Goal: Contribute content

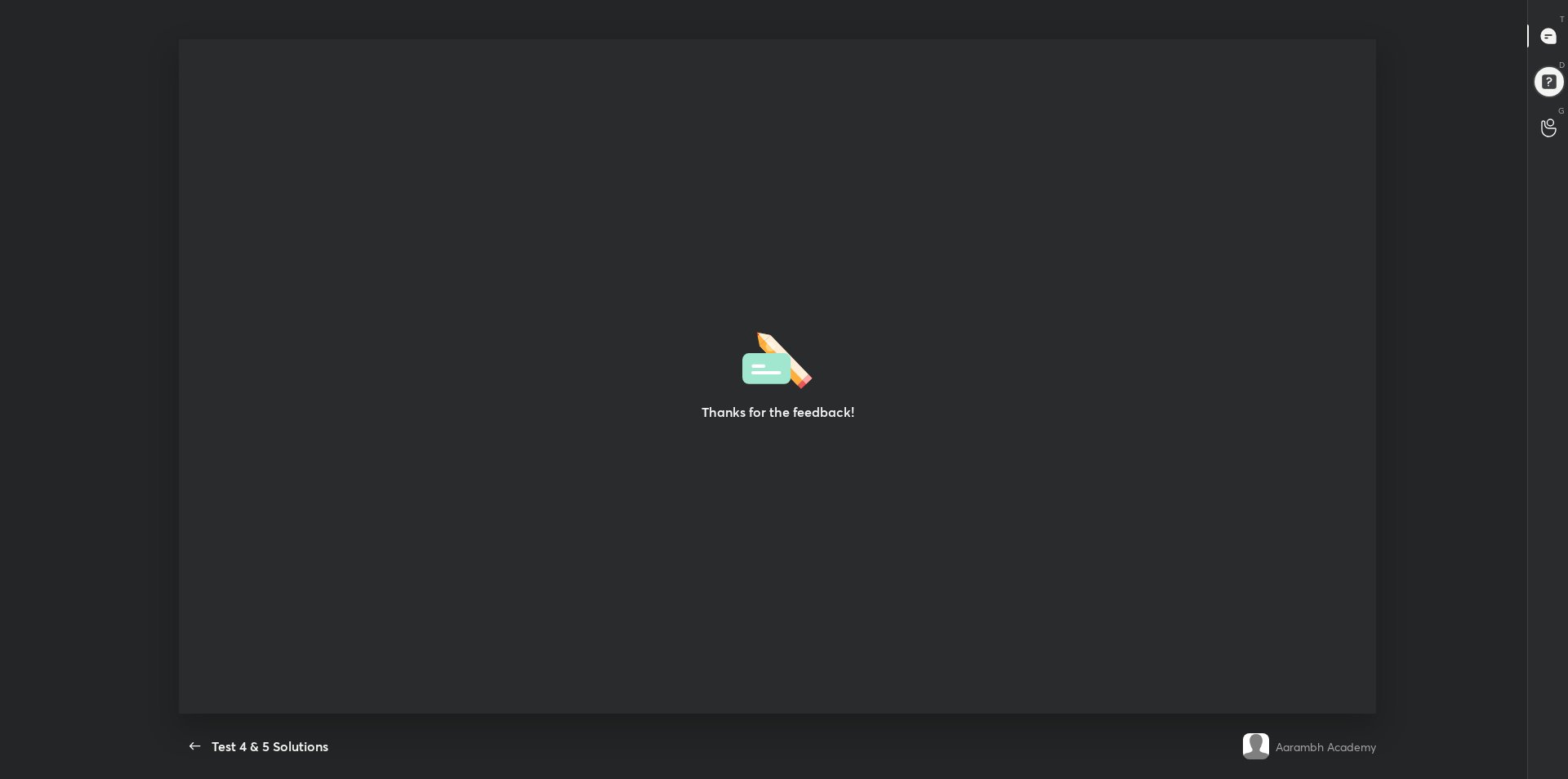
scroll to position [6, 1]
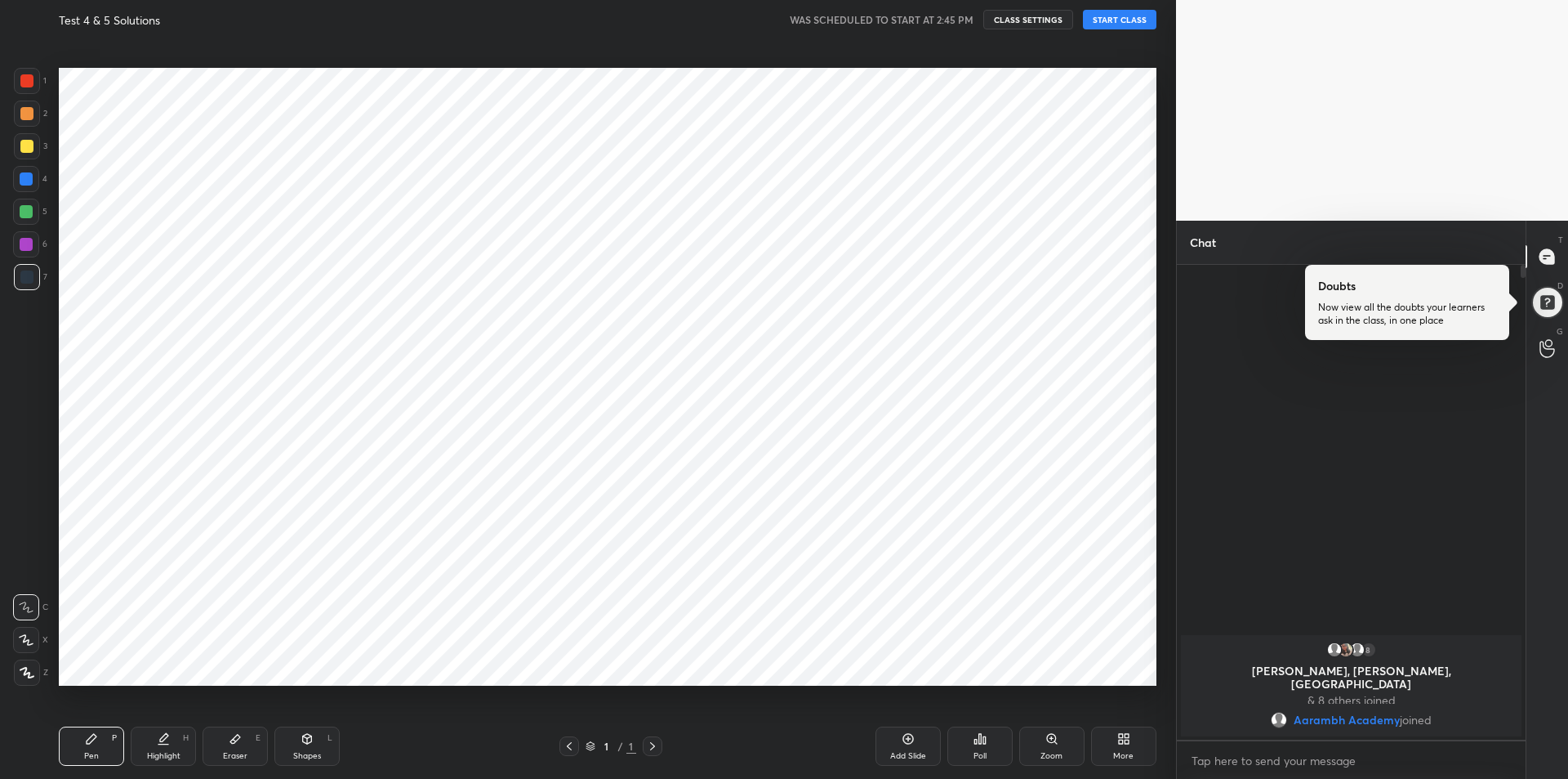
scroll to position [81032, 80553]
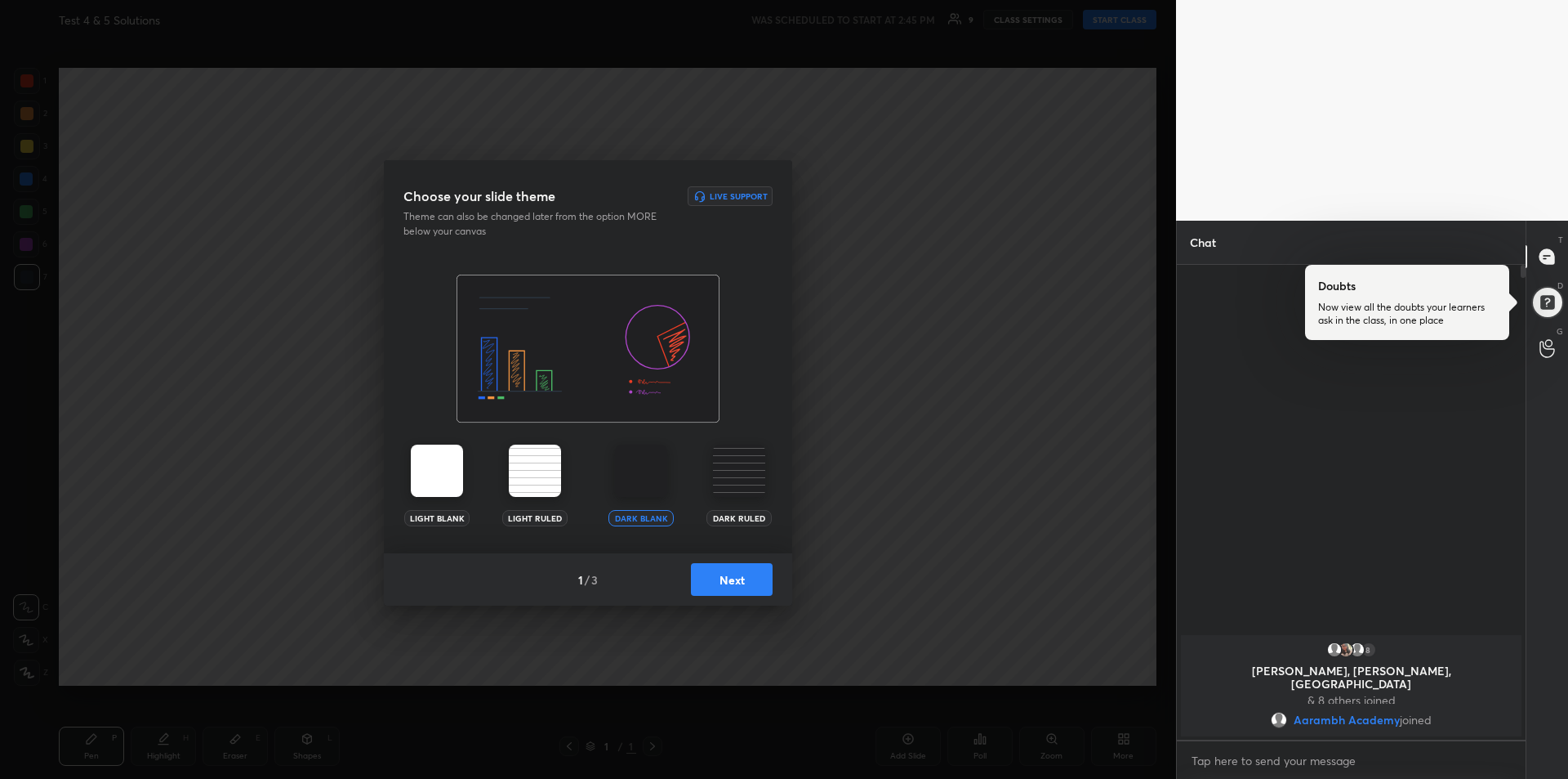
click at [744, 580] on button "Next" at bounding box center [732, 578] width 82 height 32
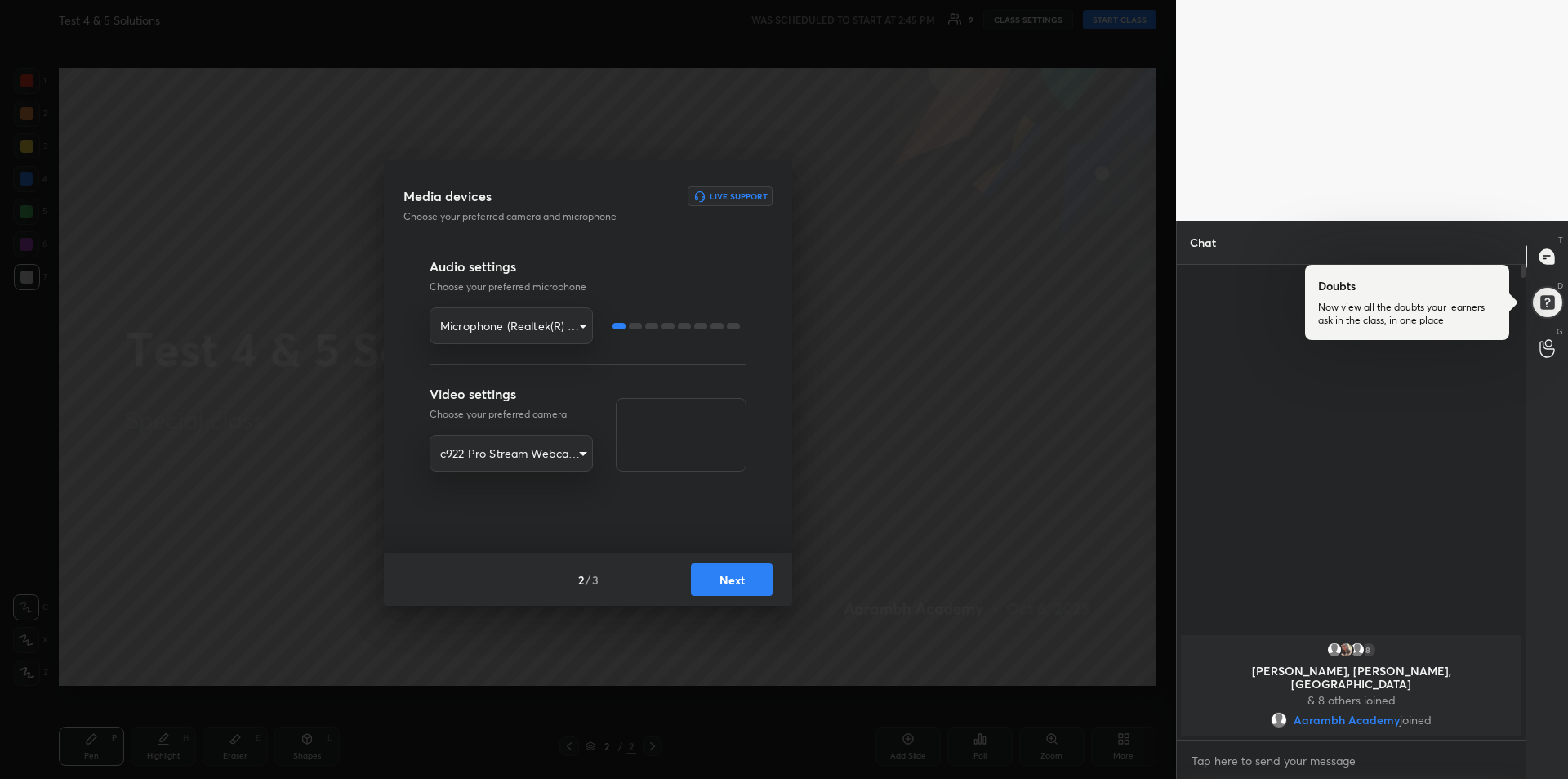
click at [745, 578] on button "Next" at bounding box center [732, 578] width 82 height 32
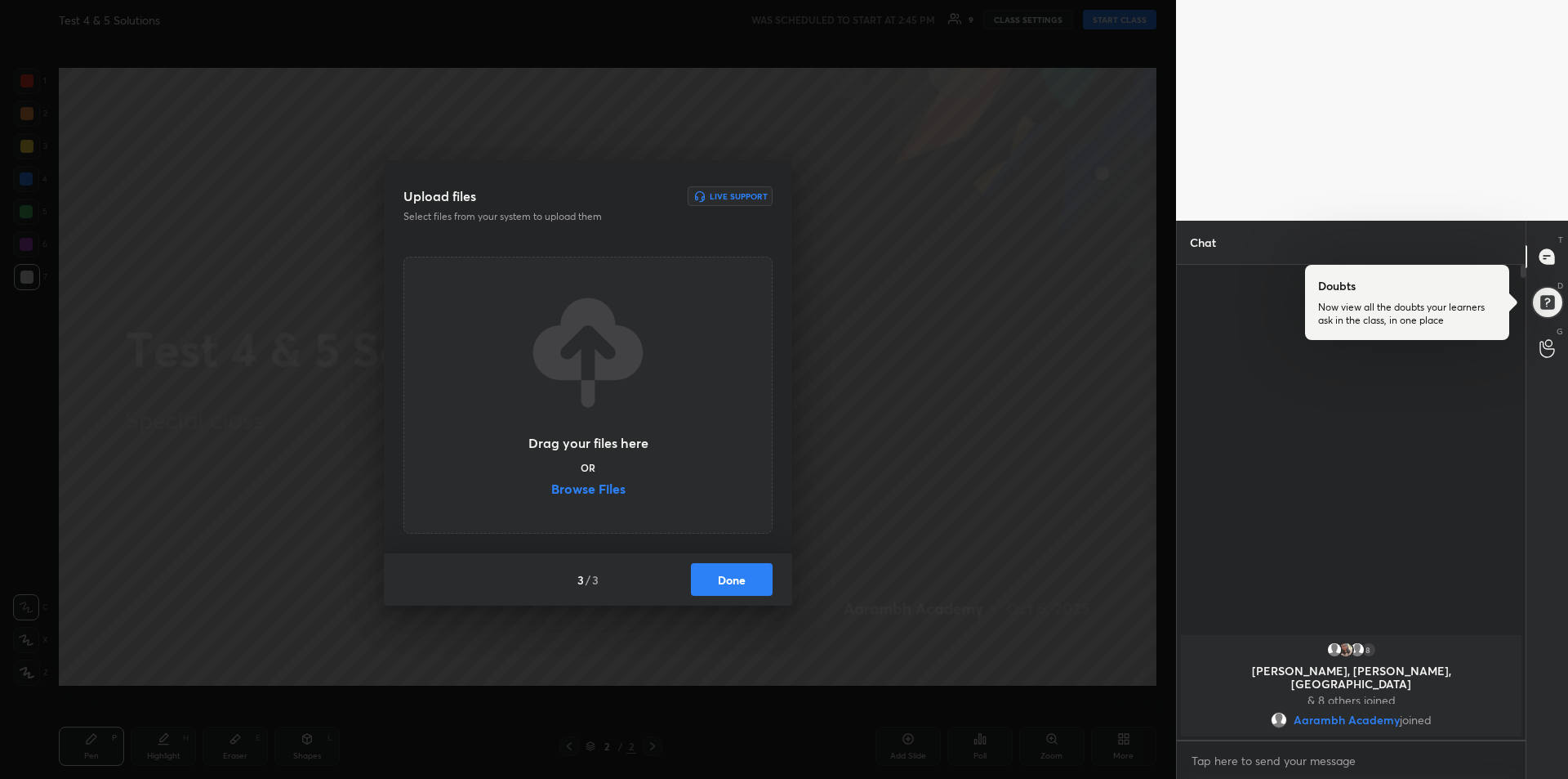
click at [588, 487] on label "Browse Files" at bounding box center [588, 490] width 74 height 17
click at [552, 487] on input "Browse Files" at bounding box center [552, 490] width 0 height 17
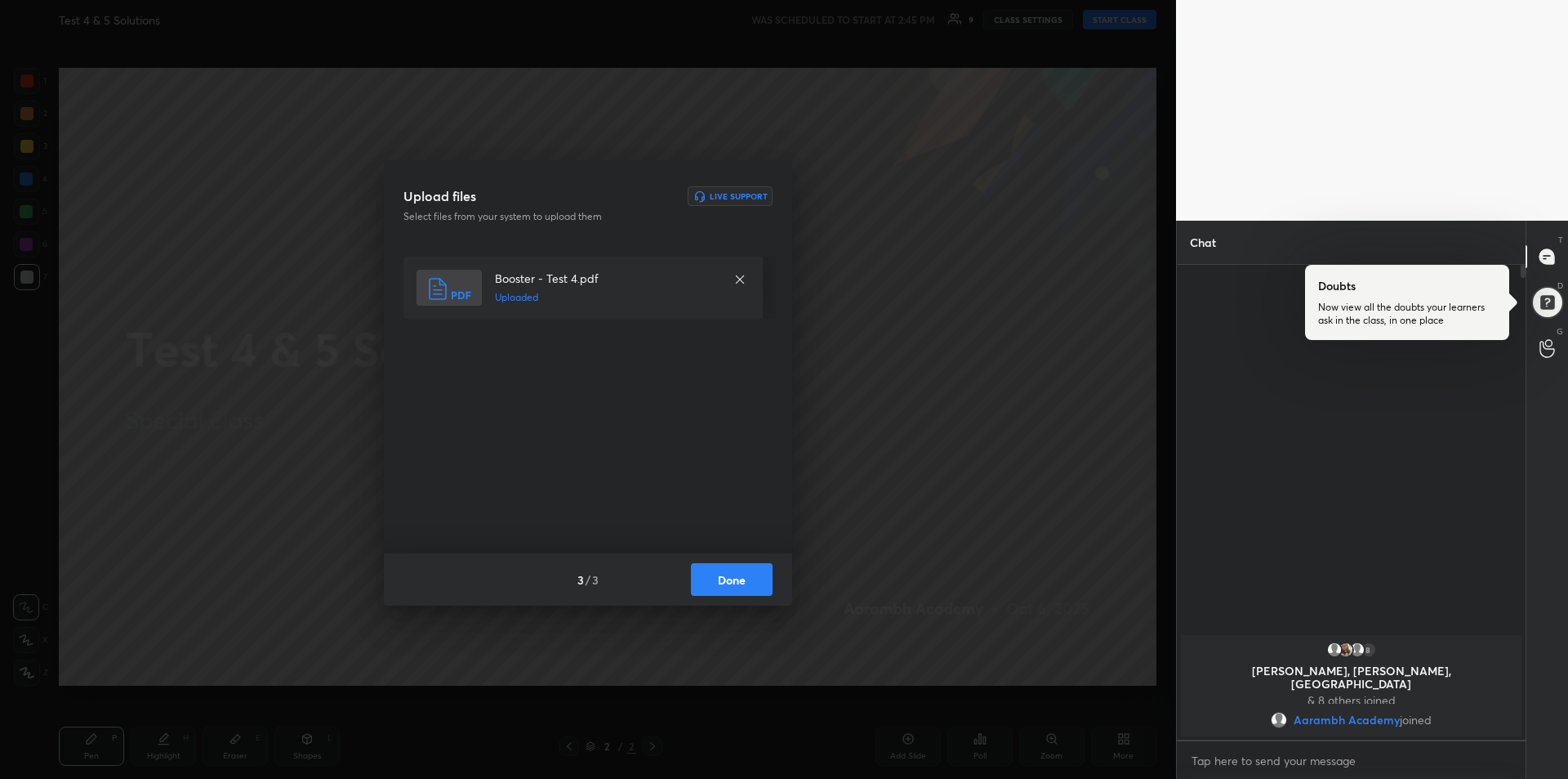
click at [740, 582] on button "Done" at bounding box center [732, 578] width 82 height 32
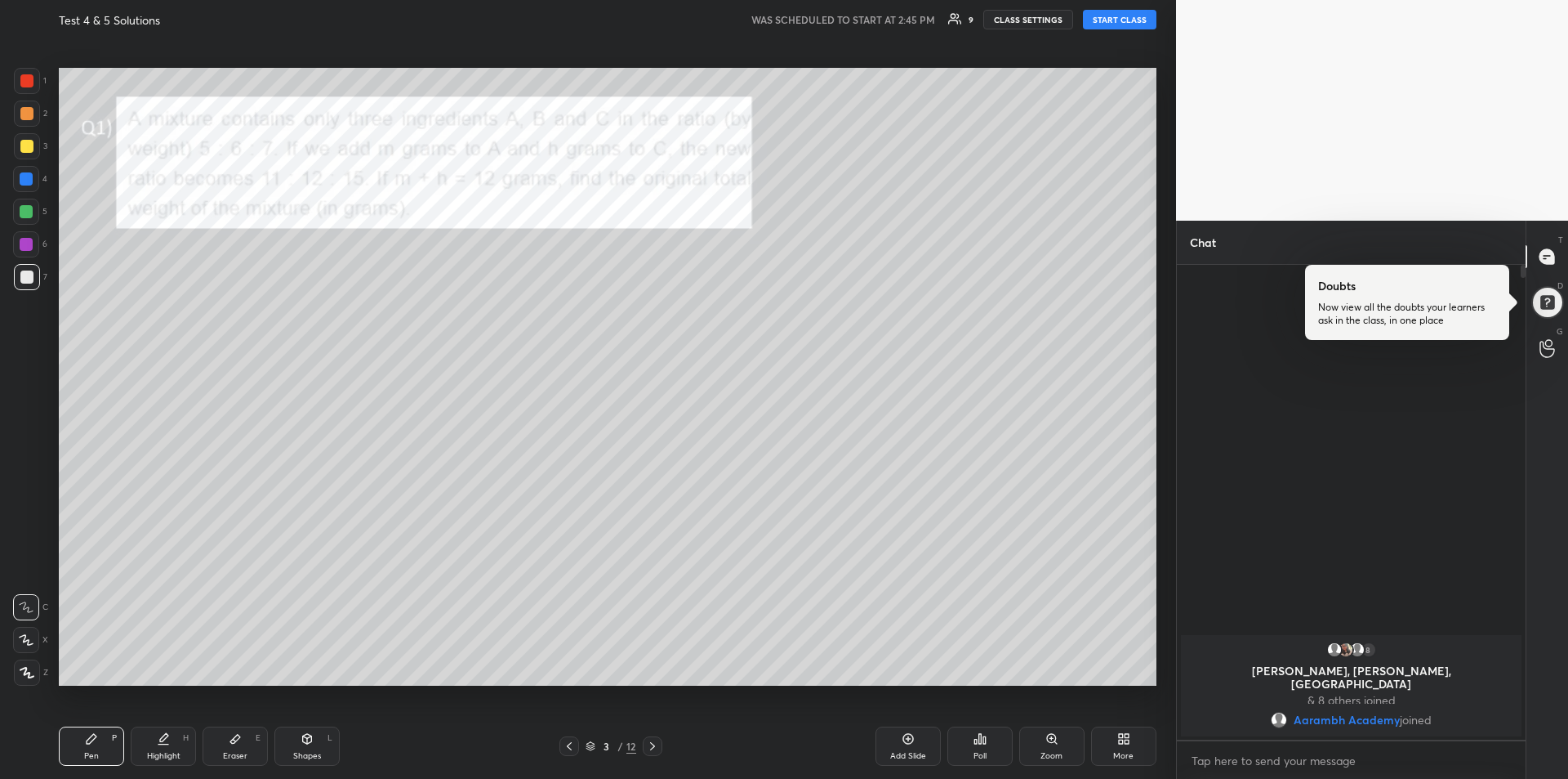
click at [1115, 18] on button "START CLASS" at bounding box center [1120, 20] width 73 height 20
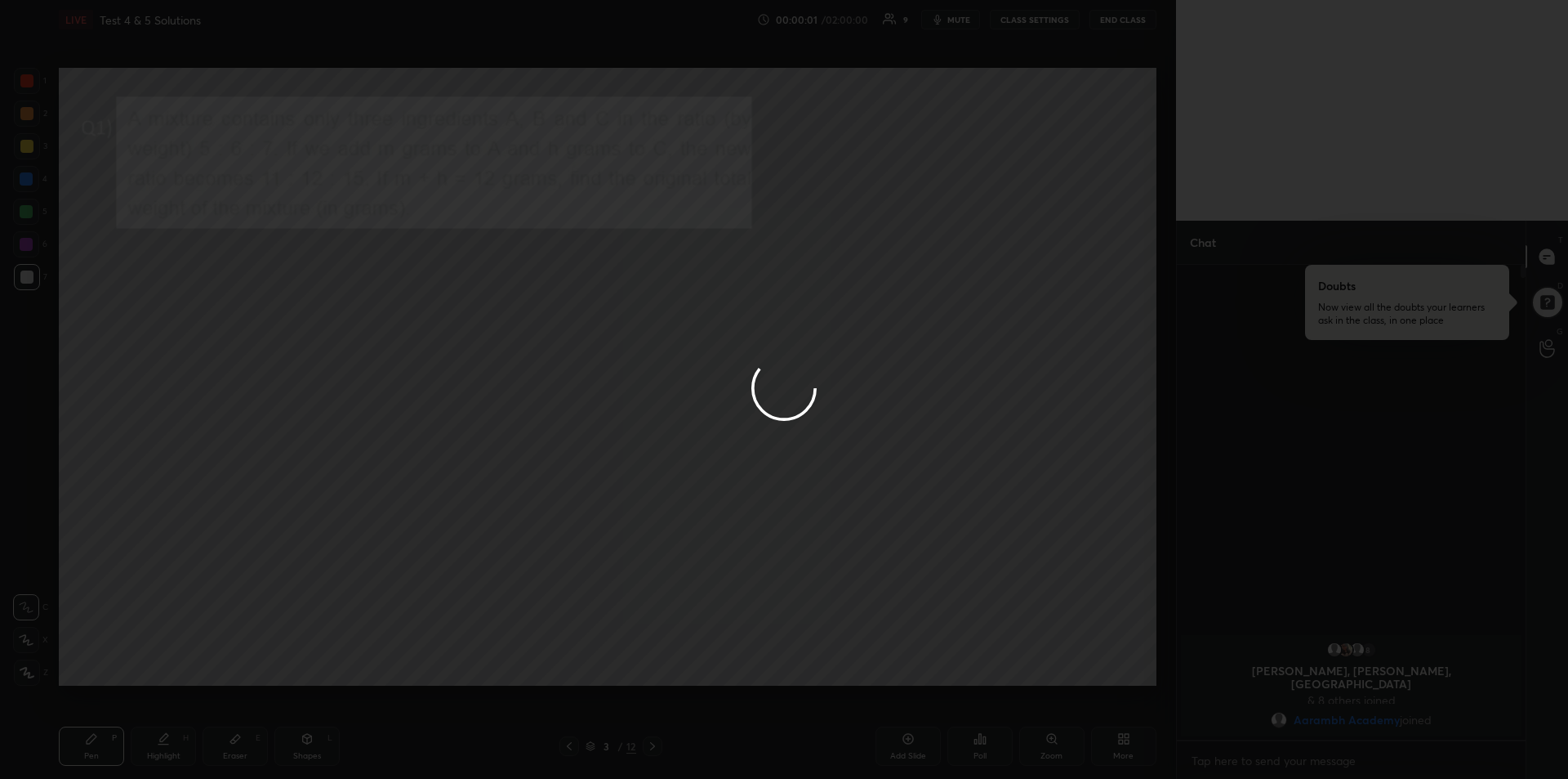
click at [26, 113] on div at bounding box center [784, 390] width 1568 height 779
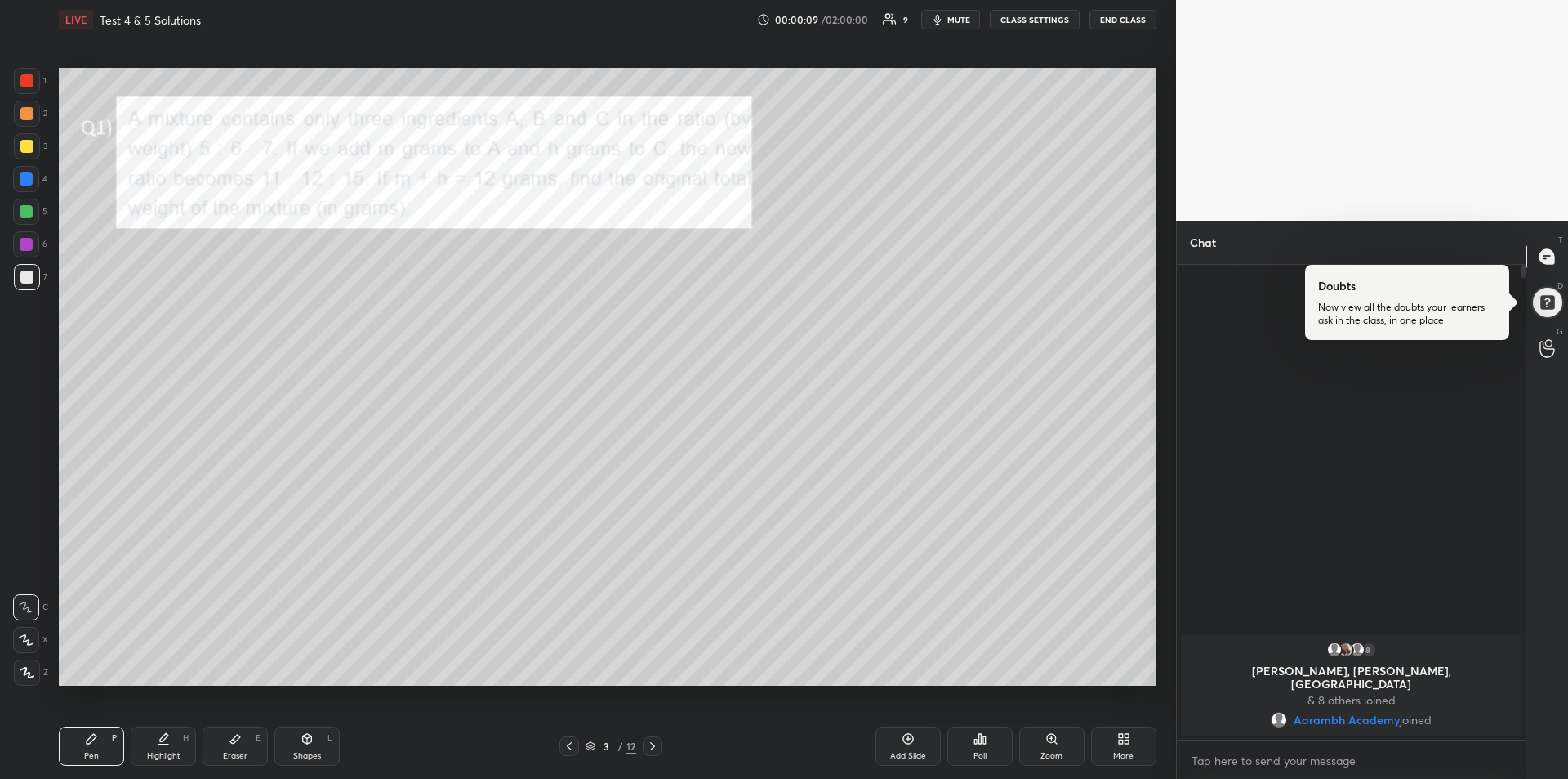
click at [22, 152] on div at bounding box center [27, 146] width 13 height 13
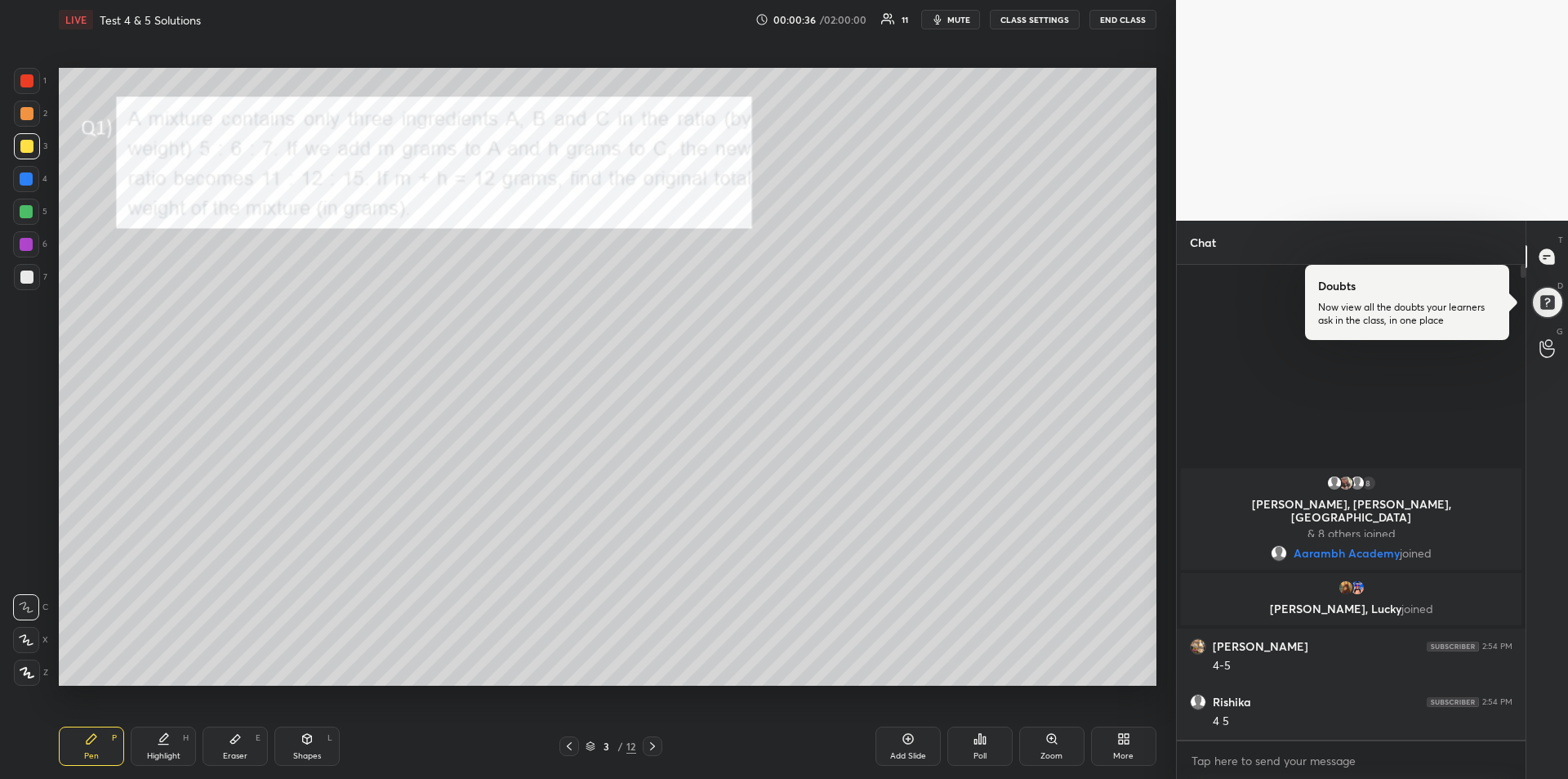
click at [235, 747] on div "Eraser E" at bounding box center [235, 746] width 66 height 39
click at [30, 668] on rect at bounding box center [30, 668] width 2 height 2
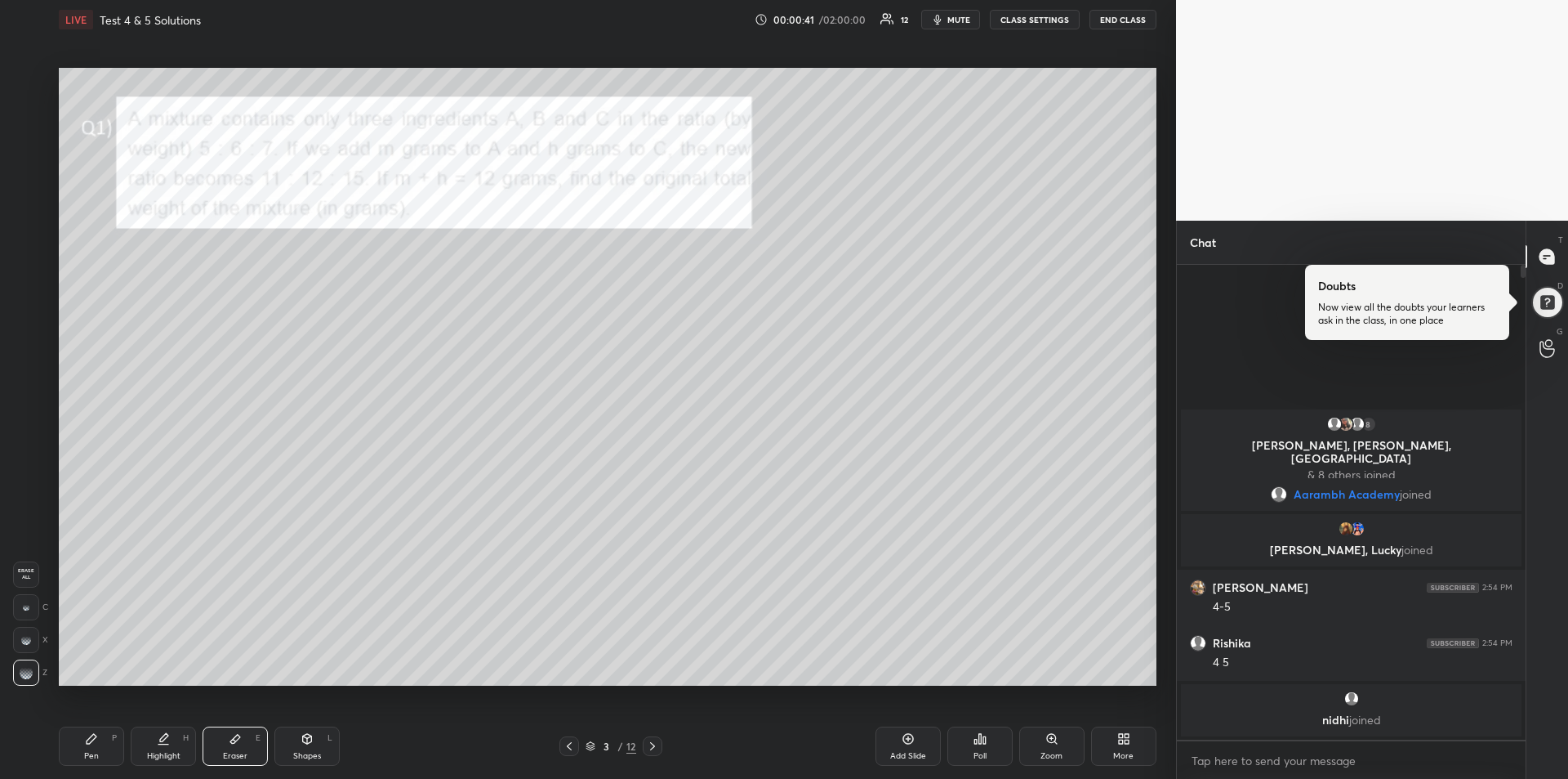
click at [93, 741] on icon at bounding box center [92, 739] width 13 height 13
click at [23, 117] on div at bounding box center [27, 114] width 13 height 13
click at [22, 208] on div at bounding box center [27, 211] width 13 height 13
click at [27, 244] on div at bounding box center [27, 245] width 13 height 13
click at [956, 21] on span "mute" at bounding box center [958, 20] width 22 height 12
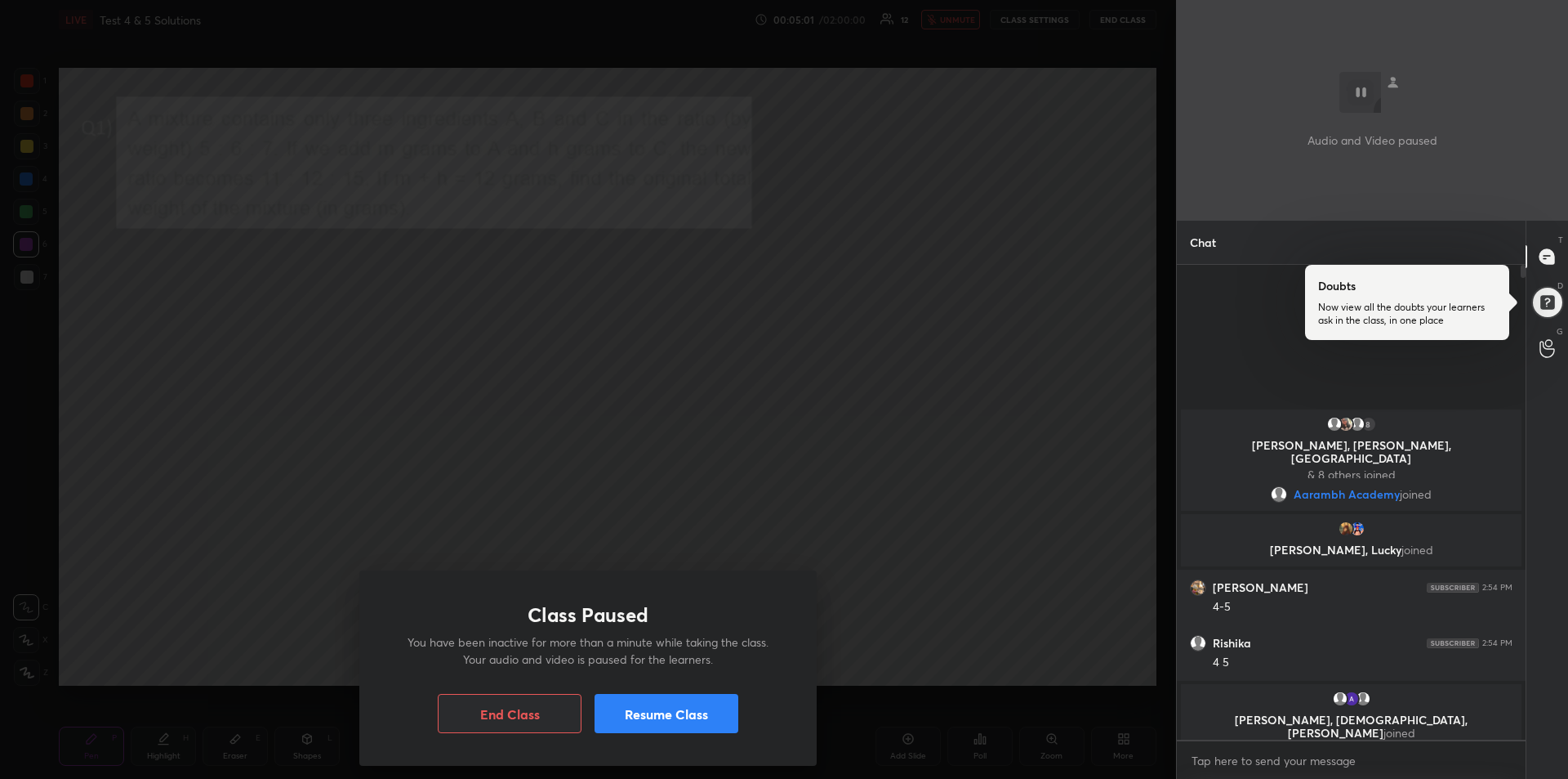
click at [700, 718] on button "Resume Class" at bounding box center [666, 712] width 144 height 39
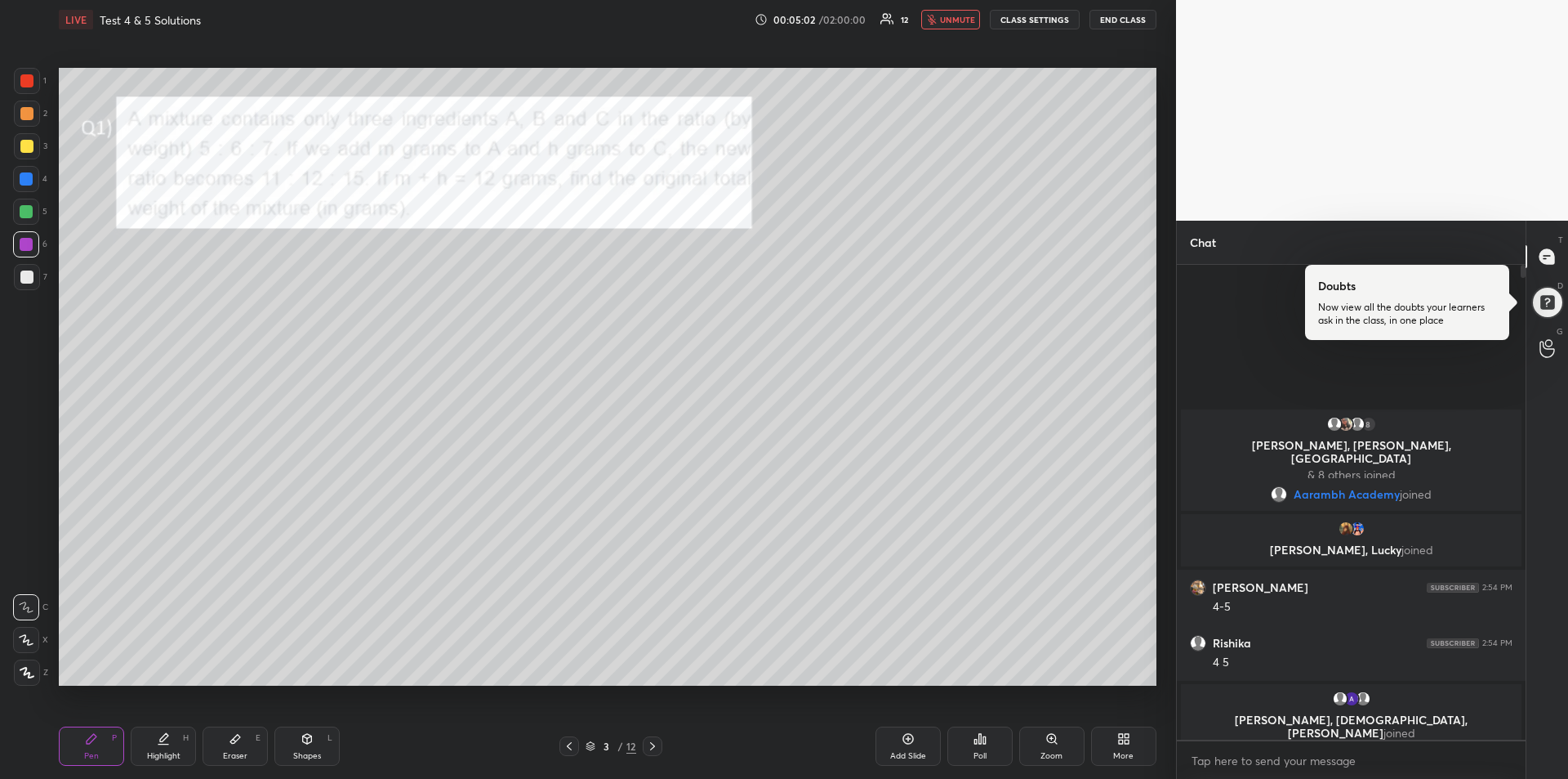
click at [948, 20] on span "unmute" at bounding box center [957, 20] width 35 height 12
click at [28, 177] on div at bounding box center [27, 179] width 13 height 13
click at [30, 246] on div at bounding box center [27, 245] width 13 height 13
click at [658, 739] on icon at bounding box center [653, 746] width 13 height 13
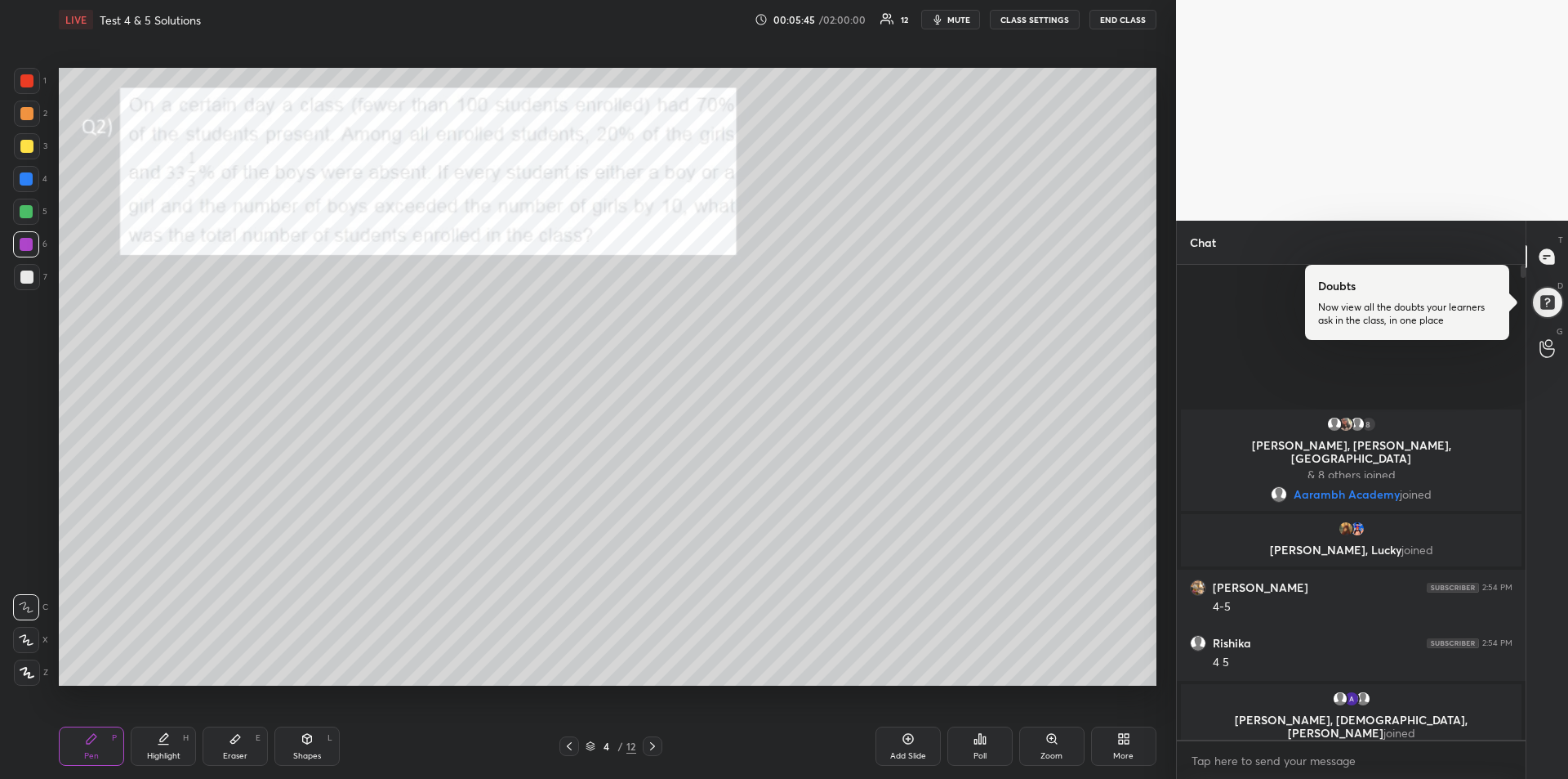
click at [30, 85] on div at bounding box center [27, 81] width 13 height 13
click at [957, 19] on span "mute" at bounding box center [958, 20] width 22 height 12
click at [957, 26] on button "unmute" at bounding box center [950, 20] width 59 height 20
click at [27, 148] on div at bounding box center [27, 146] width 13 height 13
click at [161, 731] on div "Highlight H" at bounding box center [163, 746] width 66 height 39
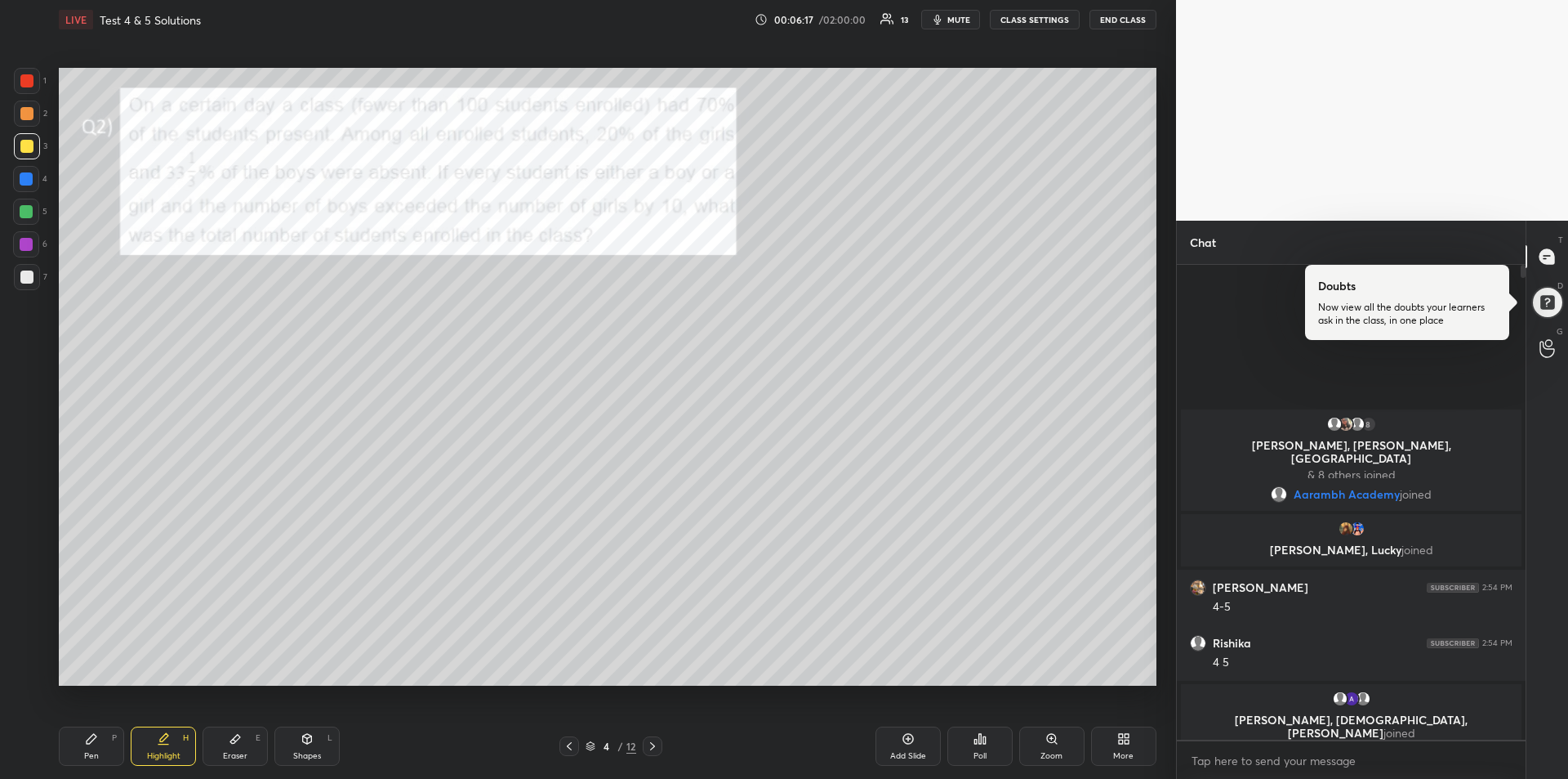
click at [81, 752] on div "Pen P" at bounding box center [92, 746] width 66 height 39
click at [22, 182] on div at bounding box center [27, 179] width 13 height 13
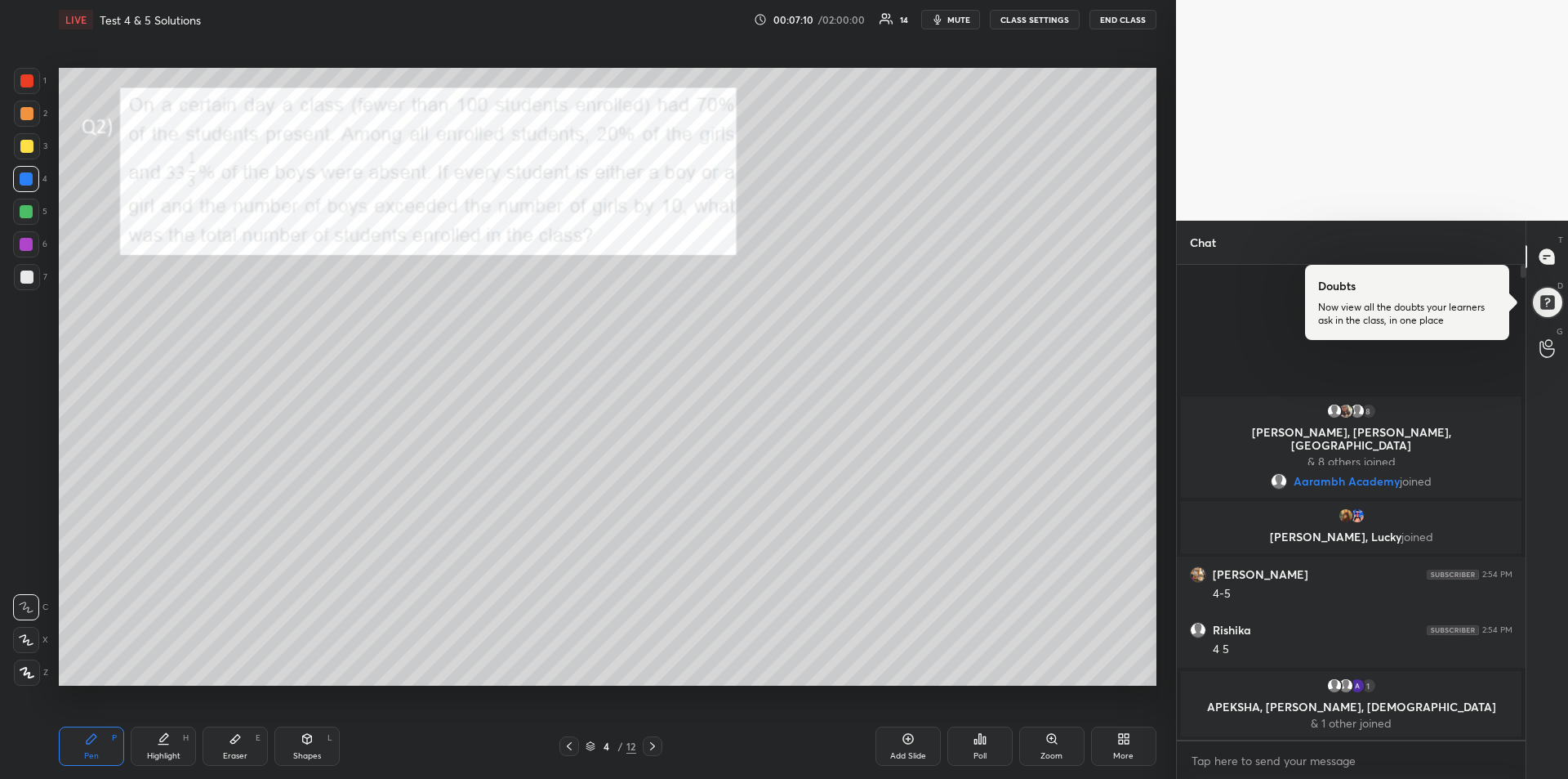
click at [232, 752] on div "Eraser" at bounding box center [235, 756] width 24 height 8
click at [85, 758] on div "Pen" at bounding box center [92, 756] width 15 height 8
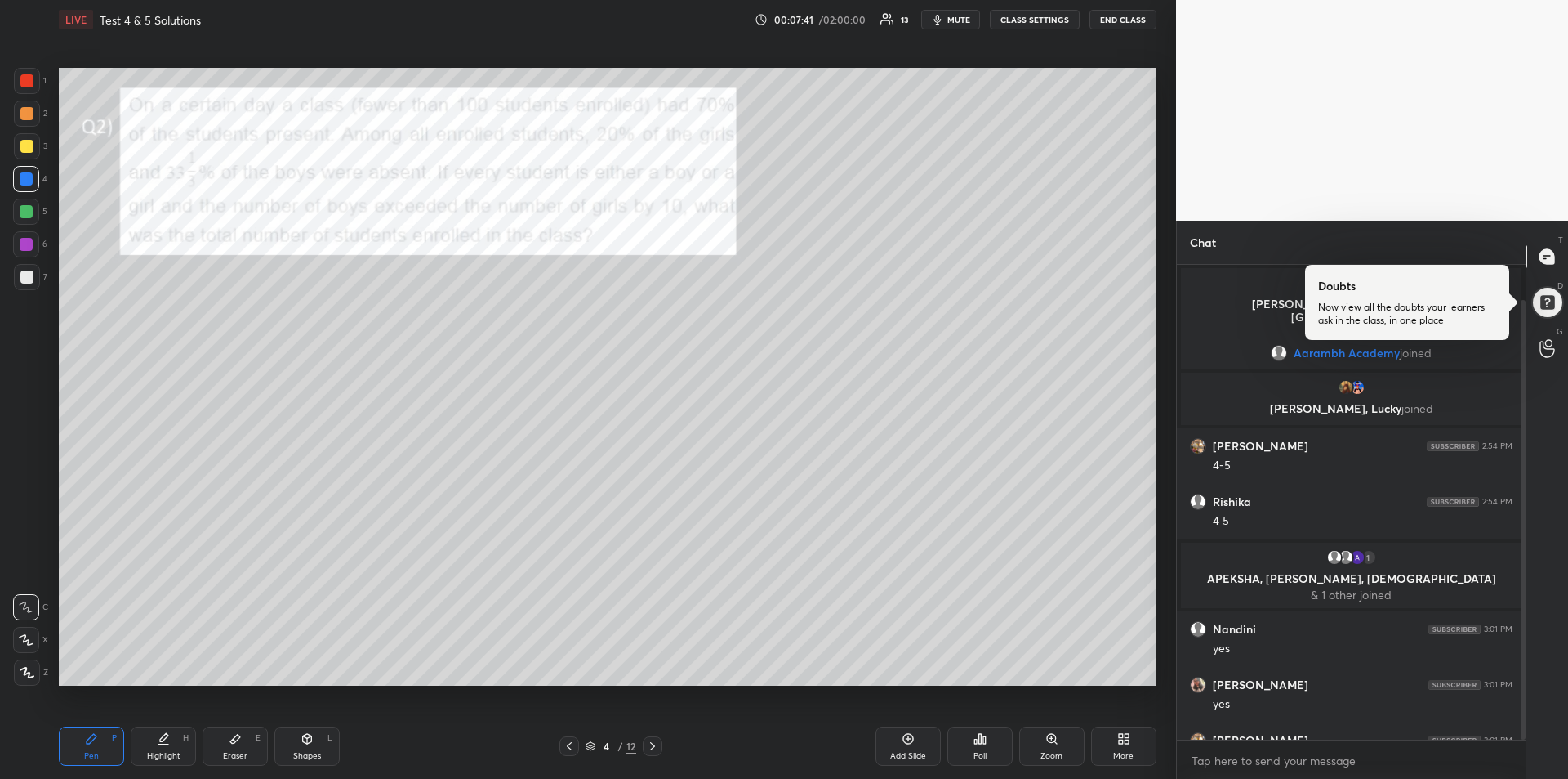
scroll to position [38, 0]
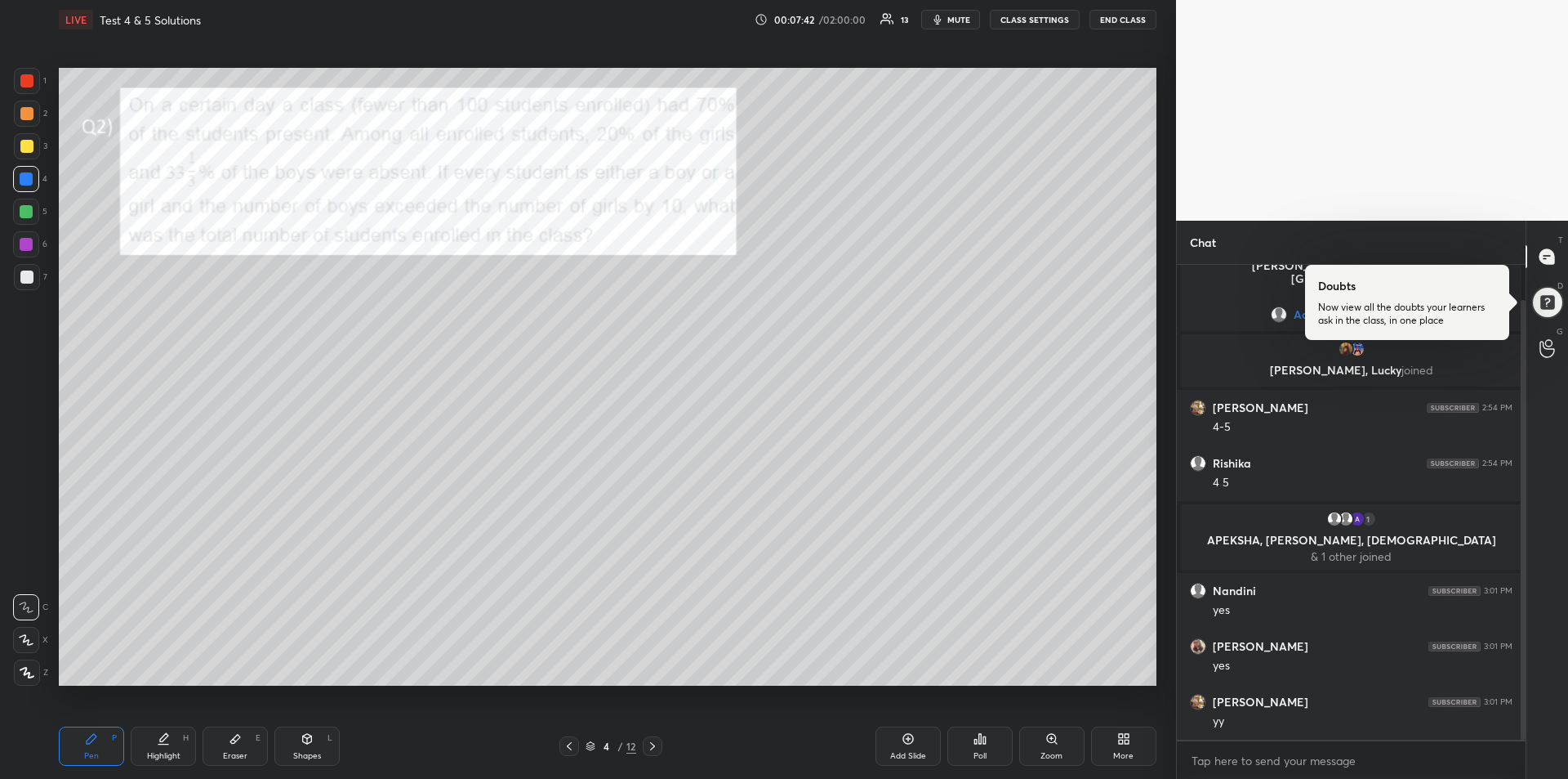
click at [25, 216] on div at bounding box center [27, 211] width 13 height 13
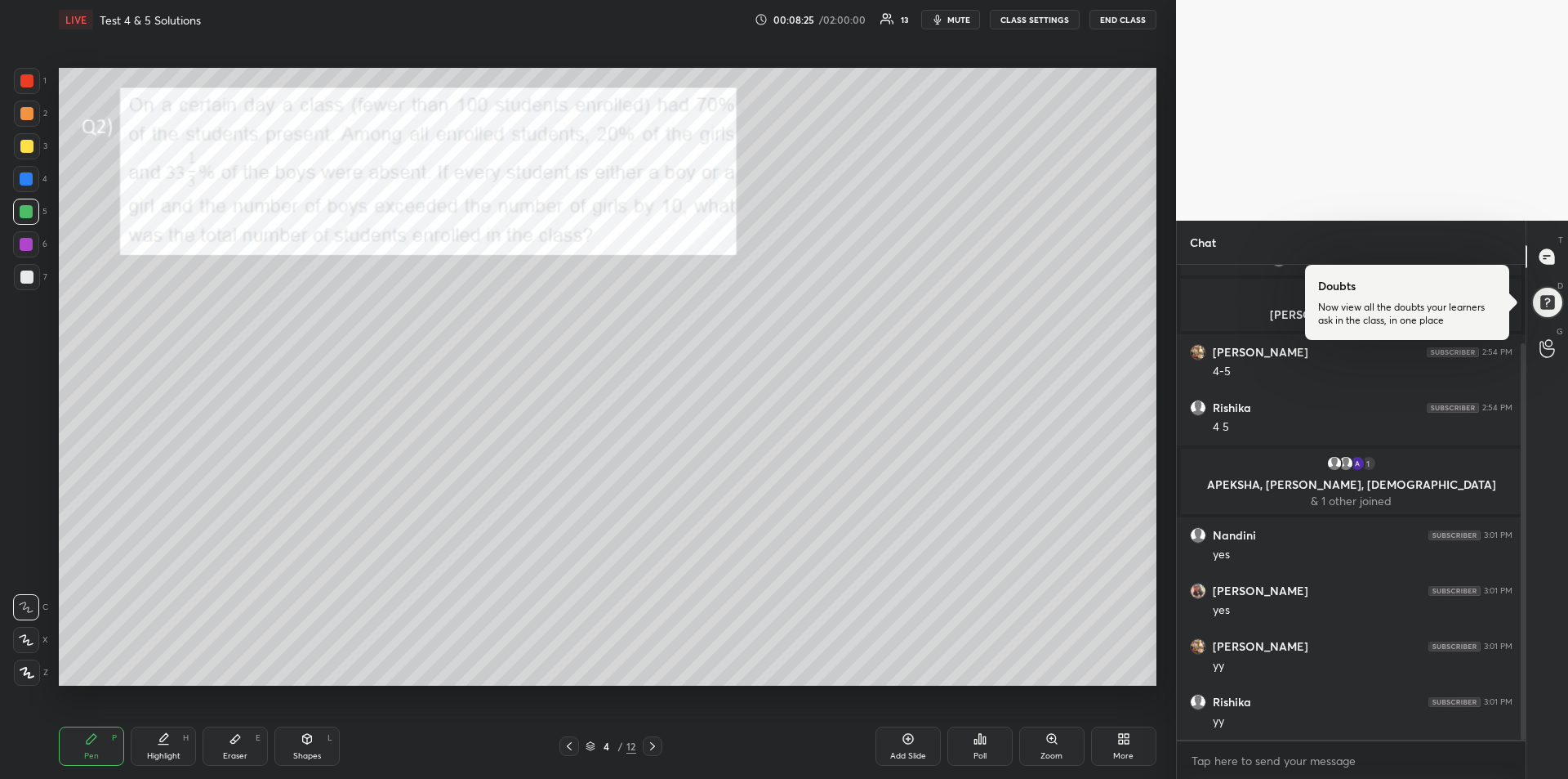
click at [28, 284] on div at bounding box center [27, 276] width 26 height 26
click at [28, 83] on div at bounding box center [27, 81] width 13 height 13
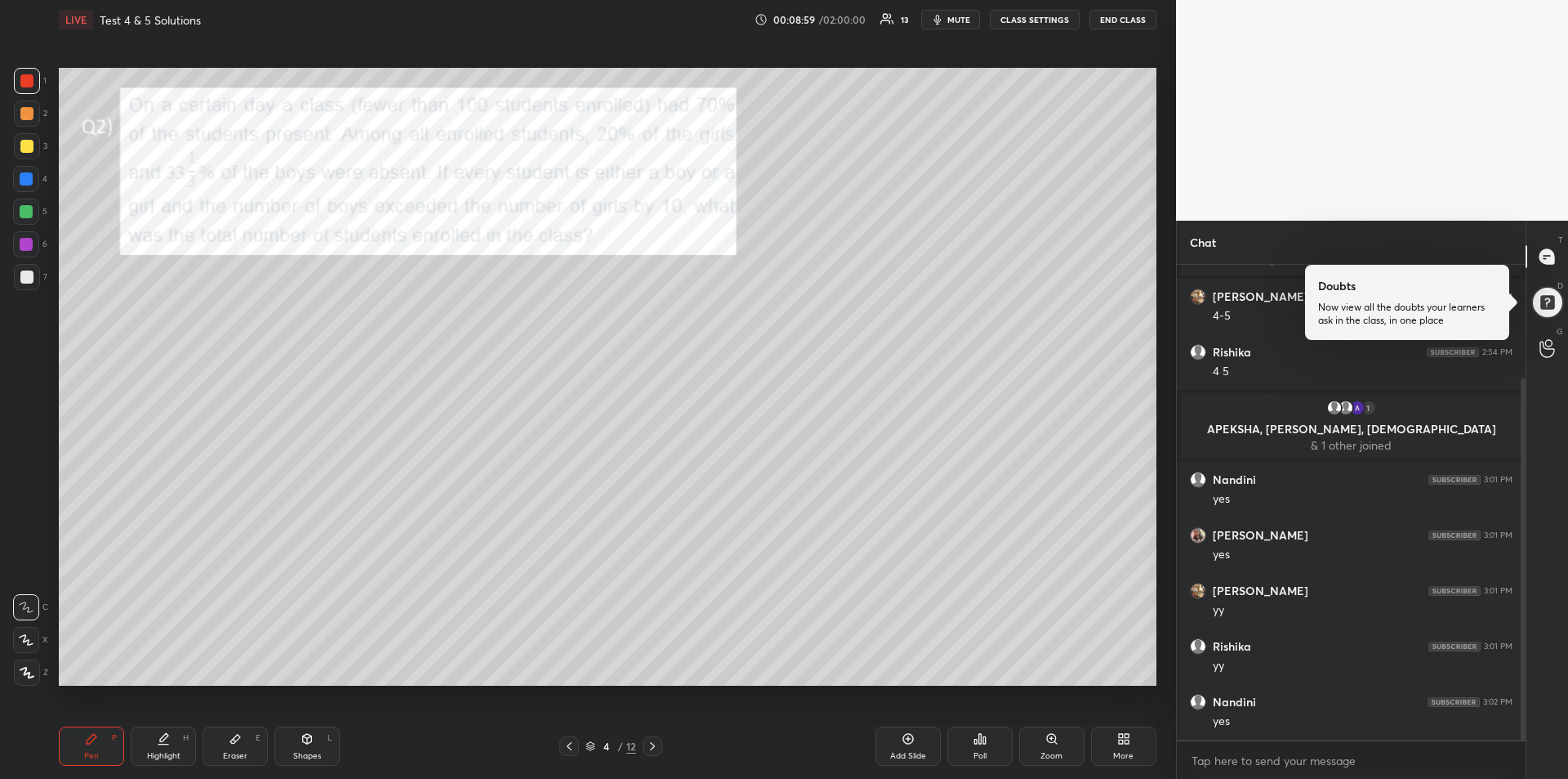
click at [659, 747] on div at bounding box center [653, 747] width 20 height 20
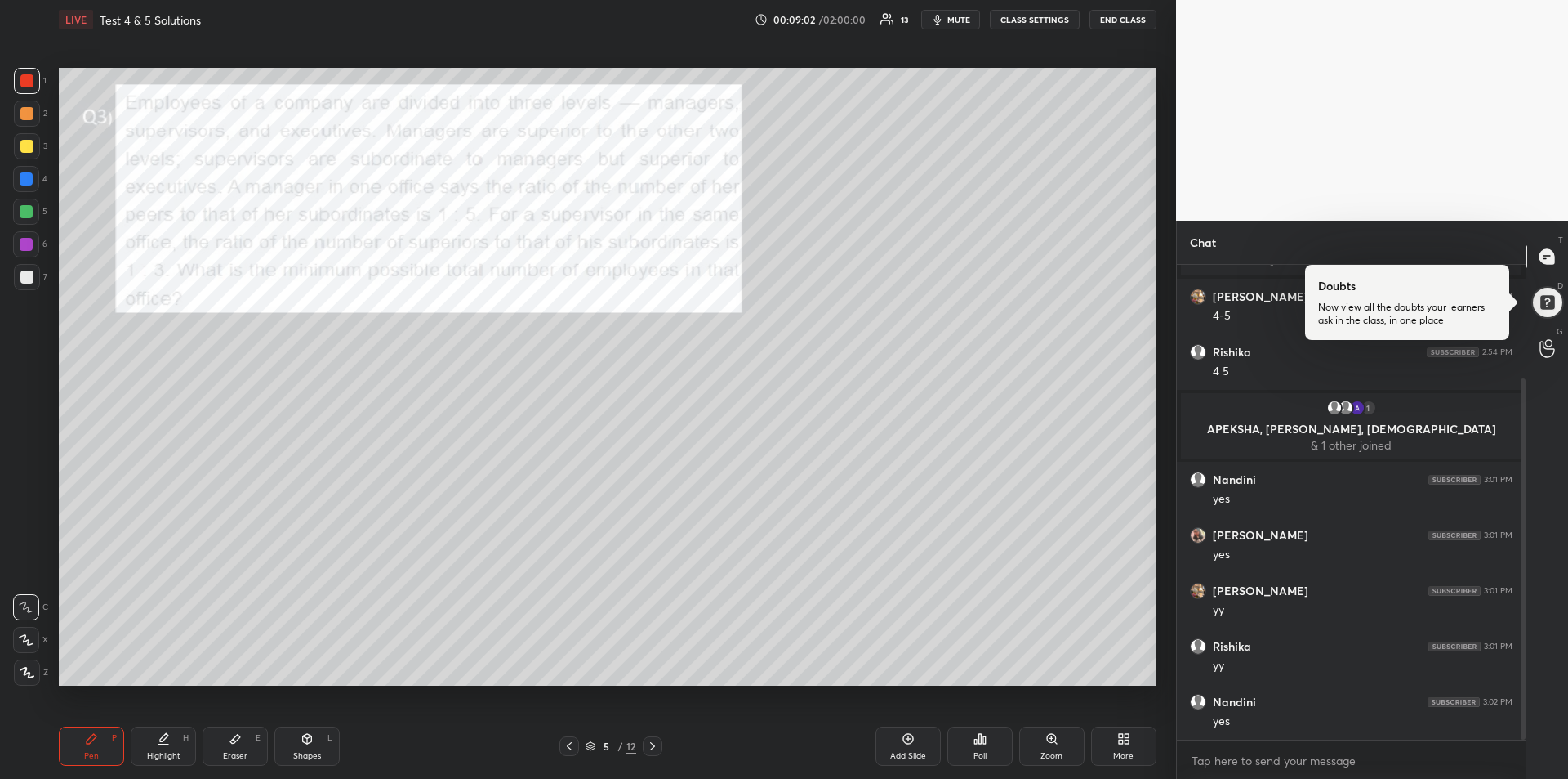
click at [170, 752] on div "Highlight" at bounding box center [164, 756] width 33 height 8
click at [79, 747] on div "Pen P" at bounding box center [92, 746] width 66 height 39
click at [27, 180] on div at bounding box center [27, 179] width 13 height 13
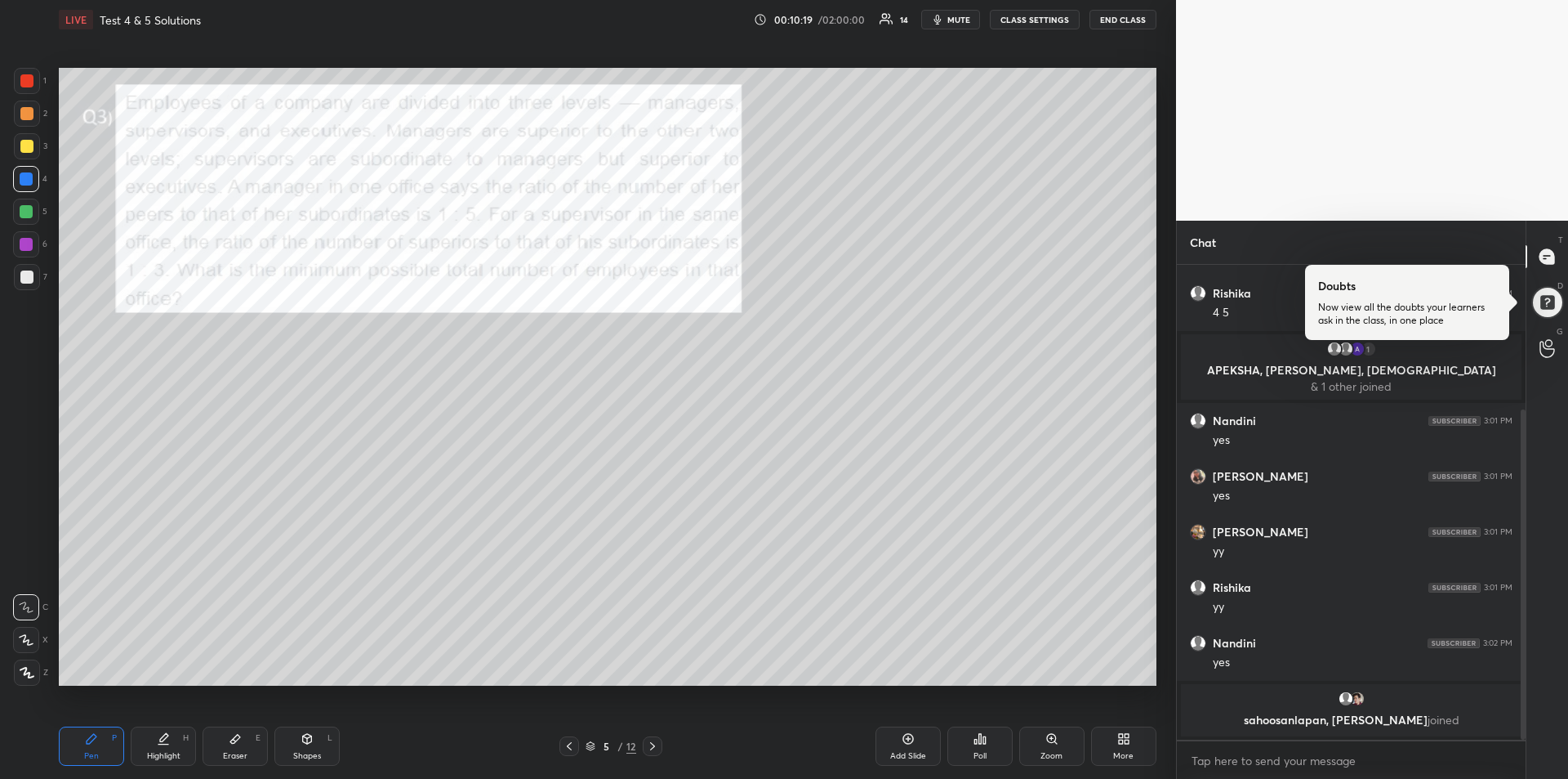
click at [25, 277] on div at bounding box center [27, 277] width 13 height 13
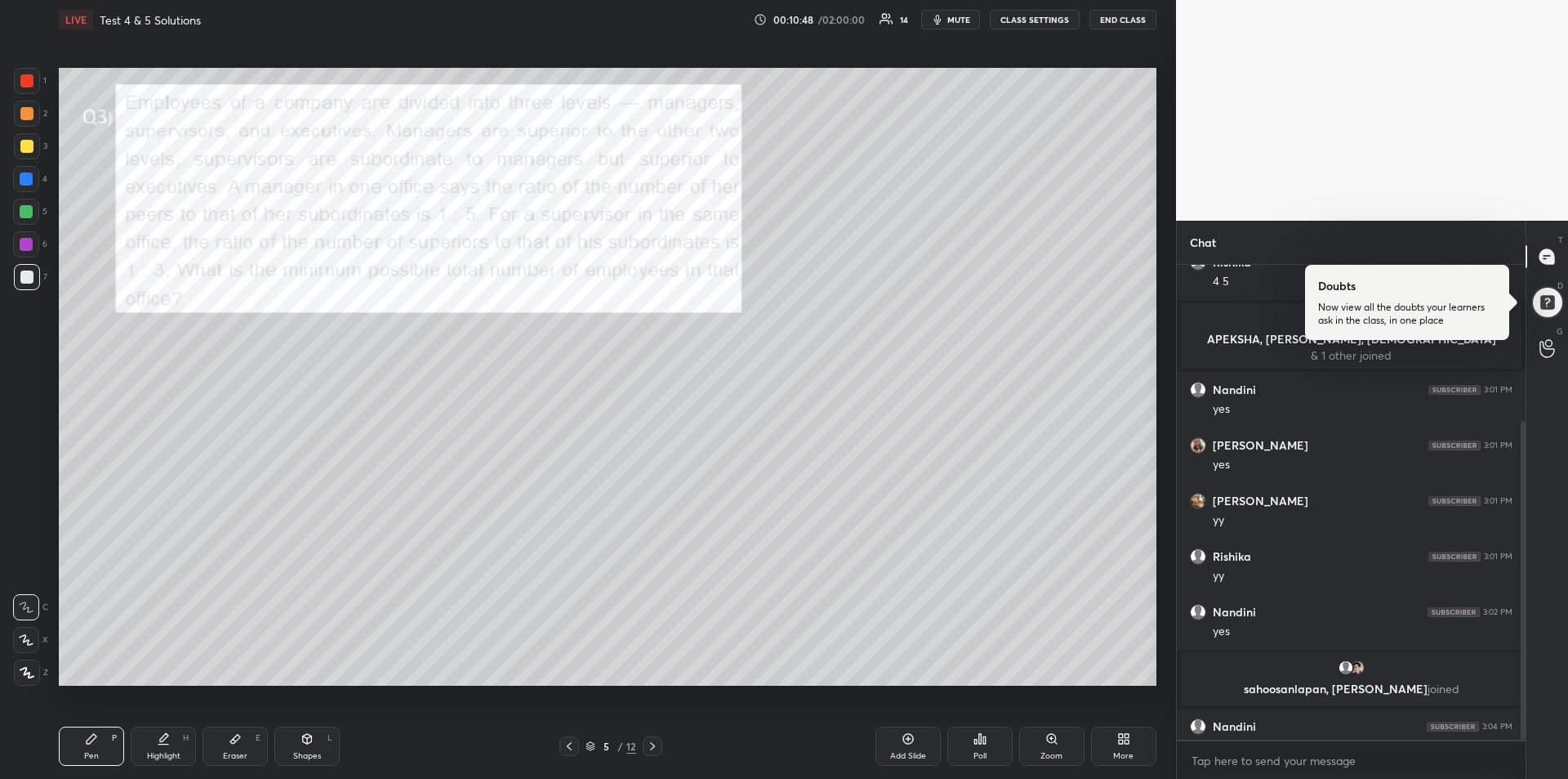
scroll to position [233, 0]
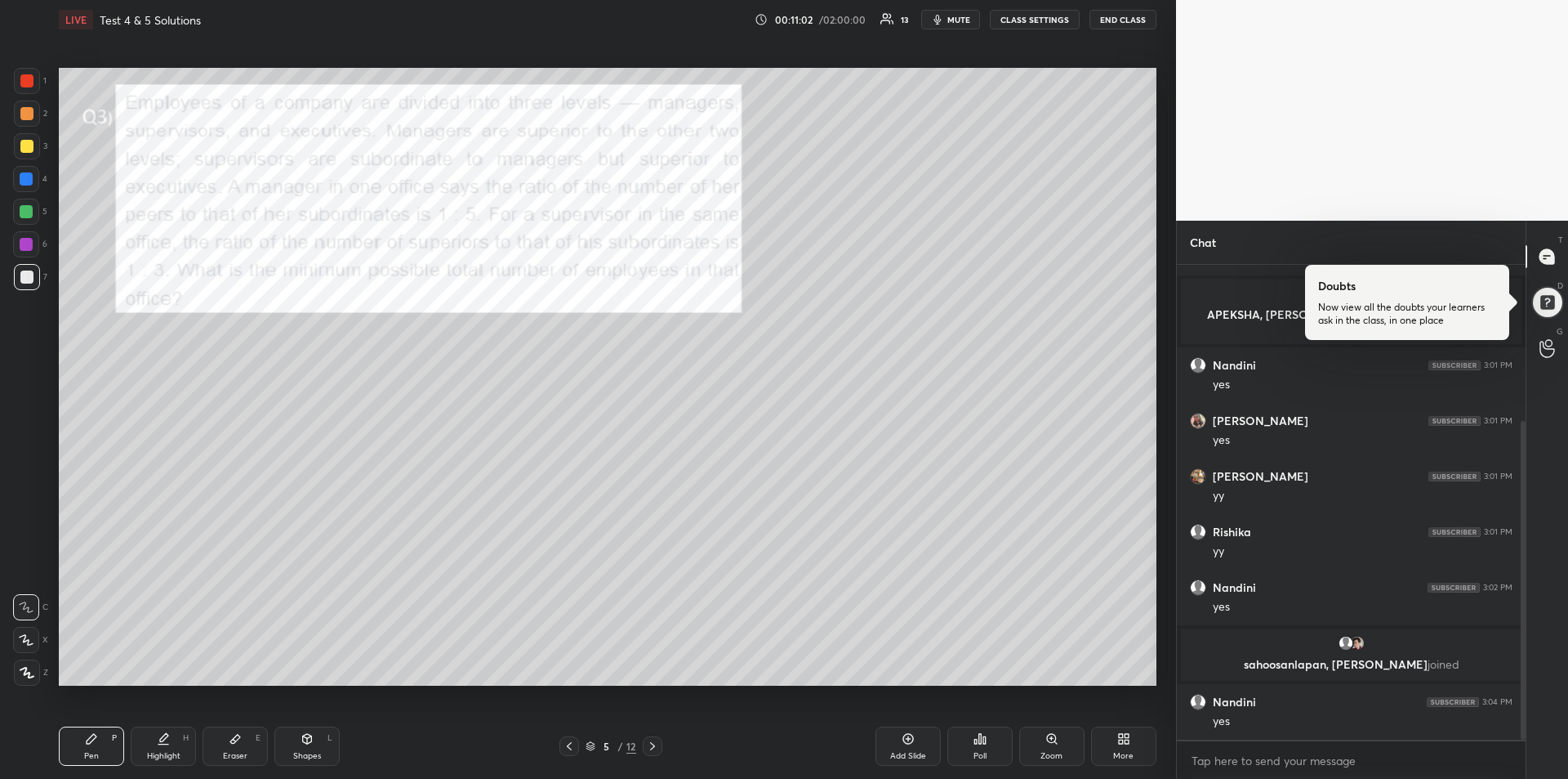
click at [164, 747] on div "Highlight H" at bounding box center [163, 746] width 66 height 39
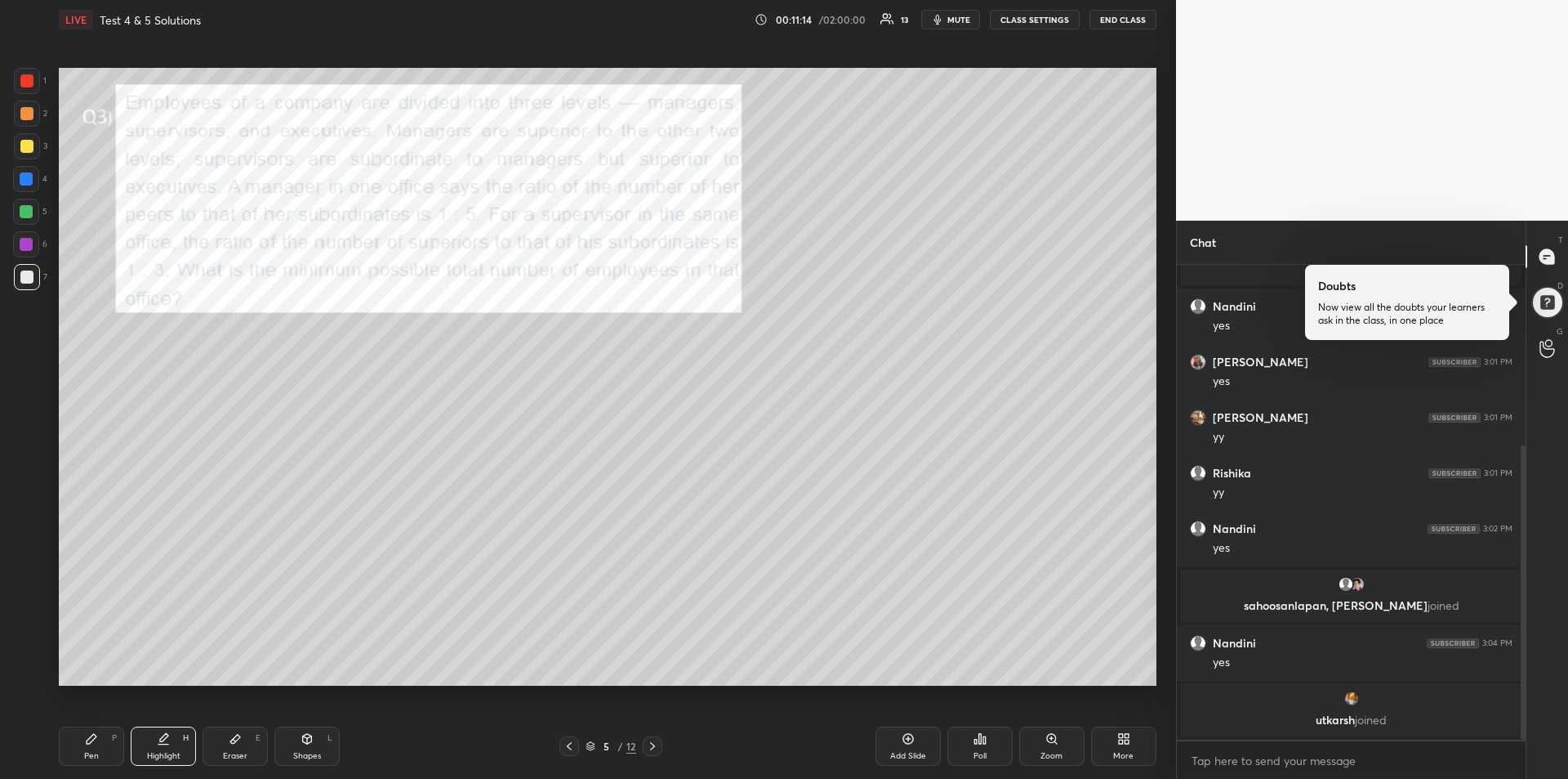
click at [98, 747] on div "Pen P" at bounding box center [92, 746] width 66 height 39
click at [27, 240] on div at bounding box center [27, 245] width 13 height 13
click at [27, 214] on div at bounding box center [27, 211] width 13 height 13
click at [245, 737] on div "Eraser E" at bounding box center [235, 746] width 66 height 39
click at [95, 744] on icon at bounding box center [92, 739] width 13 height 13
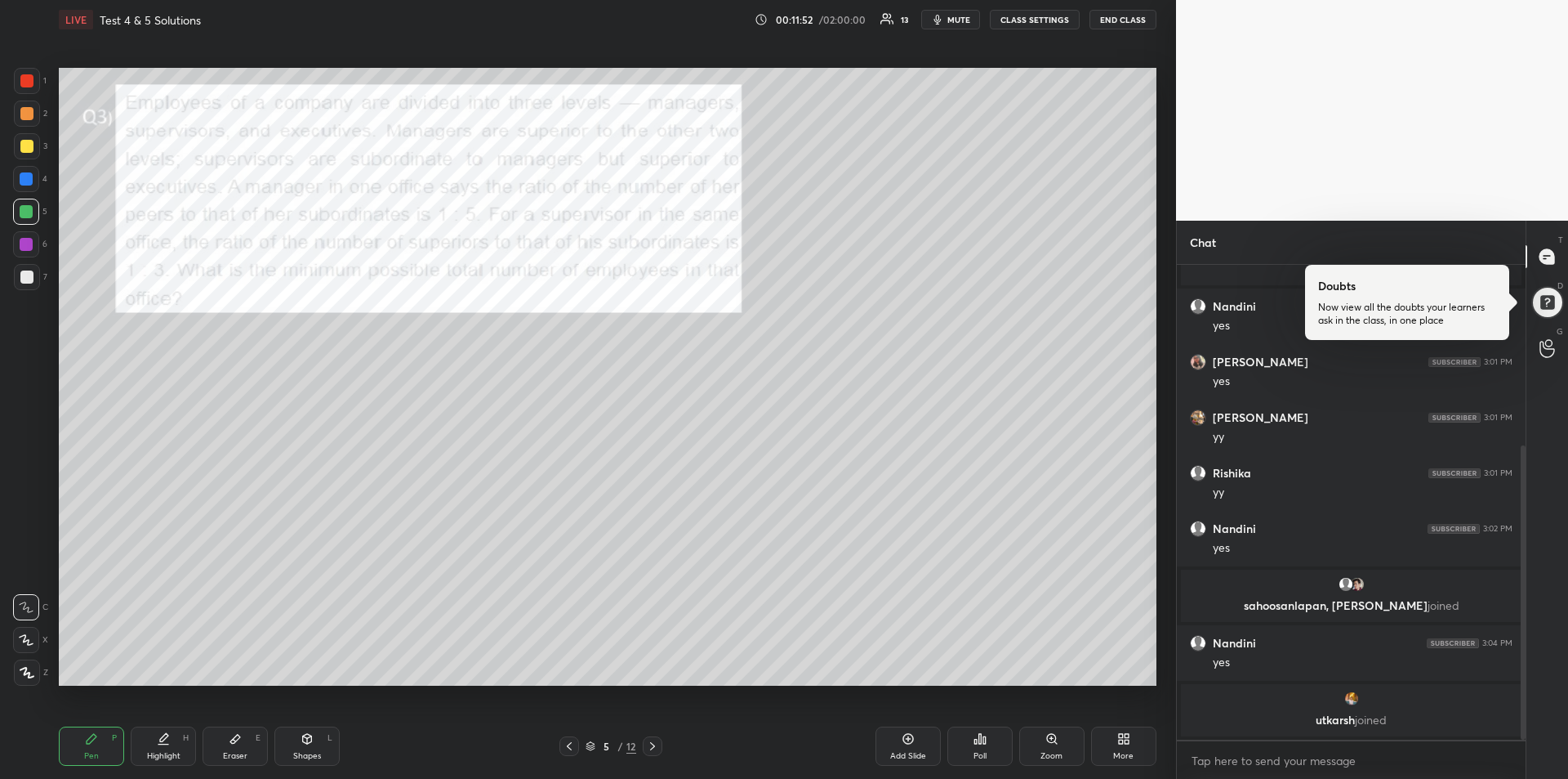
click at [168, 757] on div "Highlight" at bounding box center [164, 756] width 33 height 8
click at [78, 754] on div "Pen P" at bounding box center [92, 746] width 66 height 39
click at [22, 244] on div at bounding box center [27, 245] width 13 height 13
click at [24, 212] on div at bounding box center [27, 211] width 13 height 13
click at [159, 747] on div "Highlight H" at bounding box center [163, 746] width 66 height 39
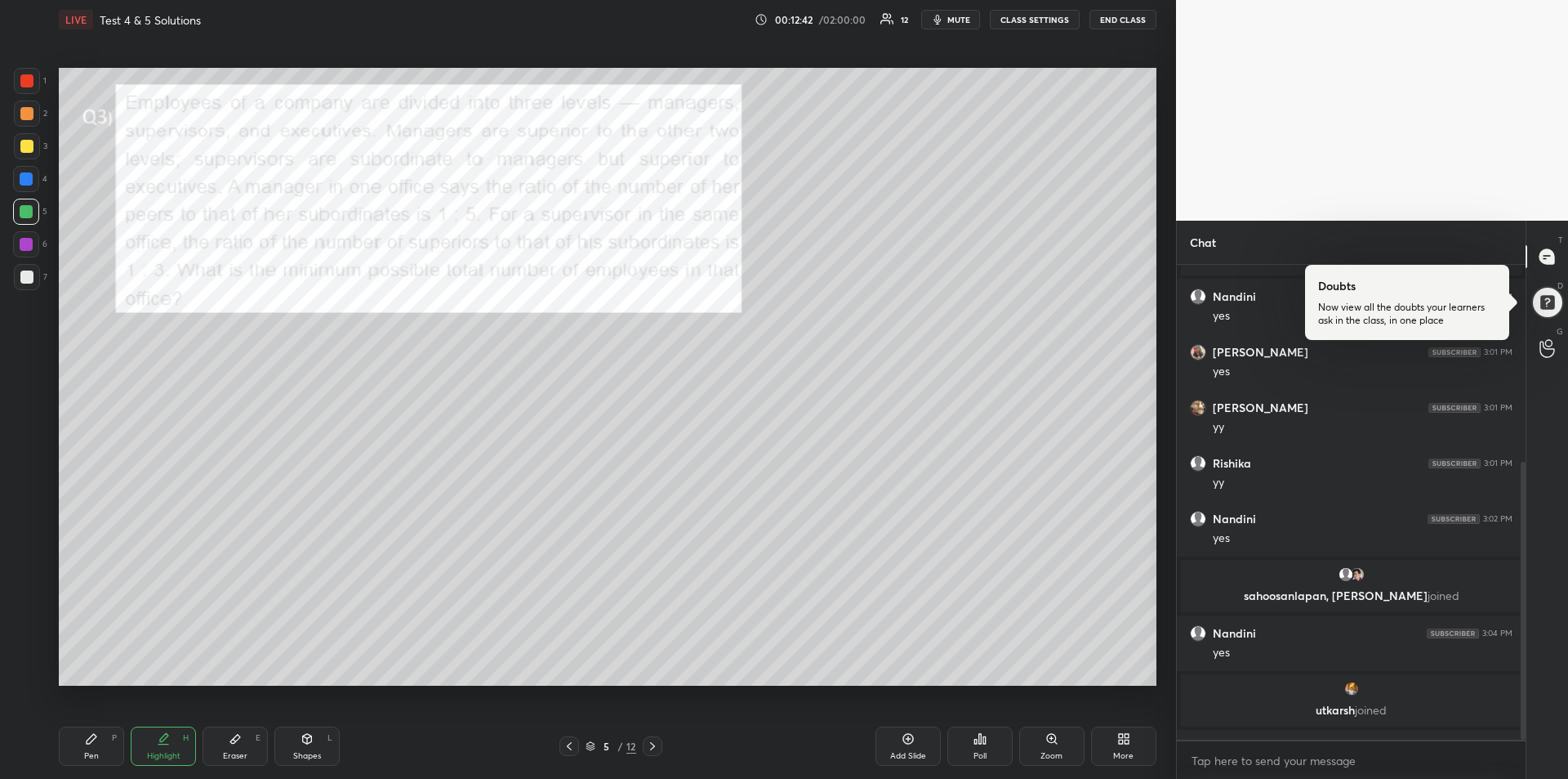
scroll to position [337, 0]
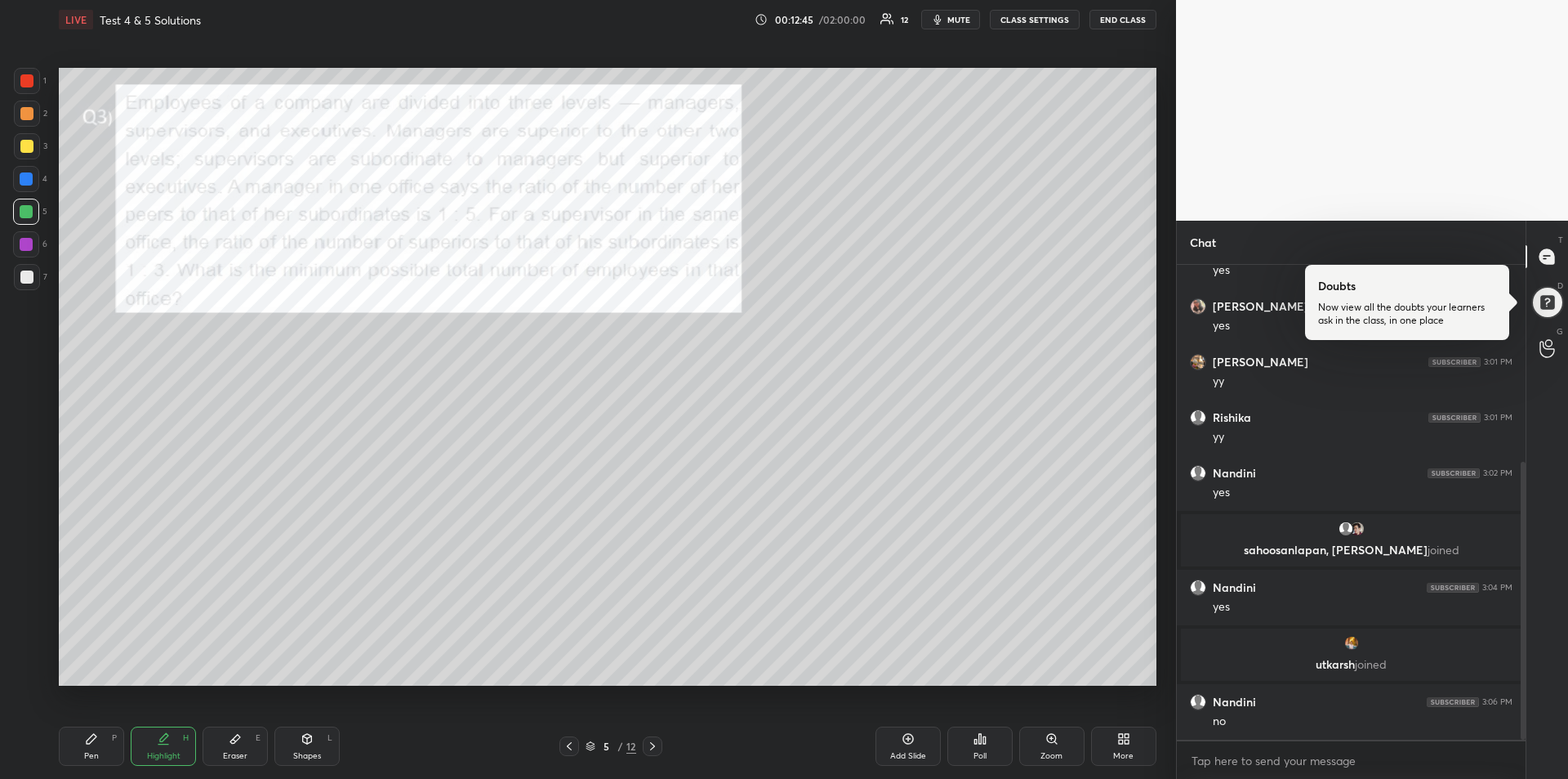
click at [100, 747] on div "Pen P" at bounding box center [92, 746] width 66 height 39
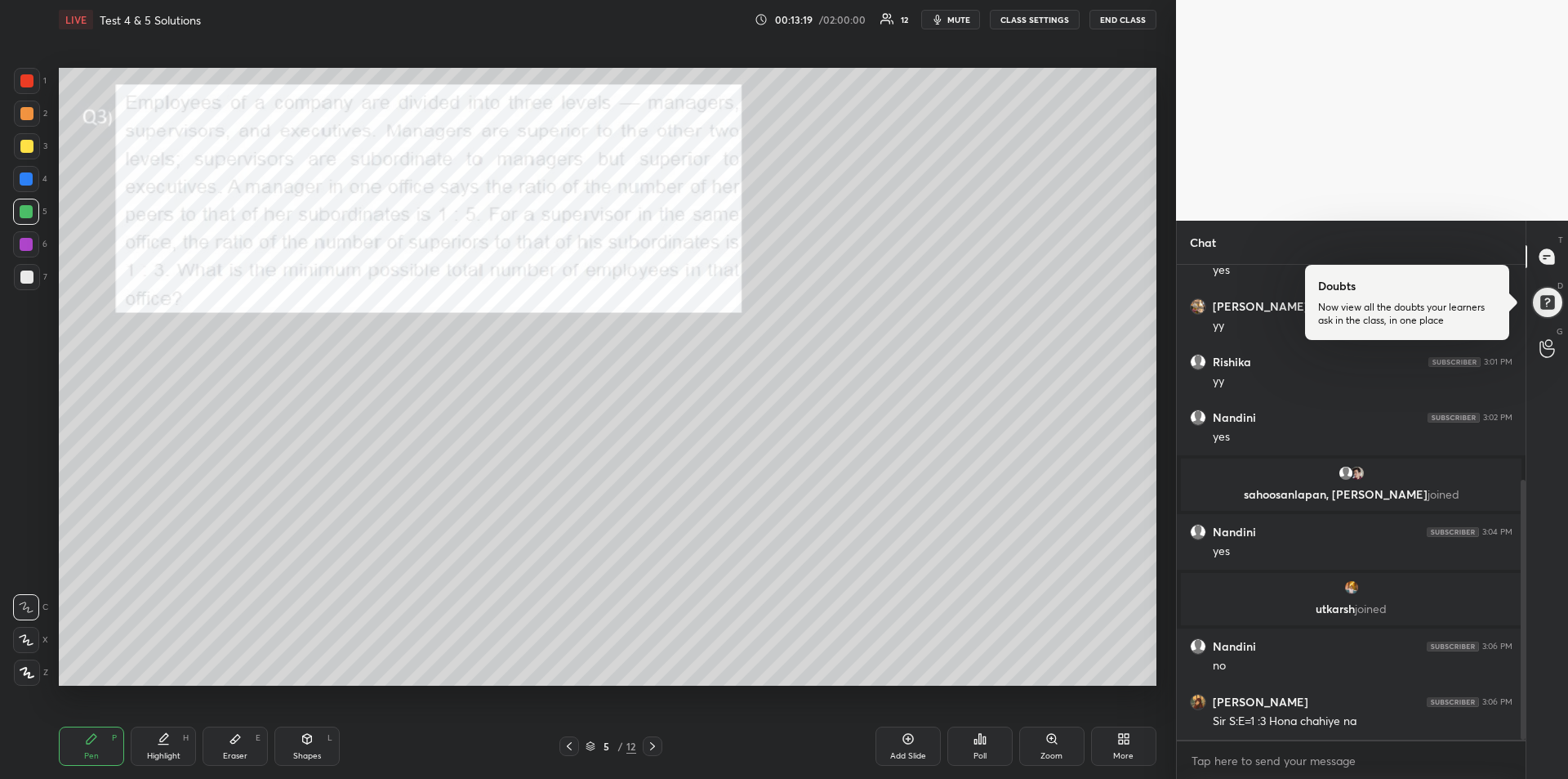
click at [161, 752] on div "Highlight" at bounding box center [164, 756] width 33 height 8
click at [28, 84] on div at bounding box center [27, 81] width 13 height 13
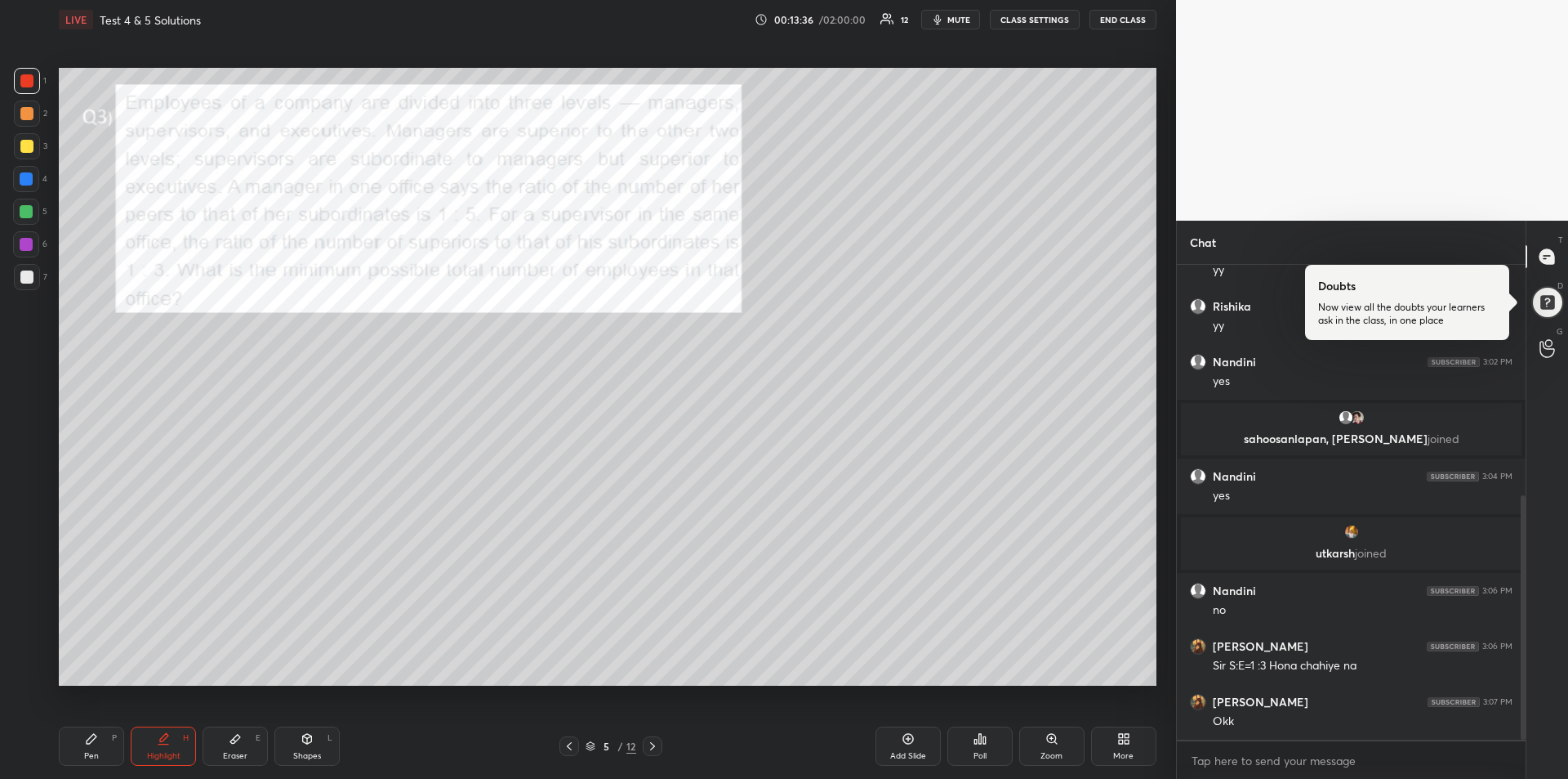
click at [96, 744] on icon at bounding box center [92, 739] width 13 height 13
click at [655, 746] on icon at bounding box center [653, 746] width 13 height 13
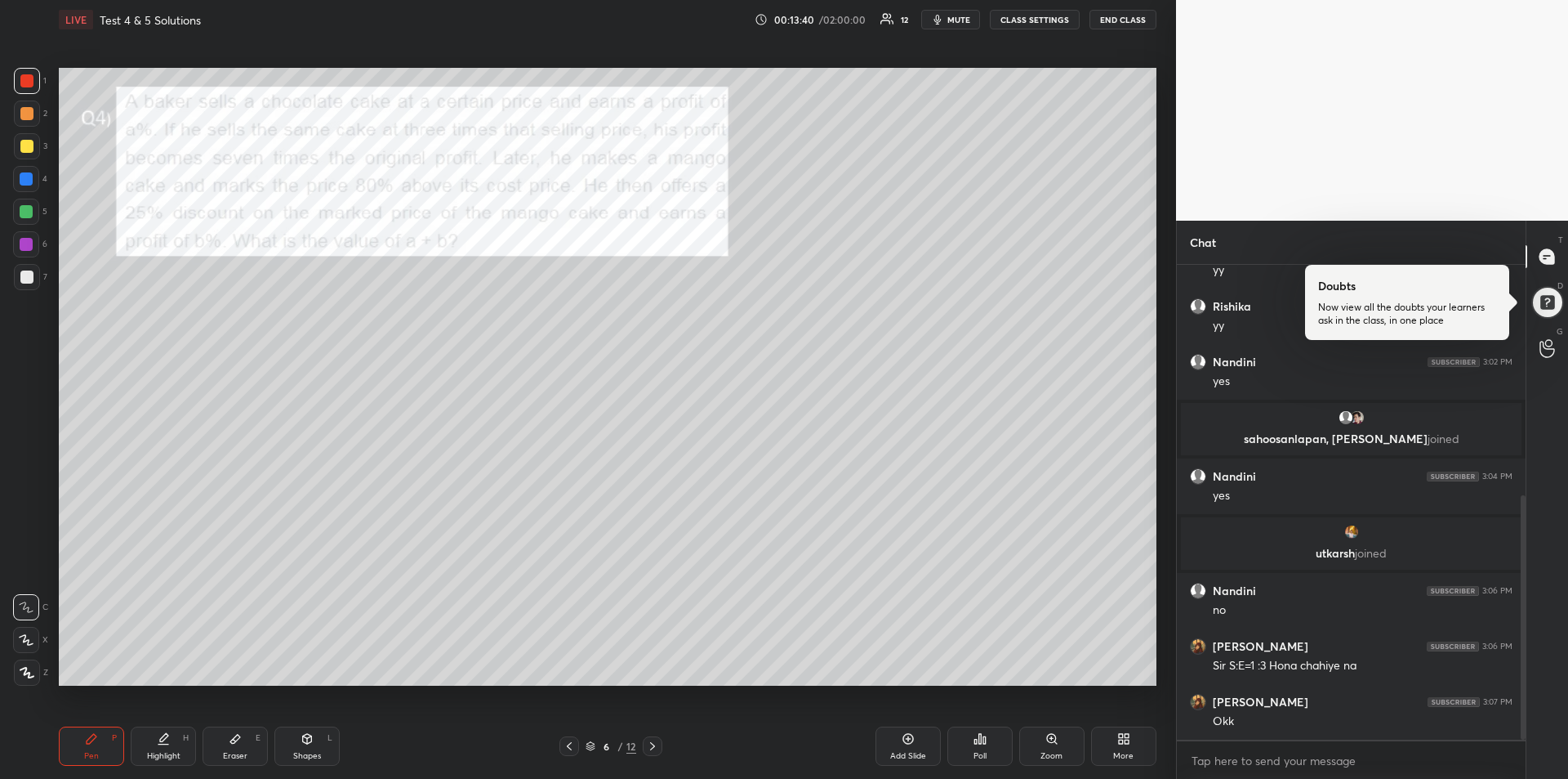
click at [168, 742] on icon at bounding box center [163, 739] width 13 height 13
click at [75, 748] on div "Pen P" at bounding box center [92, 746] width 66 height 39
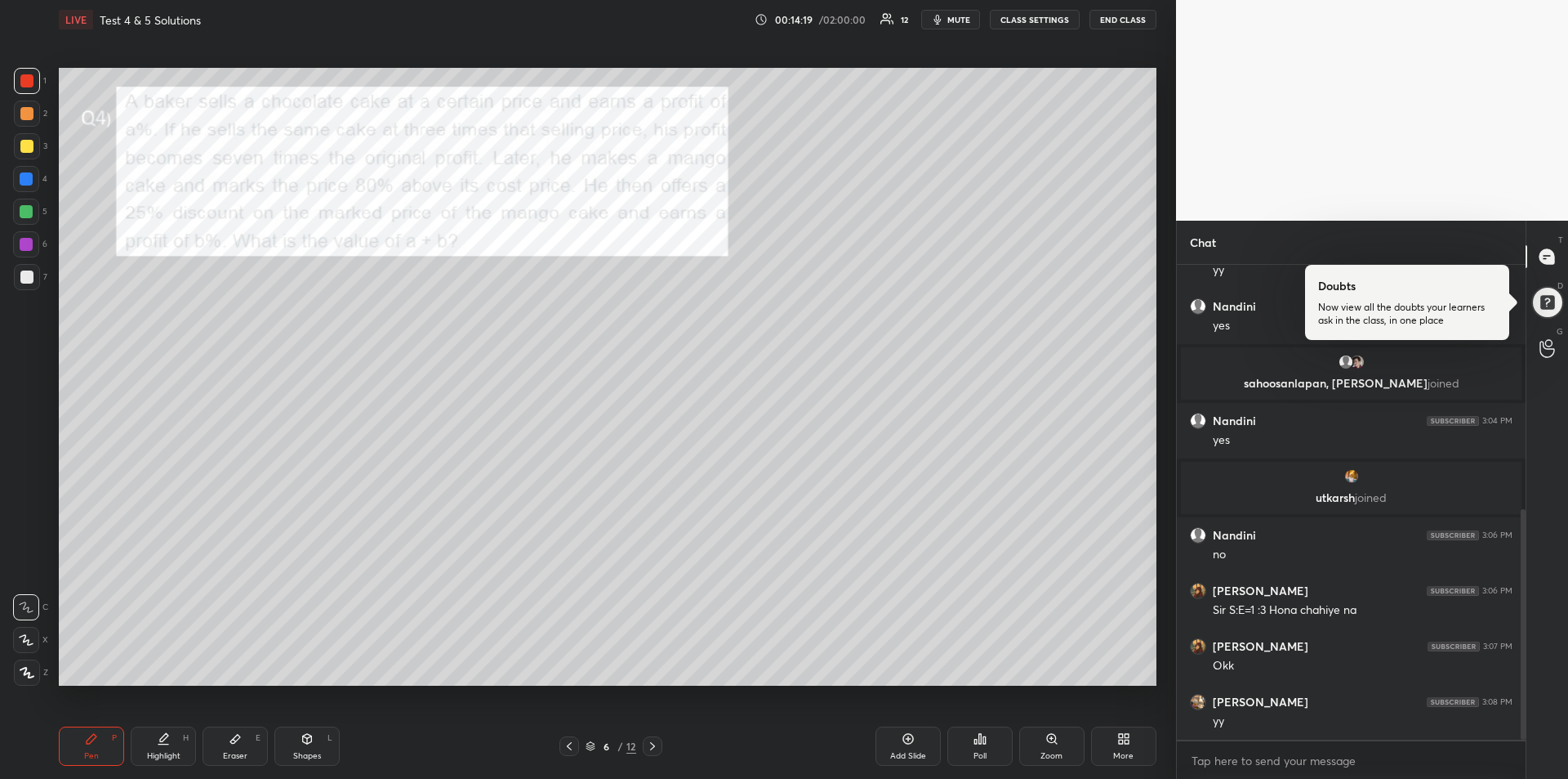
scroll to position [563, 0]
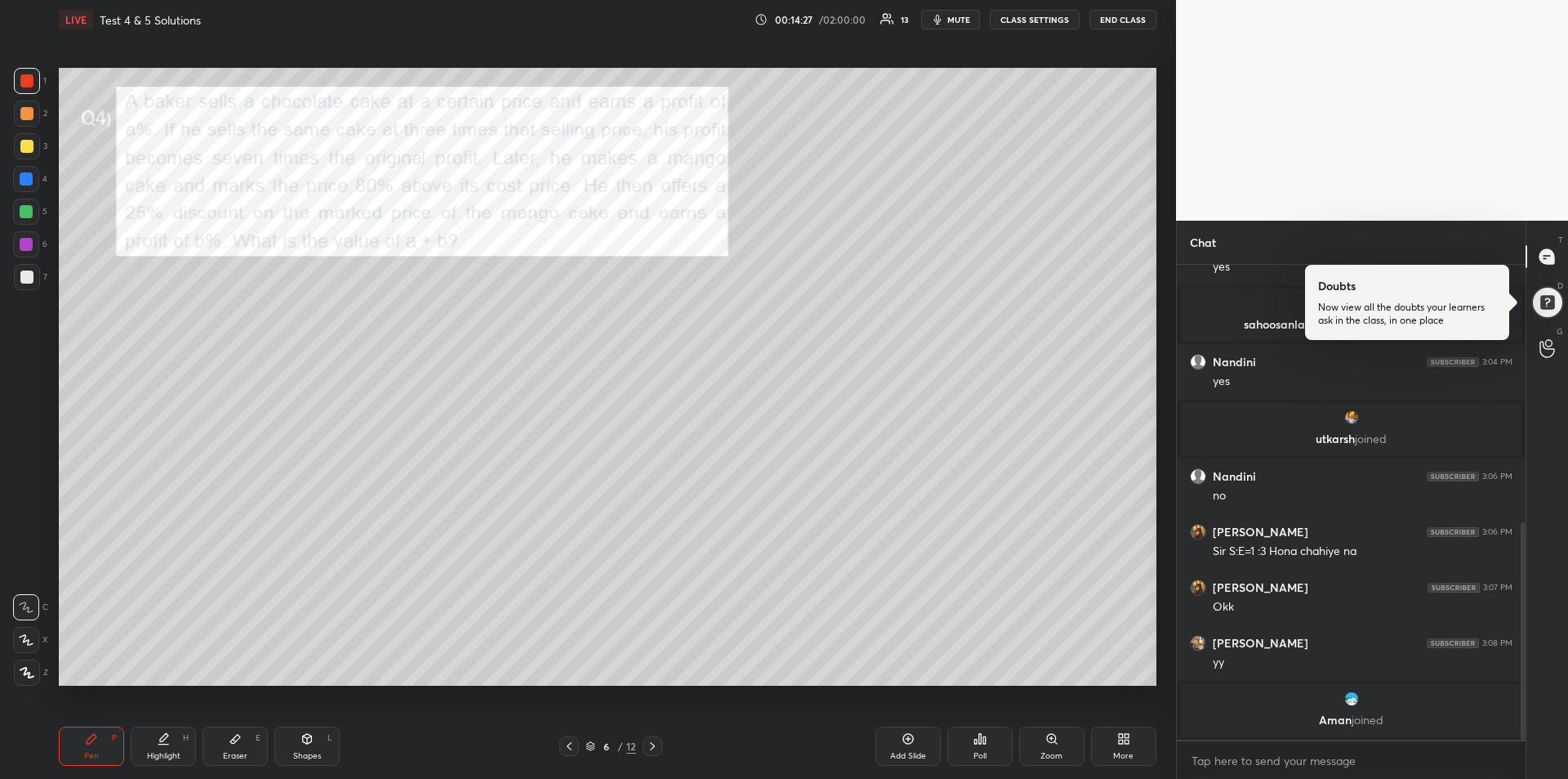
click at [26, 279] on div at bounding box center [27, 277] width 13 height 13
click at [231, 752] on div "Eraser" at bounding box center [235, 756] width 24 height 8
click at [98, 747] on div "Pen P" at bounding box center [92, 746] width 66 height 39
click at [32, 246] on div at bounding box center [27, 245] width 13 height 13
click at [229, 747] on div "Eraser E" at bounding box center [235, 746] width 66 height 39
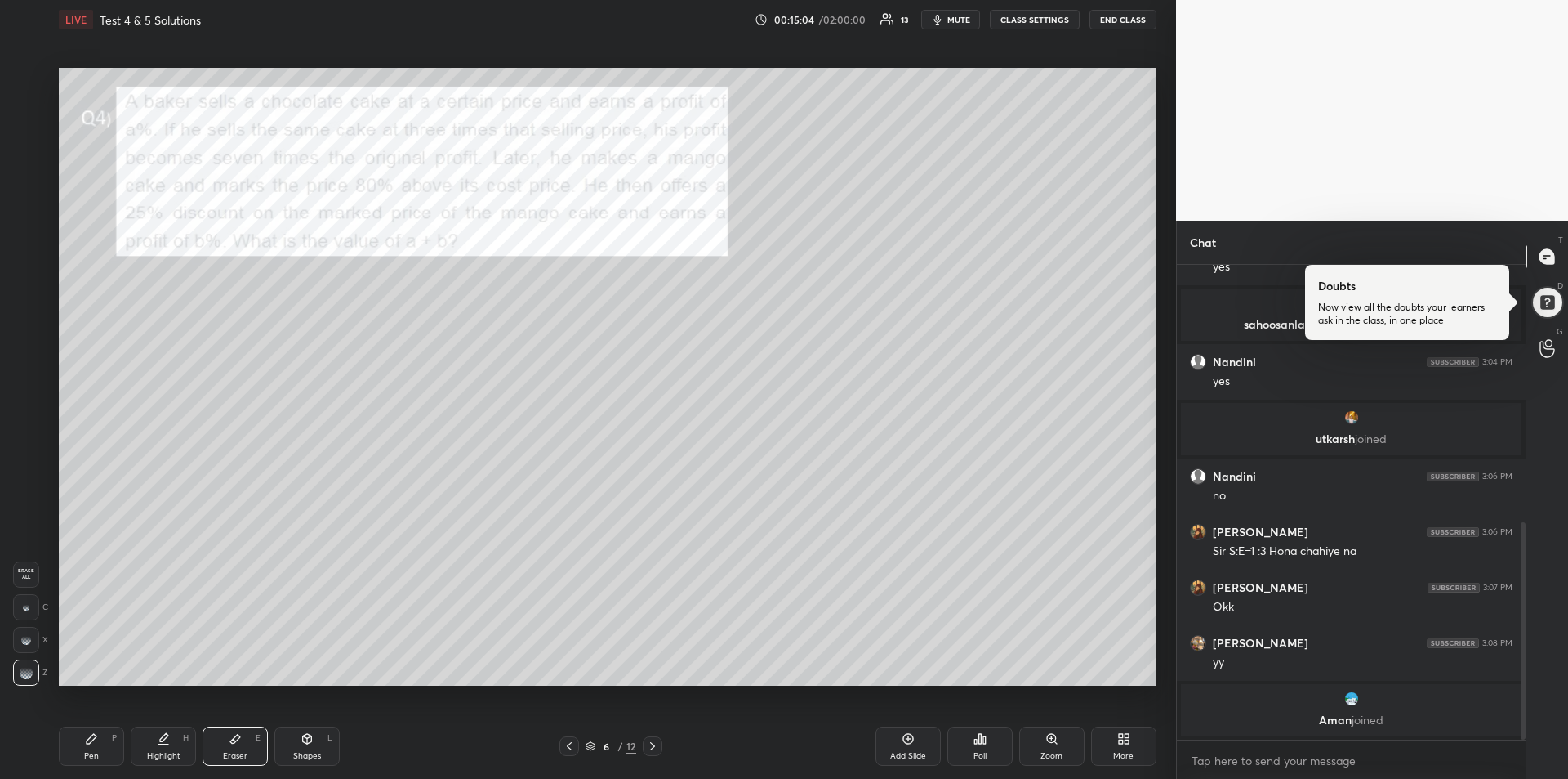
click at [77, 748] on div "Pen P" at bounding box center [92, 746] width 66 height 39
click at [24, 157] on div at bounding box center [27, 146] width 26 height 26
click at [24, 78] on div at bounding box center [27, 81] width 13 height 13
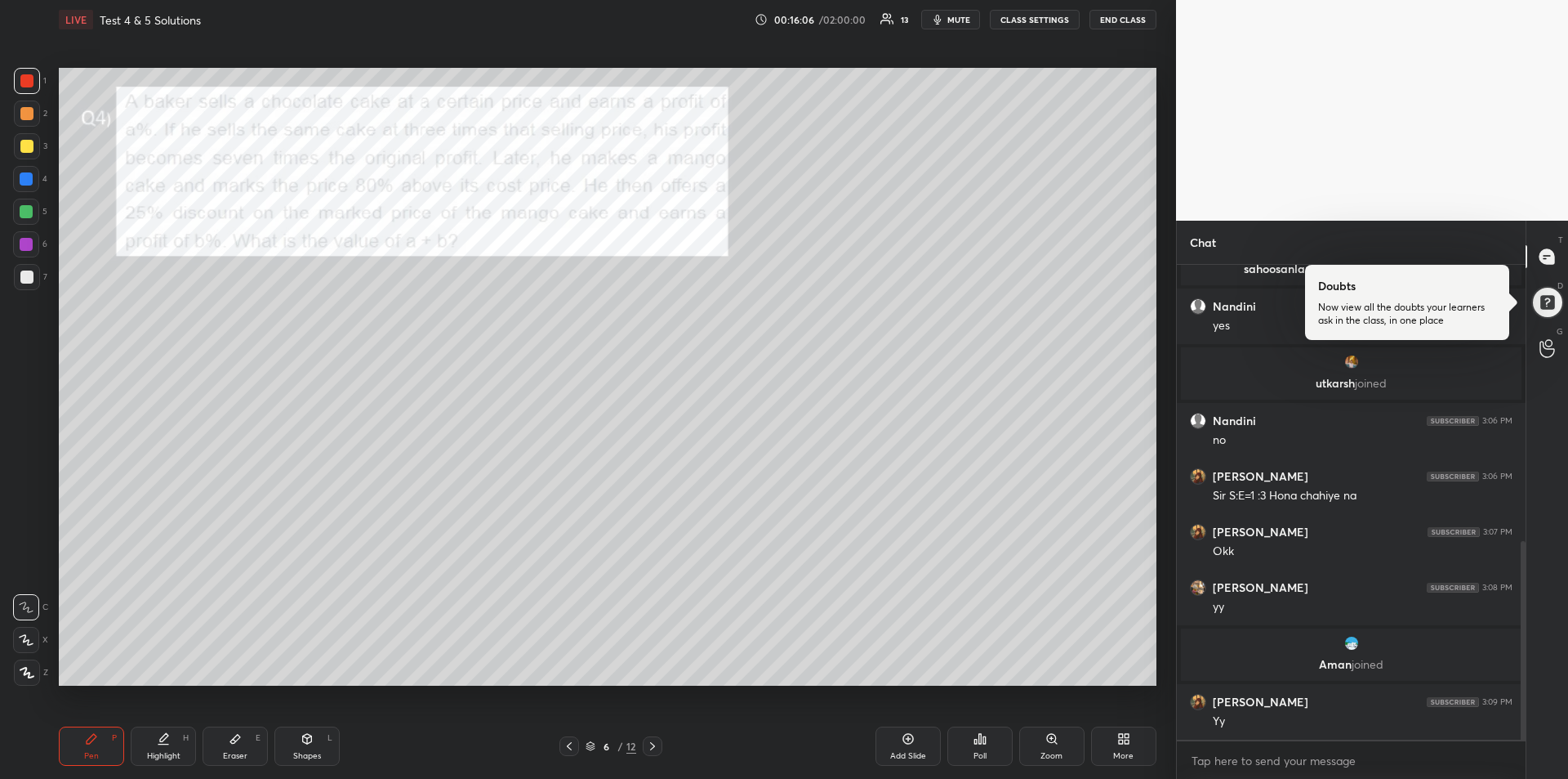
click at [242, 748] on div "Eraser E" at bounding box center [235, 746] width 66 height 39
click at [76, 749] on div "Pen P" at bounding box center [92, 746] width 66 height 39
click at [29, 244] on div at bounding box center [27, 245] width 13 height 13
click at [658, 748] on icon at bounding box center [653, 746] width 13 height 13
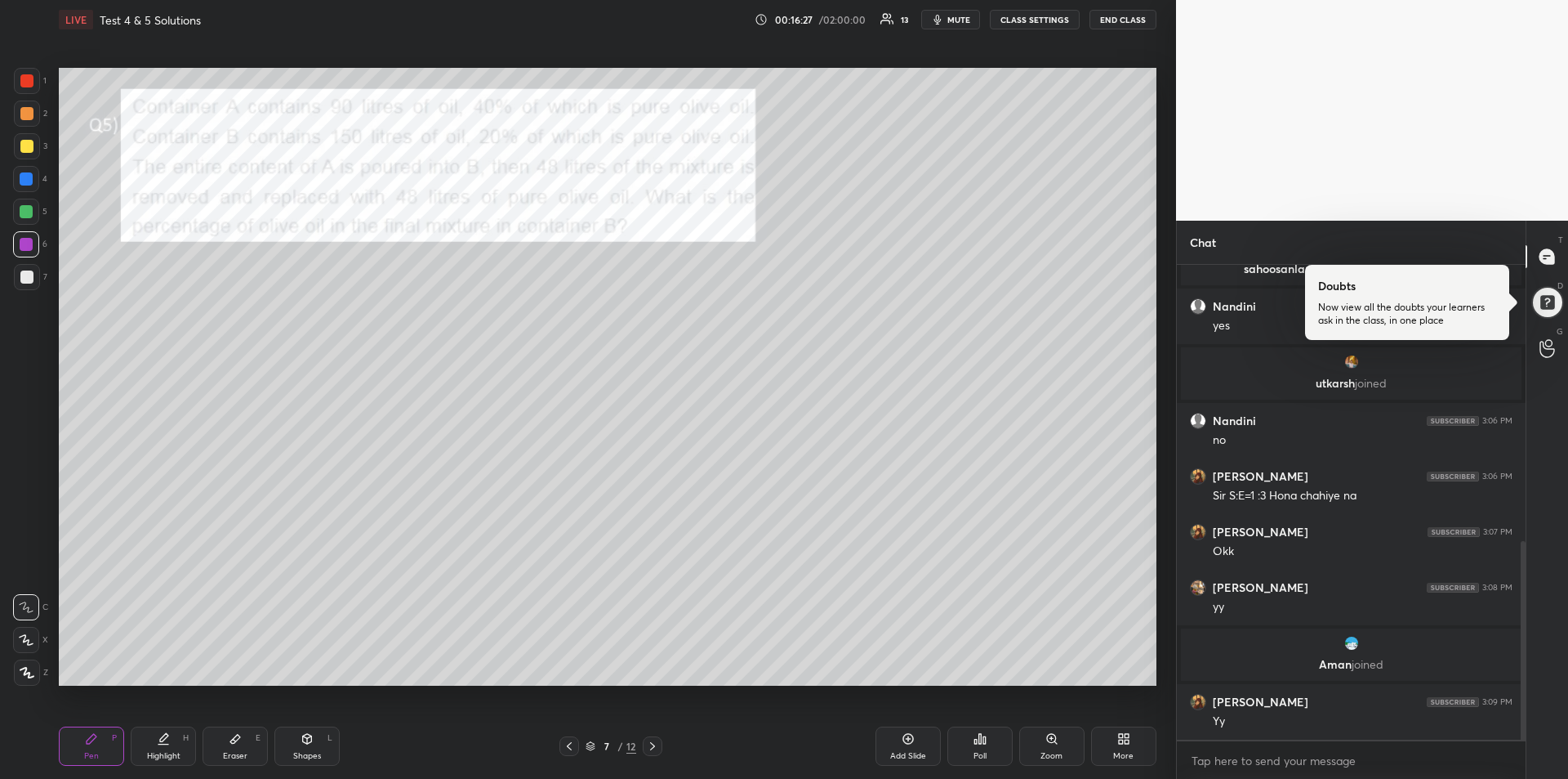
click at [167, 737] on icon at bounding box center [163, 739] width 13 height 13
click at [88, 752] on div "Pen" at bounding box center [92, 756] width 15 height 8
click at [24, 181] on div at bounding box center [27, 179] width 13 height 13
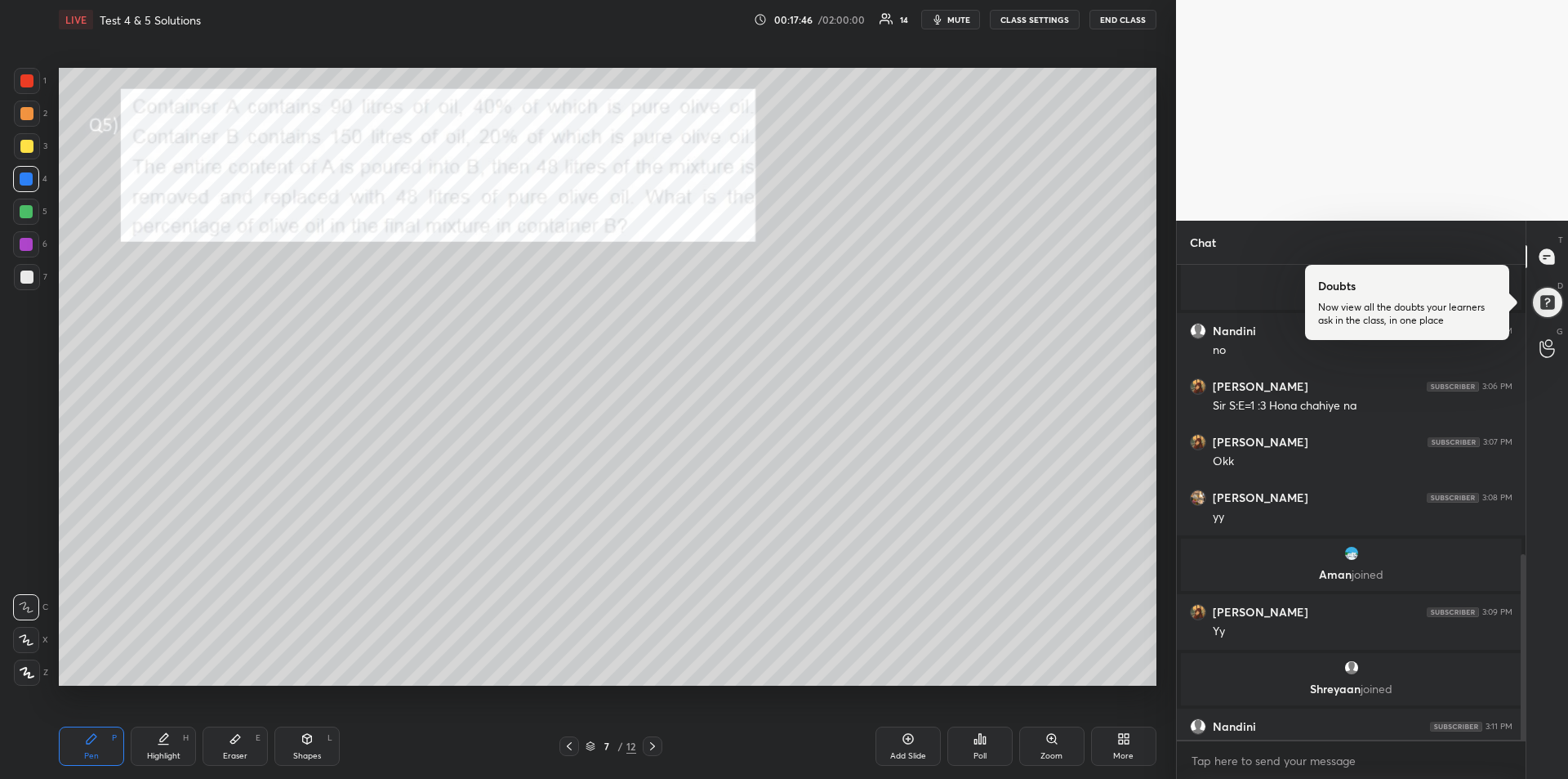
scroll to position [742, 0]
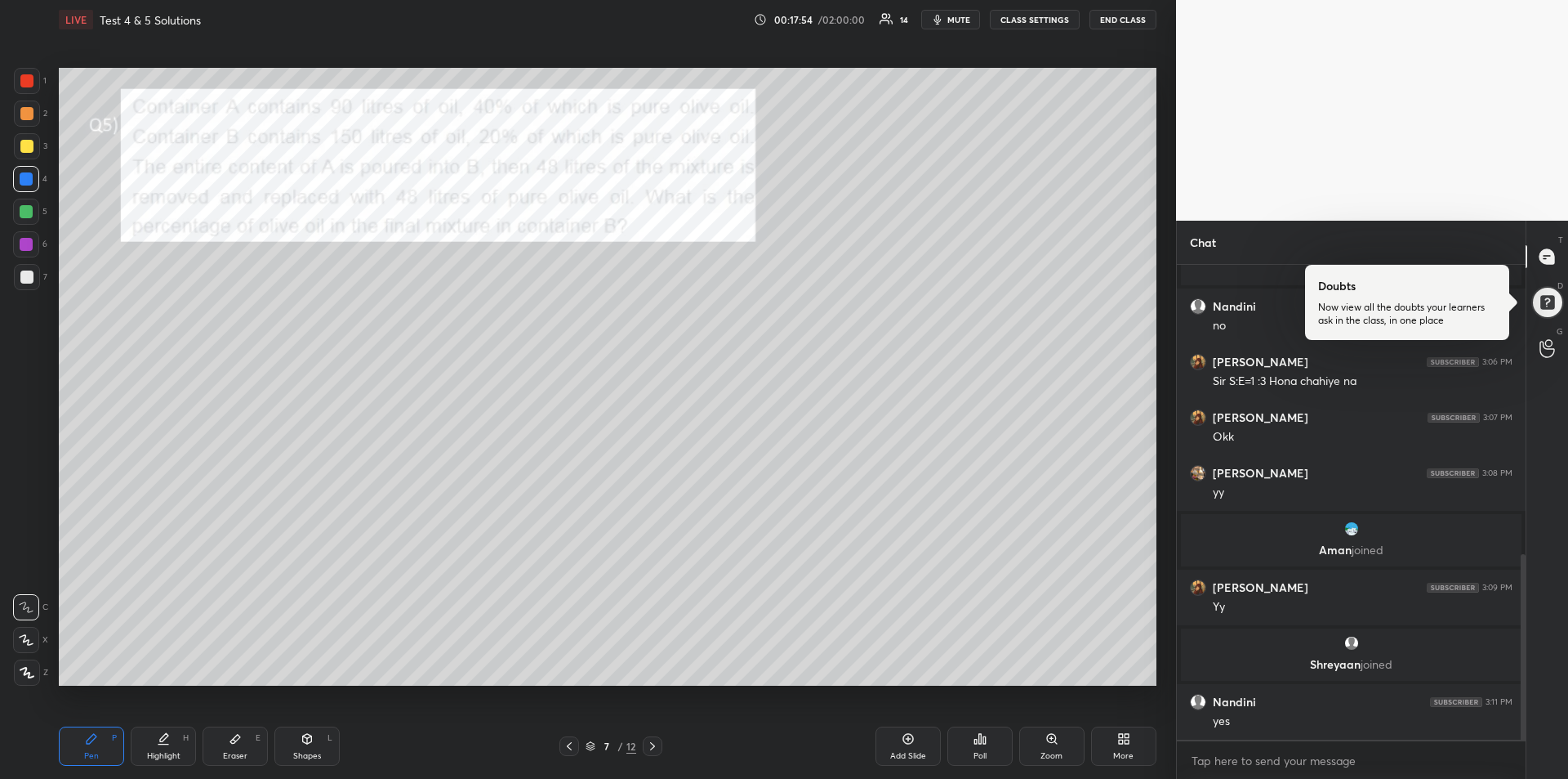
click at [14, 283] on div at bounding box center [27, 276] width 26 height 26
click at [30, 82] on div at bounding box center [27, 81] width 13 height 13
click at [22, 212] on div at bounding box center [27, 211] width 13 height 13
click at [22, 81] on div at bounding box center [27, 81] width 13 height 13
click at [29, 247] on div at bounding box center [27, 245] width 13 height 13
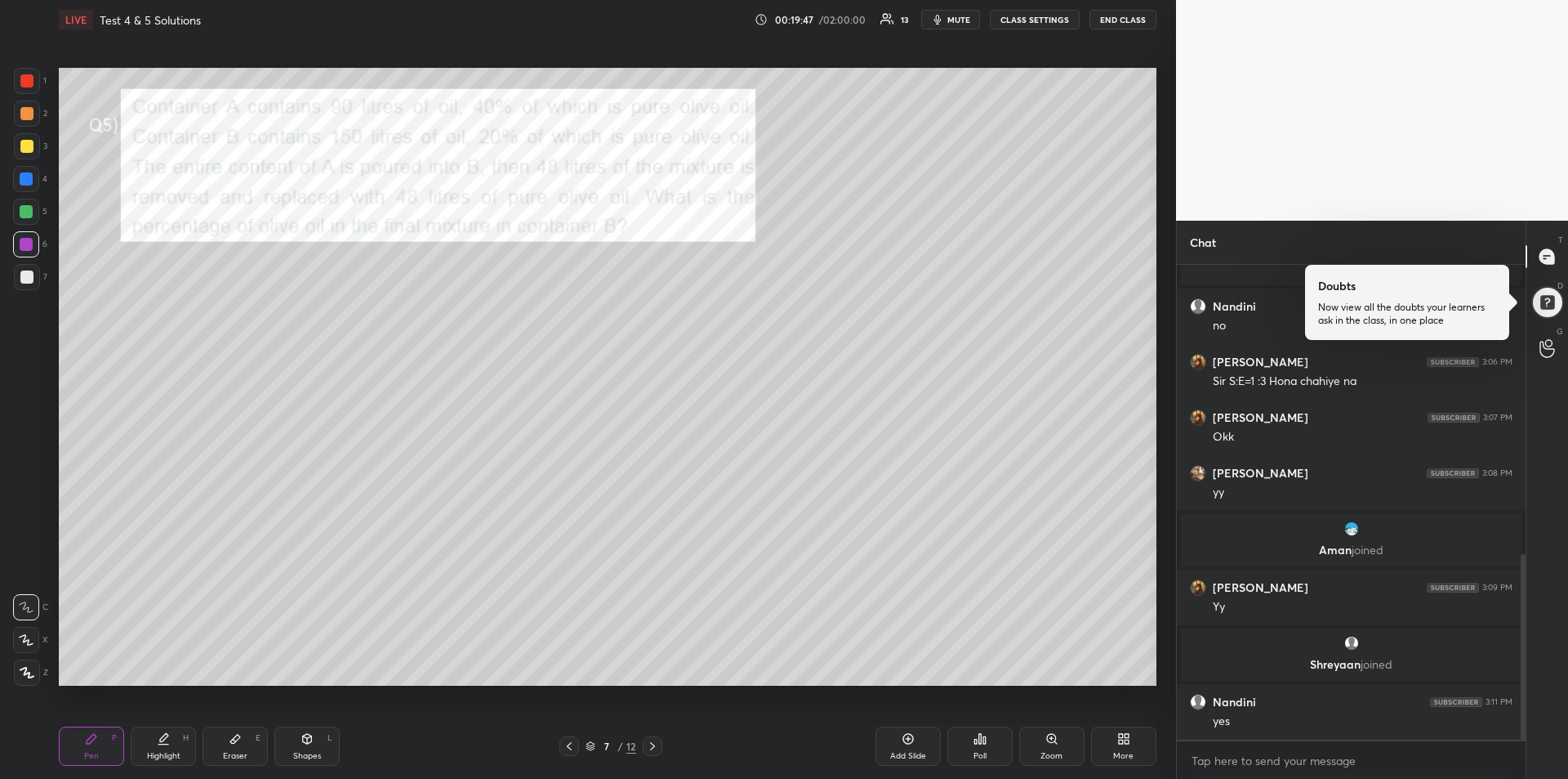
click at [24, 278] on div at bounding box center [27, 277] width 13 height 13
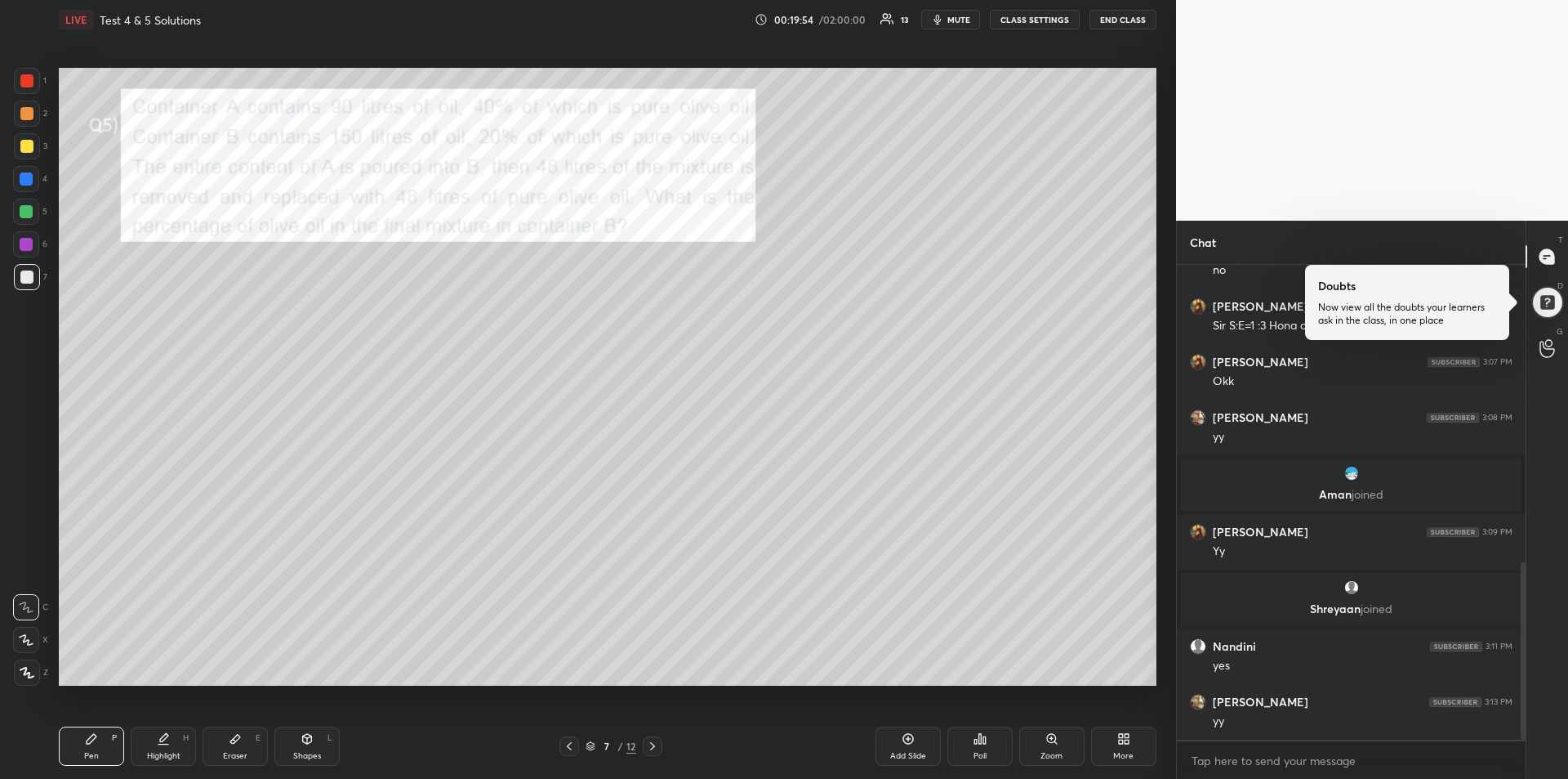
scroll to position [854, 0]
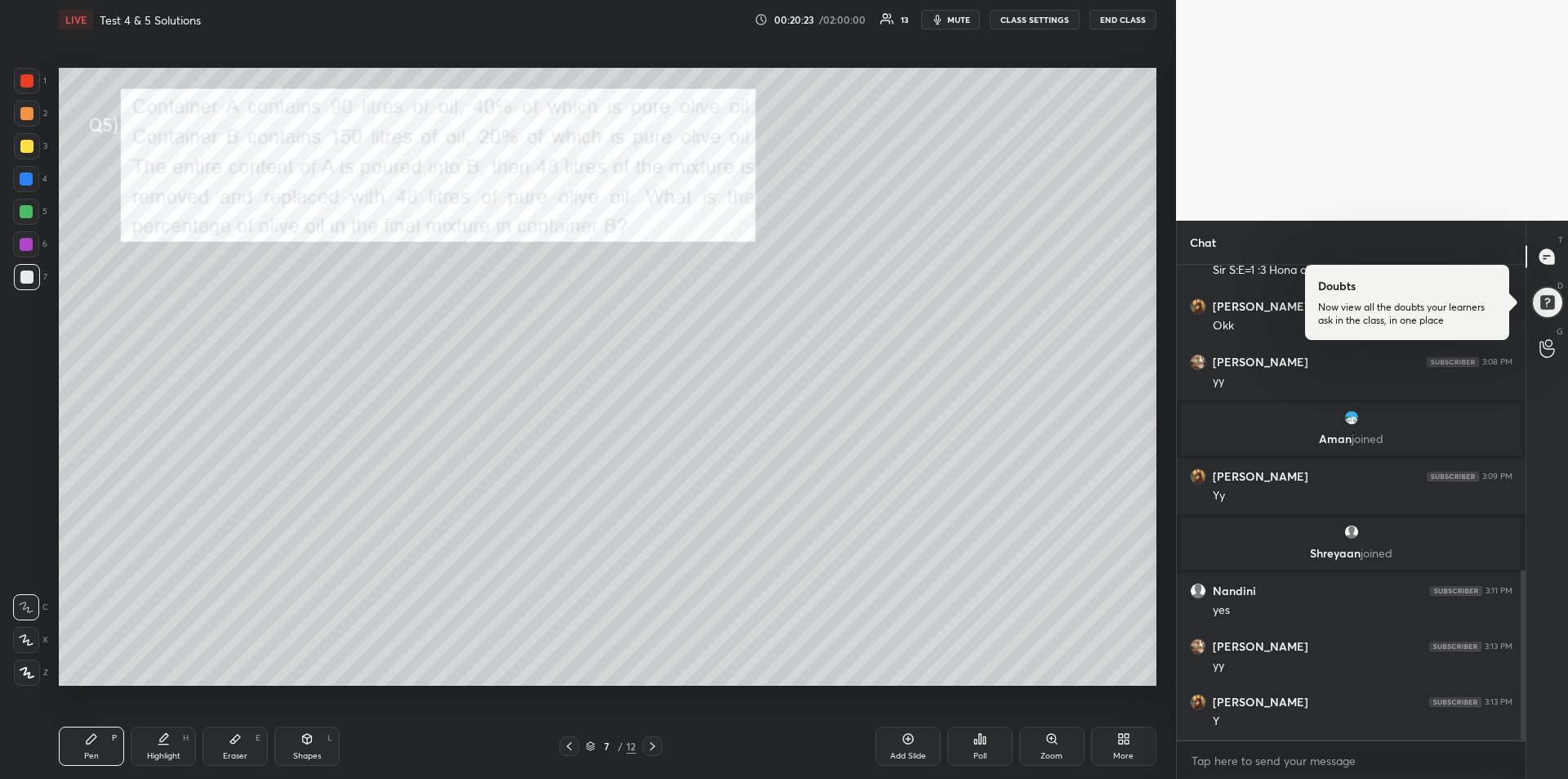
click at [25, 247] on div at bounding box center [27, 245] width 13 height 13
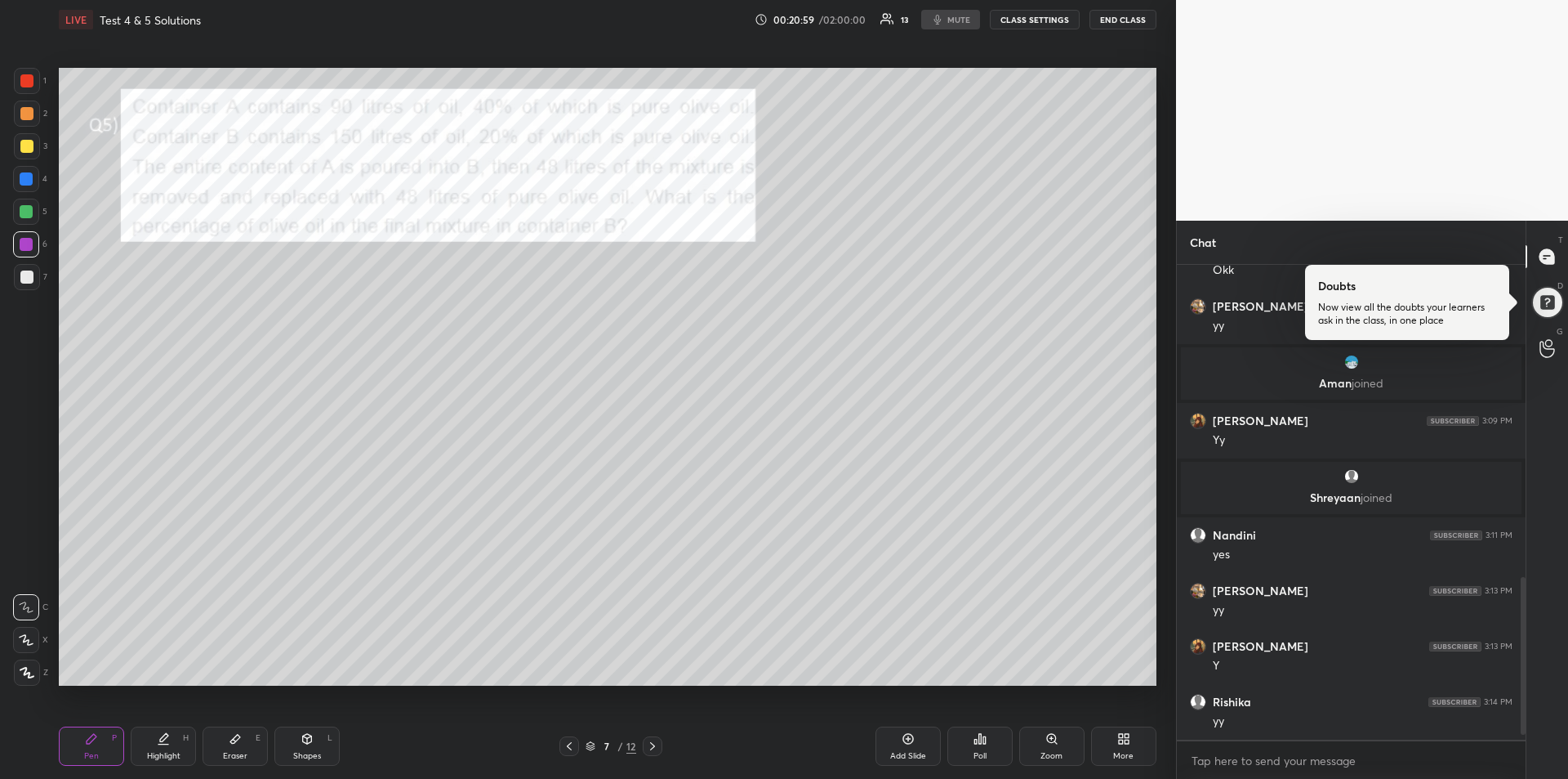
scroll to position [965, 0]
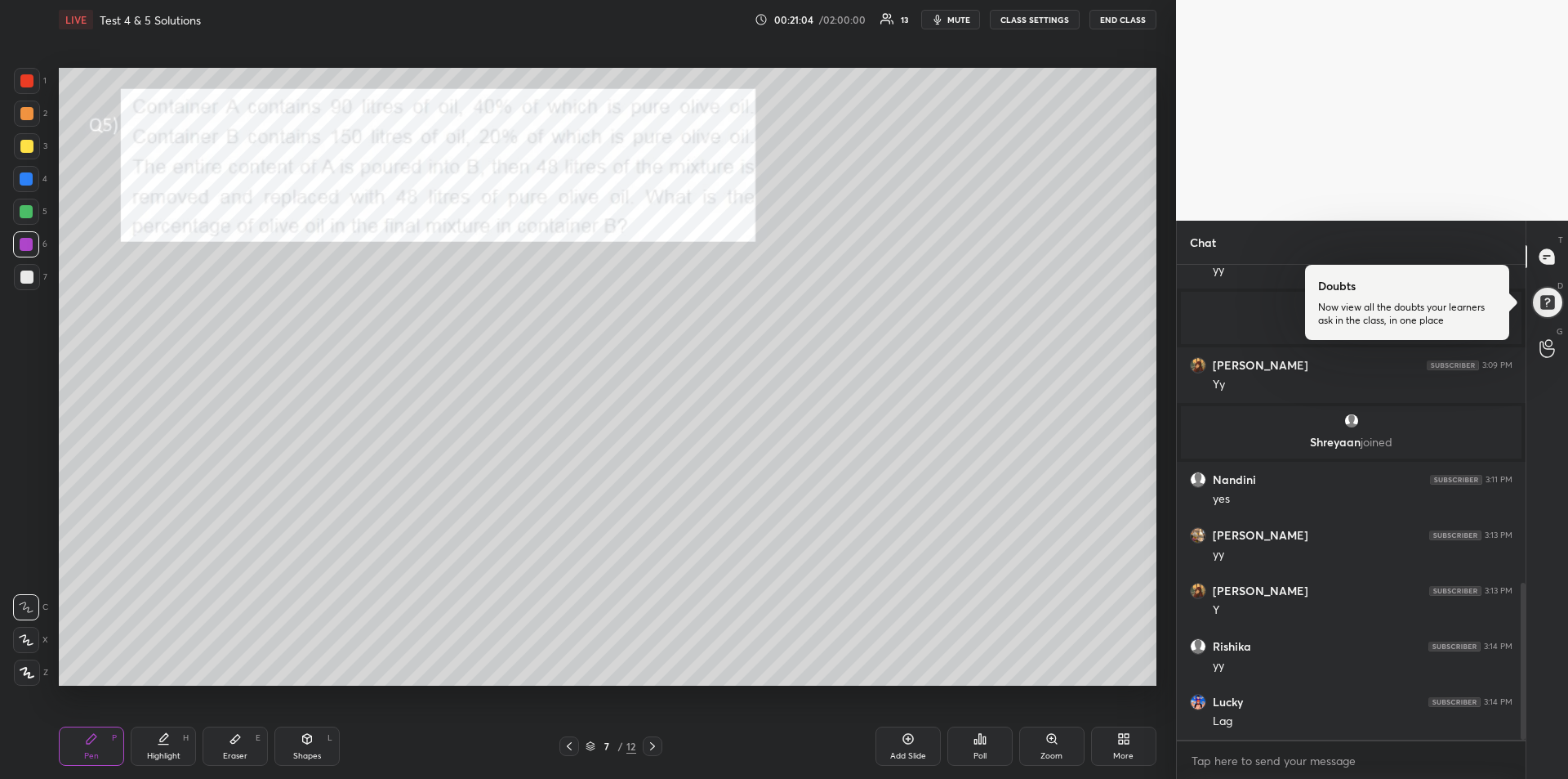
click at [232, 748] on div "Eraser E" at bounding box center [235, 746] width 66 height 39
click at [87, 743] on icon at bounding box center [92, 739] width 10 height 10
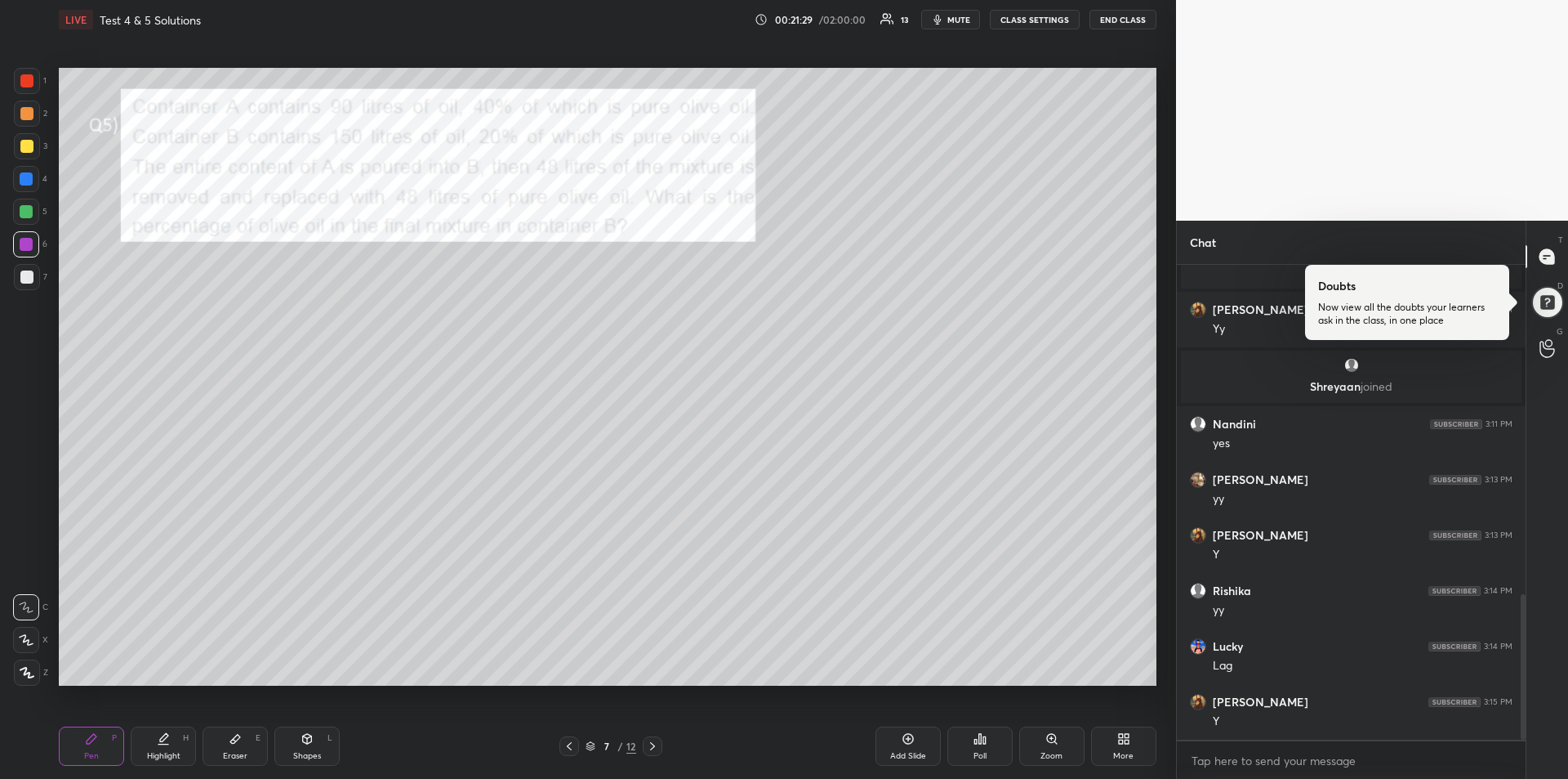
scroll to position [1076, 0]
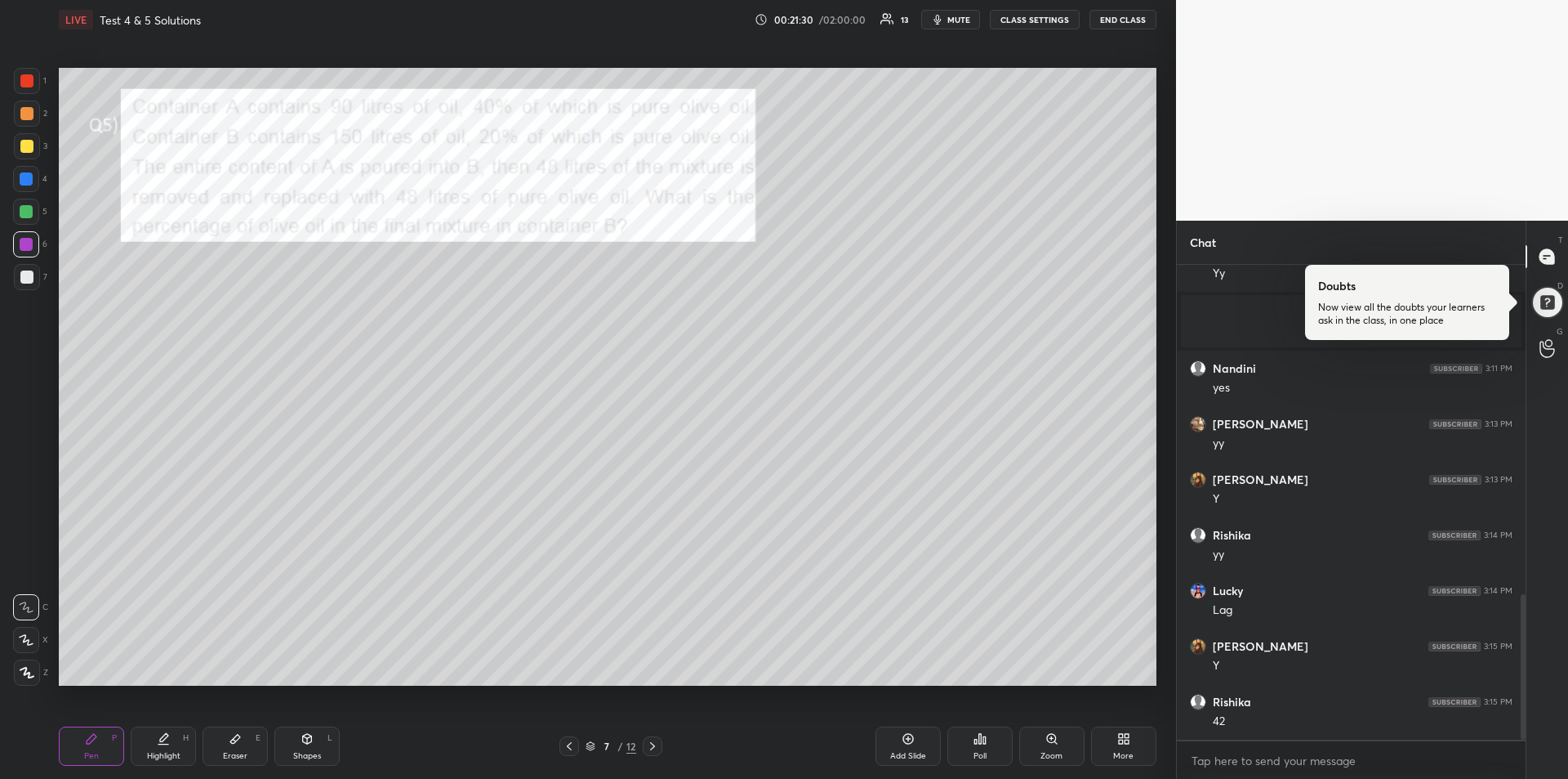
click at [27, 181] on div at bounding box center [27, 179] width 13 height 13
click at [652, 747] on icon at bounding box center [652, 746] width 5 height 8
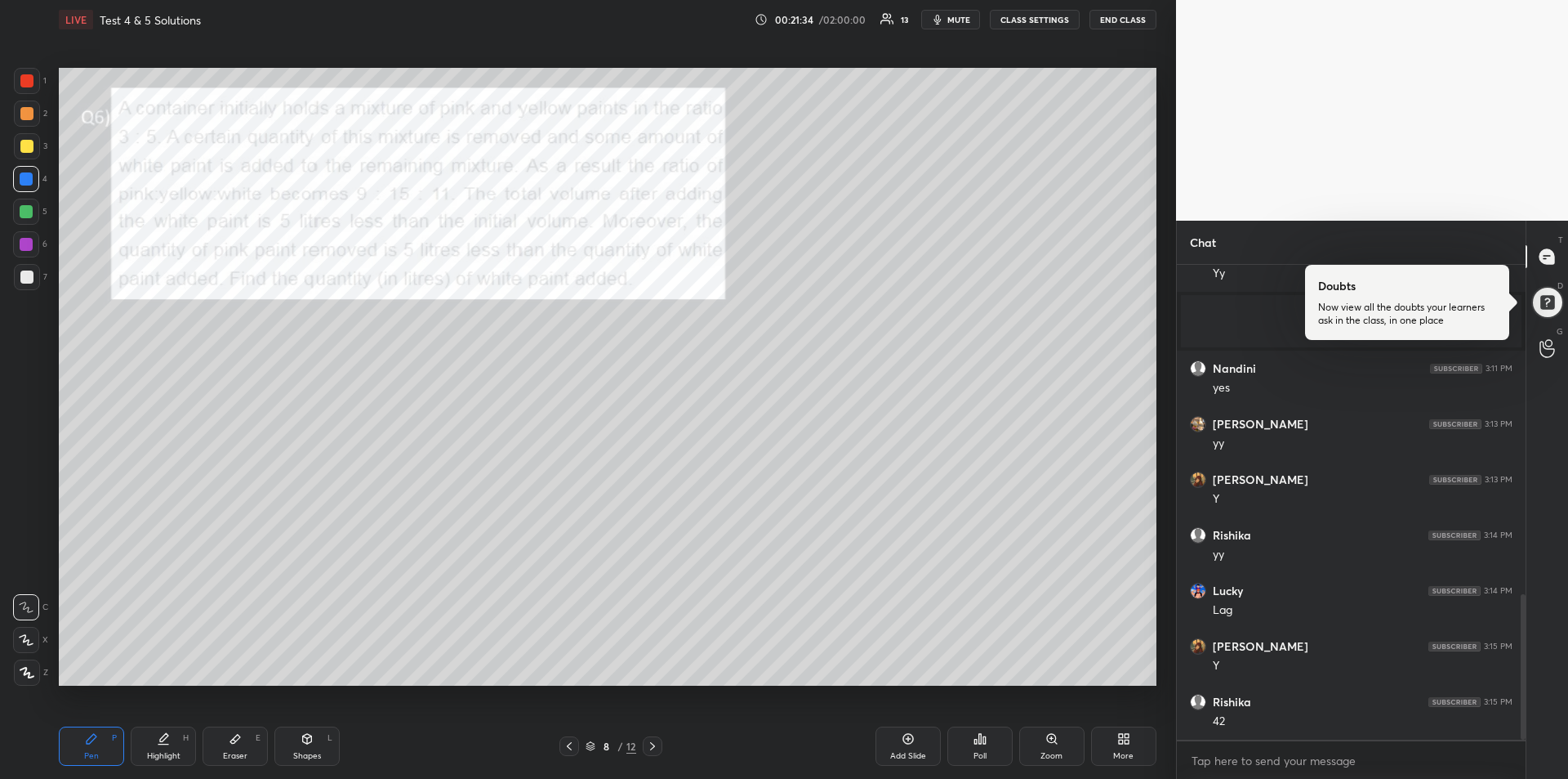
click at [22, 115] on div at bounding box center [27, 114] width 13 height 13
click at [27, 81] on div at bounding box center [27, 81] width 13 height 13
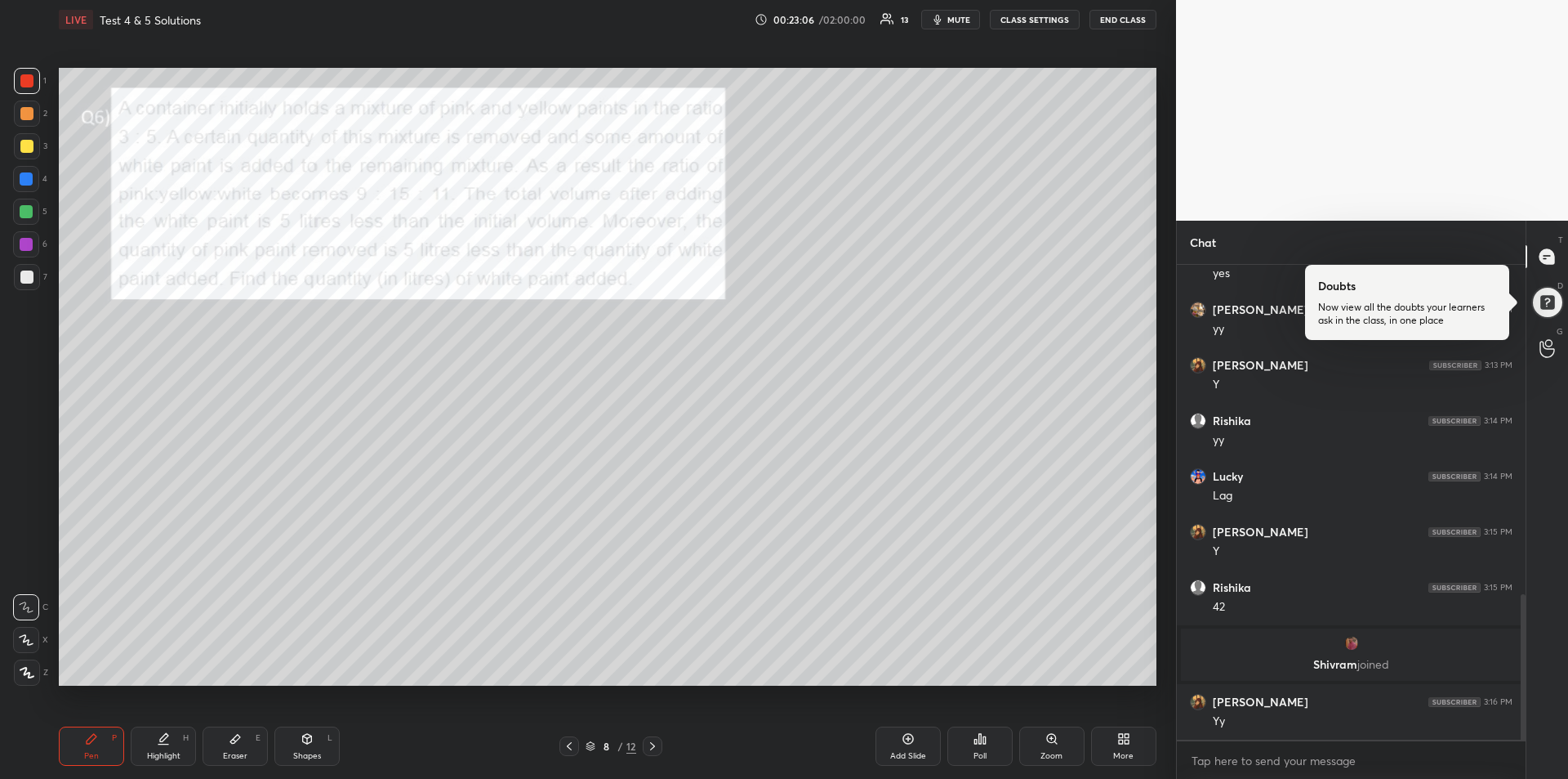
click at [171, 742] on div "Highlight H" at bounding box center [163, 746] width 66 height 39
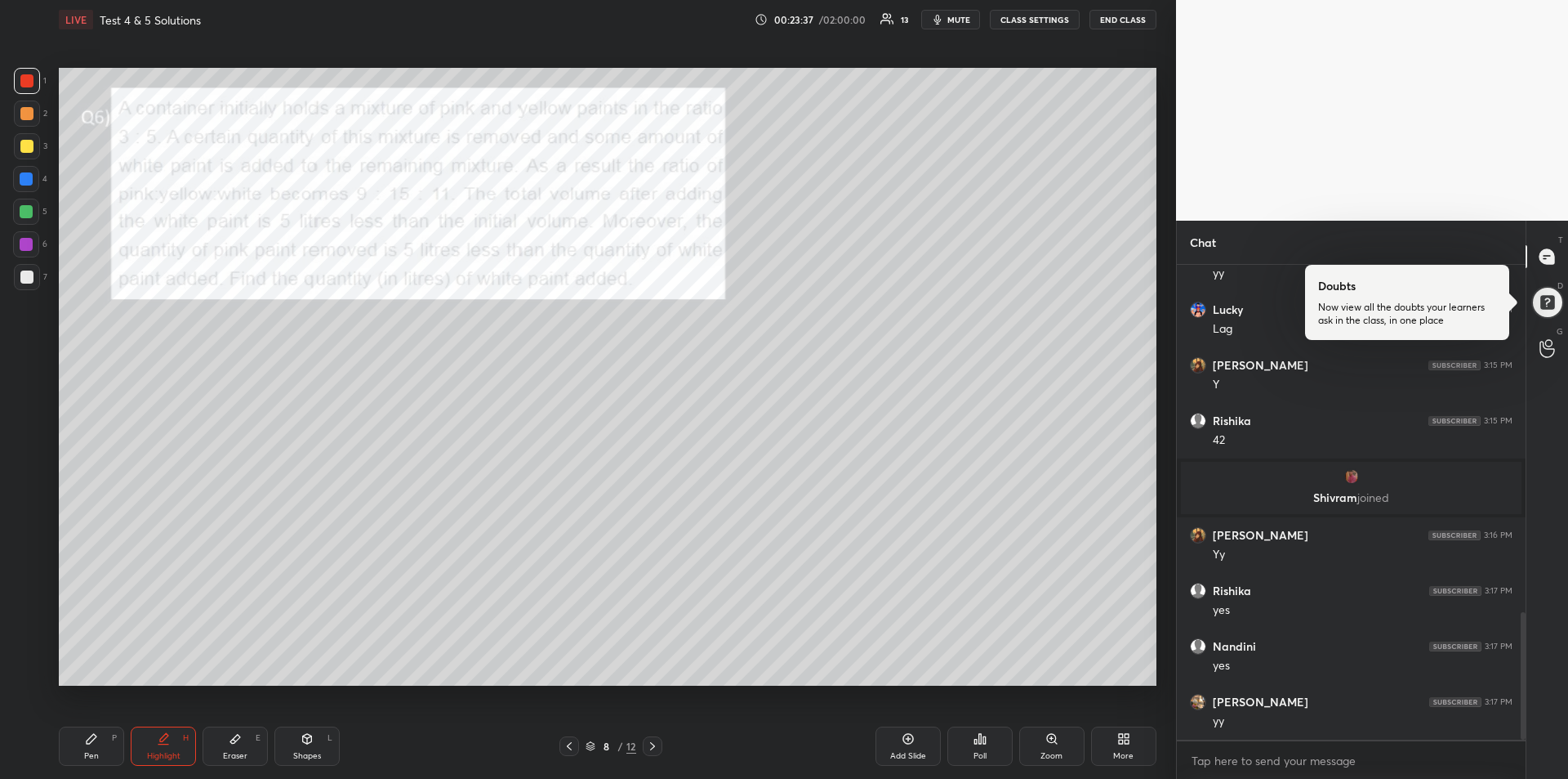
scroll to position [1298, 0]
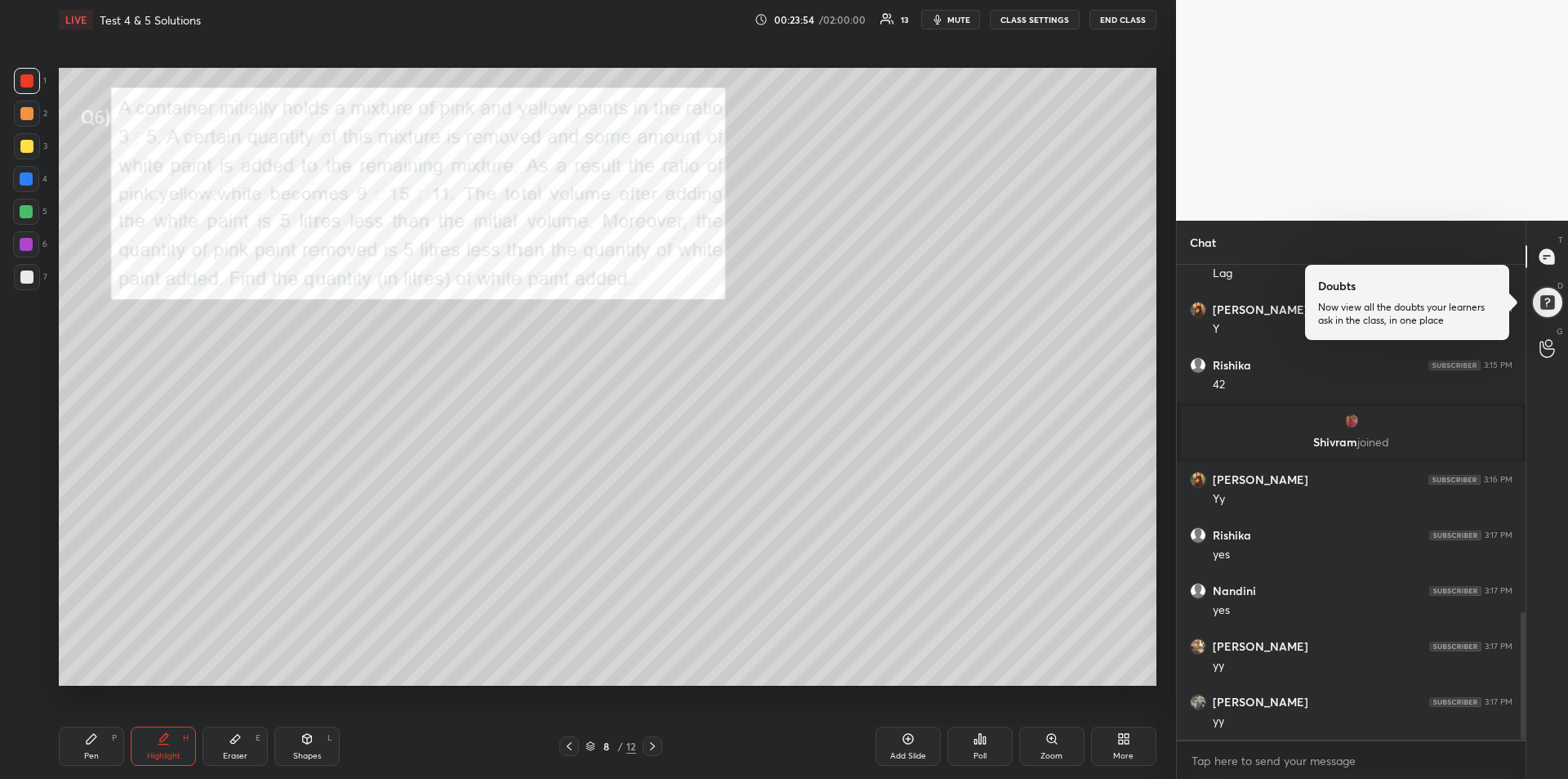
click at [92, 737] on icon at bounding box center [92, 739] width 10 height 10
click at [30, 213] on div at bounding box center [27, 211] width 13 height 13
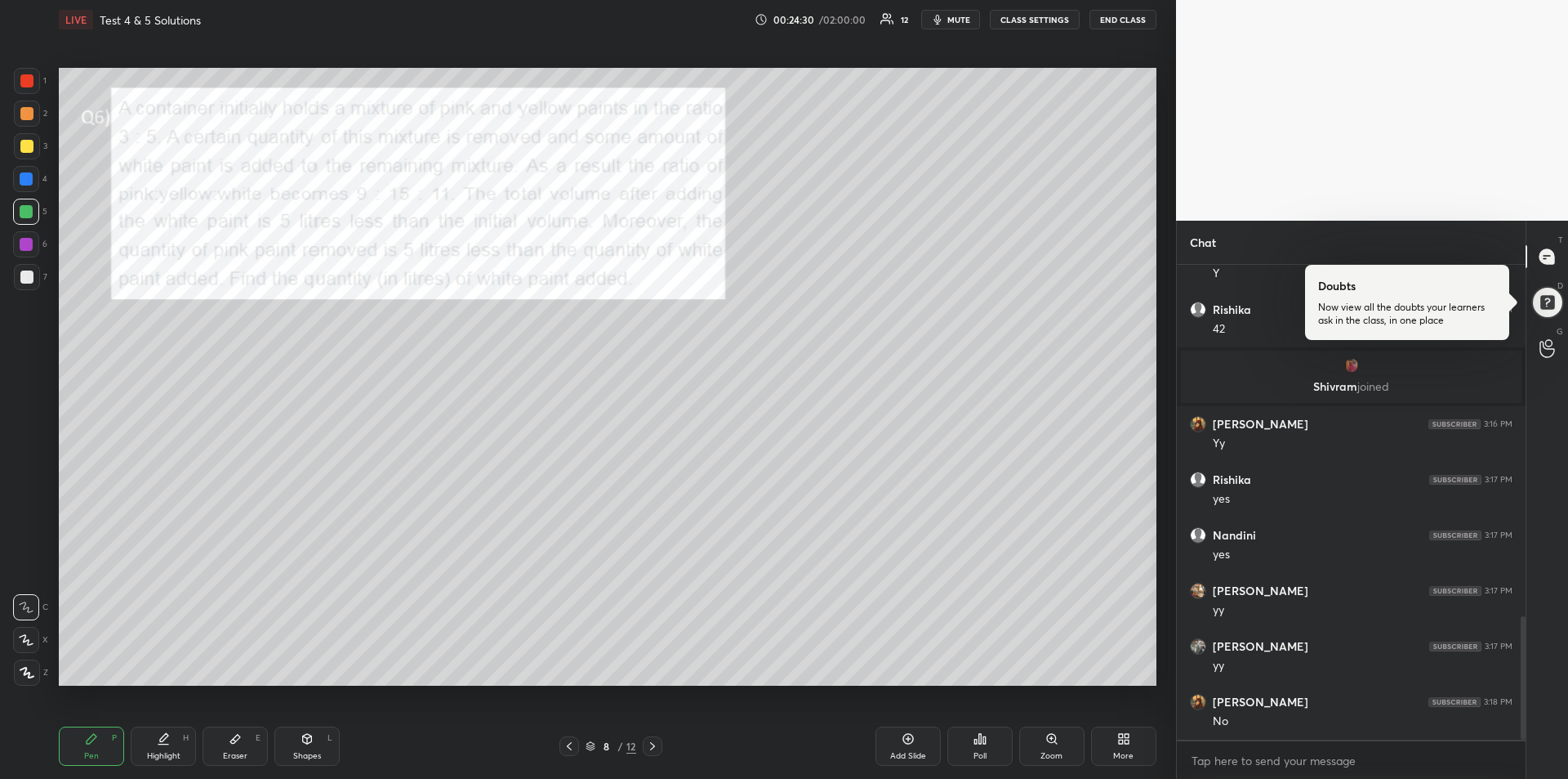
click at [163, 744] on icon at bounding box center [163, 744] width 10 height 0
click at [97, 746] on div "Pen P" at bounding box center [92, 746] width 66 height 39
click at [250, 751] on div "Eraser E" at bounding box center [235, 746] width 66 height 39
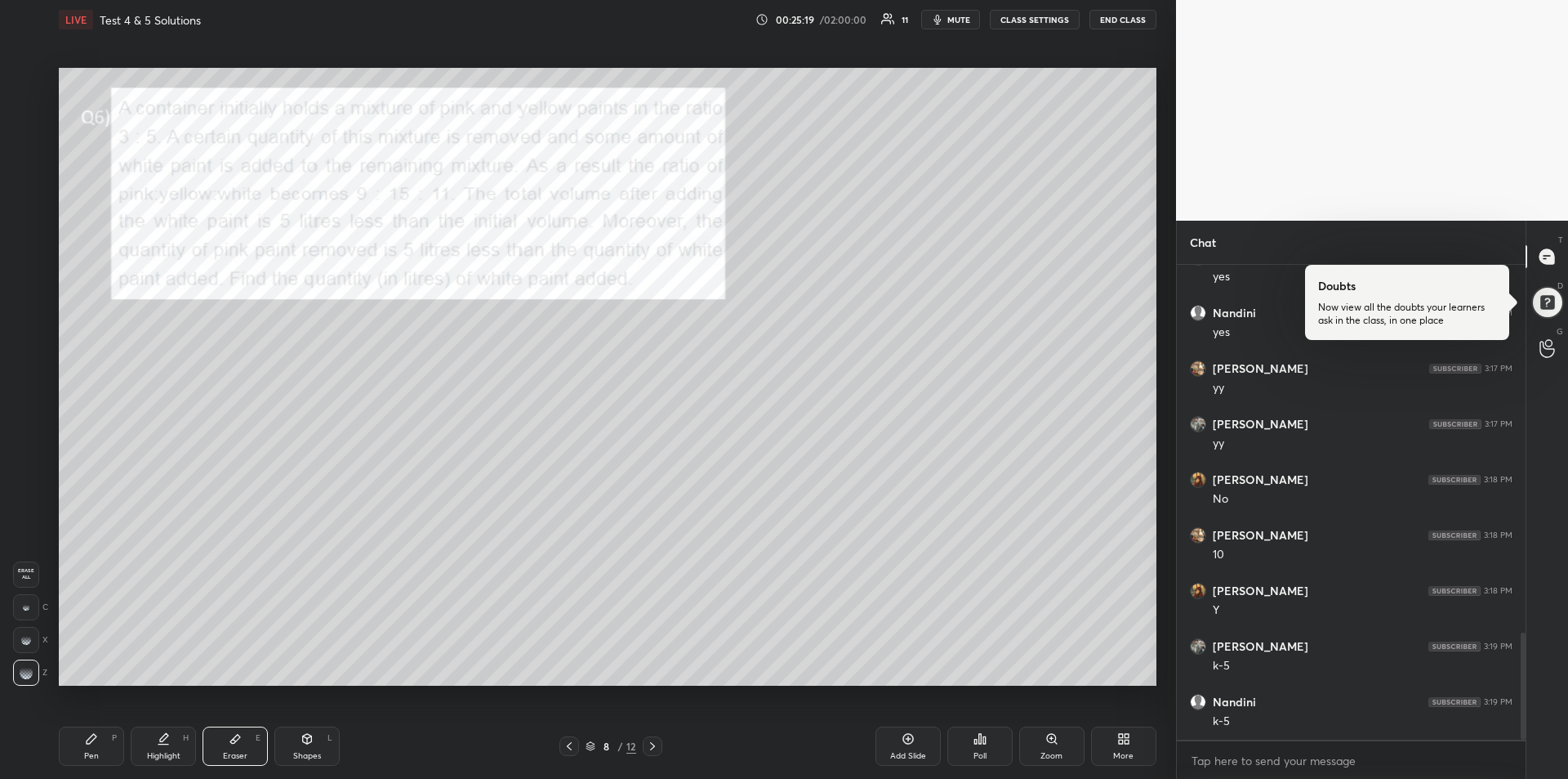
scroll to position [1632, 0]
click at [71, 734] on div "Pen P" at bounding box center [92, 746] width 66 height 39
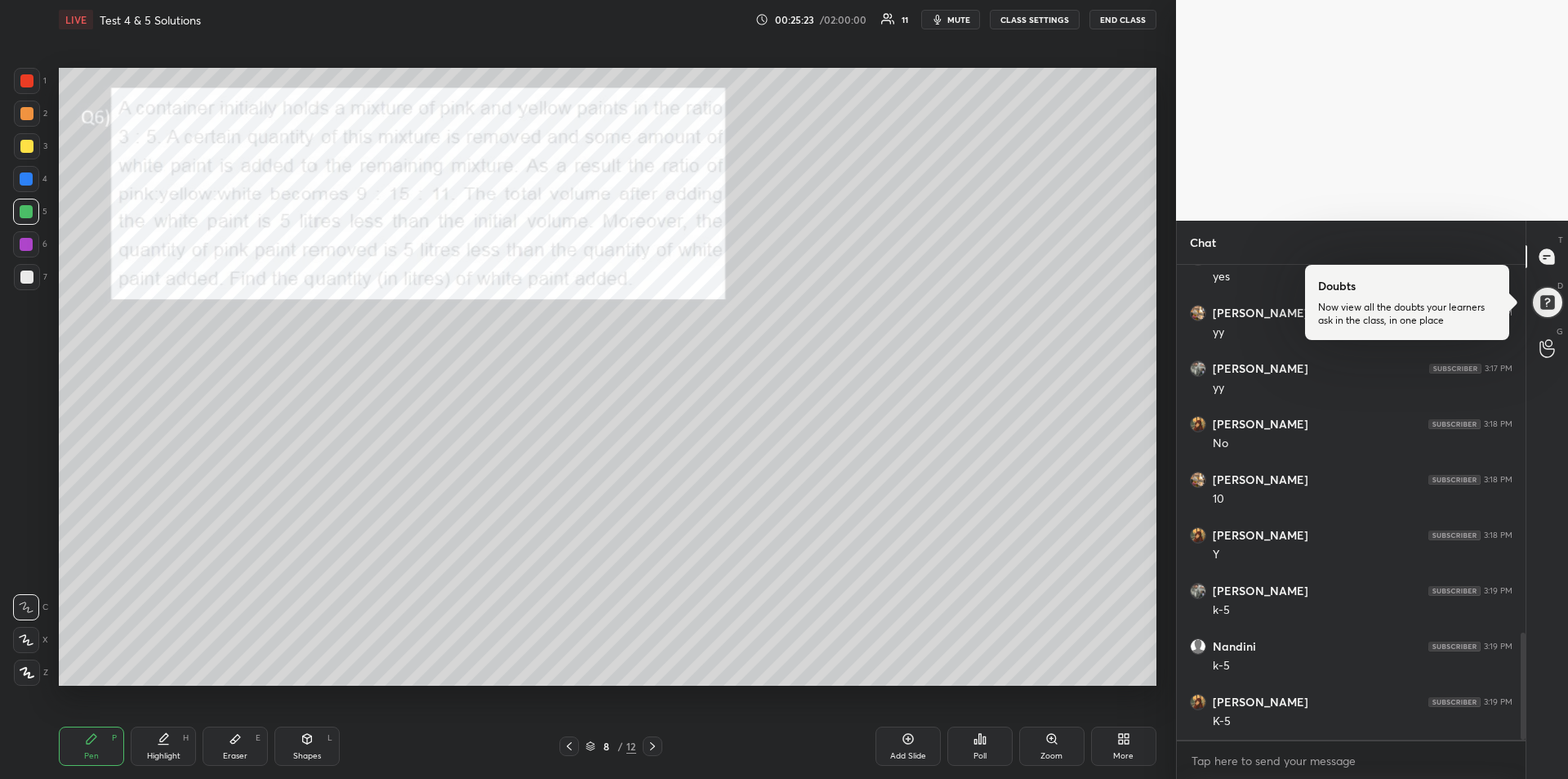
click at [25, 280] on div at bounding box center [27, 277] width 13 height 13
click at [27, 178] on div at bounding box center [27, 179] width 13 height 13
click at [243, 757] on div "Eraser" at bounding box center [235, 756] width 24 height 8
click at [87, 742] on icon at bounding box center [92, 739] width 10 height 10
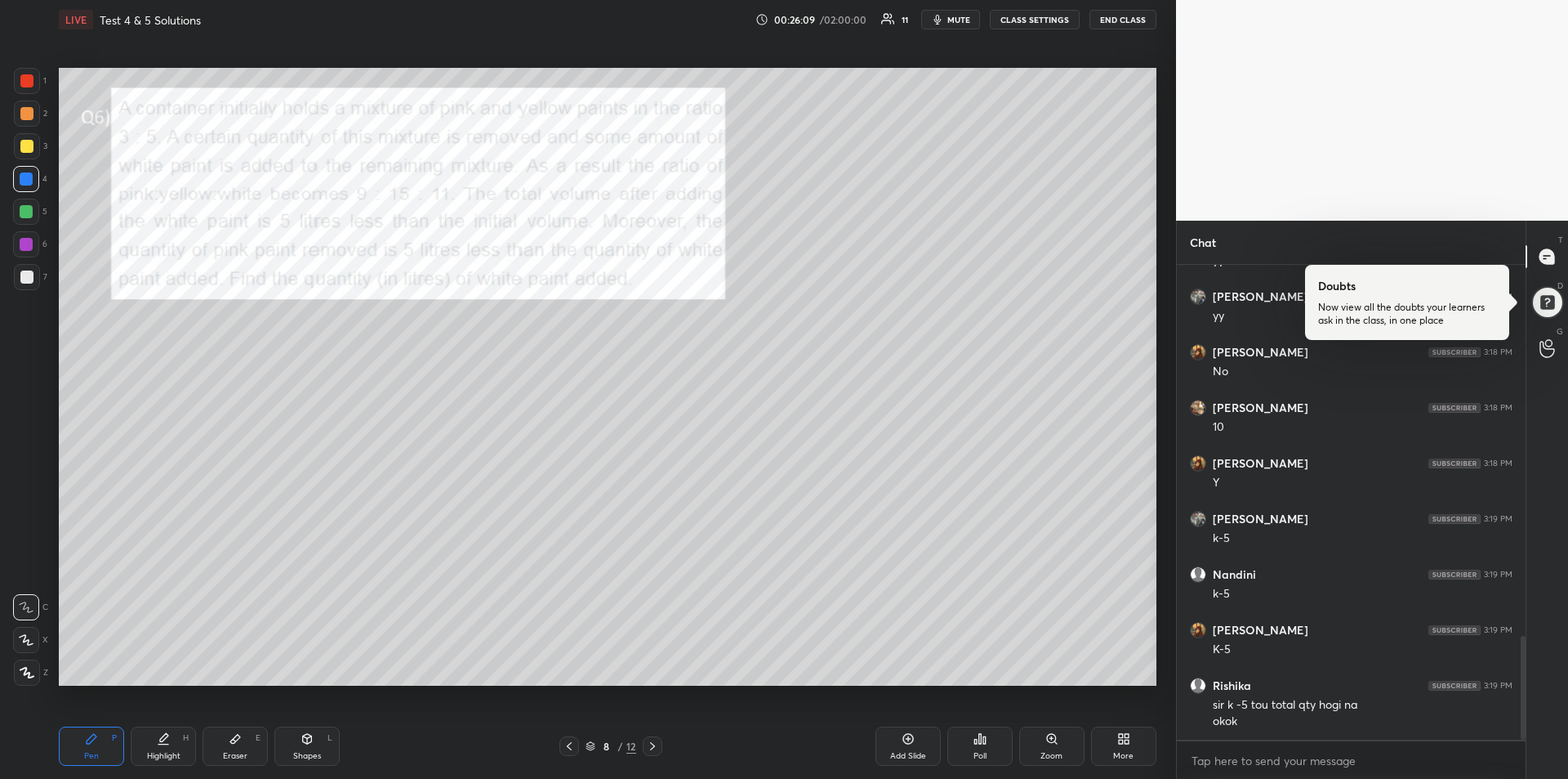
click at [240, 744] on icon at bounding box center [235, 739] width 13 height 13
click at [97, 754] on div "Pen" at bounding box center [92, 756] width 15 height 8
click at [24, 286] on div at bounding box center [27, 276] width 26 height 26
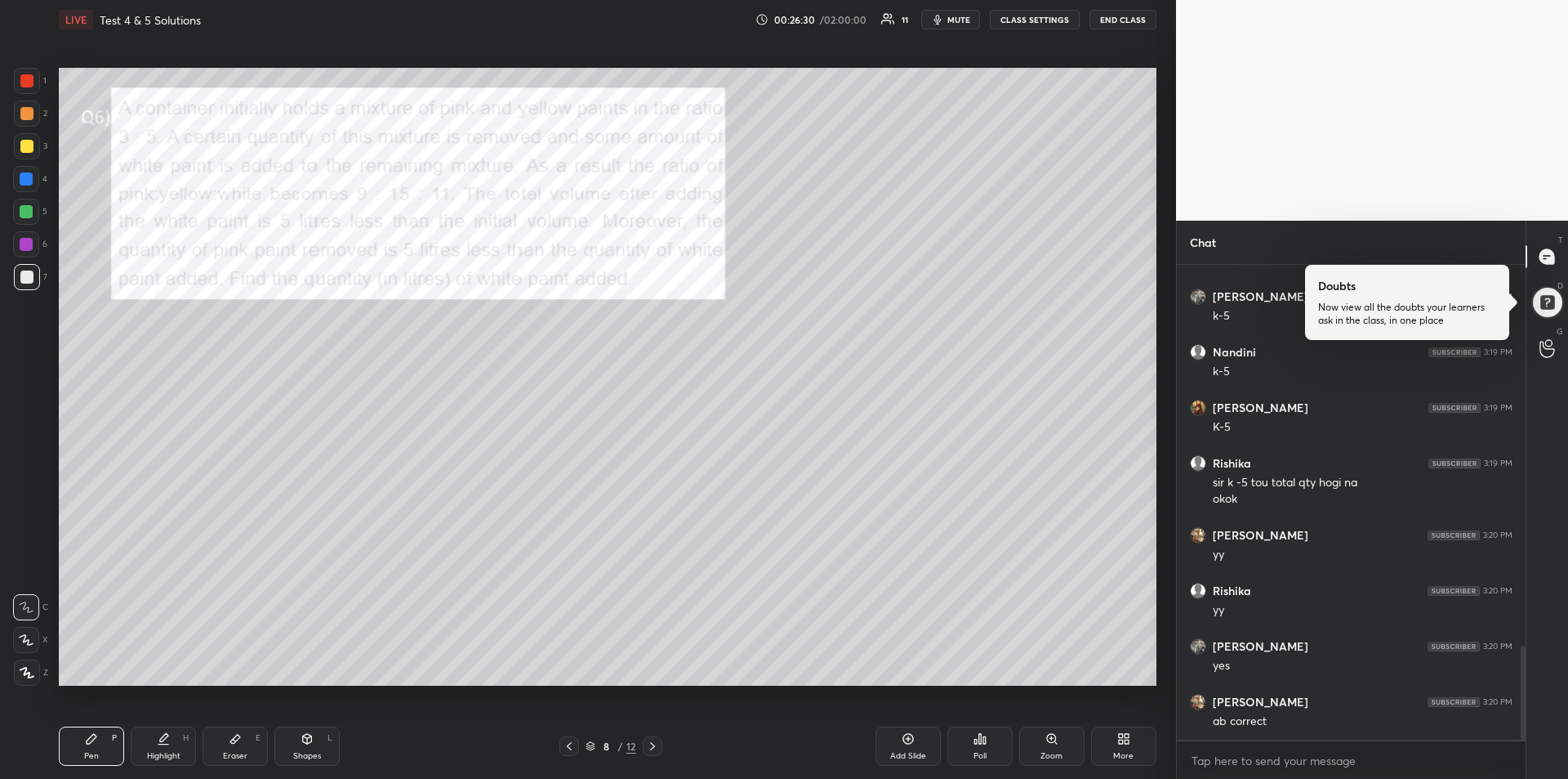
scroll to position [1982, 0]
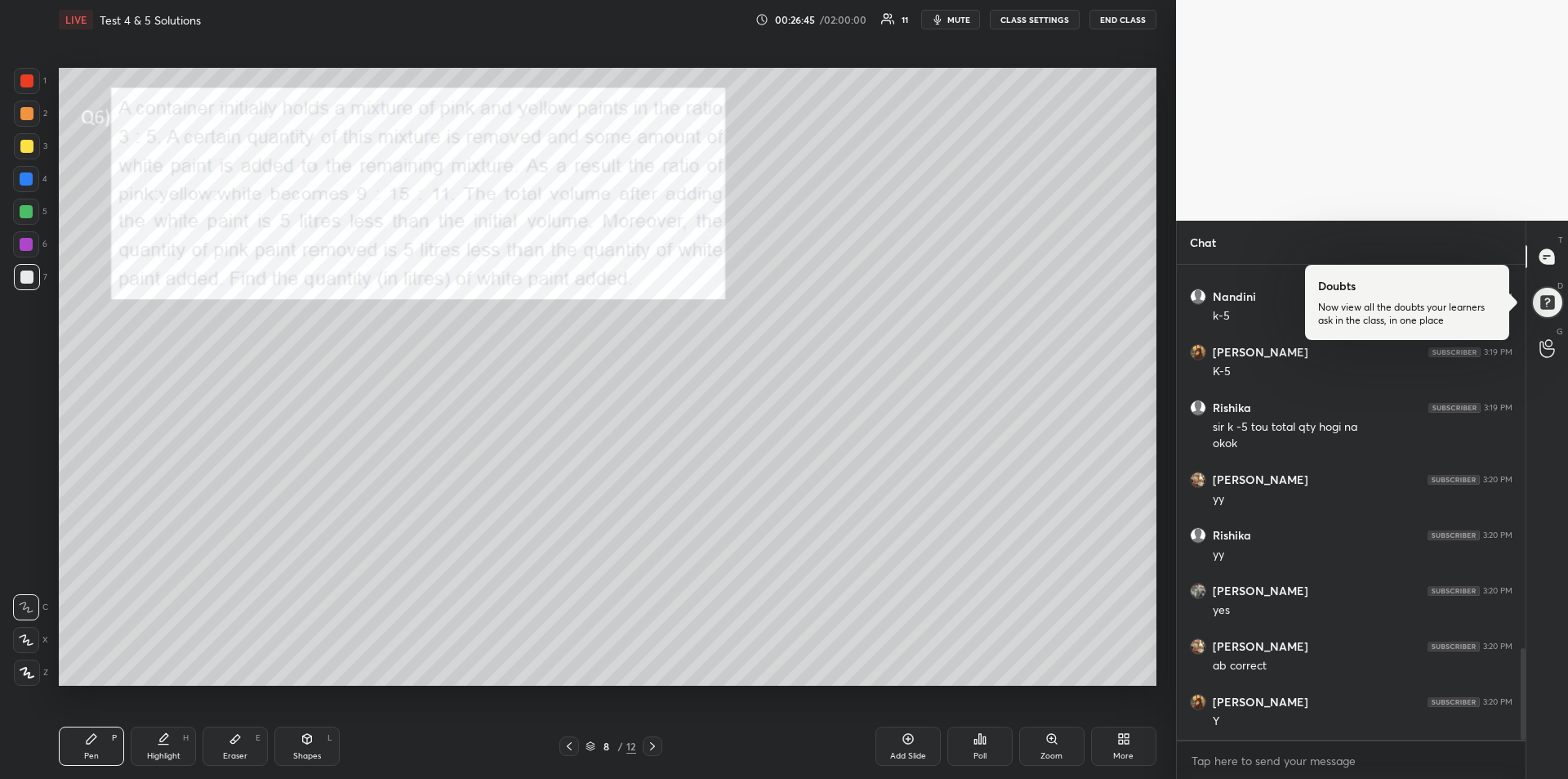
click at [161, 747] on div "Highlight H" at bounding box center [163, 746] width 66 height 39
click at [24, 82] on div at bounding box center [27, 81] width 13 height 13
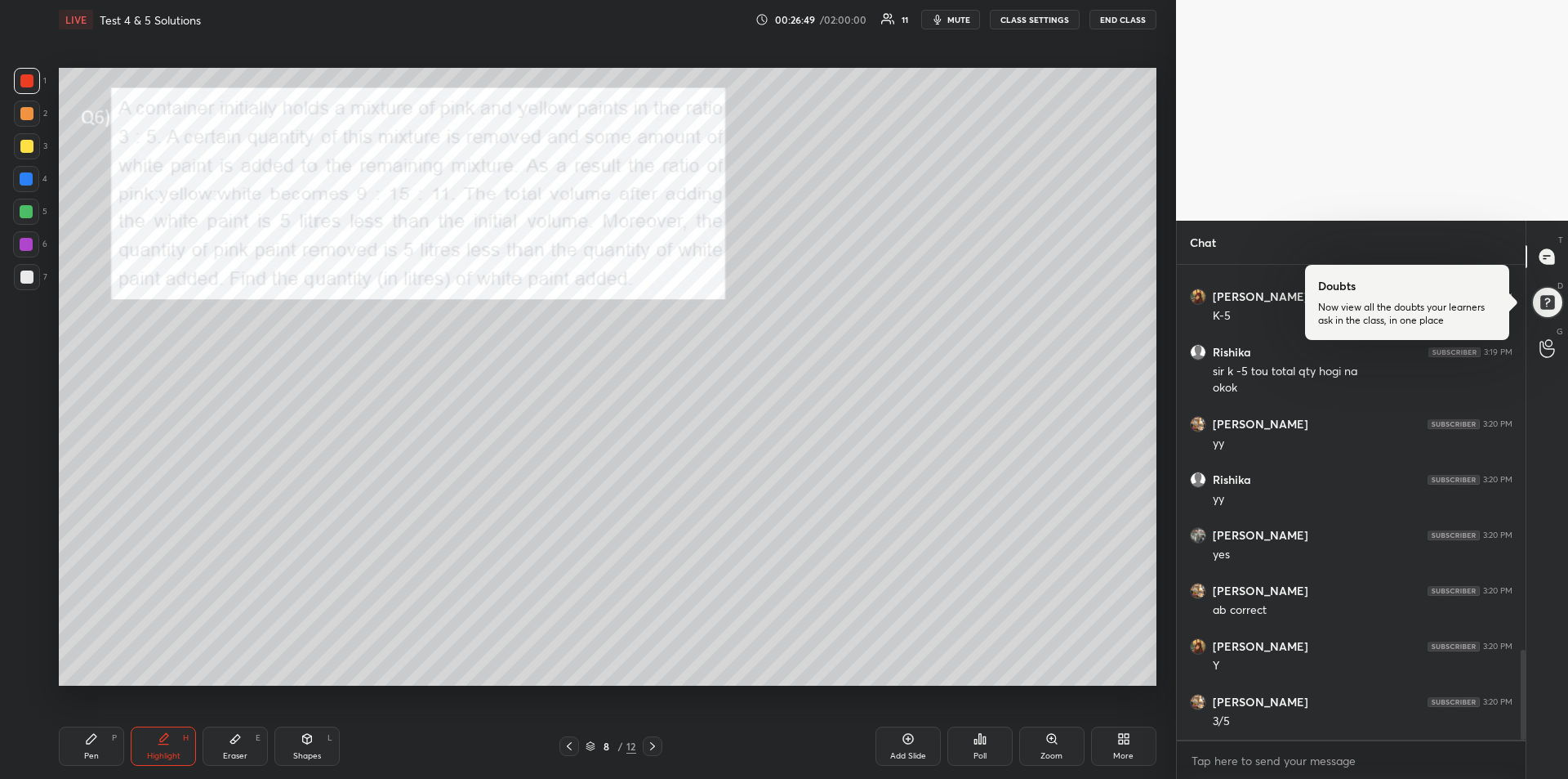
click at [104, 740] on div "Pen P" at bounding box center [92, 746] width 66 height 39
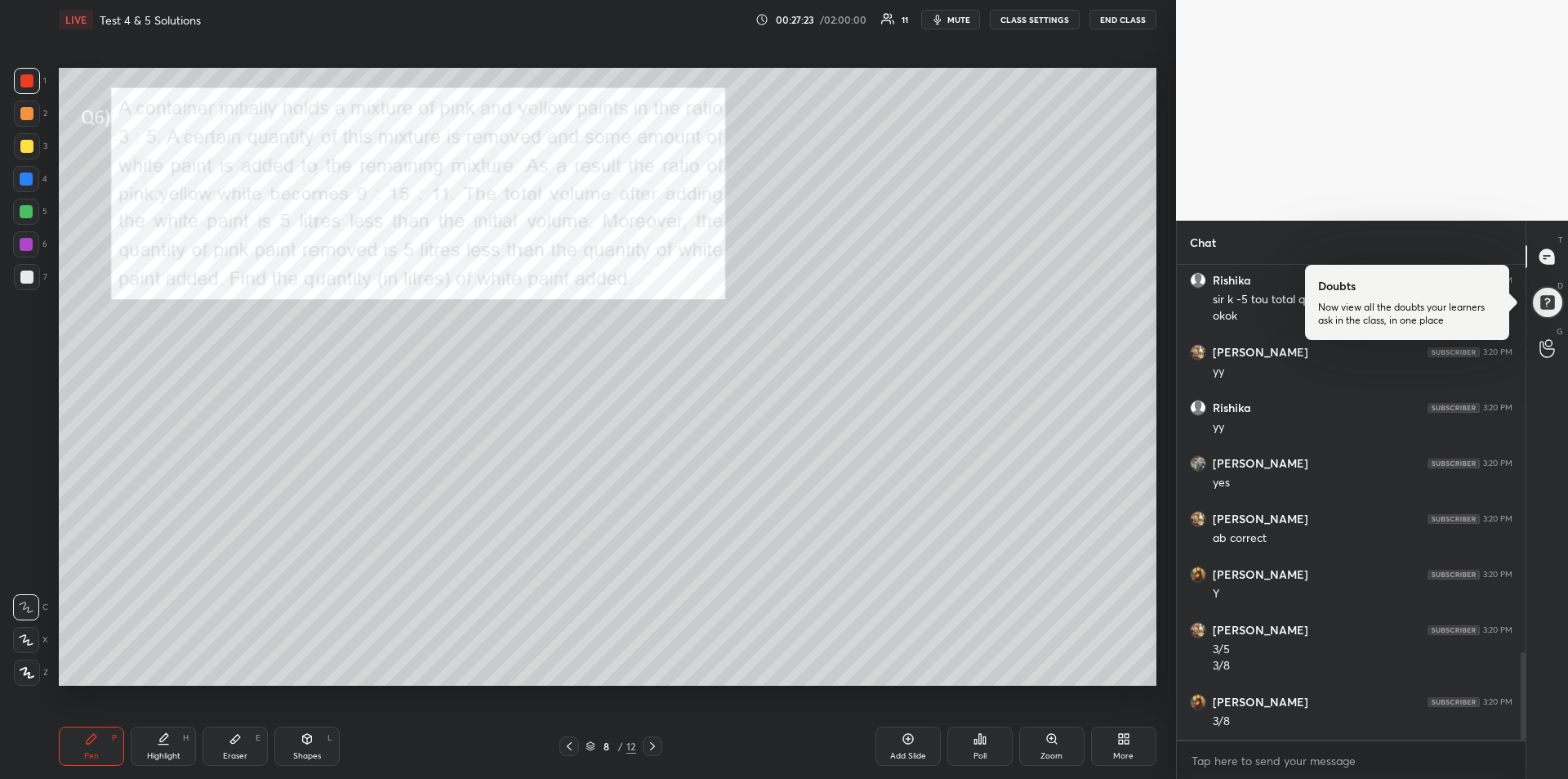
scroll to position [2165, 0]
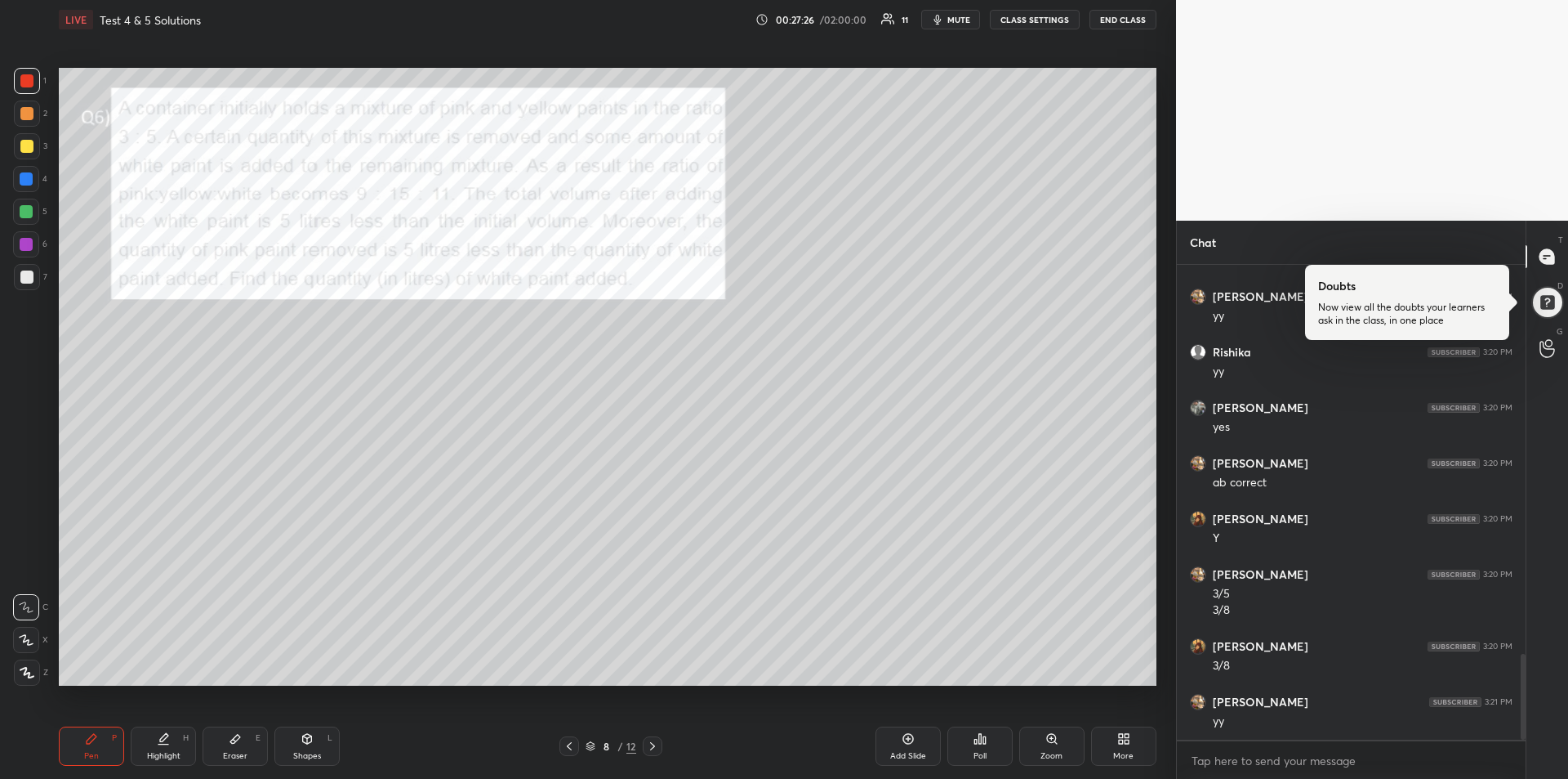
click at [32, 245] on div at bounding box center [26, 244] width 26 height 26
click at [27, 146] on div at bounding box center [27, 146] width 13 height 13
click at [655, 747] on icon at bounding box center [653, 746] width 13 height 13
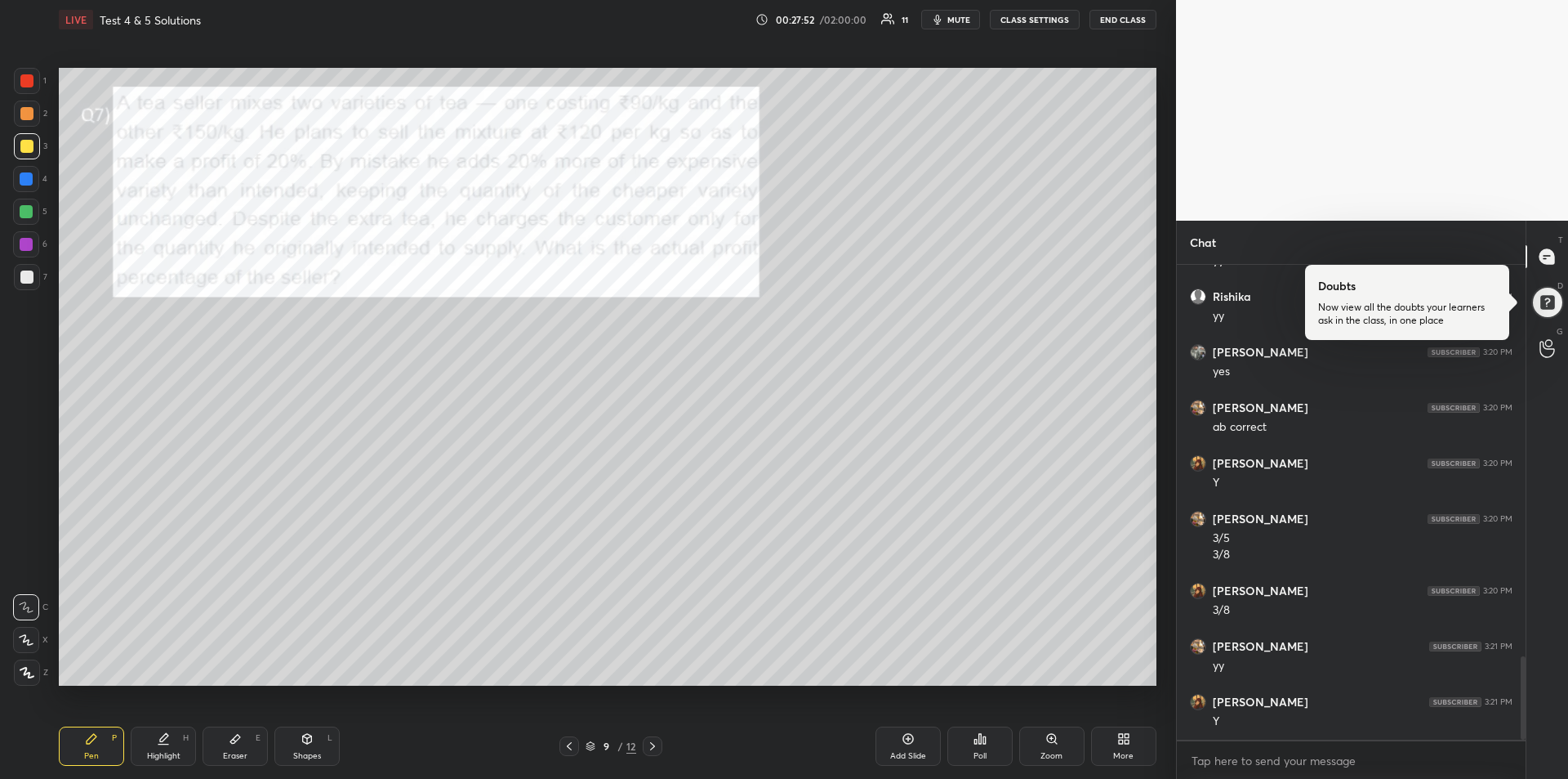
click at [22, 86] on div at bounding box center [27, 81] width 13 height 13
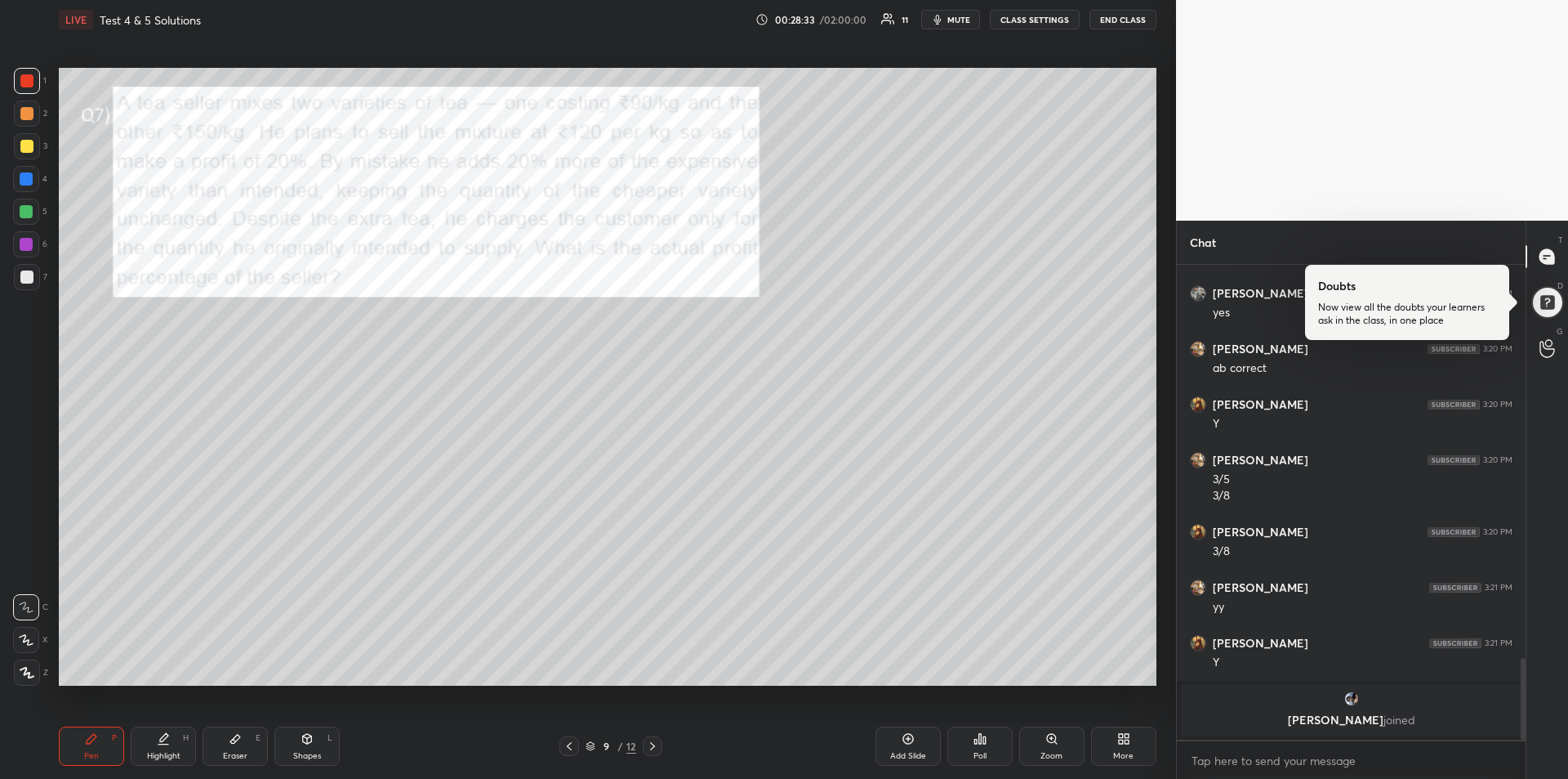
click at [144, 740] on div "Highlight H" at bounding box center [163, 746] width 66 height 39
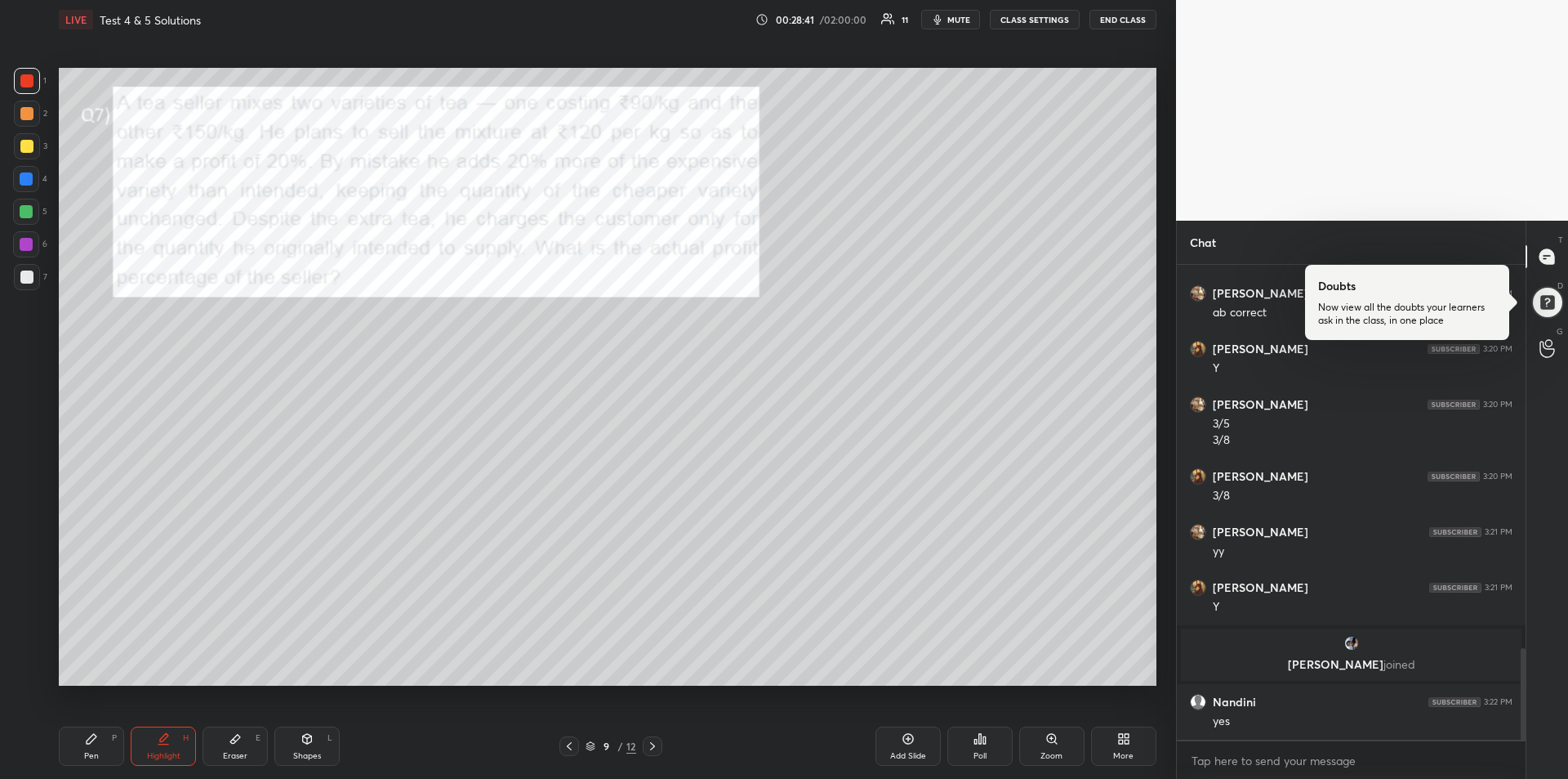
scroll to position [2050, 0]
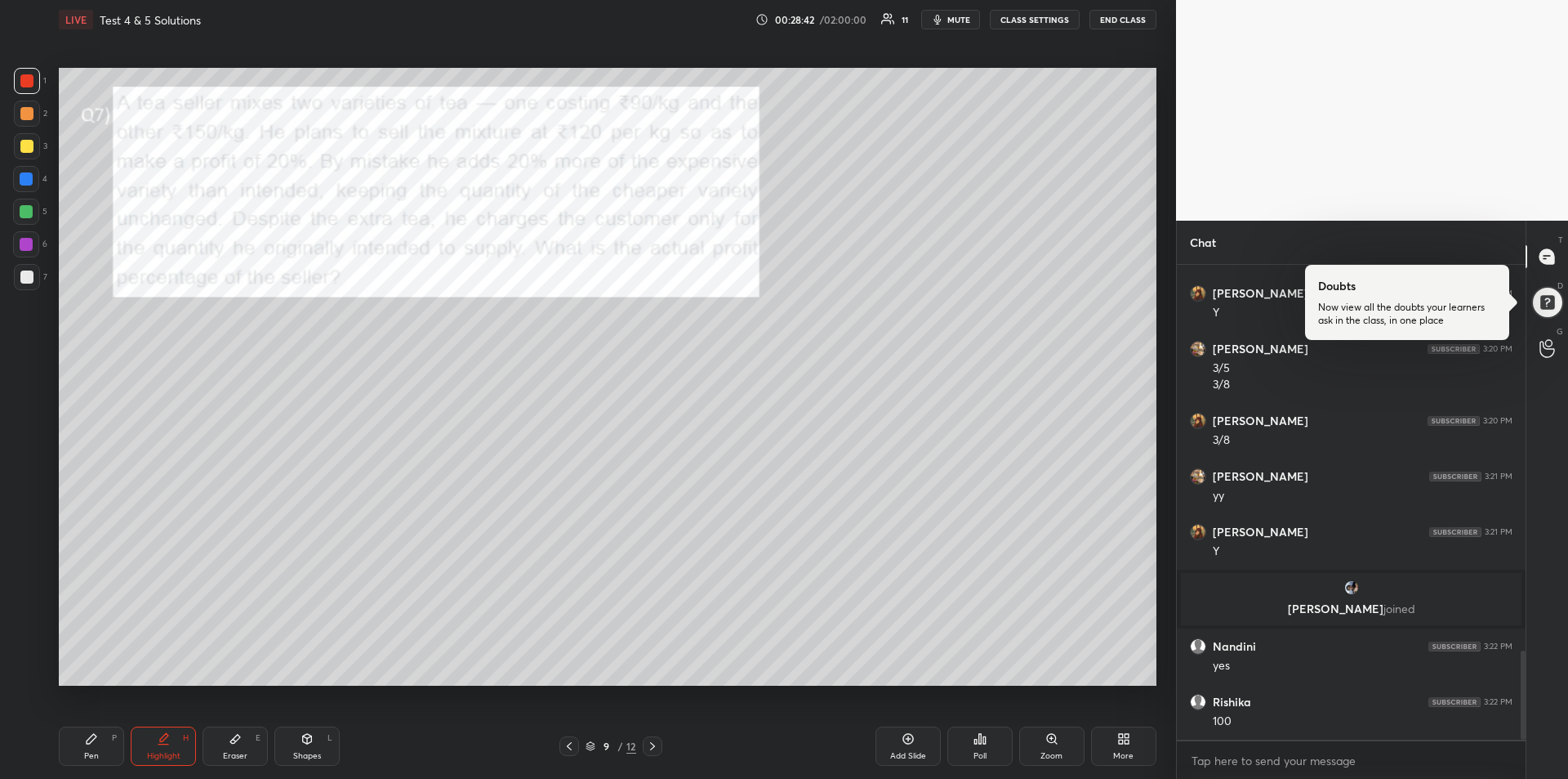
click at [106, 742] on div "Pen P" at bounding box center [92, 746] width 66 height 39
click at [27, 220] on div at bounding box center [26, 211] width 26 height 26
click at [240, 738] on icon at bounding box center [235, 739] width 13 height 13
click at [82, 742] on div "Pen P" at bounding box center [92, 746] width 66 height 39
click at [173, 738] on div "Highlight H" at bounding box center [163, 746] width 66 height 39
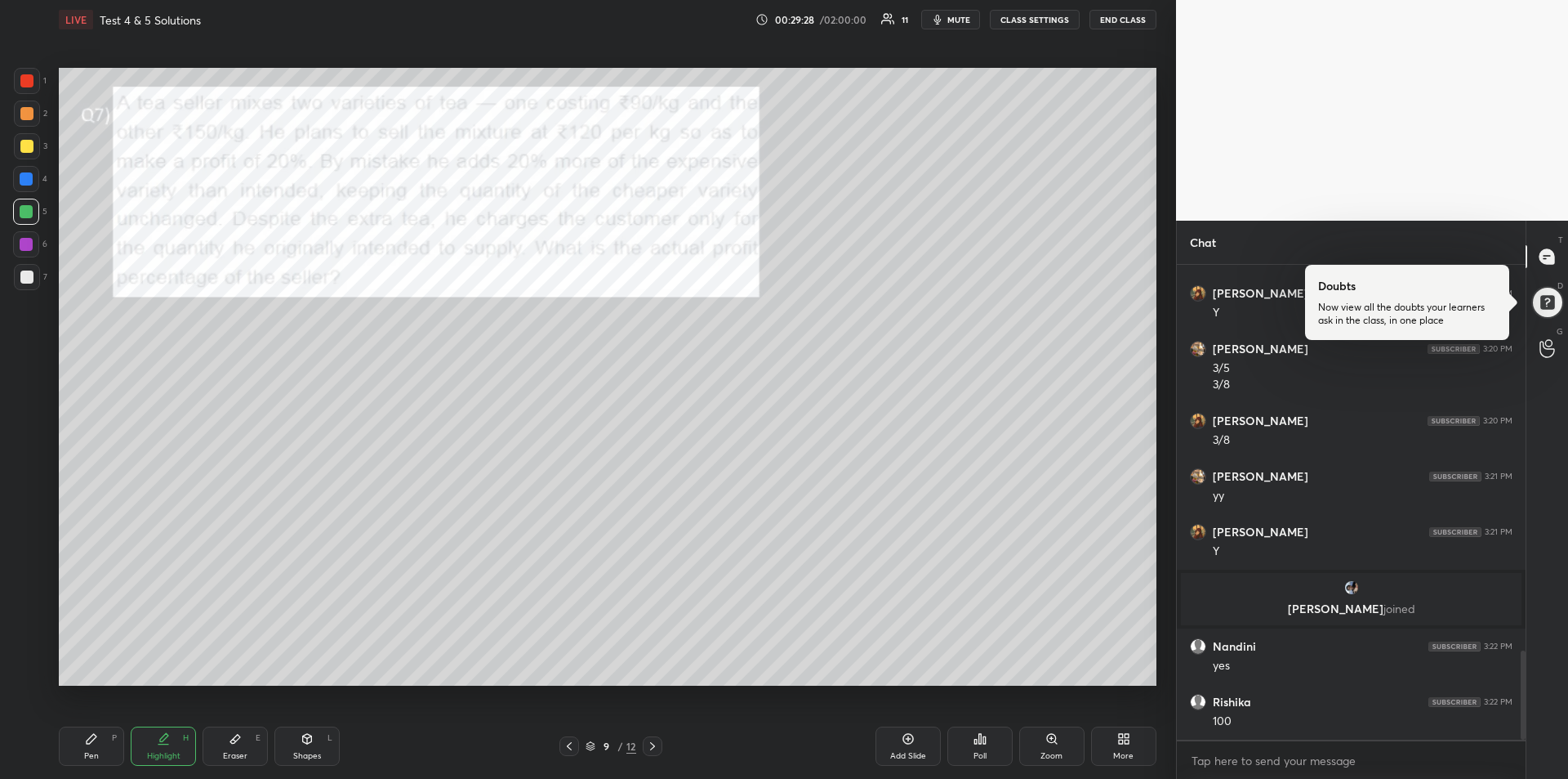
click at [167, 753] on div "Highlight" at bounding box center [164, 756] width 33 height 8
click at [94, 743] on icon at bounding box center [92, 739] width 13 height 13
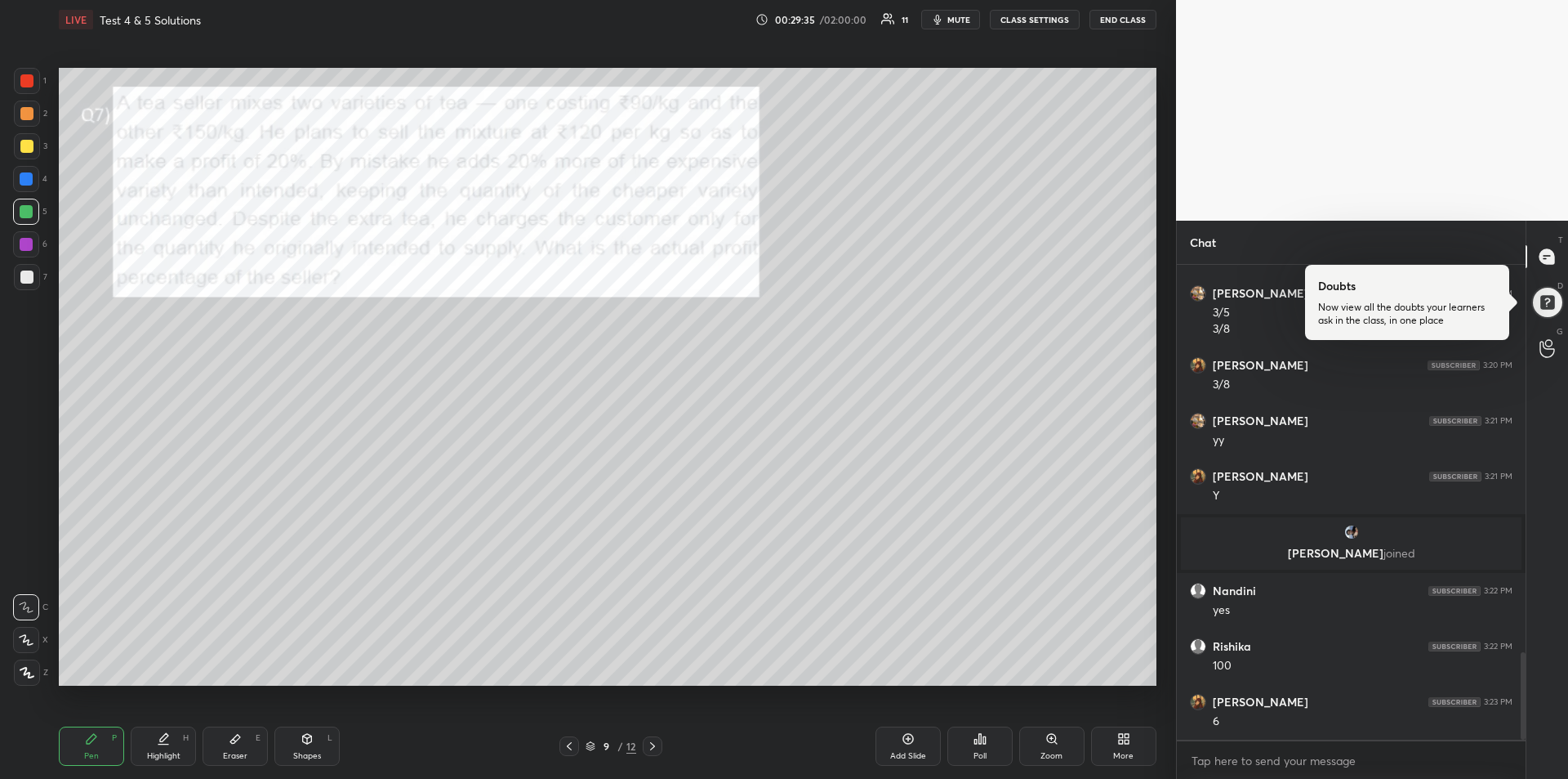
click at [218, 750] on div "Eraser E" at bounding box center [235, 746] width 66 height 39
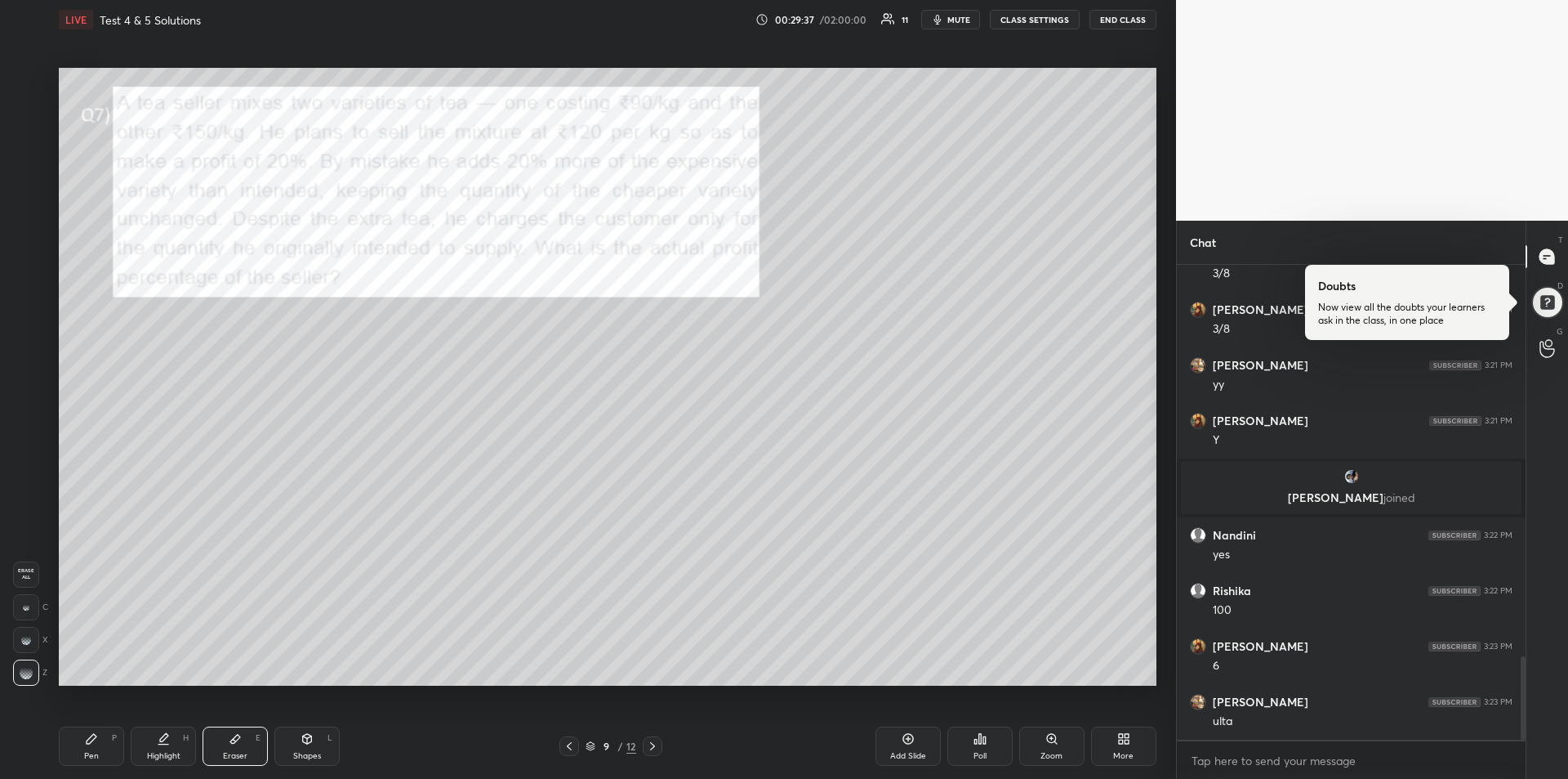
scroll to position [2216, 0]
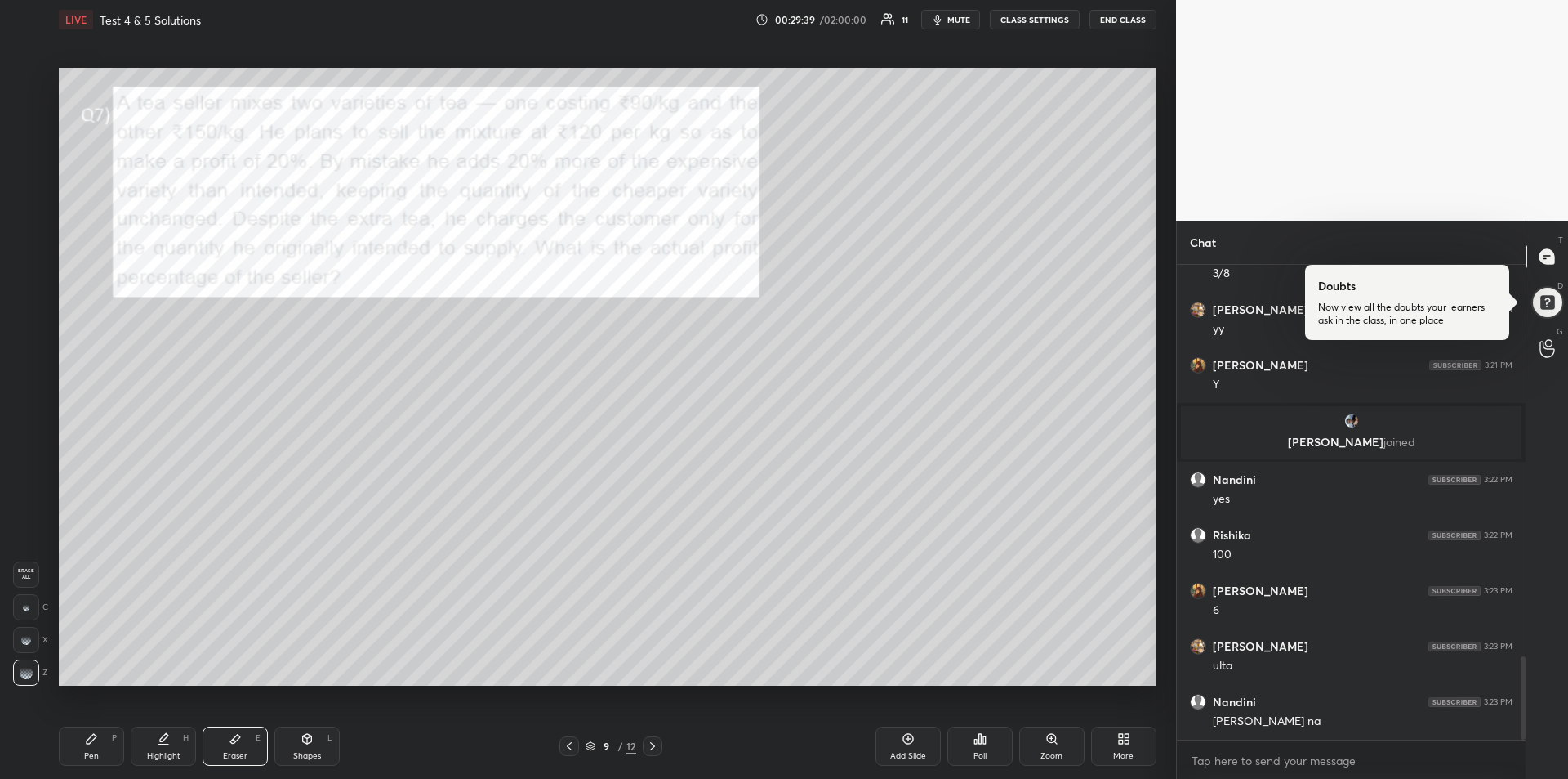
click at [89, 749] on div "Pen P" at bounding box center [92, 746] width 66 height 39
click at [28, 282] on div at bounding box center [27, 277] width 13 height 13
click at [164, 746] on div "Highlight H" at bounding box center [163, 746] width 66 height 39
click at [20, 77] on div at bounding box center [27, 80] width 26 height 26
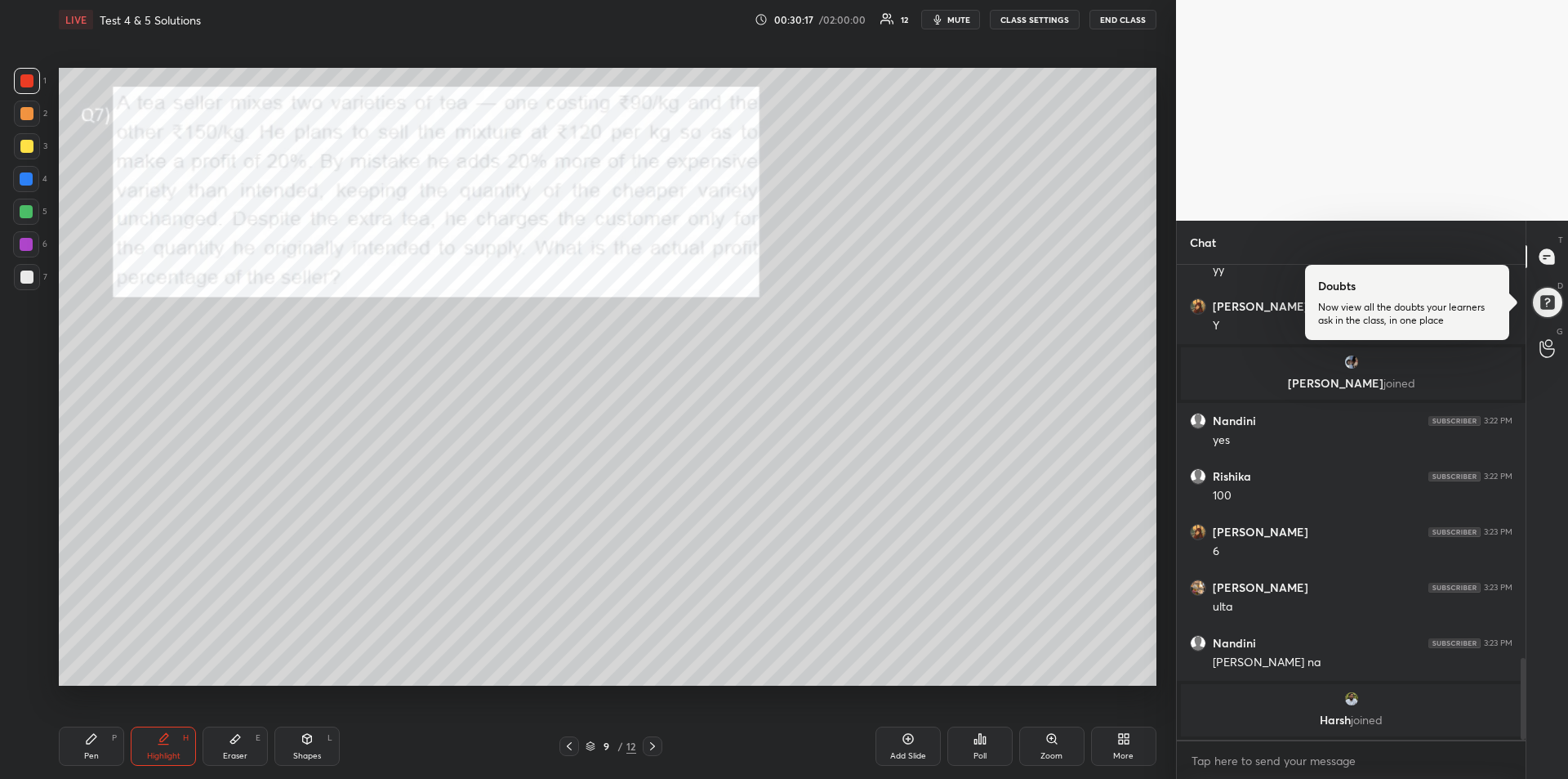
scroll to position [2258, 0]
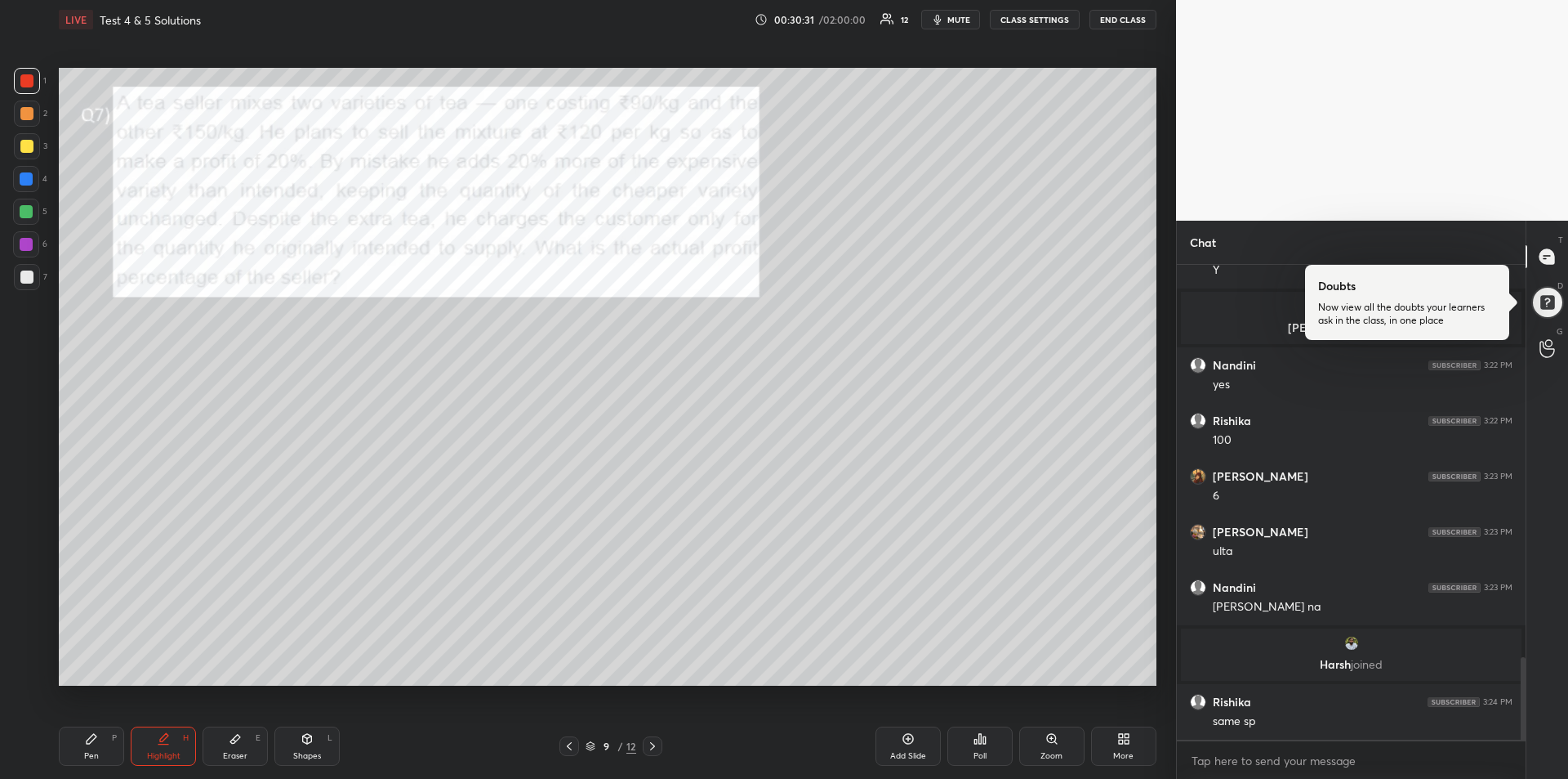
click at [93, 754] on div "Pen" at bounding box center [92, 756] width 15 height 8
click at [246, 739] on div "Eraser E" at bounding box center [235, 746] width 66 height 39
click at [96, 742] on icon at bounding box center [92, 739] width 13 height 13
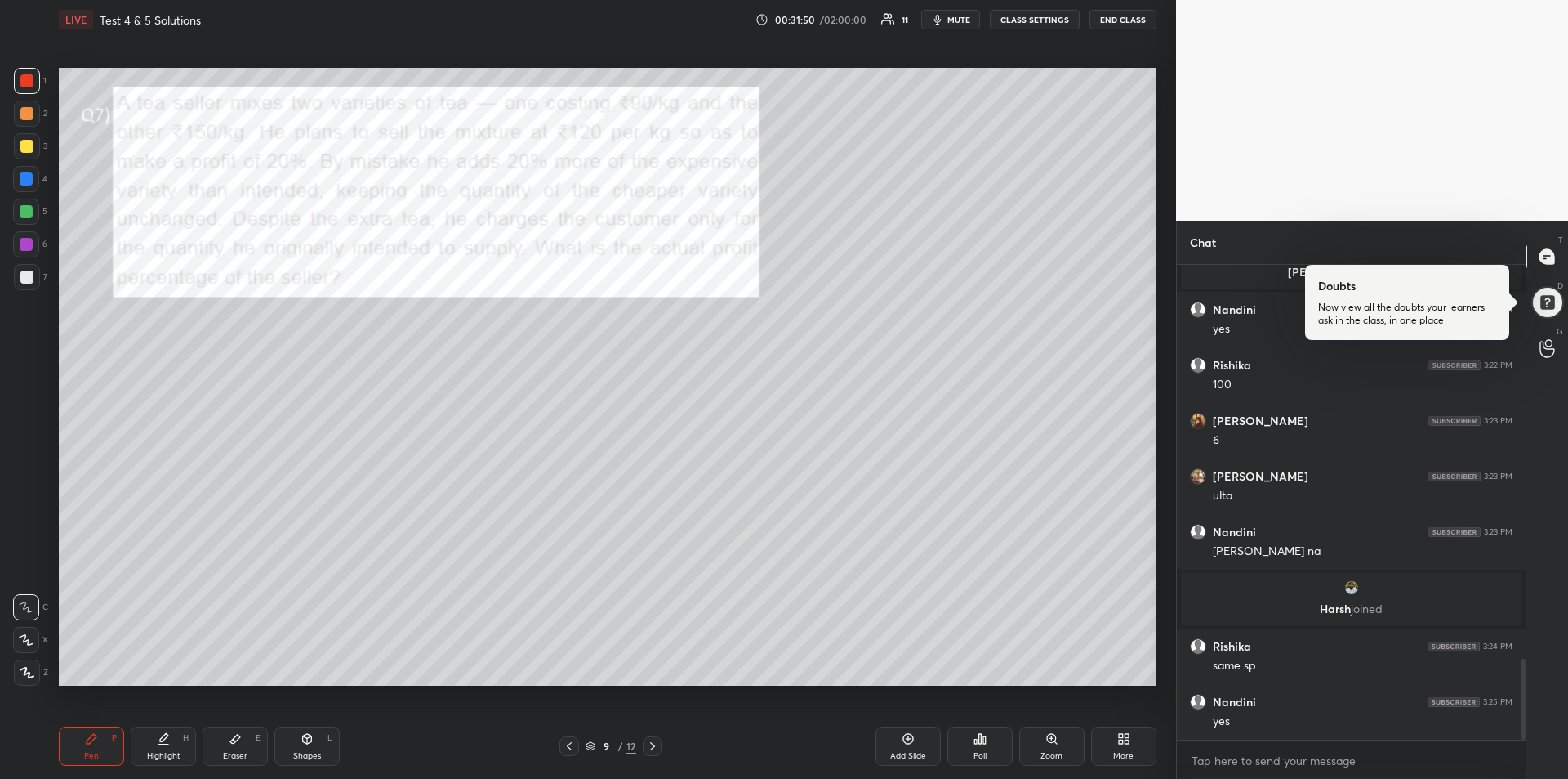
click at [28, 180] on div at bounding box center [27, 179] width 13 height 13
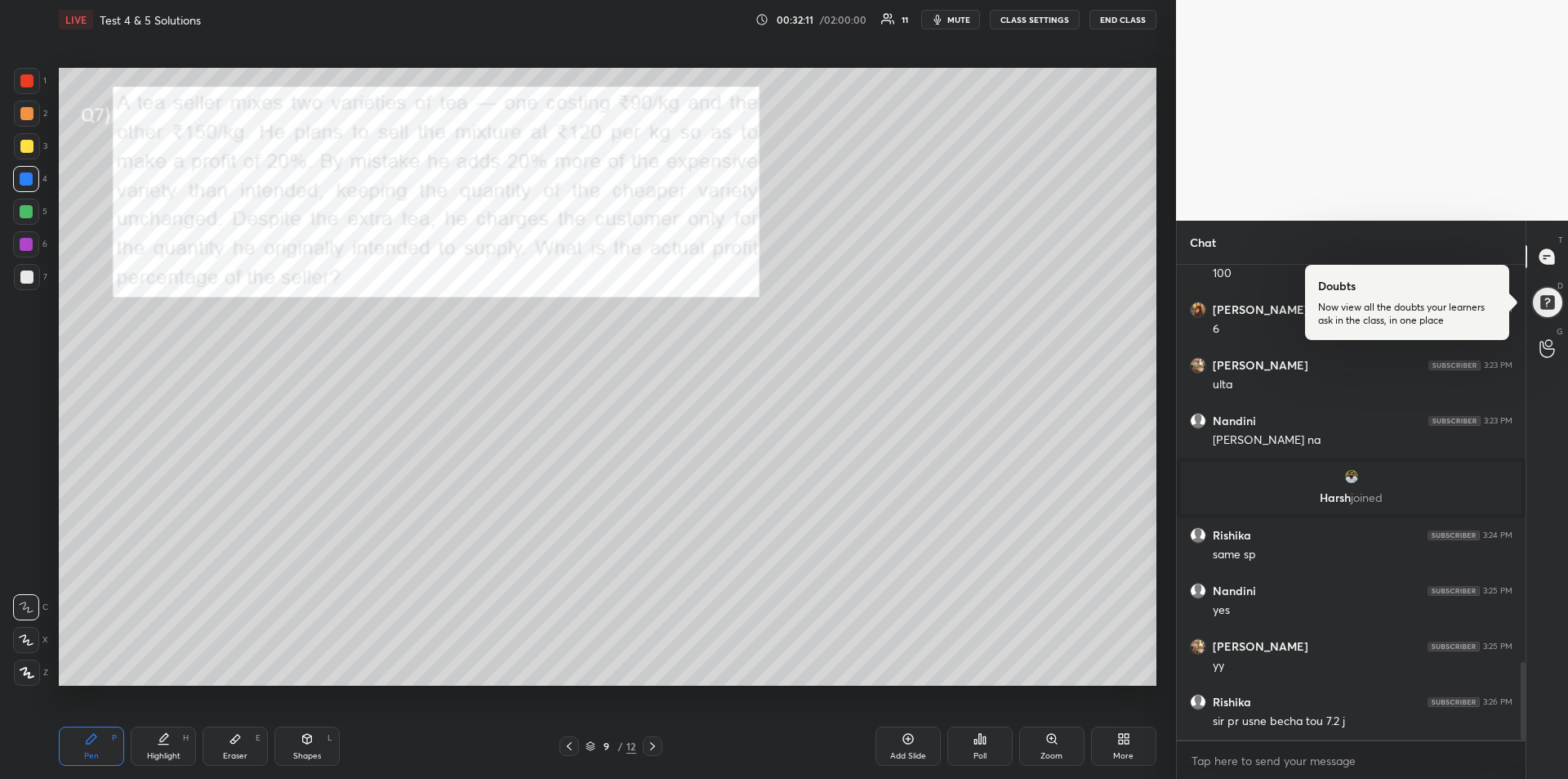
scroll to position [2440, 0]
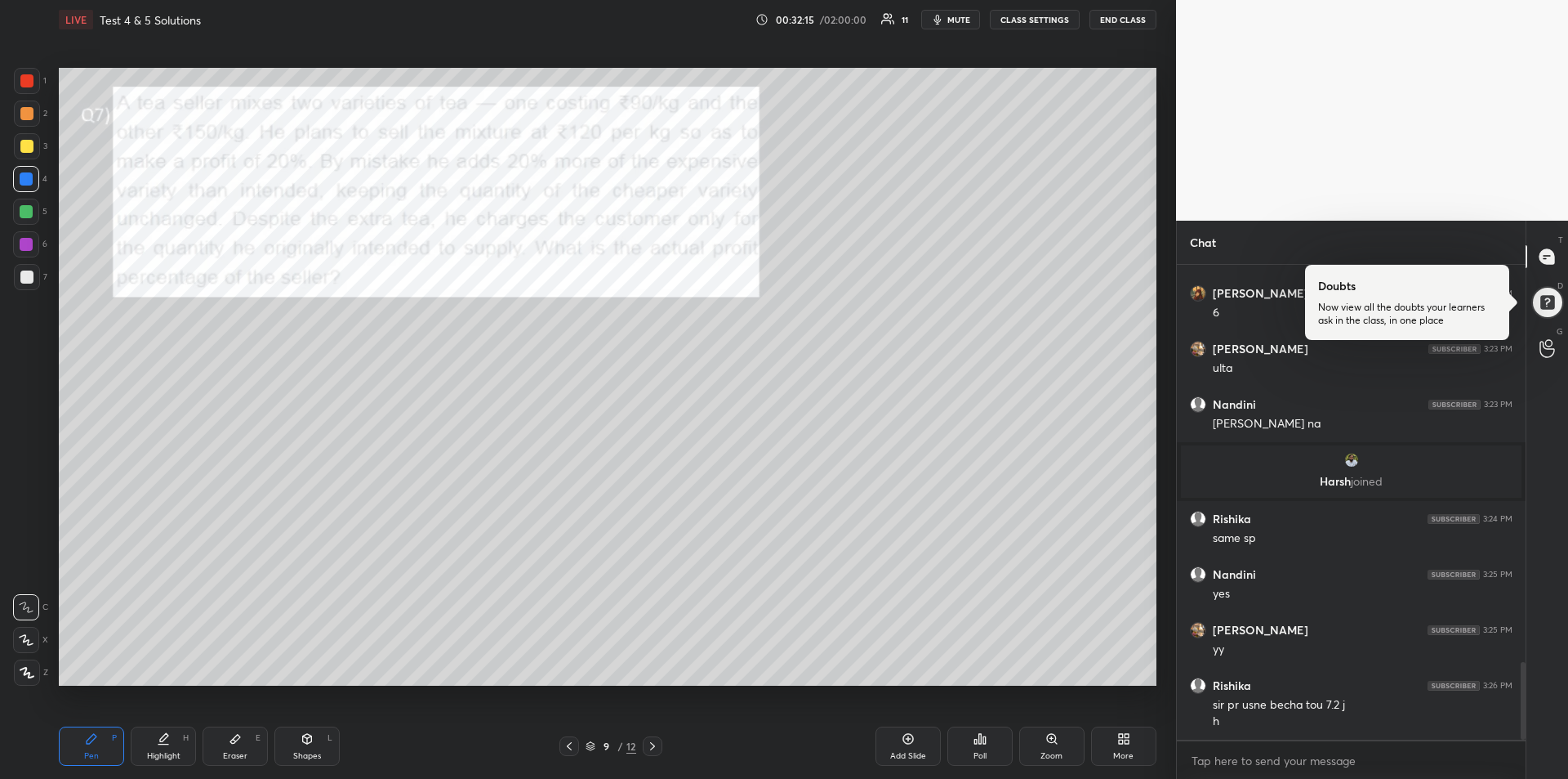
click at [914, 749] on div "Add Slide" at bounding box center [908, 746] width 66 height 39
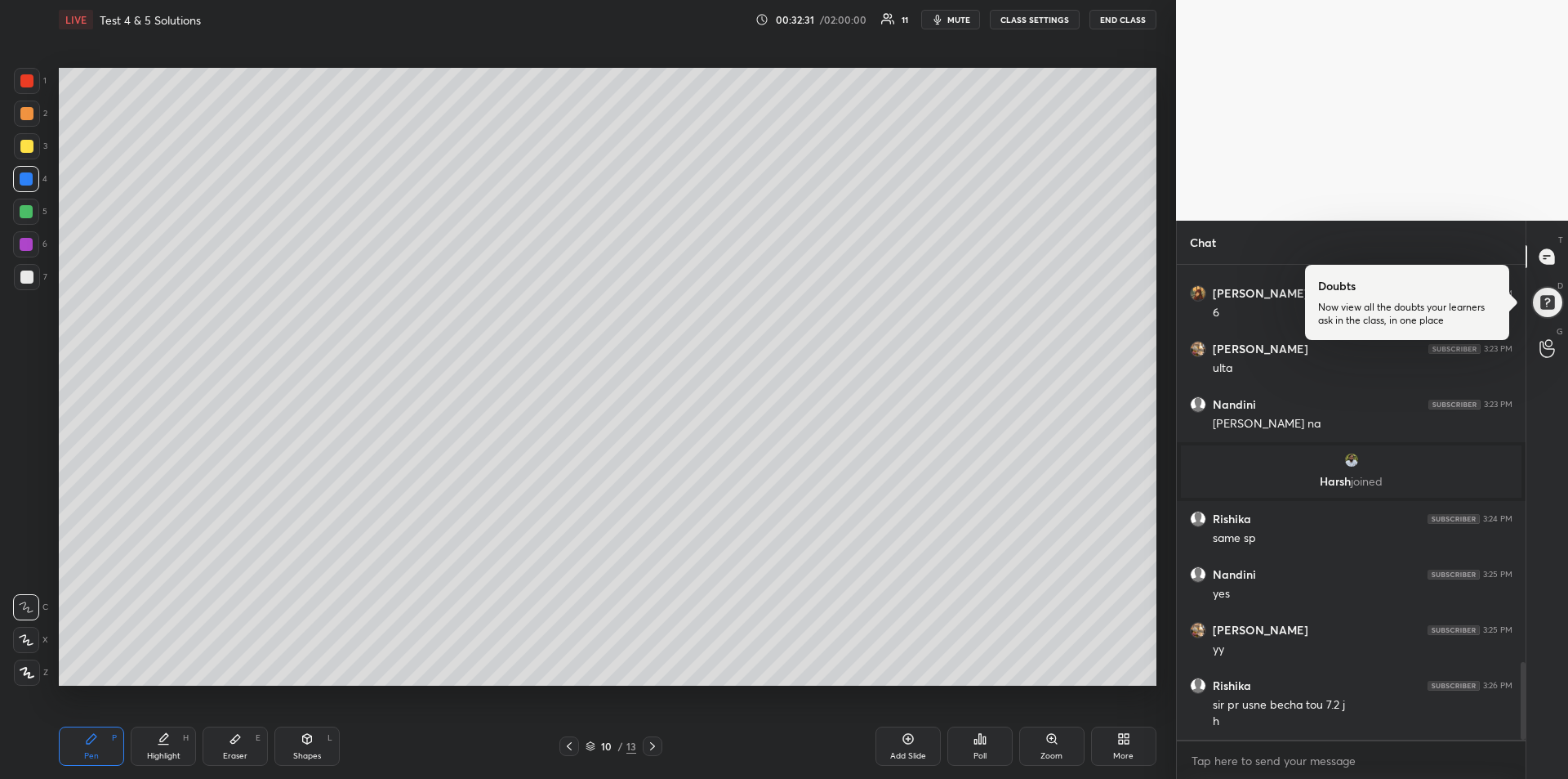
click at [571, 746] on icon at bounding box center [569, 746] width 13 height 13
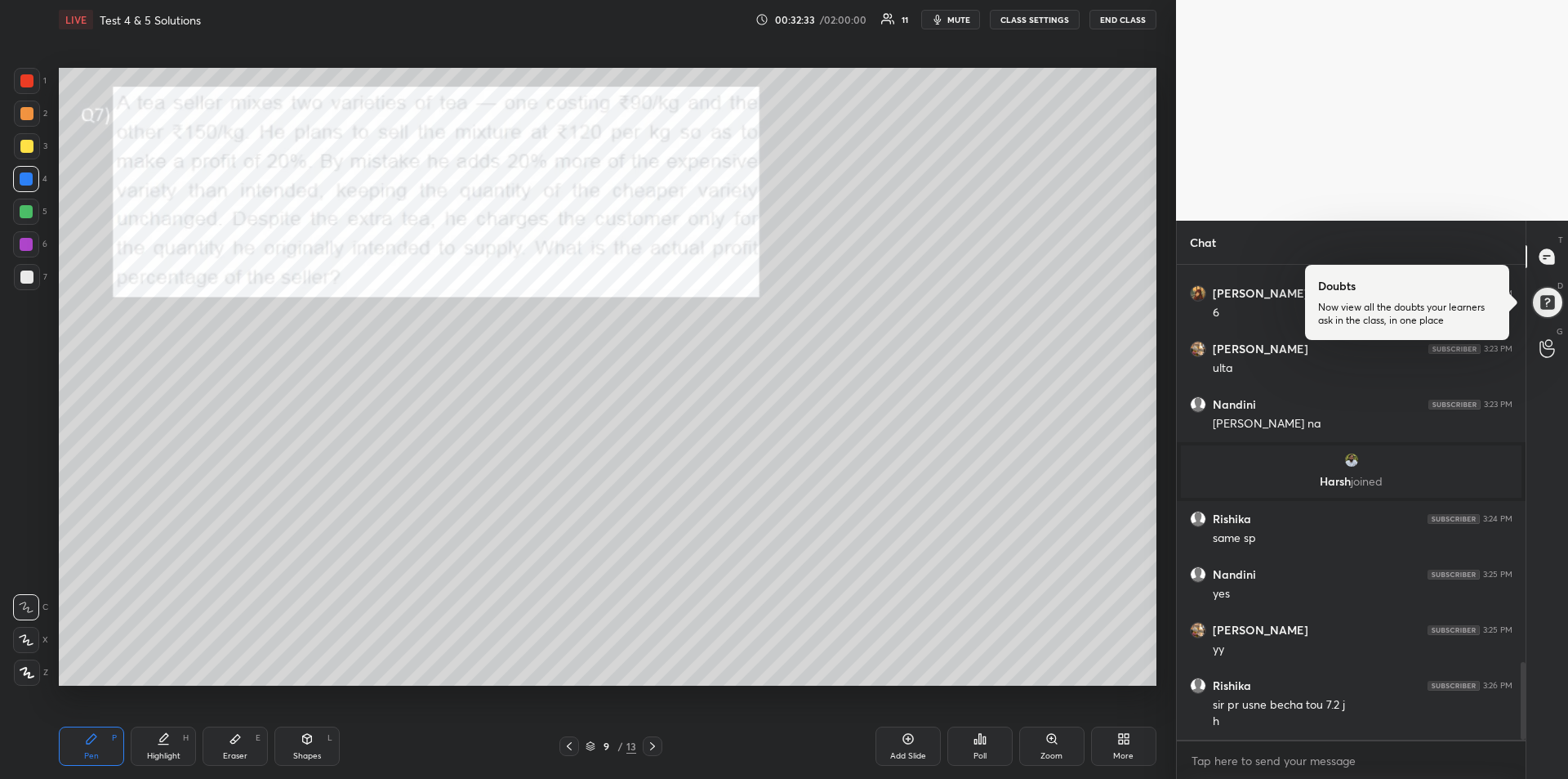
click at [650, 749] on icon at bounding box center [652, 746] width 5 height 8
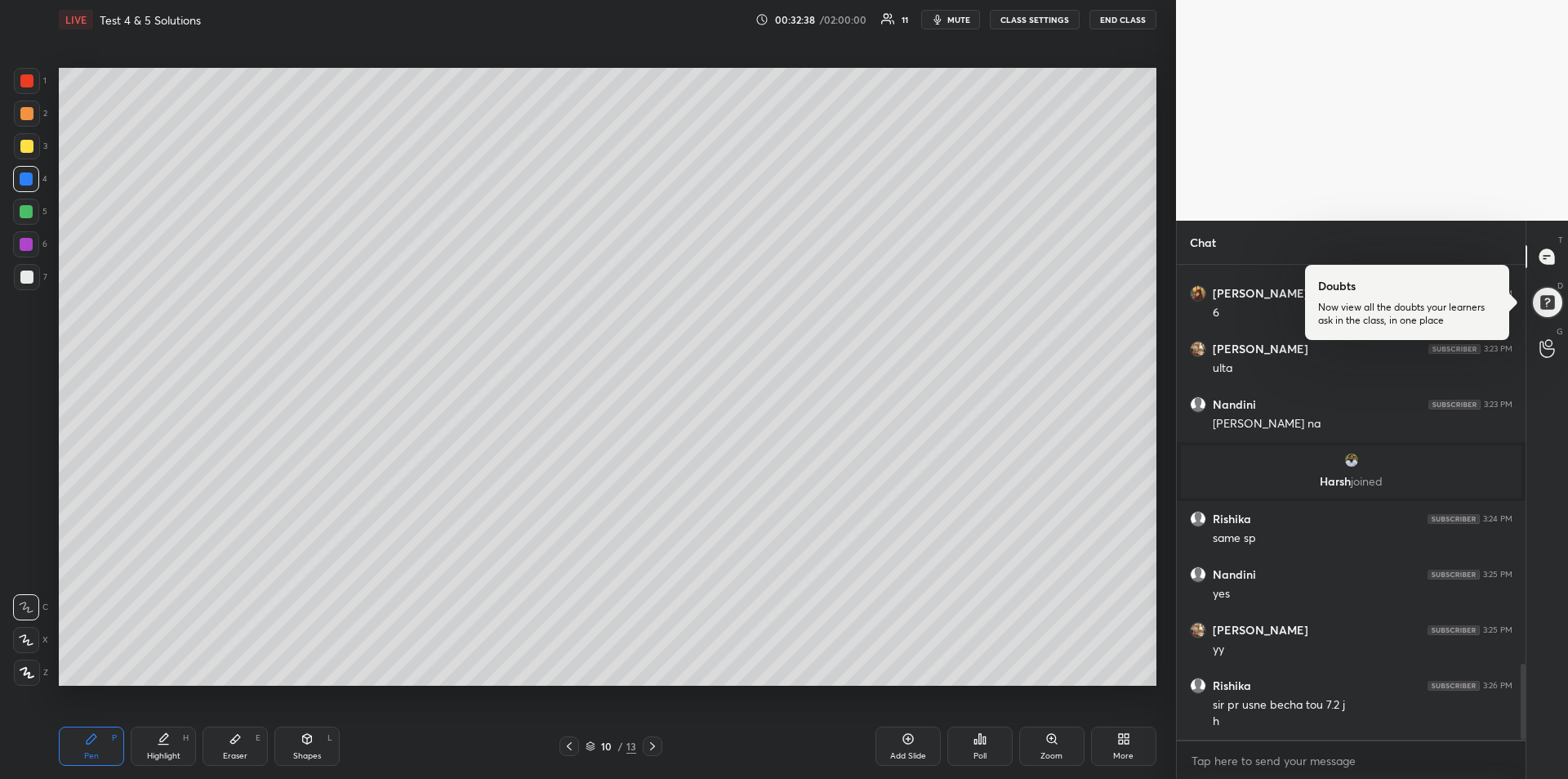
scroll to position [2496, 0]
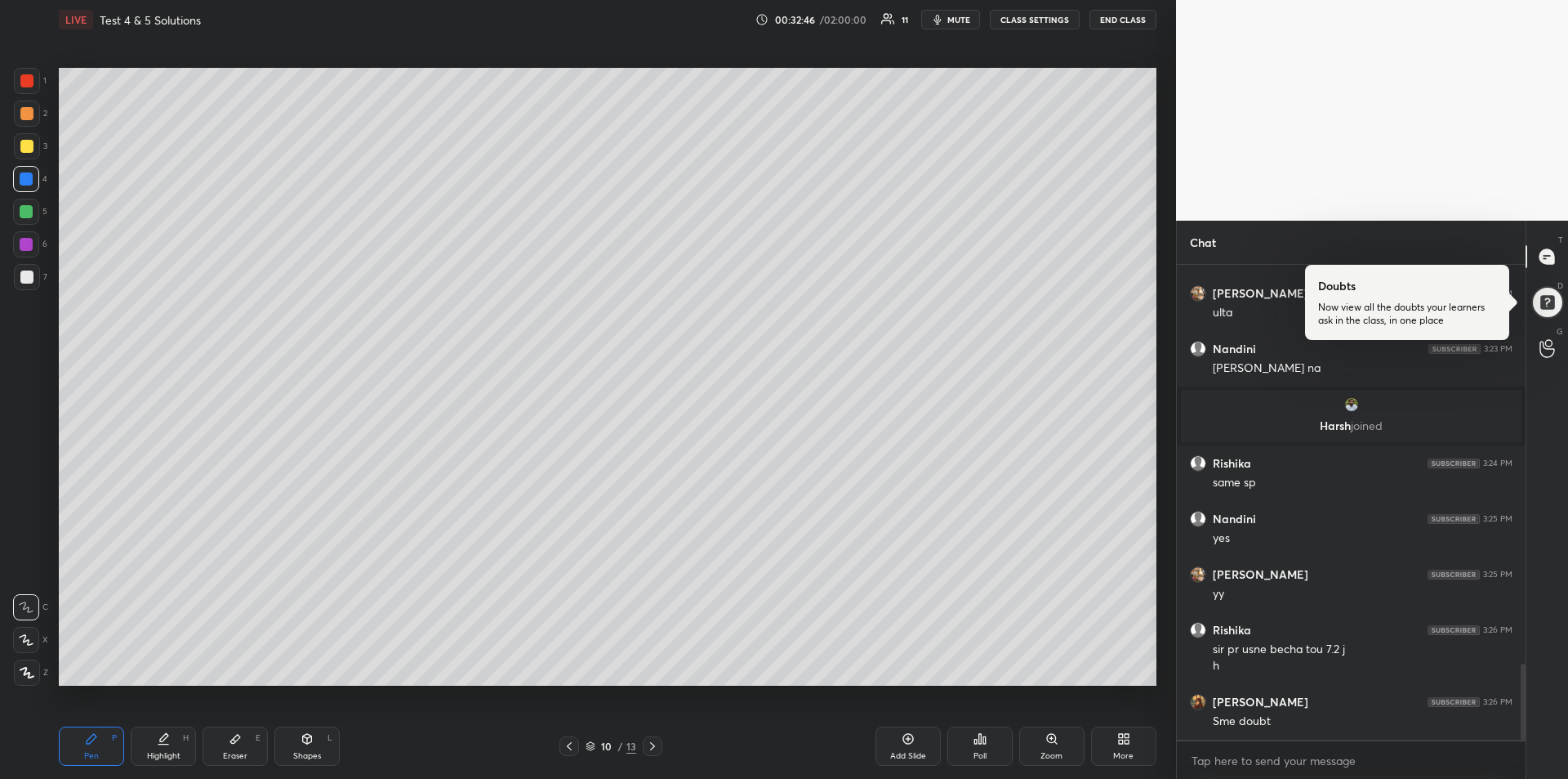
click at [28, 246] on div at bounding box center [27, 245] width 13 height 13
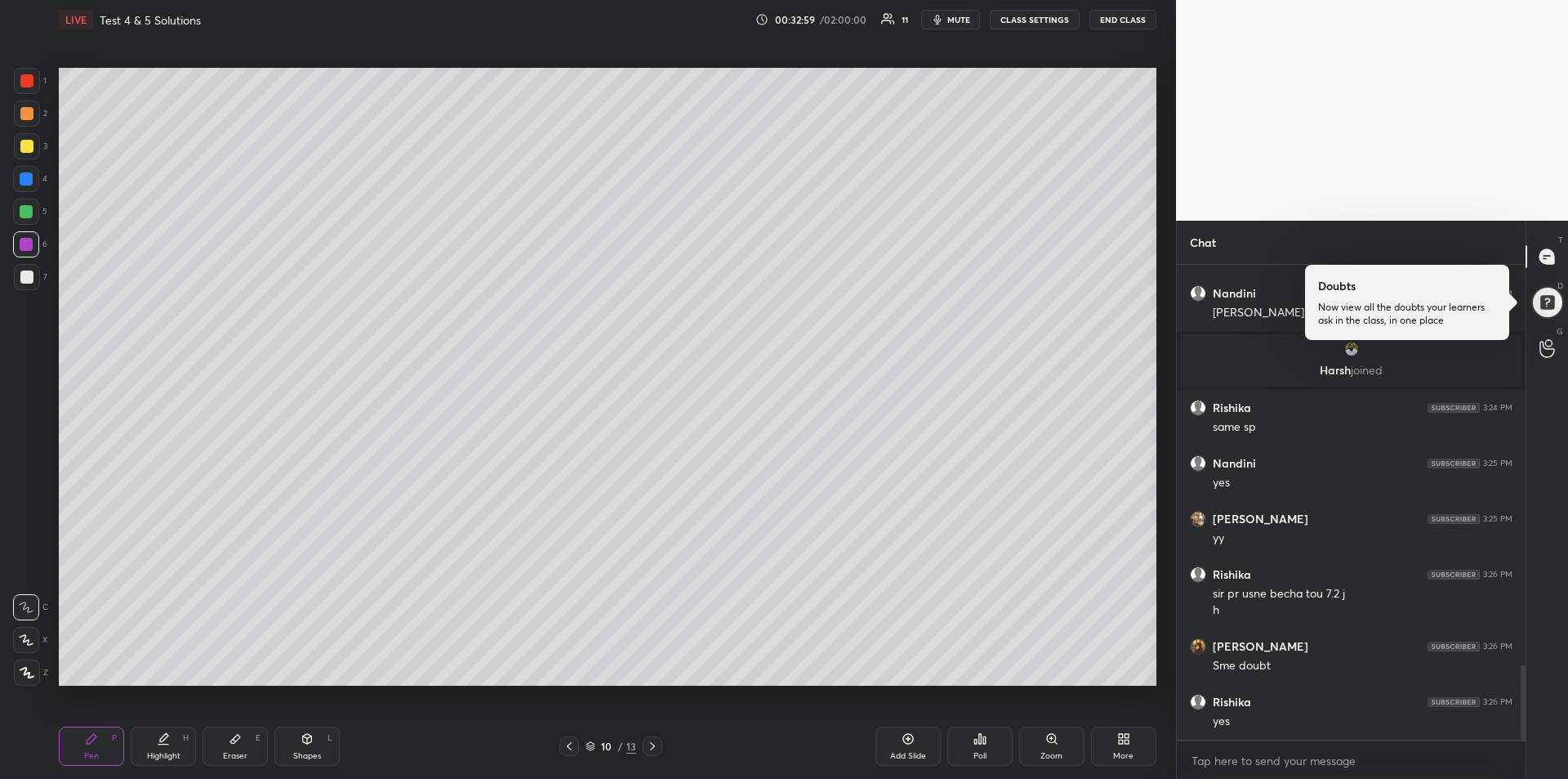
click at [569, 748] on icon at bounding box center [569, 746] width 5 height 8
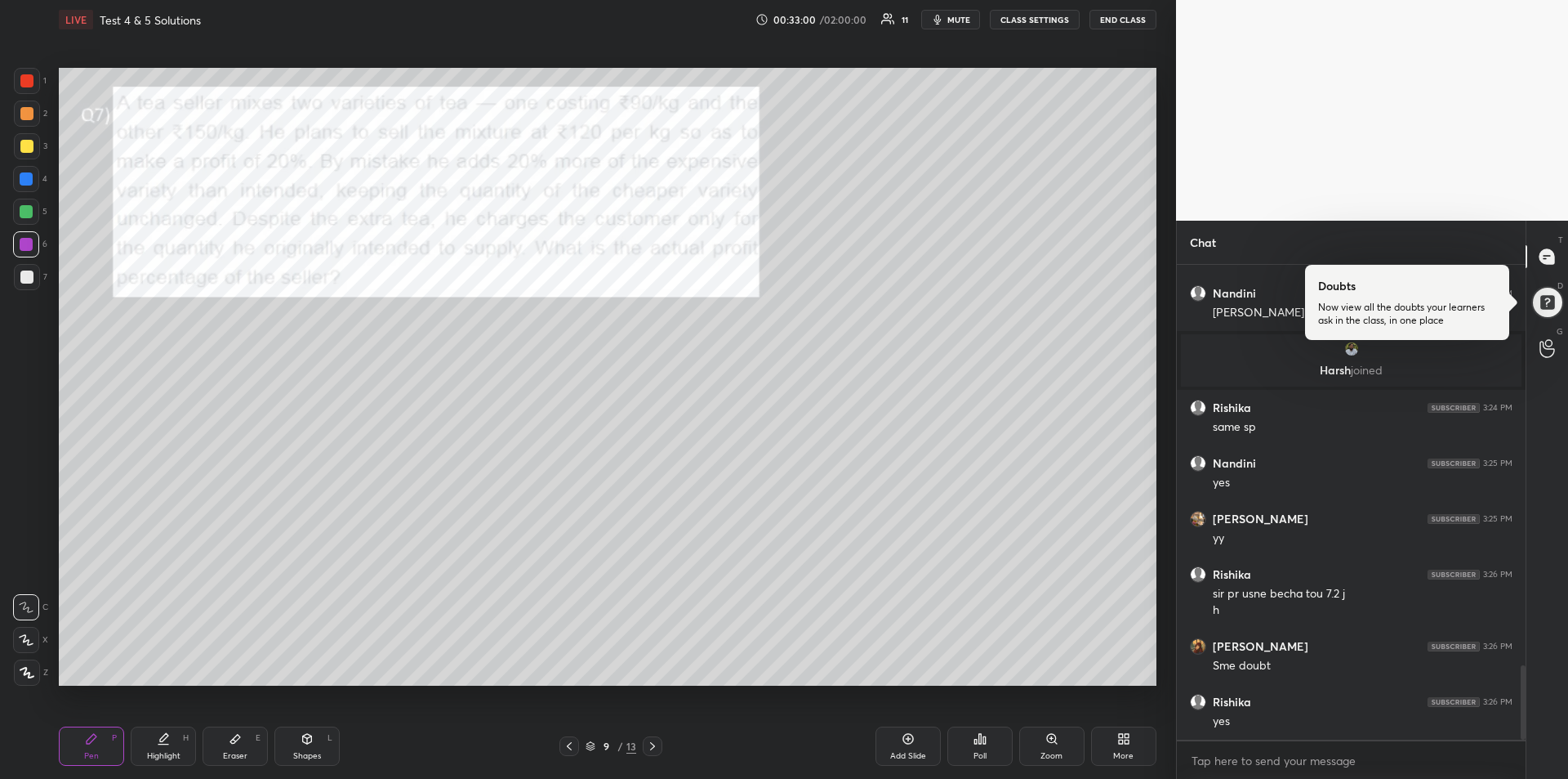
click at [167, 752] on div "Highlight" at bounding box center [164, 756] width 33 height 8
click at [654, 744] on icon at bounding box center [653, 746] width 13 height 13
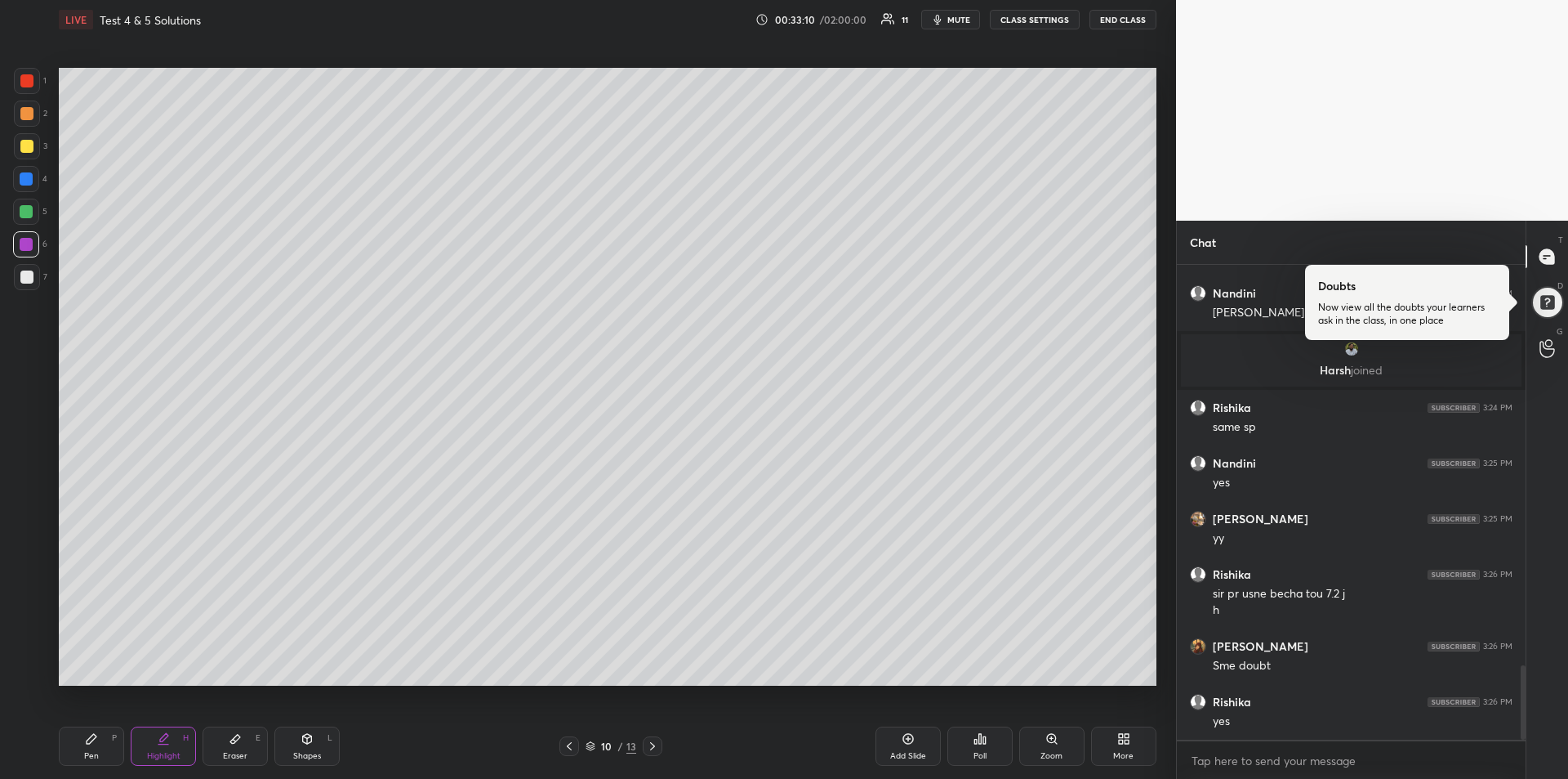
click at [92, 745] on div "Pen P" at bounding box center [92, 746] width 66 height 39
click at [242, 749] on div "Eraser E" at bounding box center [235, 746] width 66 height 39
click at [91, 758] on div "Pen" at bounding box center [92, 756] width 15 height 8
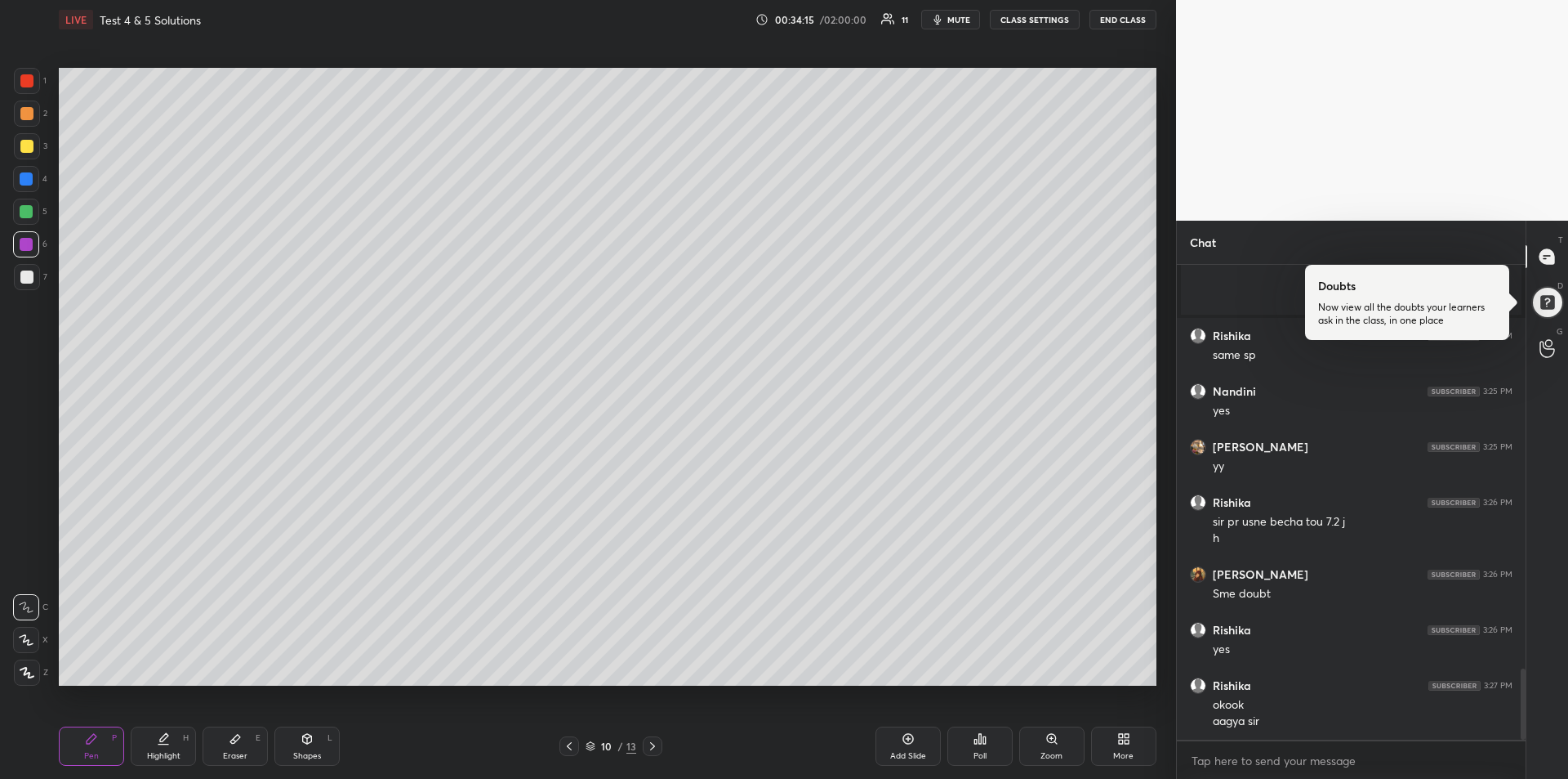
scroll to position [2679, 0]
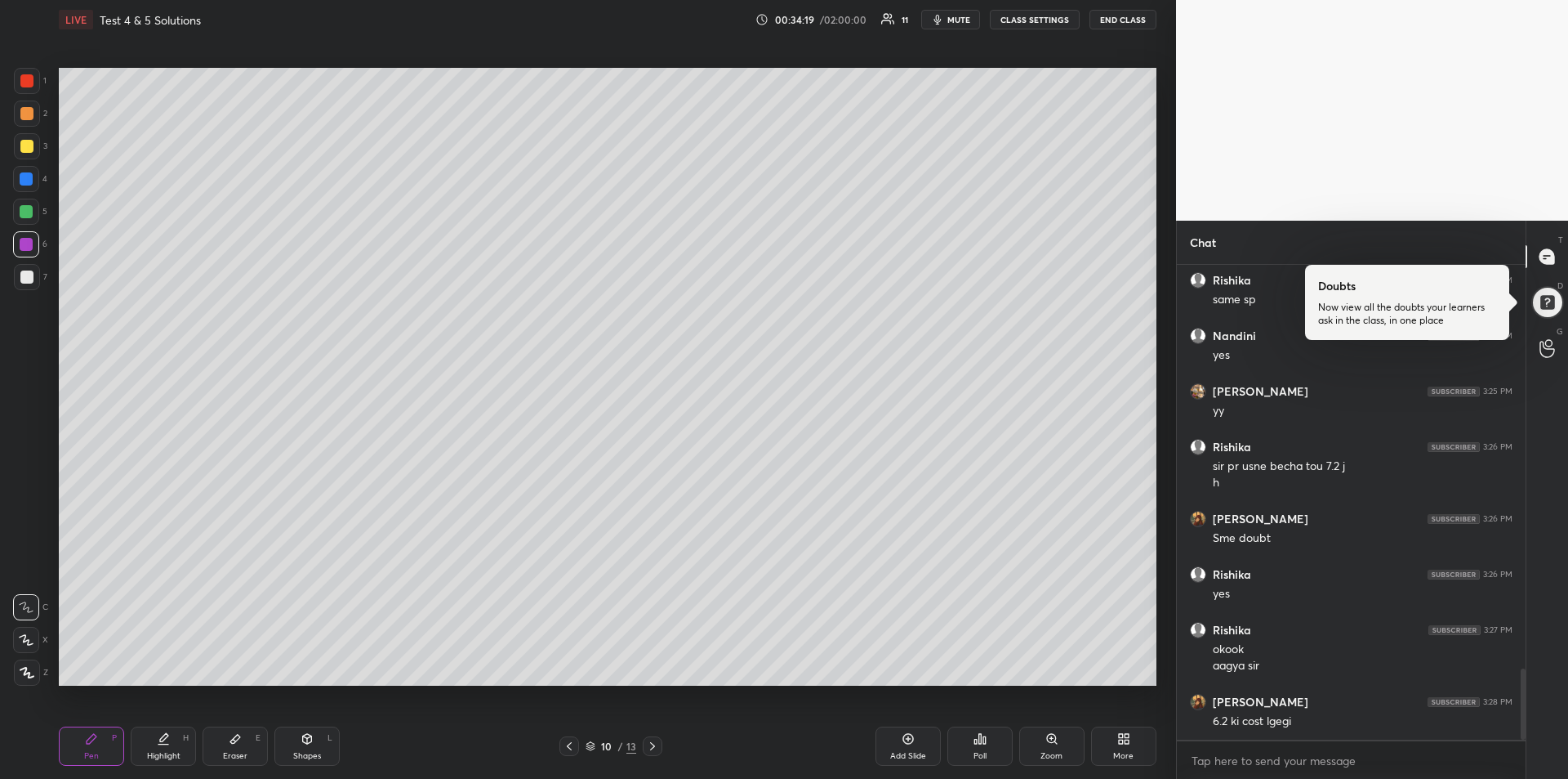
click at [576, 747] on div at bounding box center [569, 747] width 20 height 20
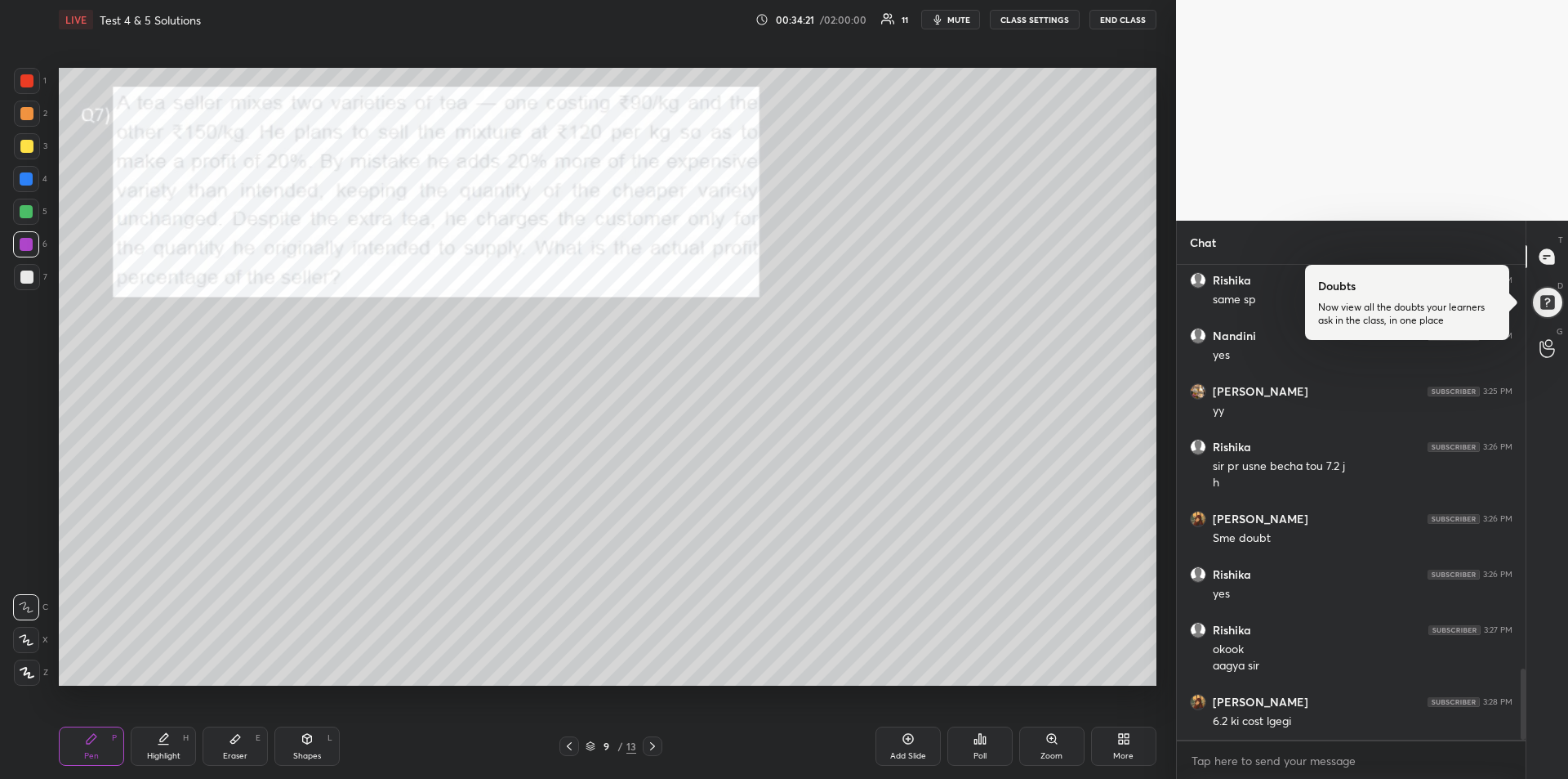
click at [652, 747] on icon at bounding box center [652, 746] width 5 height 8
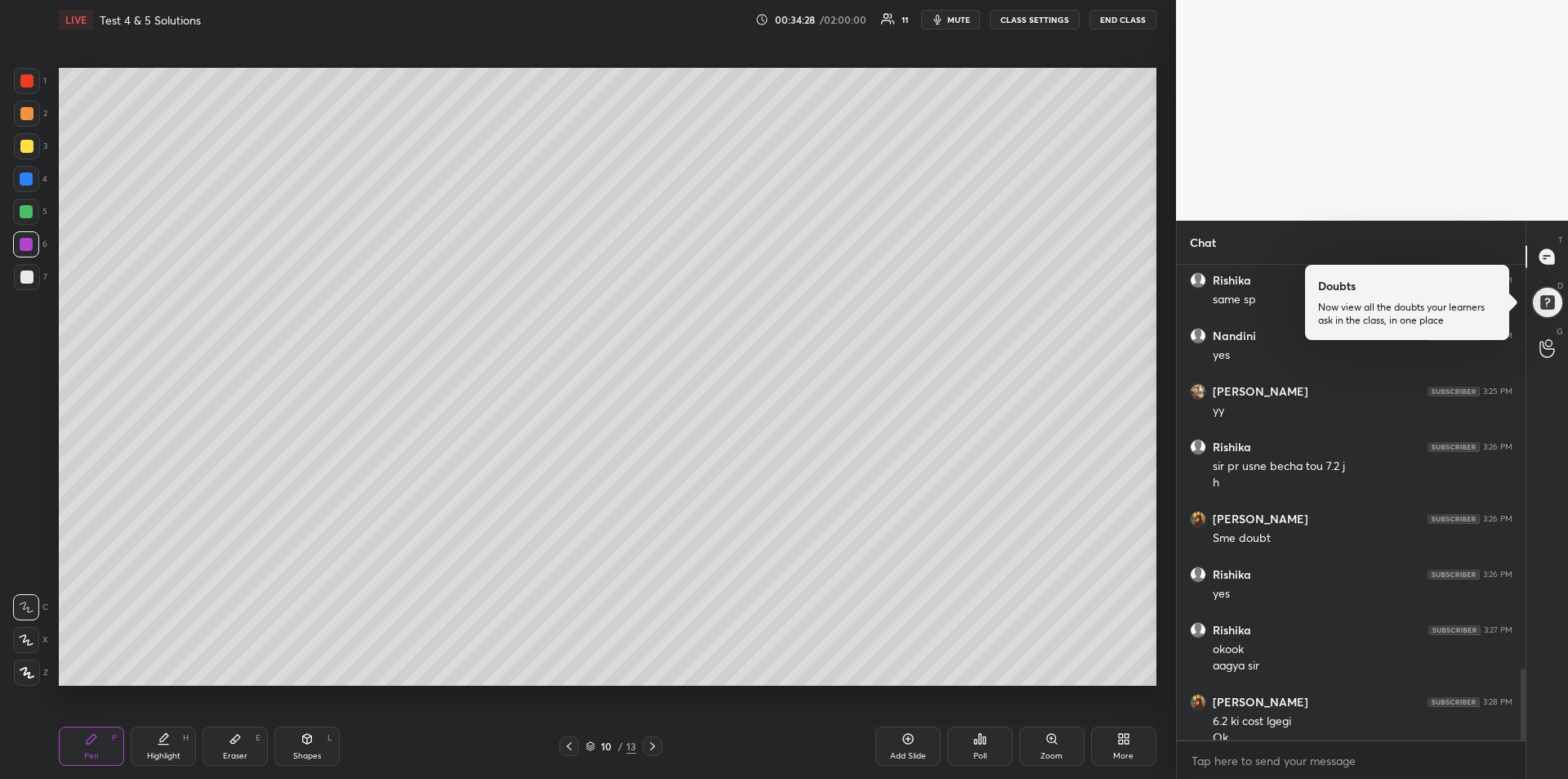
scroll to position [2696, 0]
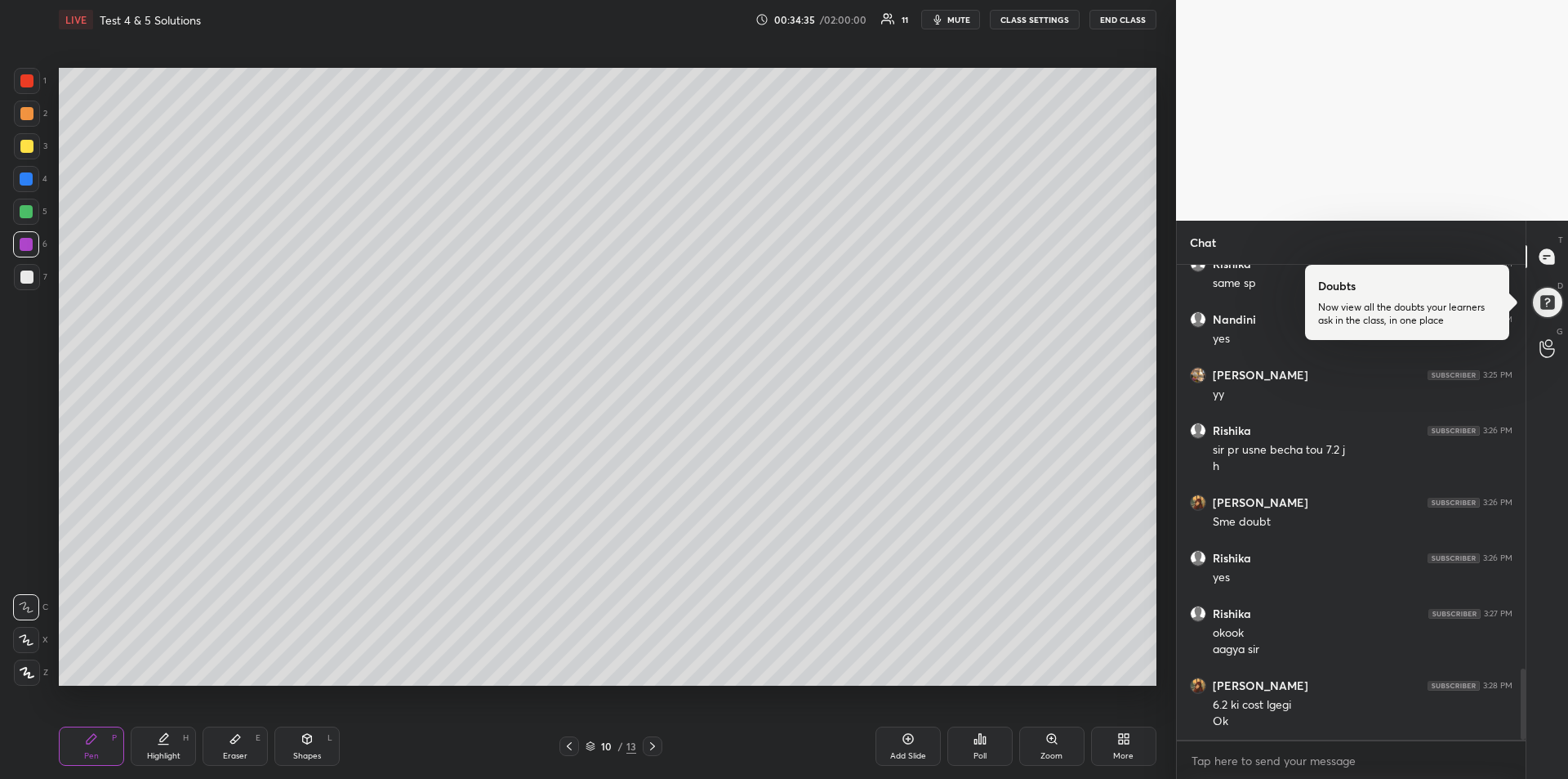
click at [24, 146] on div at bounding box center [27, 146] width 13 height 13
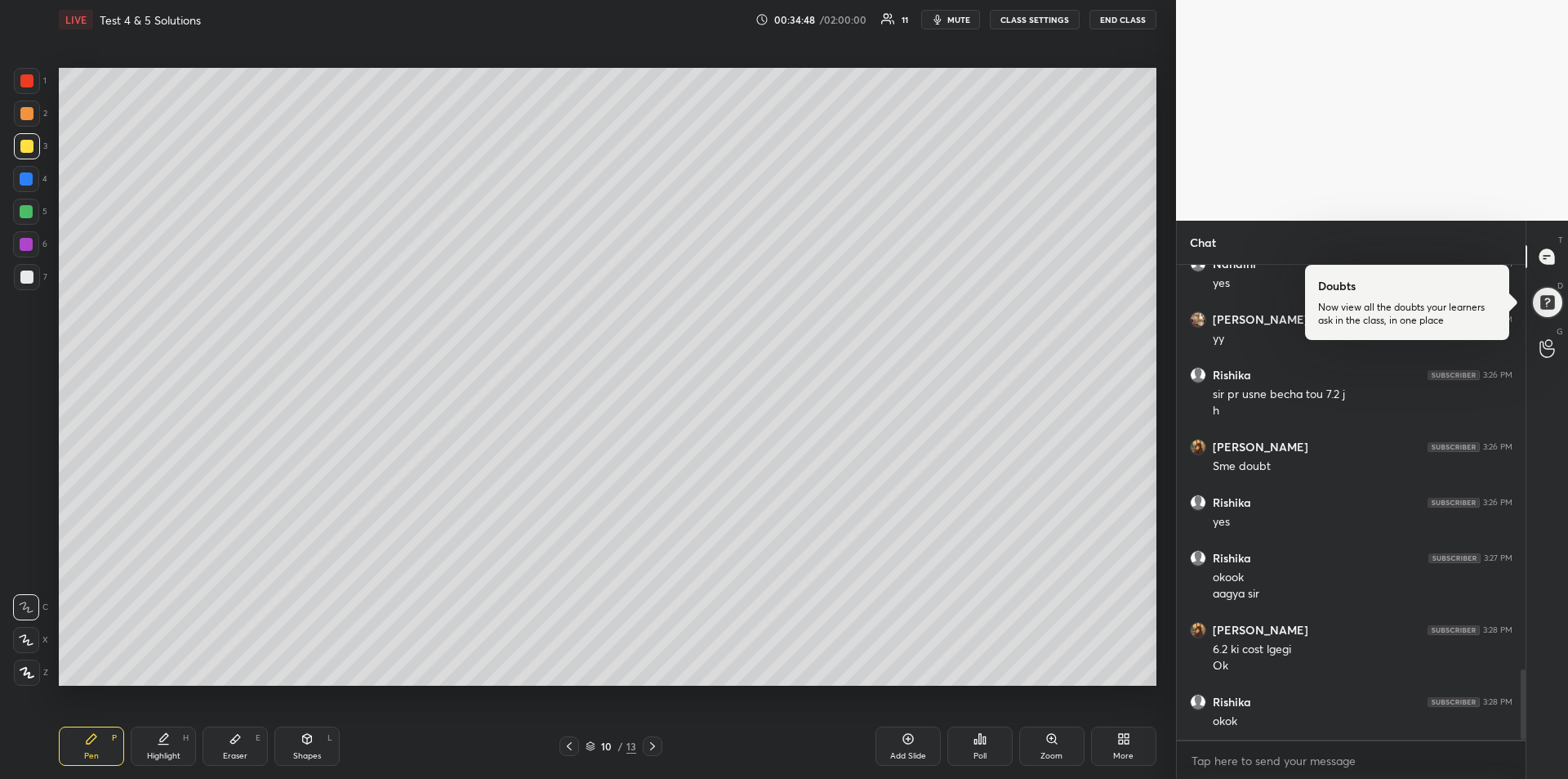
click at [650, 747] on icon at bounding box center [653, 746] width 13 height 13
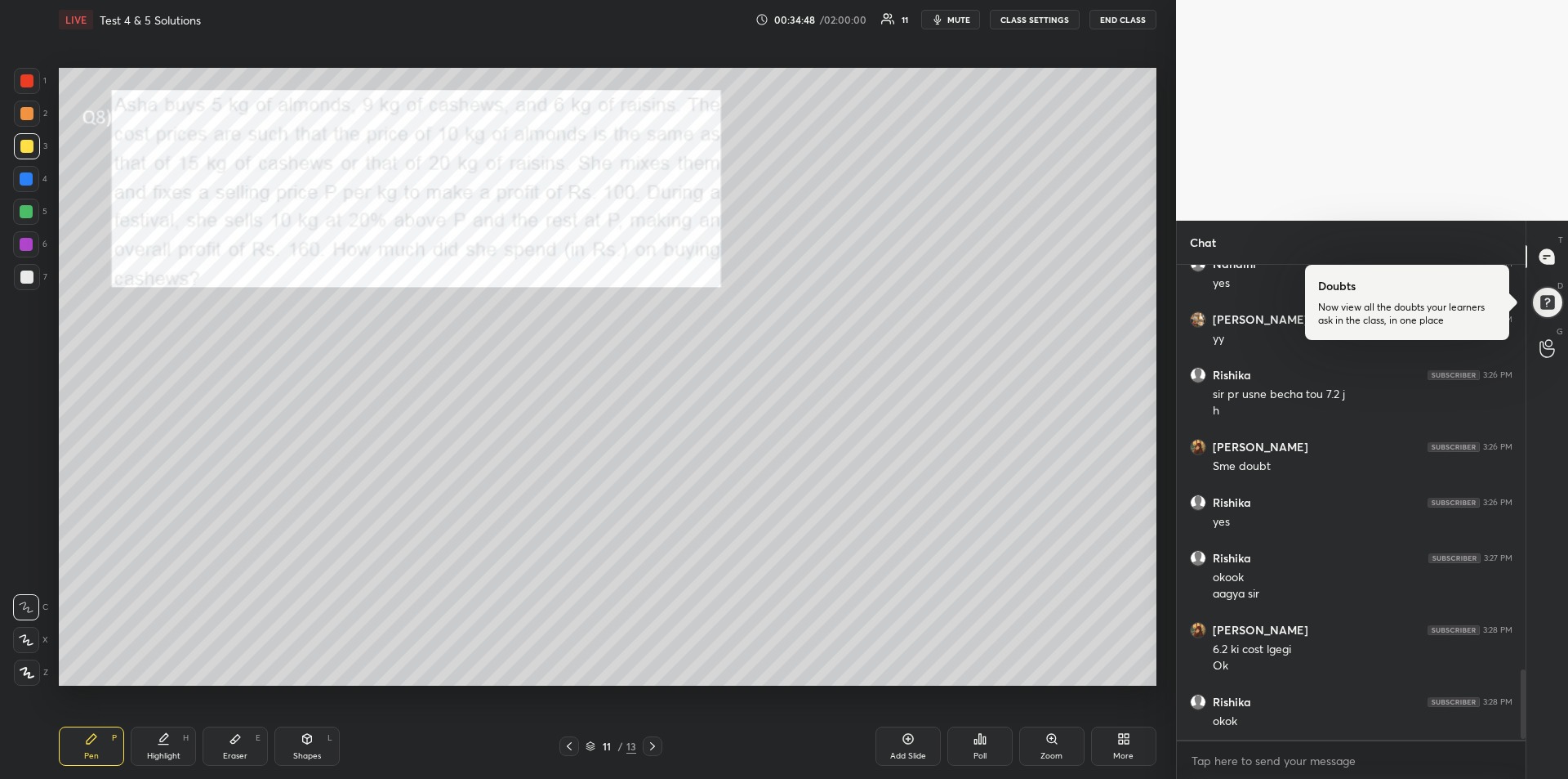
scroll to position [2806, 0]
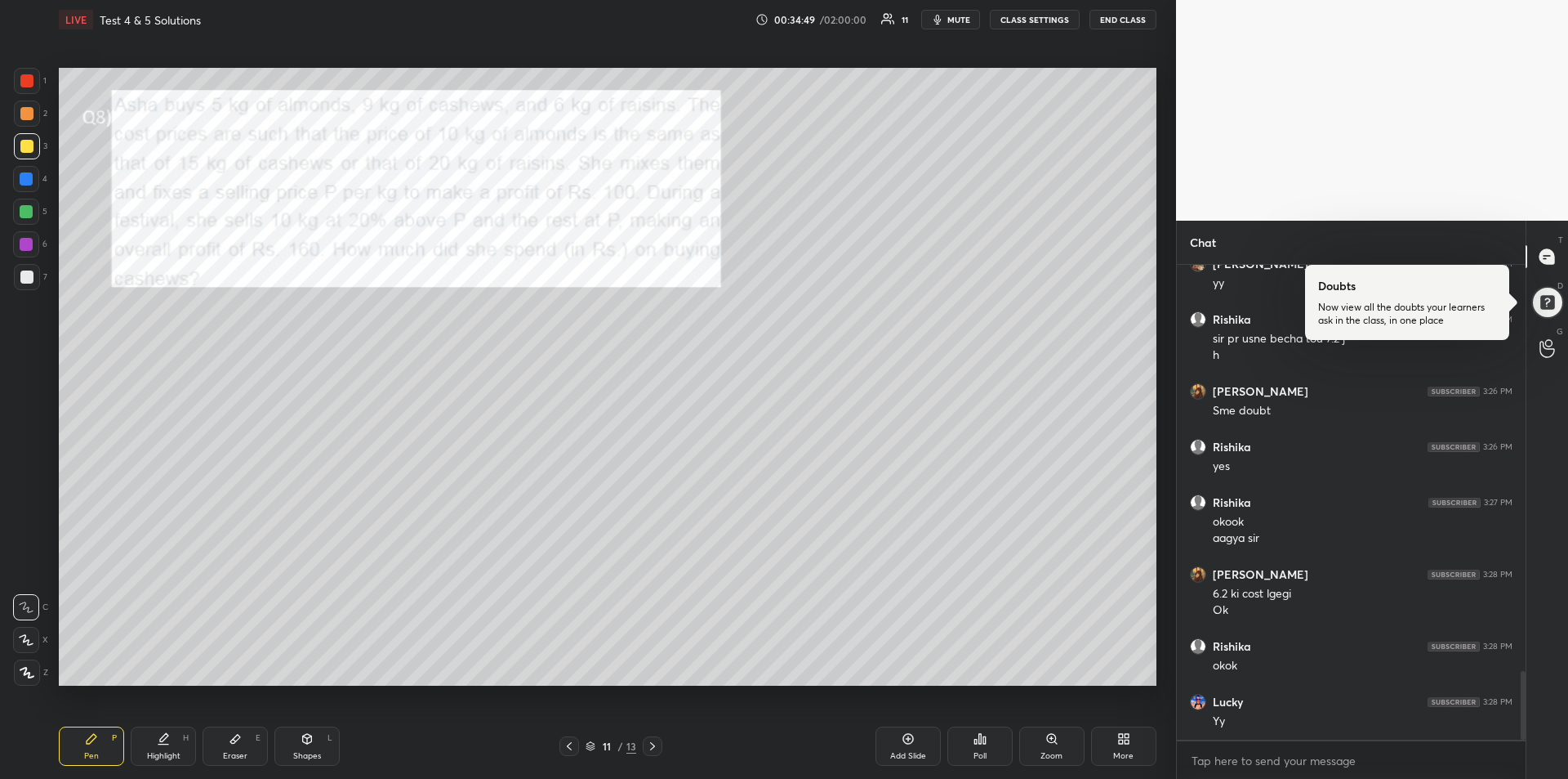
click at [21, 82] on div at bounding box center [27, 81] width 13 height 13
click at [171, 748] on div "Highlight H" at bounding box center [163, 746] width 66 height 39
click at [30, 180] on div at bounding box center [27, 179] width 13 height 13
click at [85, 741] on icon at bounding box center [92, 739] width 13 height 13
click at [23, 141] on div at bounding box center [27, 146] width 13 height 13
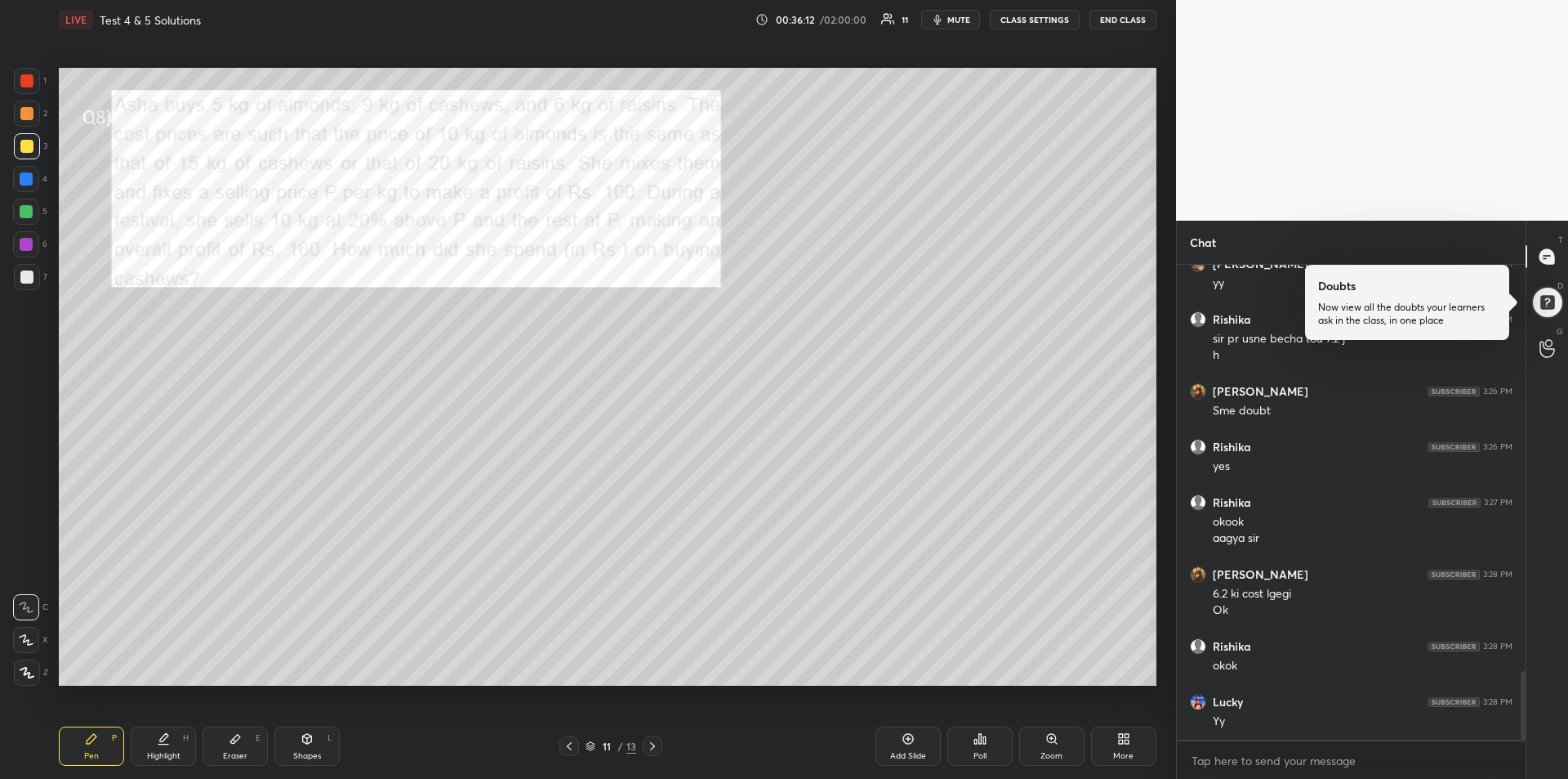
click at [27, 216] on div at bounding box center [27, 211] width 13 height 13
click at [23, 182] on div at bounding box center [27, 179] width 13 height 13
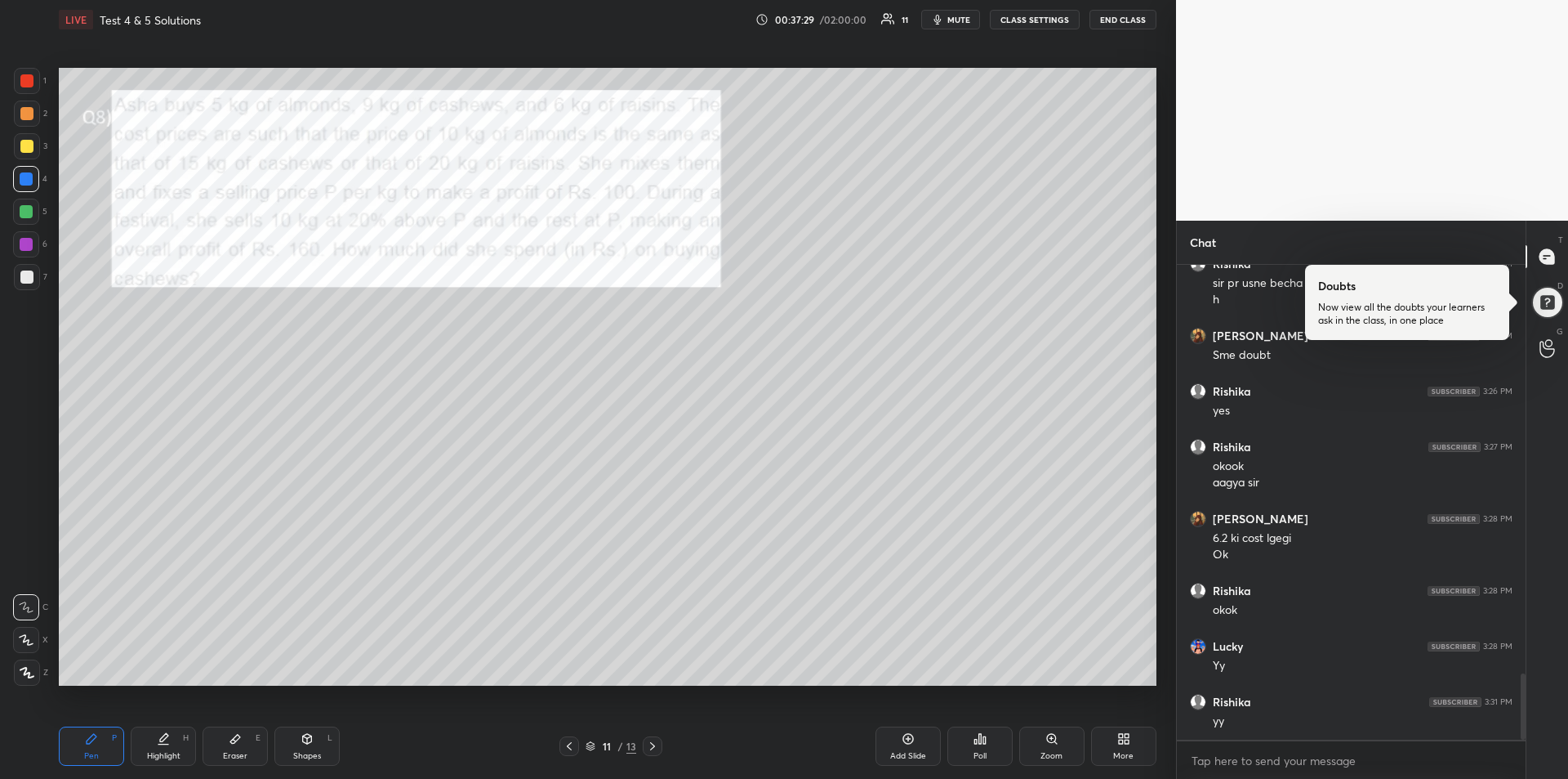
scroll to position [2918, 0]
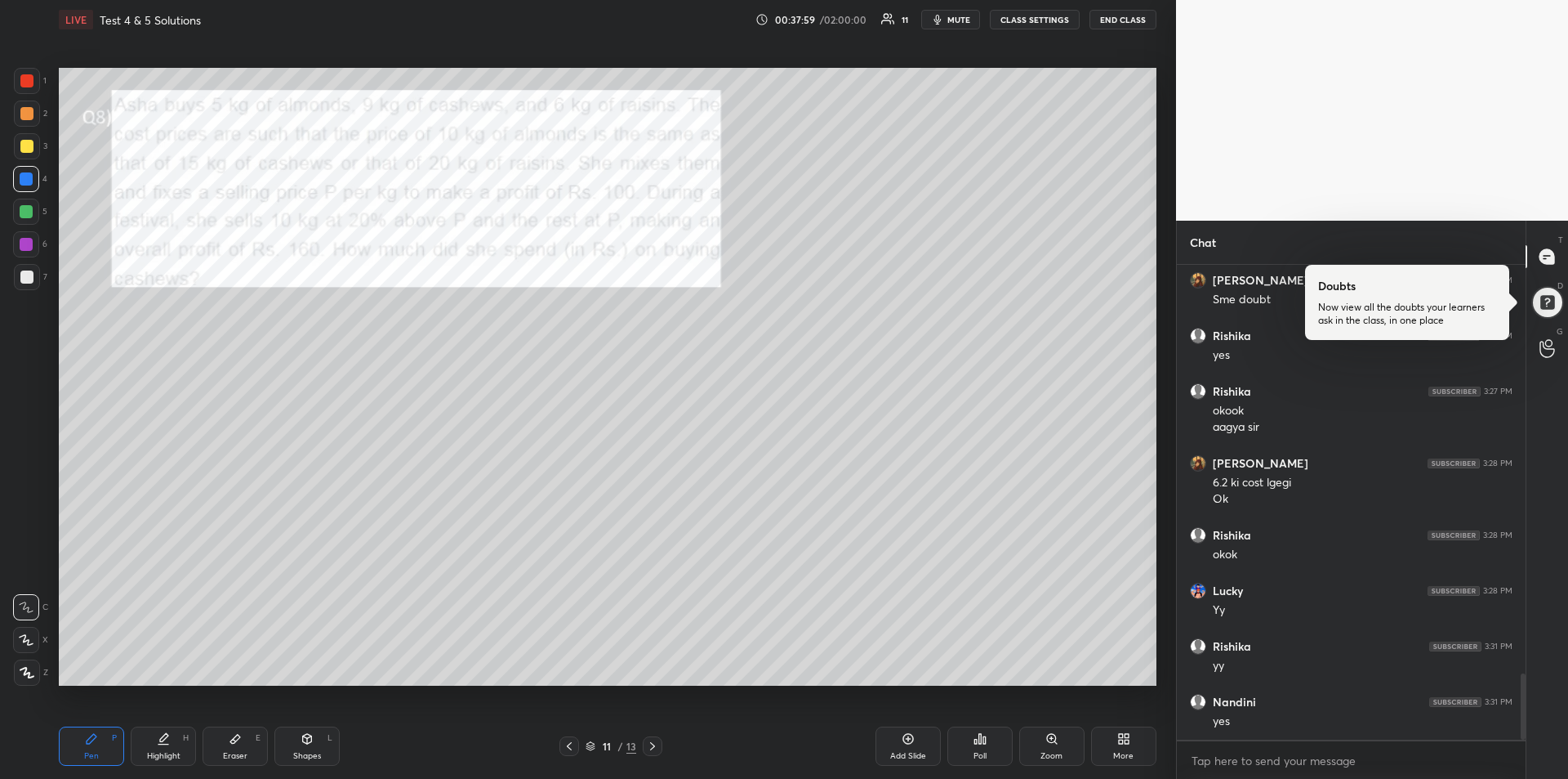
click at [22, 276] on div at bounding box center [27, 277] width 13 height 13
click at [27, 84] on div at bounding box center [27, 81] width 13 height 13
click at [27, 246] on div at bounding box center [27, 245] width 13 height 13
click at [22, 176] on div at bounding box center [27, 179] width 13 height 13
click at [657, 748] on icon at bounding box center [653, 746] width 13 height 13
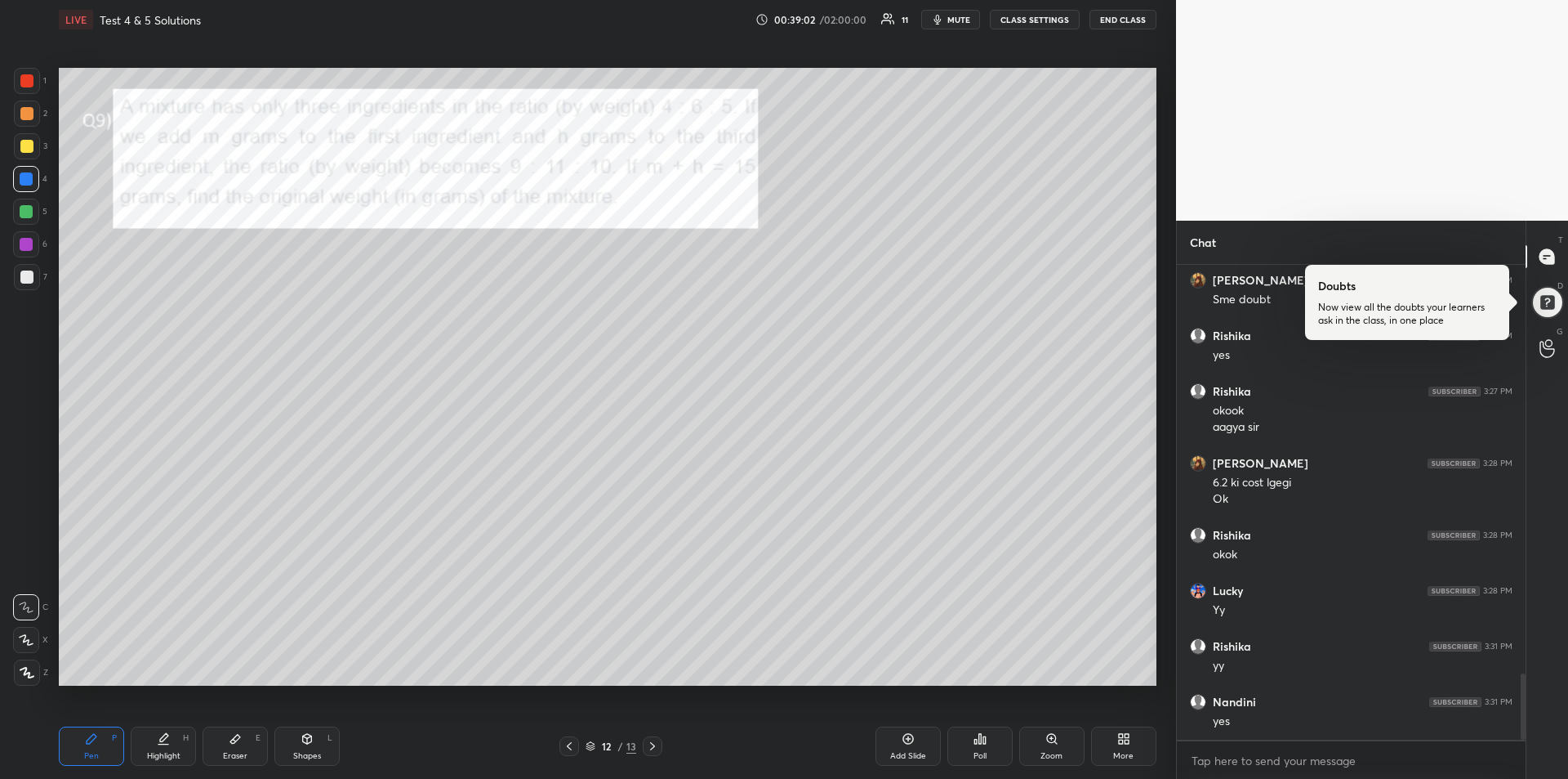
click at [571, 743] on icon at bounding box center [569, 746] width 13 height 13
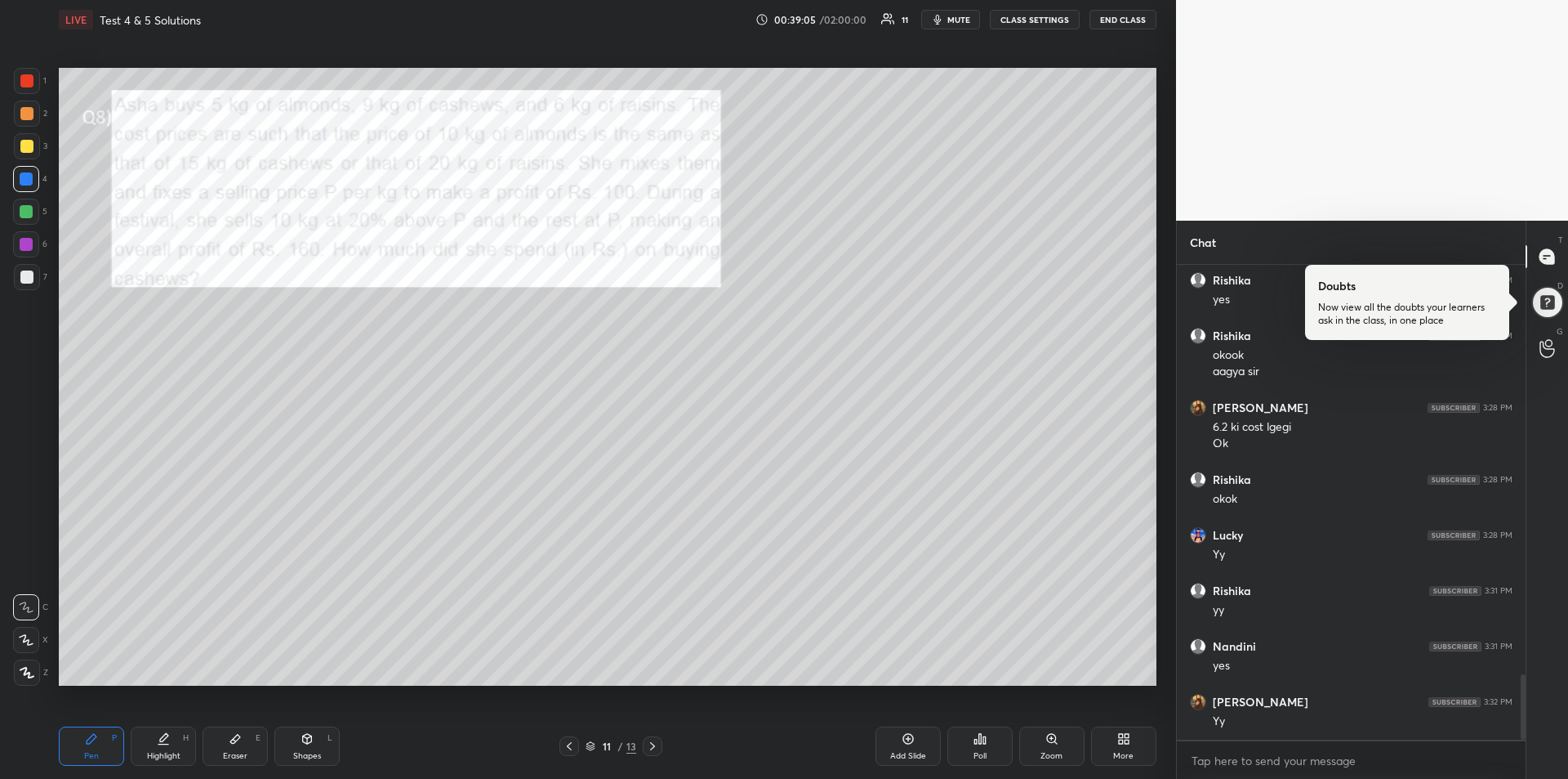
scroll to position [3029, 0]
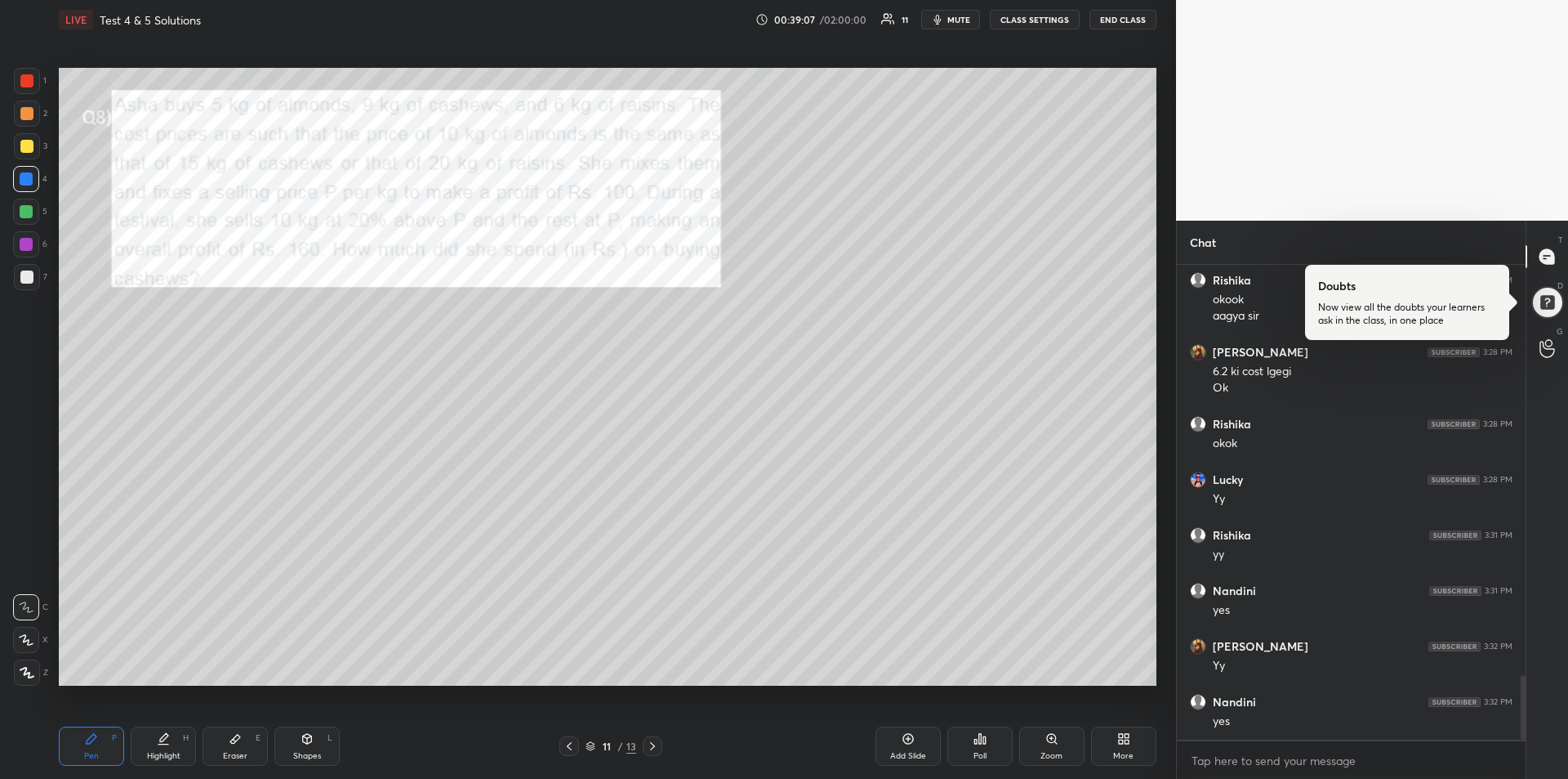
click at [658, 747] on icon at bounding box center [653, 746] width 13 height 13
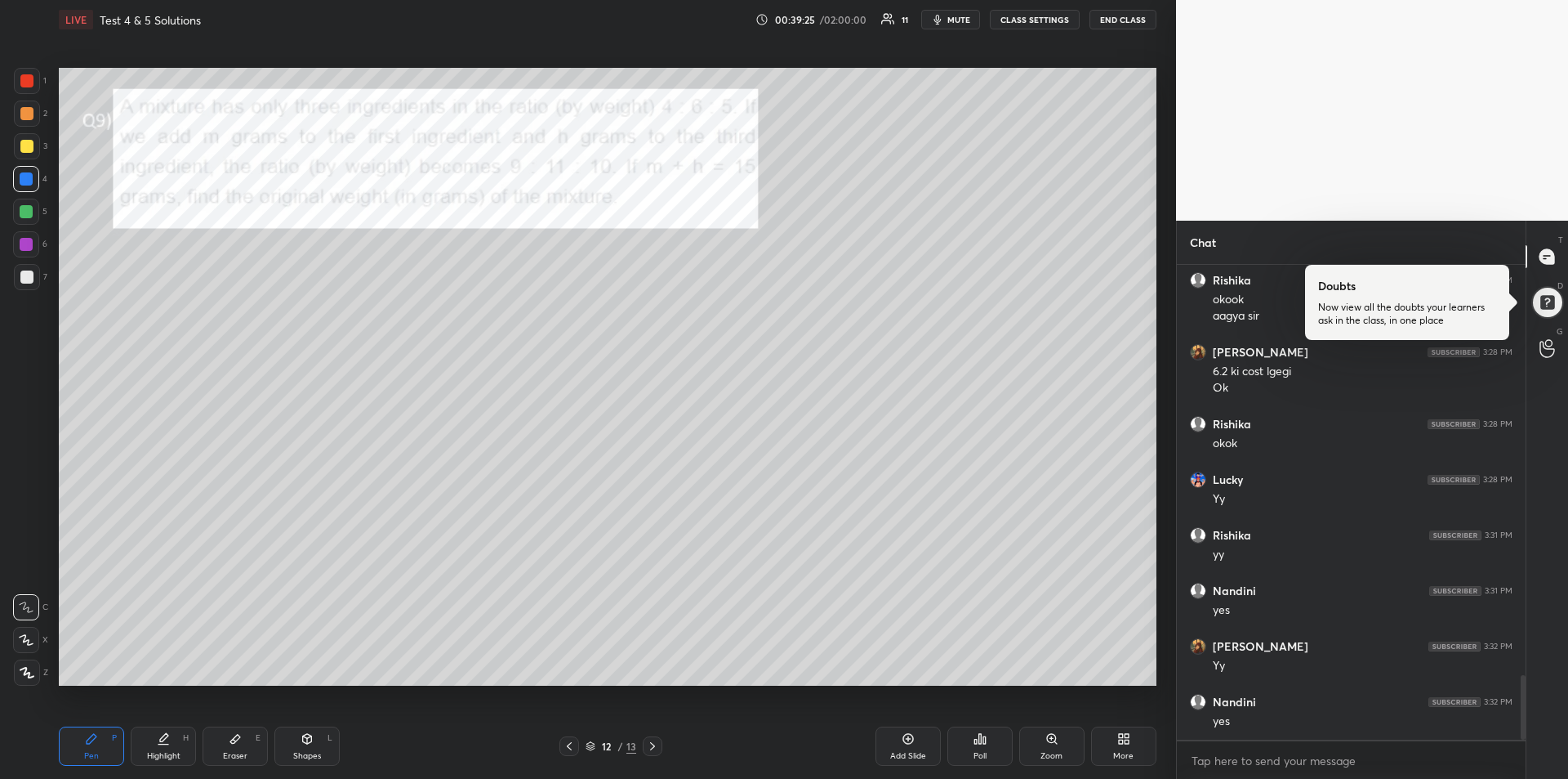
click at [32, 277] on div at bounding box center [27, 277] width 13 height 13
click at [26, 206] on div at bounding box center [27, 211] width 13 height 13
click at [22, 186] on div at bounding box center [26, 178] width 26 height 26
click at [31, 210] on div at bounding box center [27, 211] width 13 height 13
click at [653, 743] on icon at bounding box center [653, 746] width 13 height 13
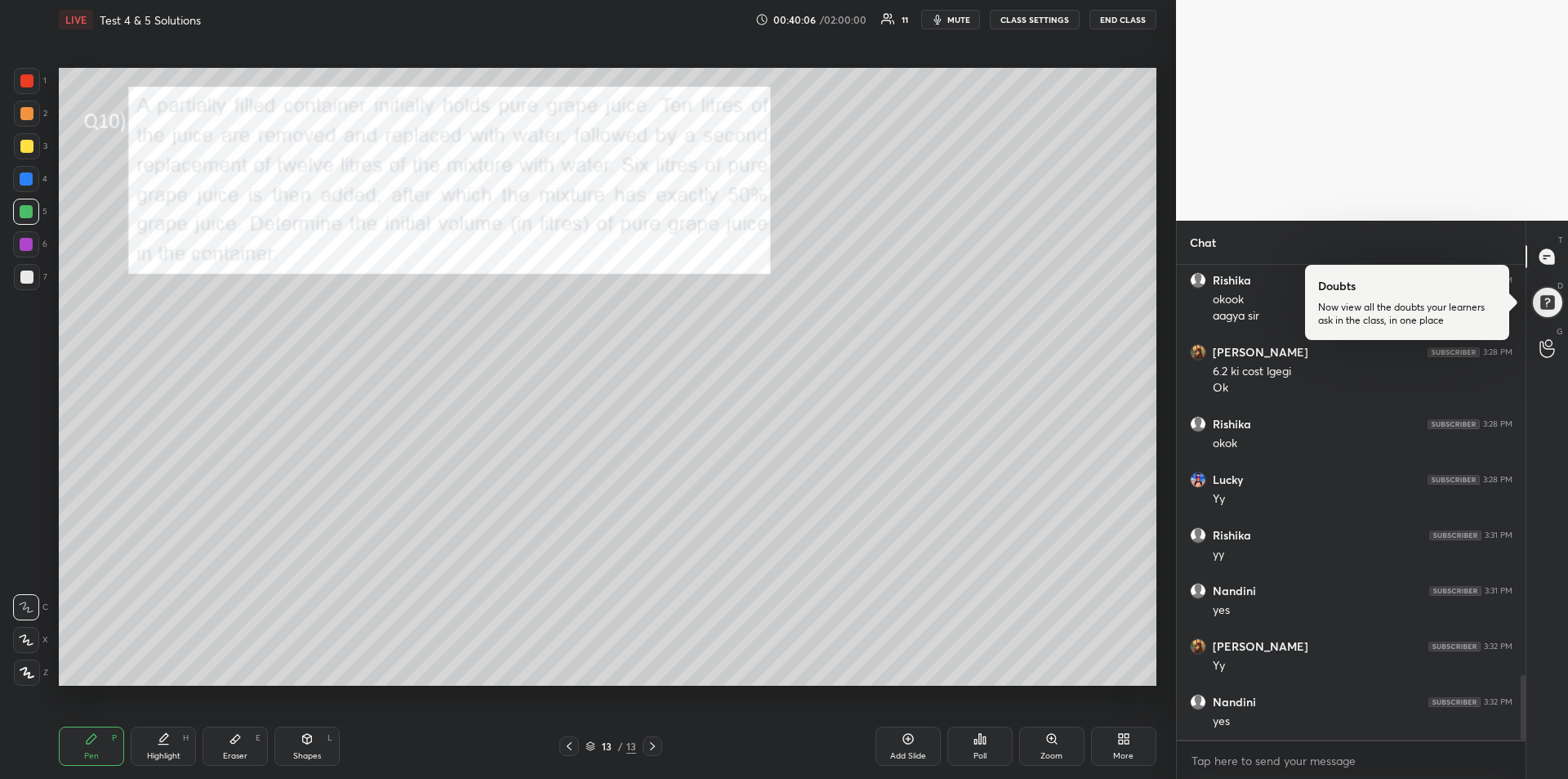
click at [84, 741] on div "Pen P" at bounding box center [92, 746] width 66 height 39
click at [21, 148] on div at bounding box center [27, 146] width 13 height 13
click at [27, 84] on div at bounding box center [27, 81] width 13 height 13
click at [167, 743] on icon at bounding box center [163, 739] width 13 height 13
click at [96, 740] on icon at bounding box center [92, 739] width 13 height 13
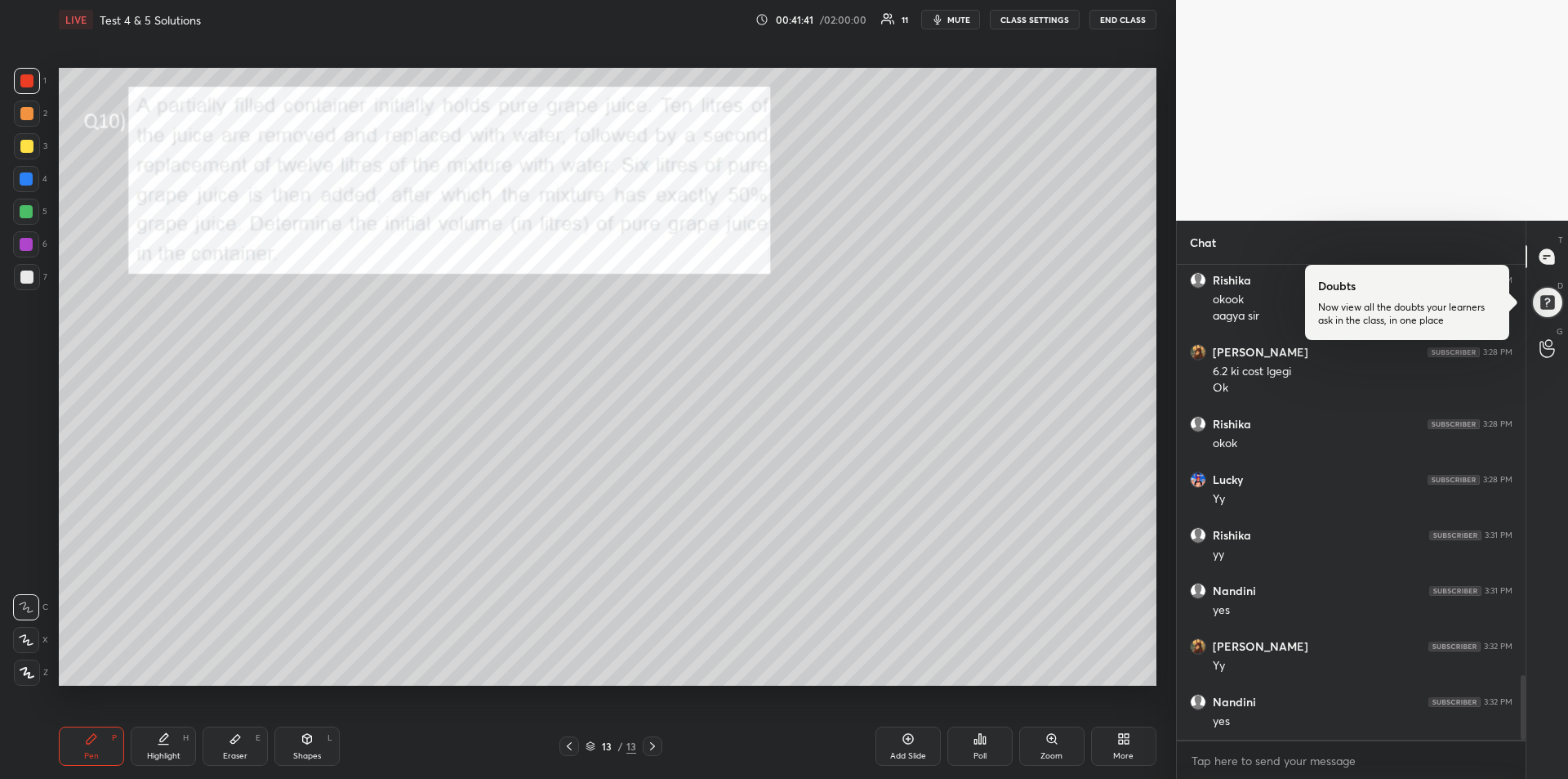
click at [903, 743] on icon at bounding box center [908, 739] width 13 height 13
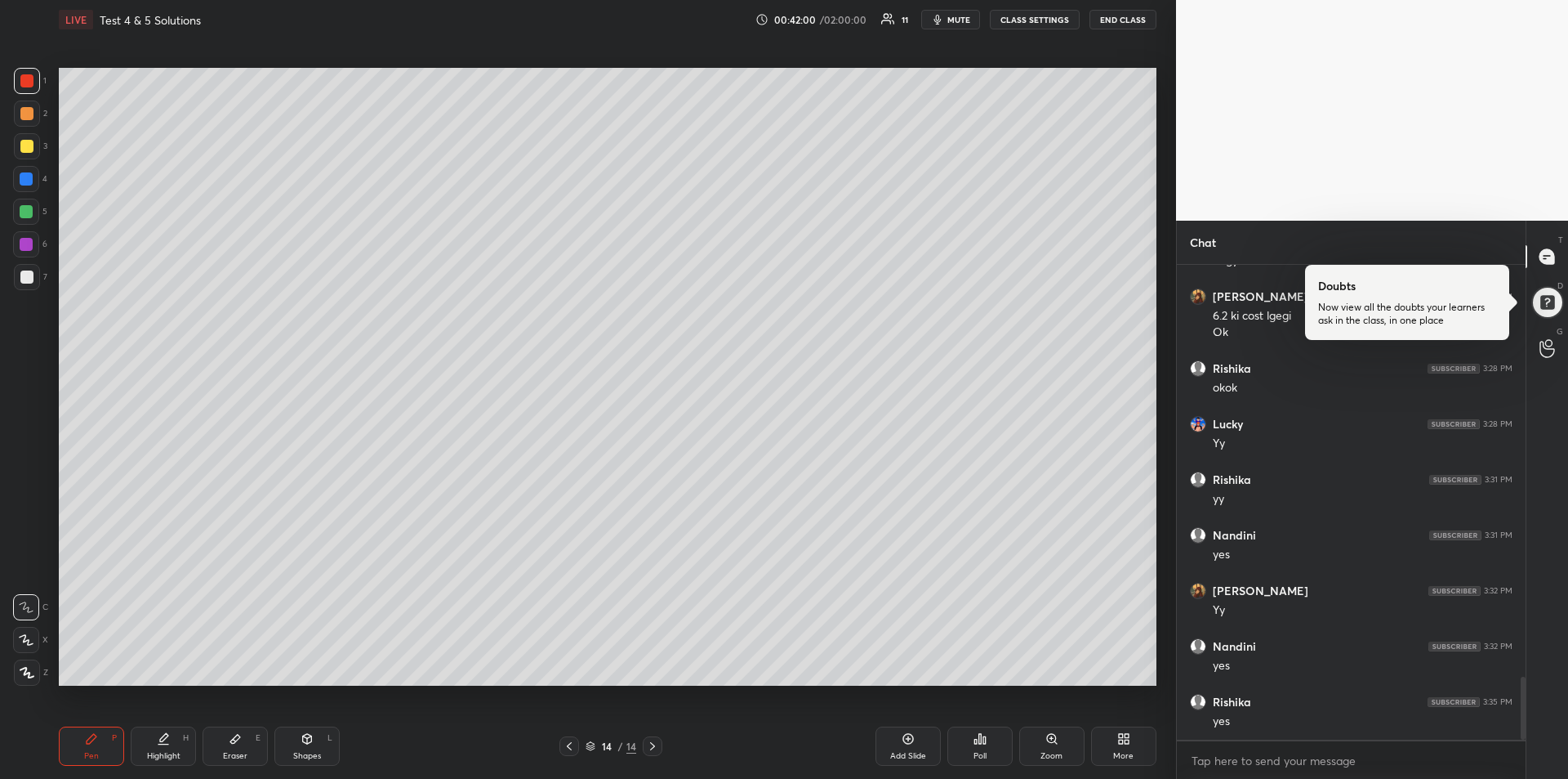
scroll to position [3140, 0]
click at [571, 748] on icon at bounding box center [569, 746] width 13 height 13
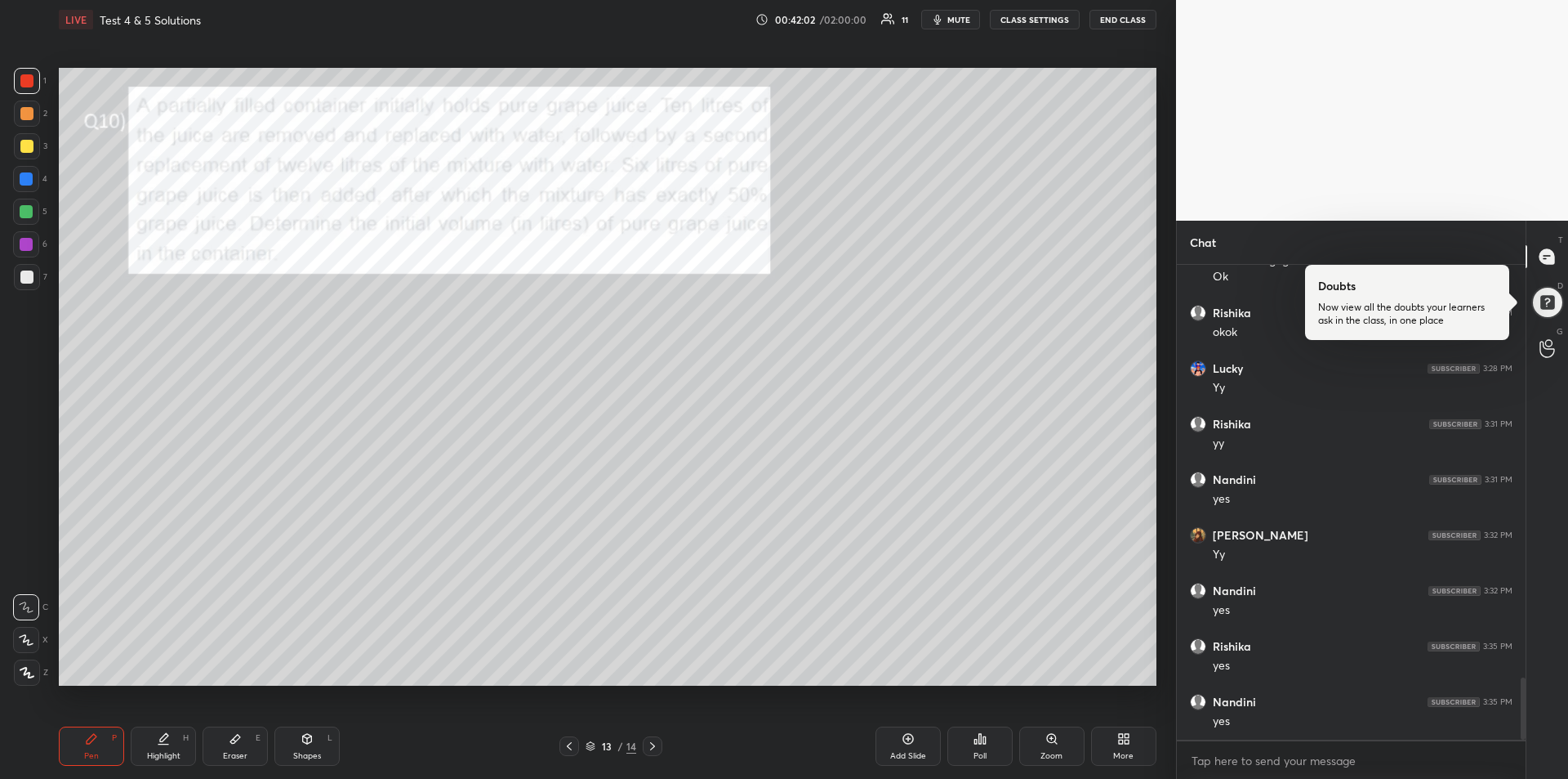
click at [26, 183] on div at bounding box center [27, 179] width 13 height 13
click at [22, 244] on div at bounding box center [27, 245] width 13 height 13
click at [231, 752] on div "Eraser" at bounding box center [235, 756] width 24 height 8
click at [108, 742] on div "Pen P" at bounding box center [92, 746] width 66 height 39
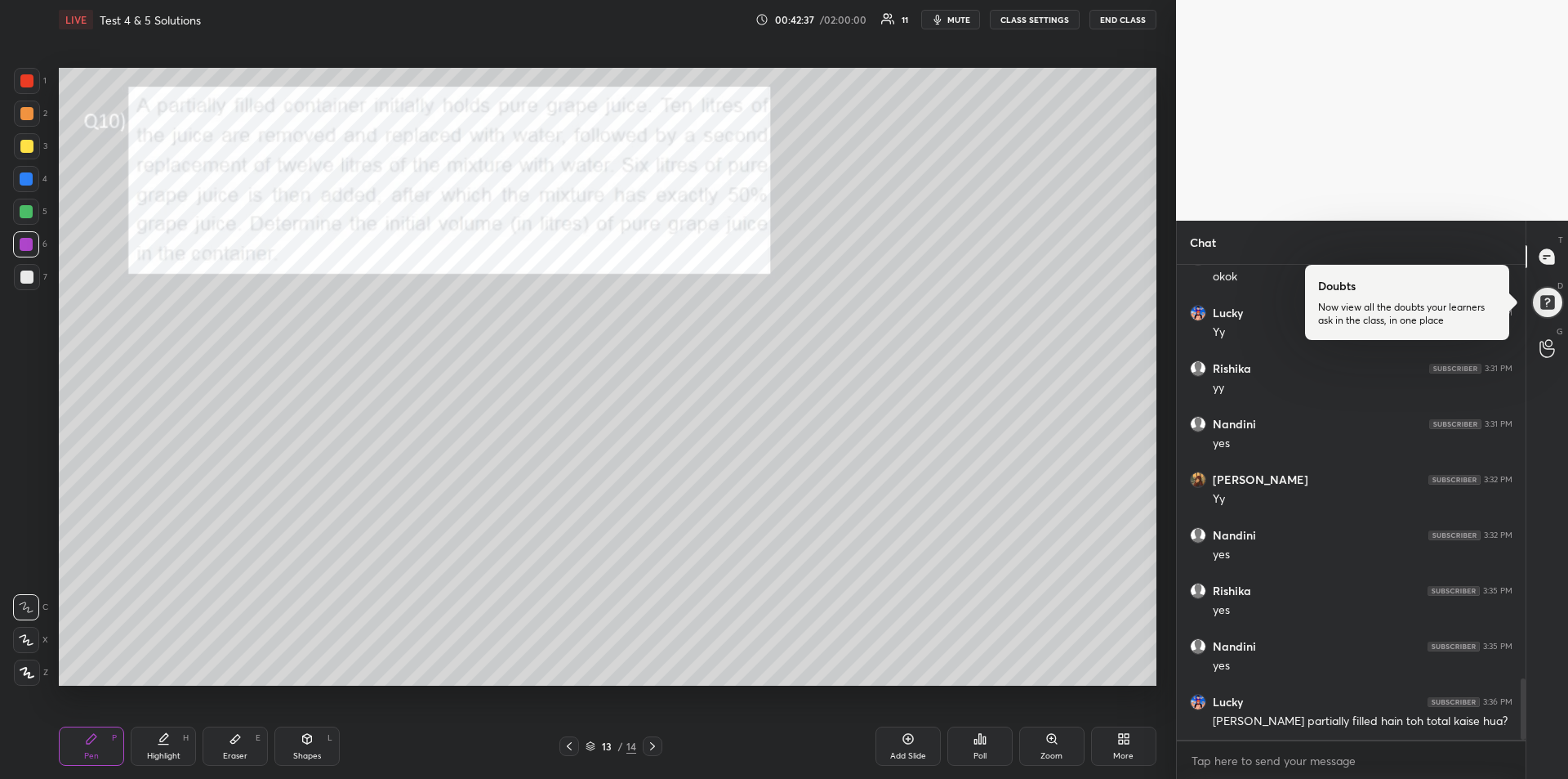
click at [163, 748] on div "Highlight H" at bounding box center [163, 746] width 66 height 39
click at [893, 752] on div "Add Slide" at bounding box center [908, 756] width 36 height 8
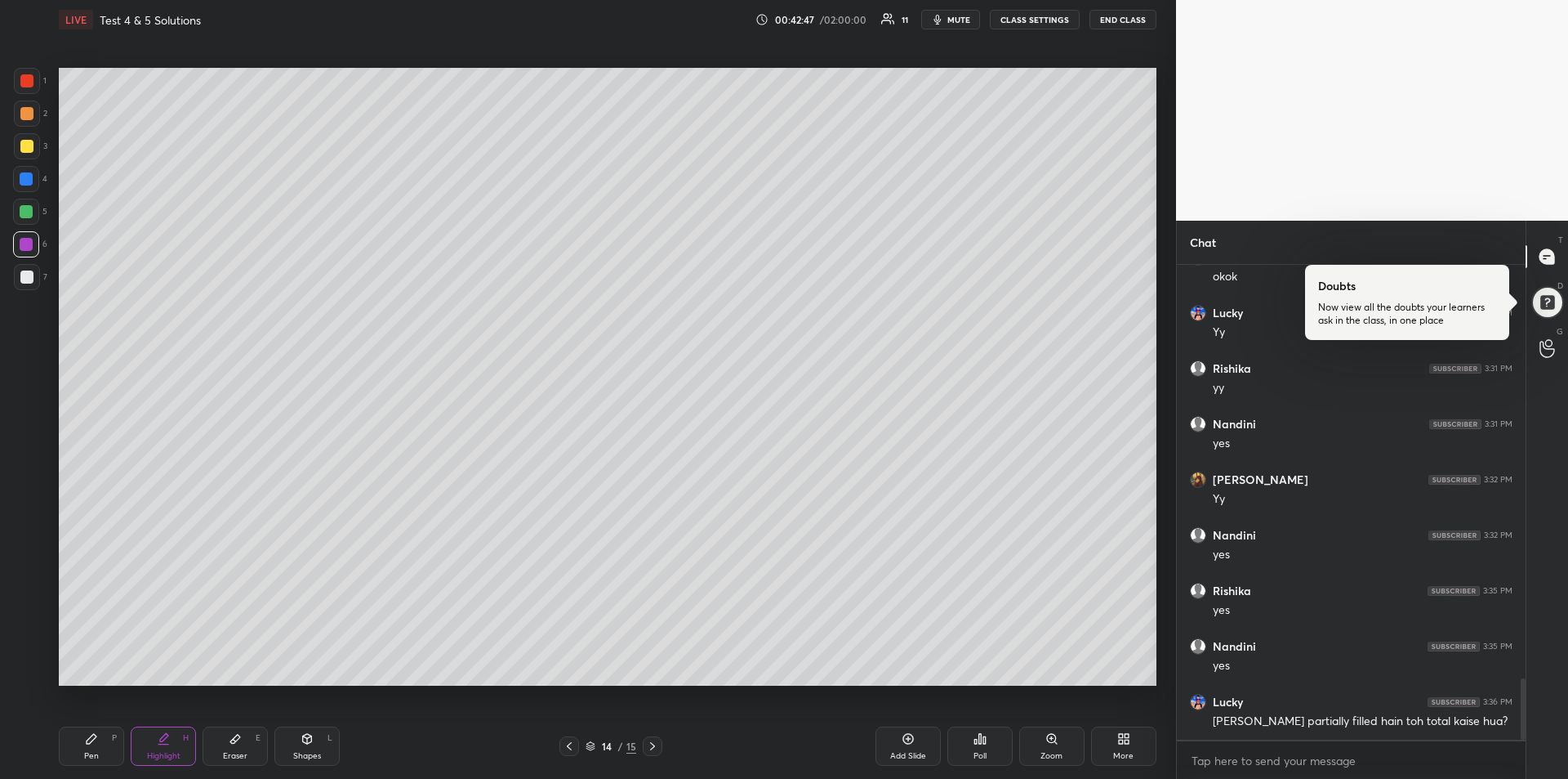
click at [99, 755] on div "Pen P" at bounding box center [92, 746] width 66 height 39
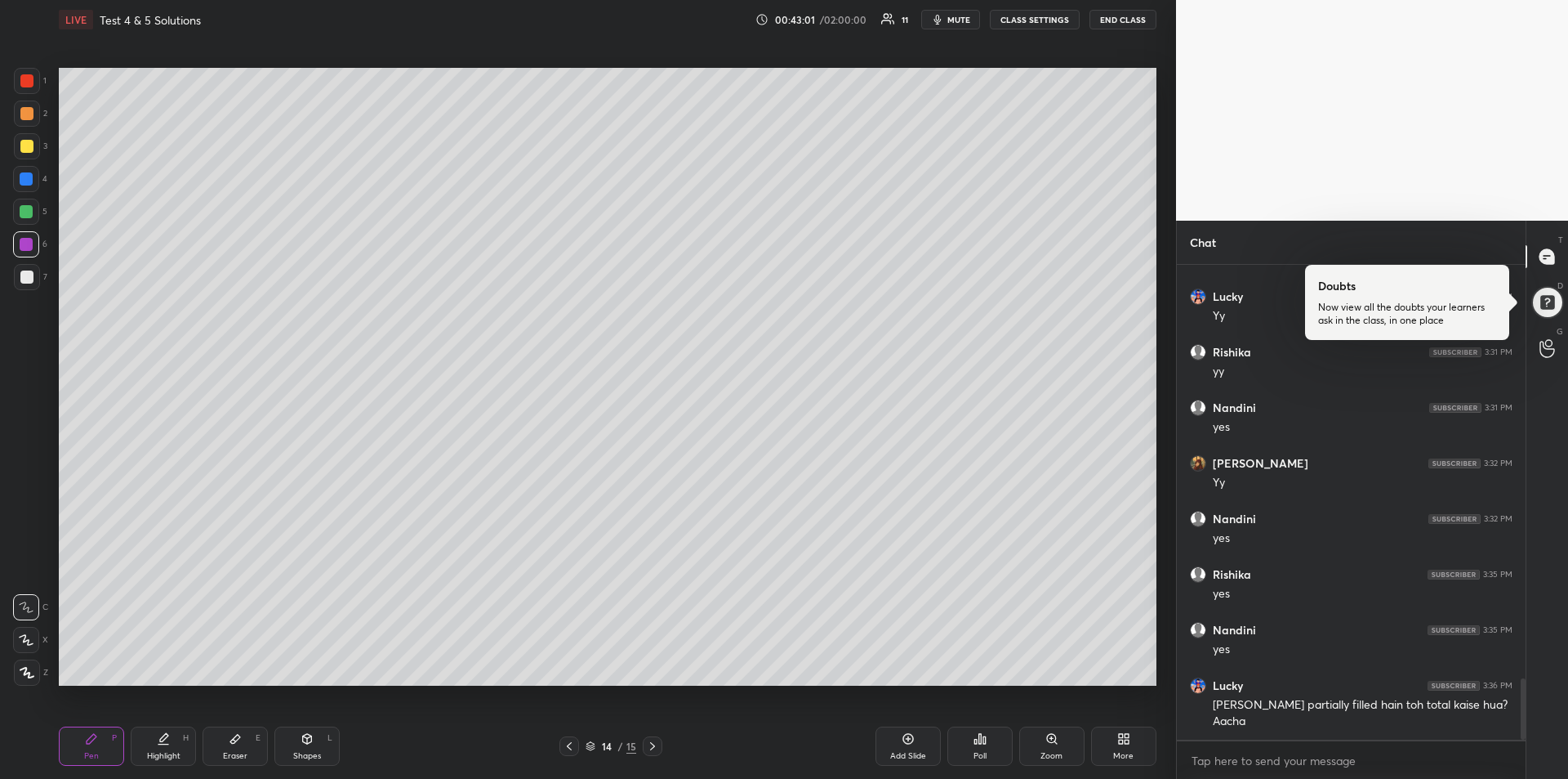
click at [572, 745] on icon at bounding box center [569, 746] width 13 height 13
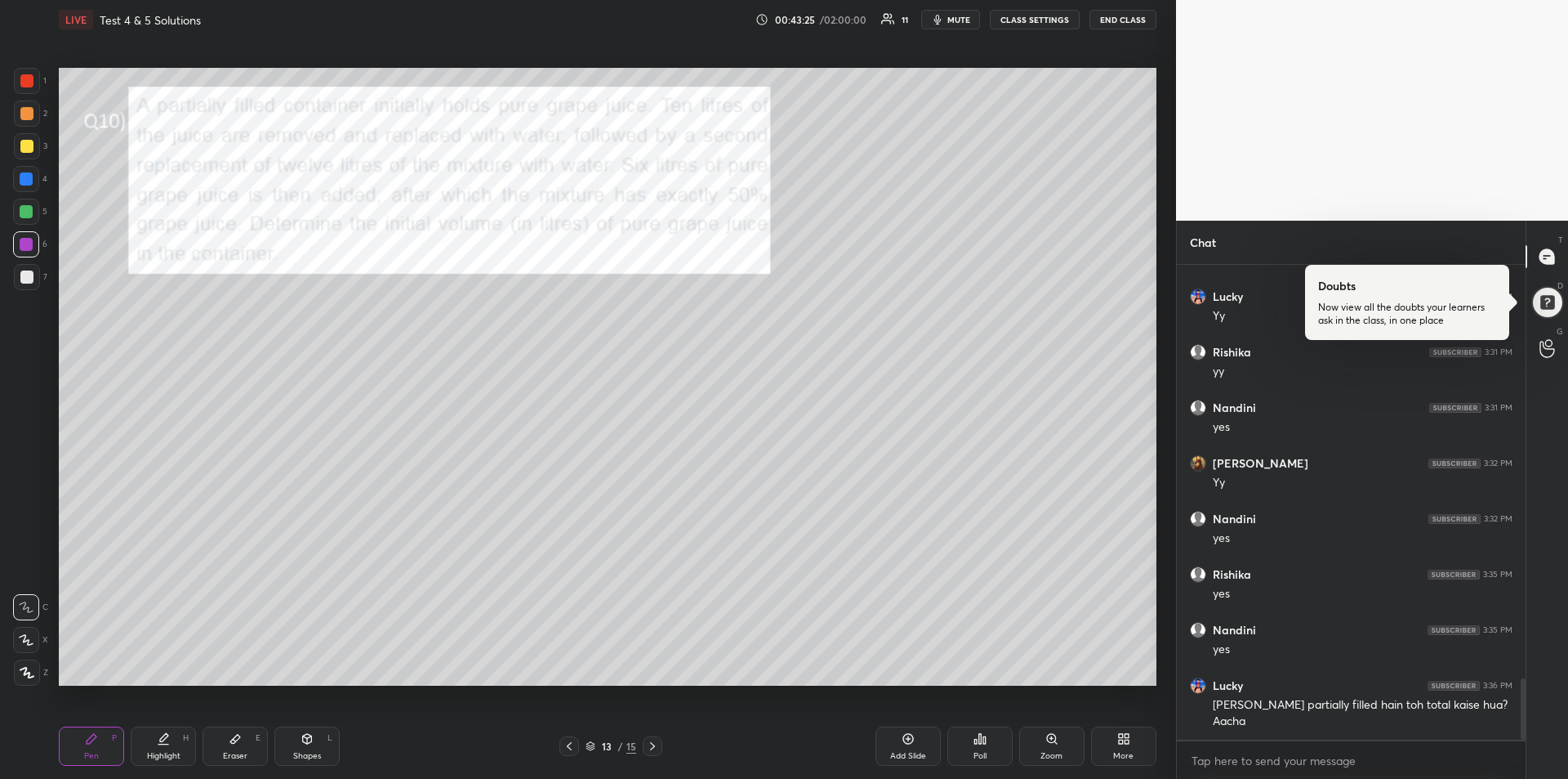
click at [653, 747] on icon at bounding box center [652, 746] width 5 height 8
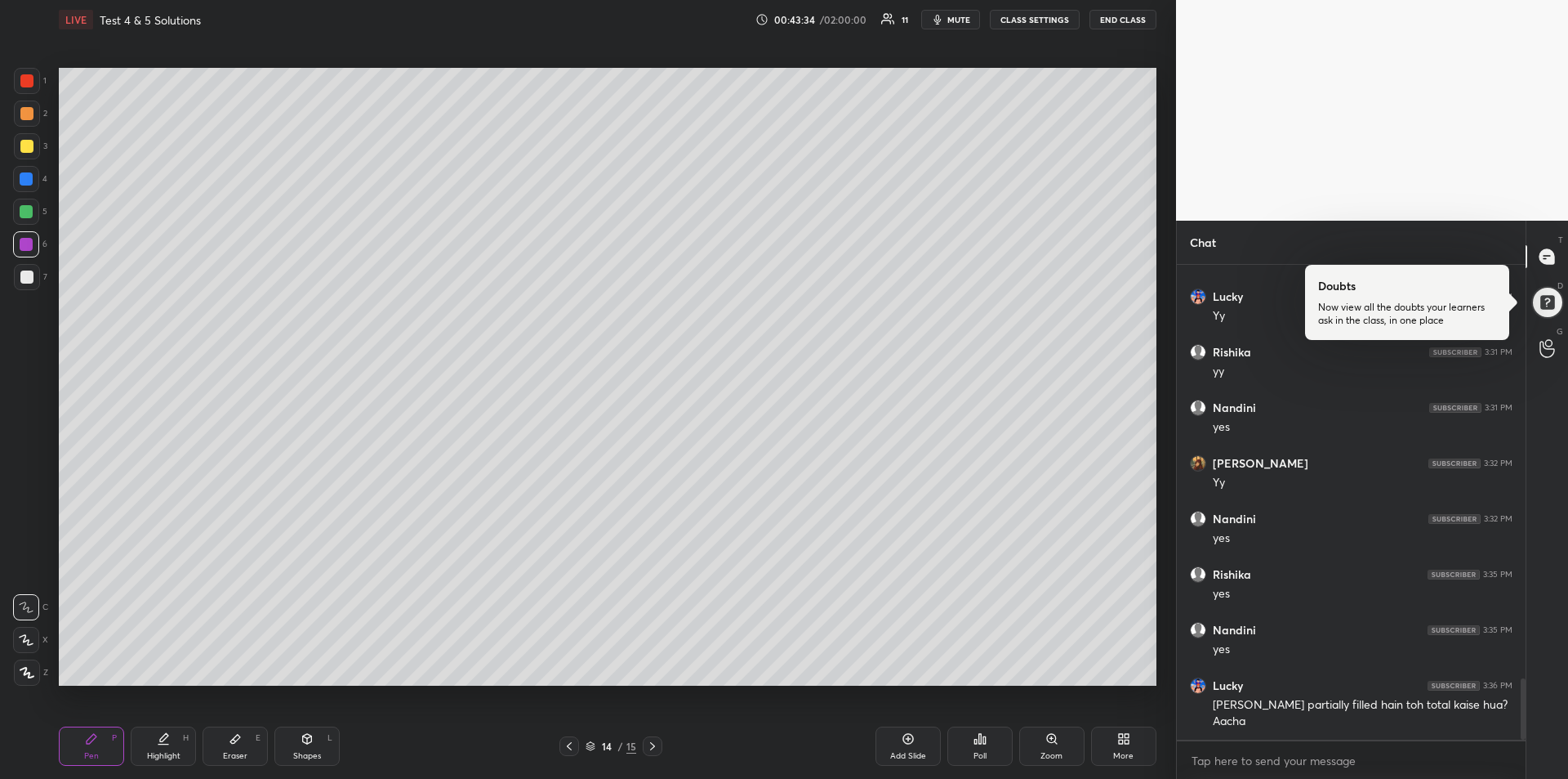
scroll to position [3267, 0]
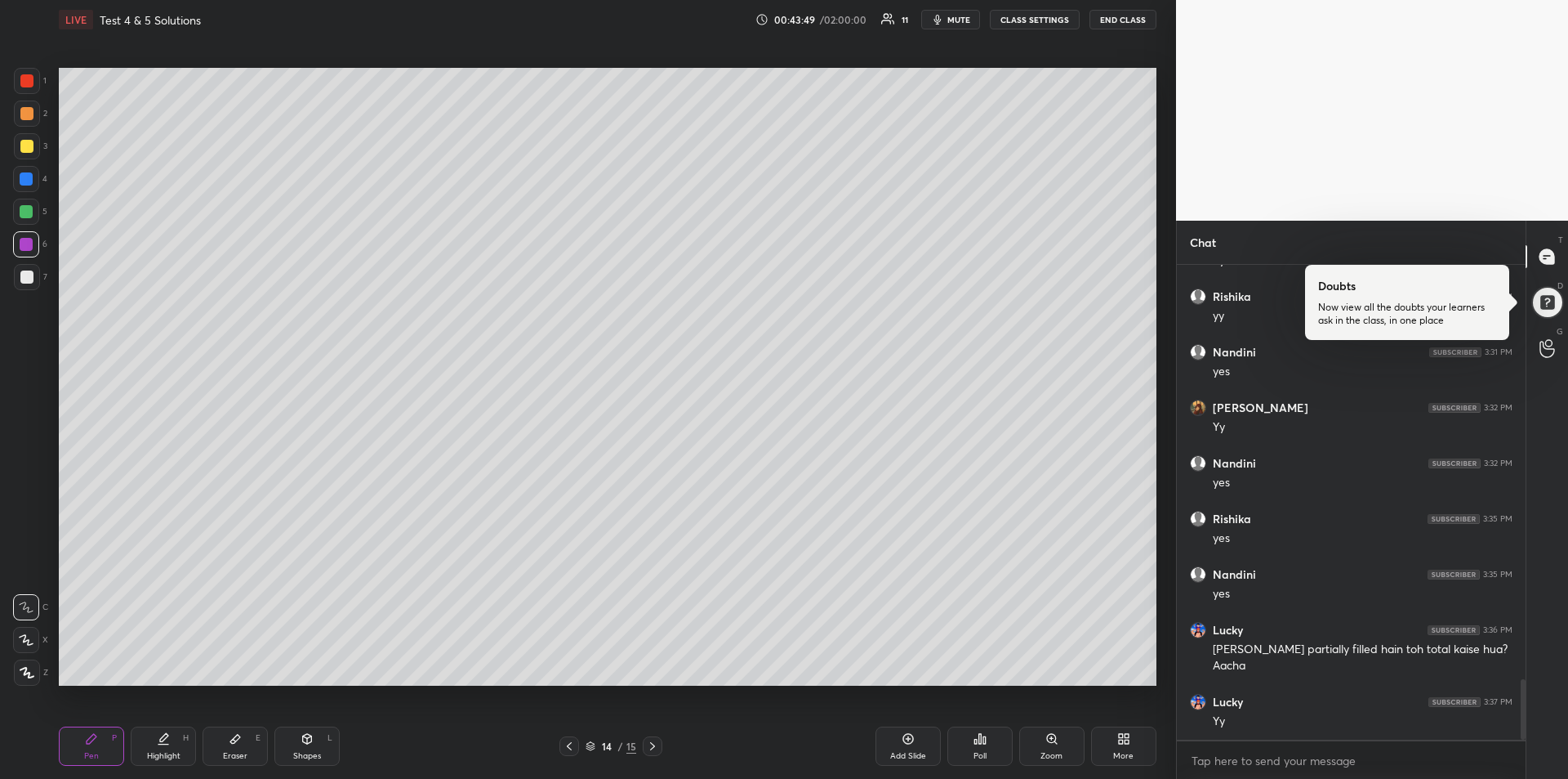
click at [567, 743] on icon at bounding box center [569, 746] width 13 height 13
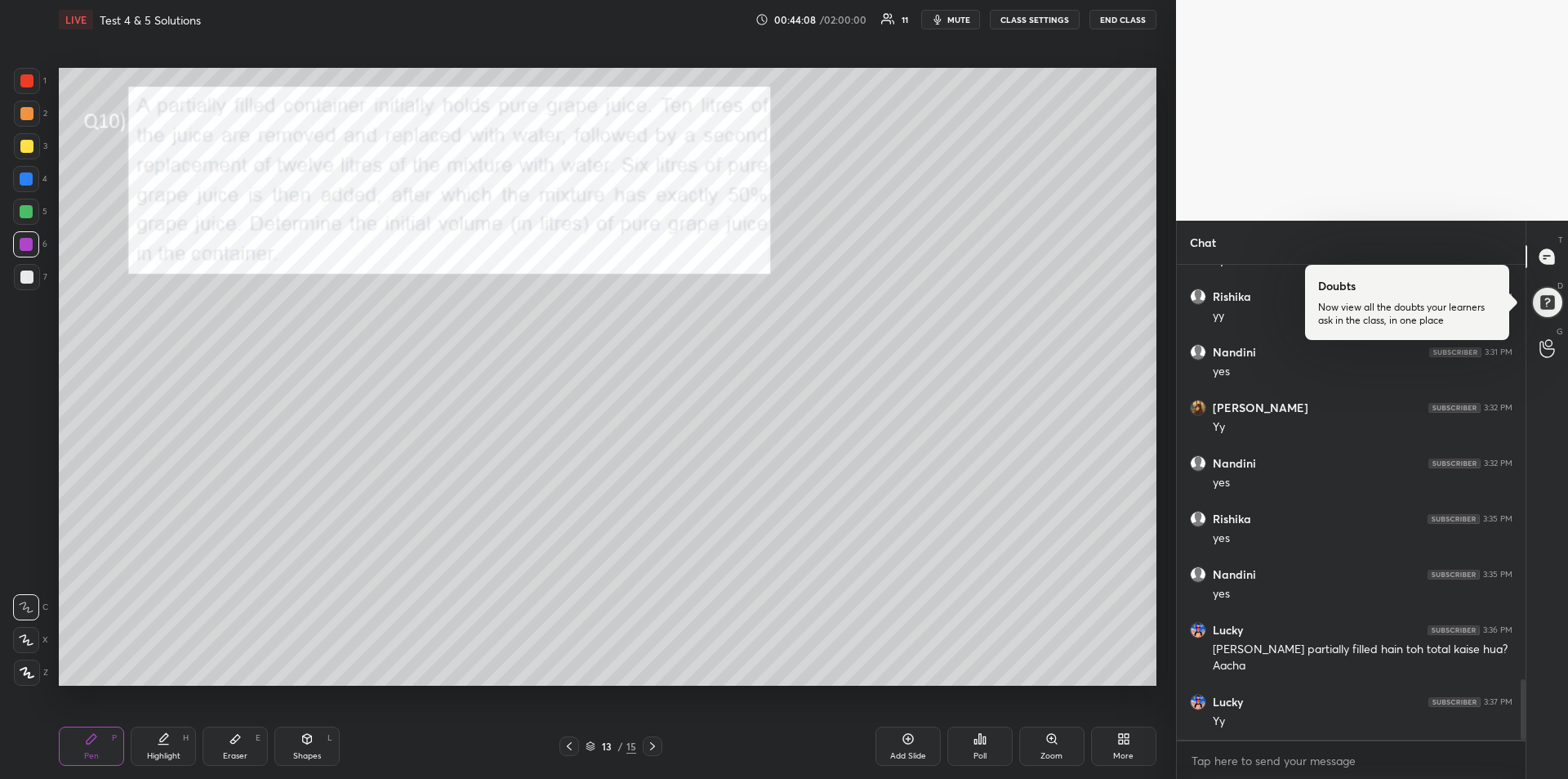
click at [907, 746] on div "Add Slide" at bounding box center [908, 746] width 66 height 39
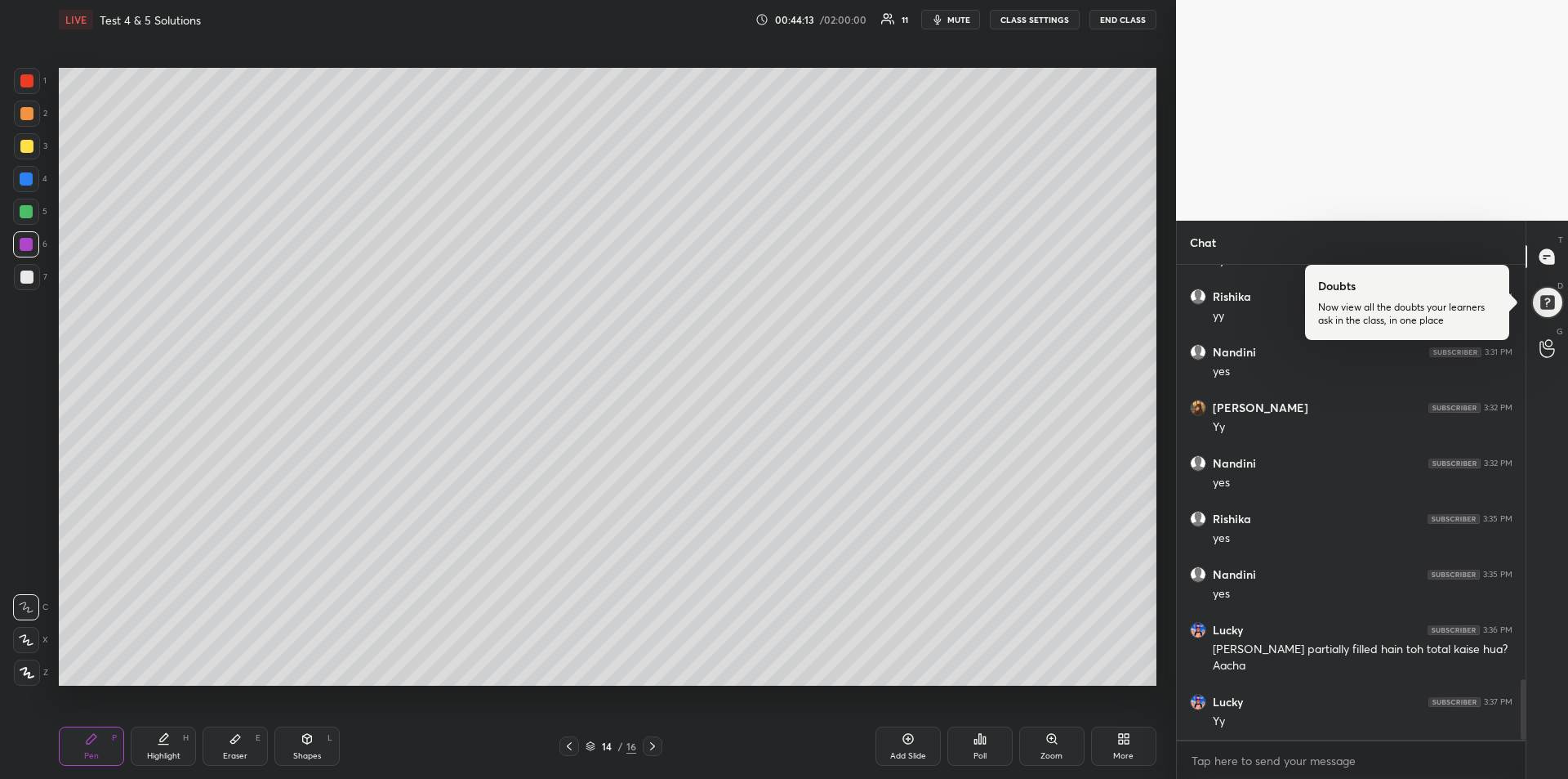
click at [31, 85] on div at bounding box center [27, 81] width 13 height 13
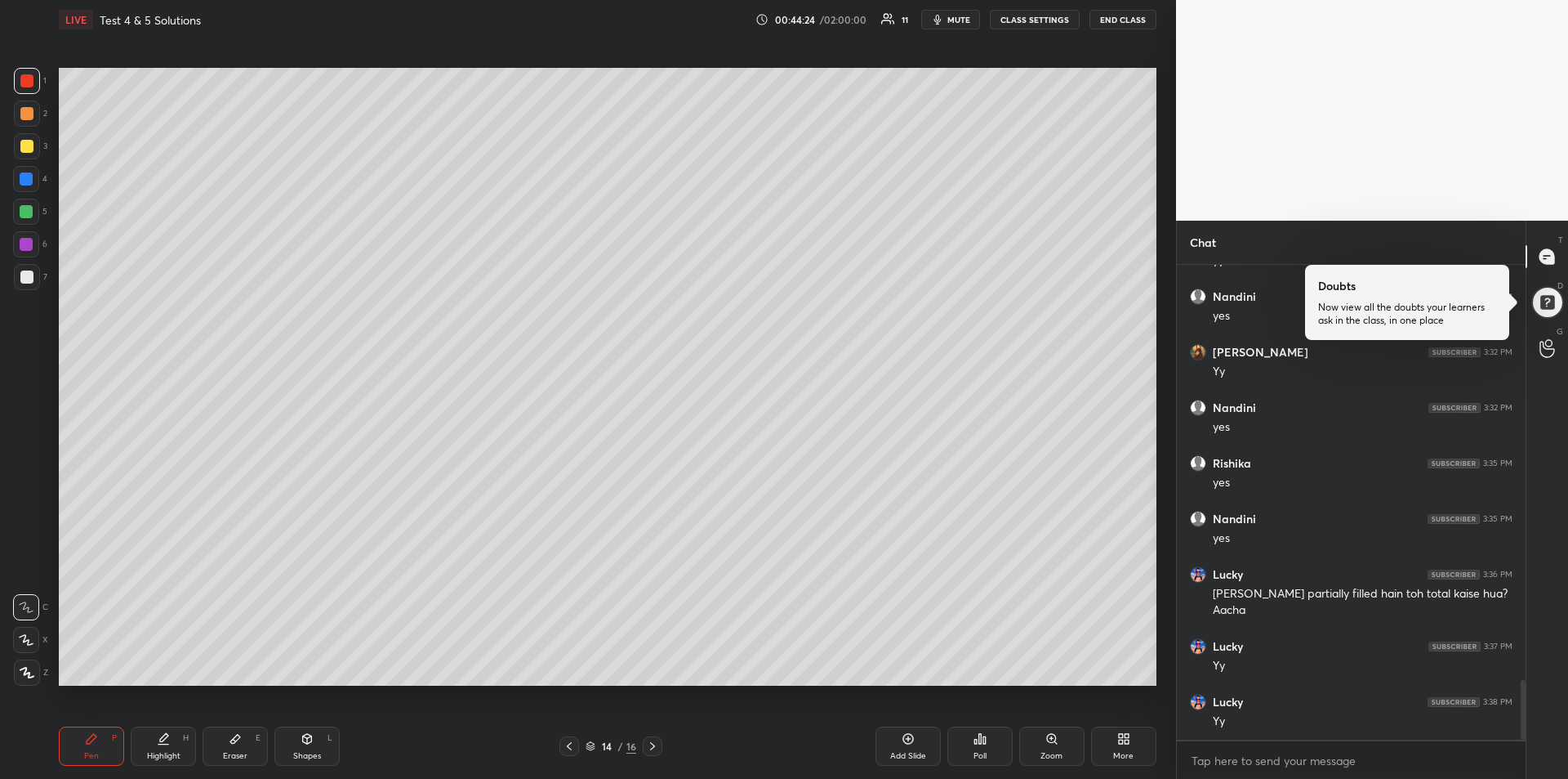
click at [32, 143] on div at bounding box center [27, 146] width 13 height 13
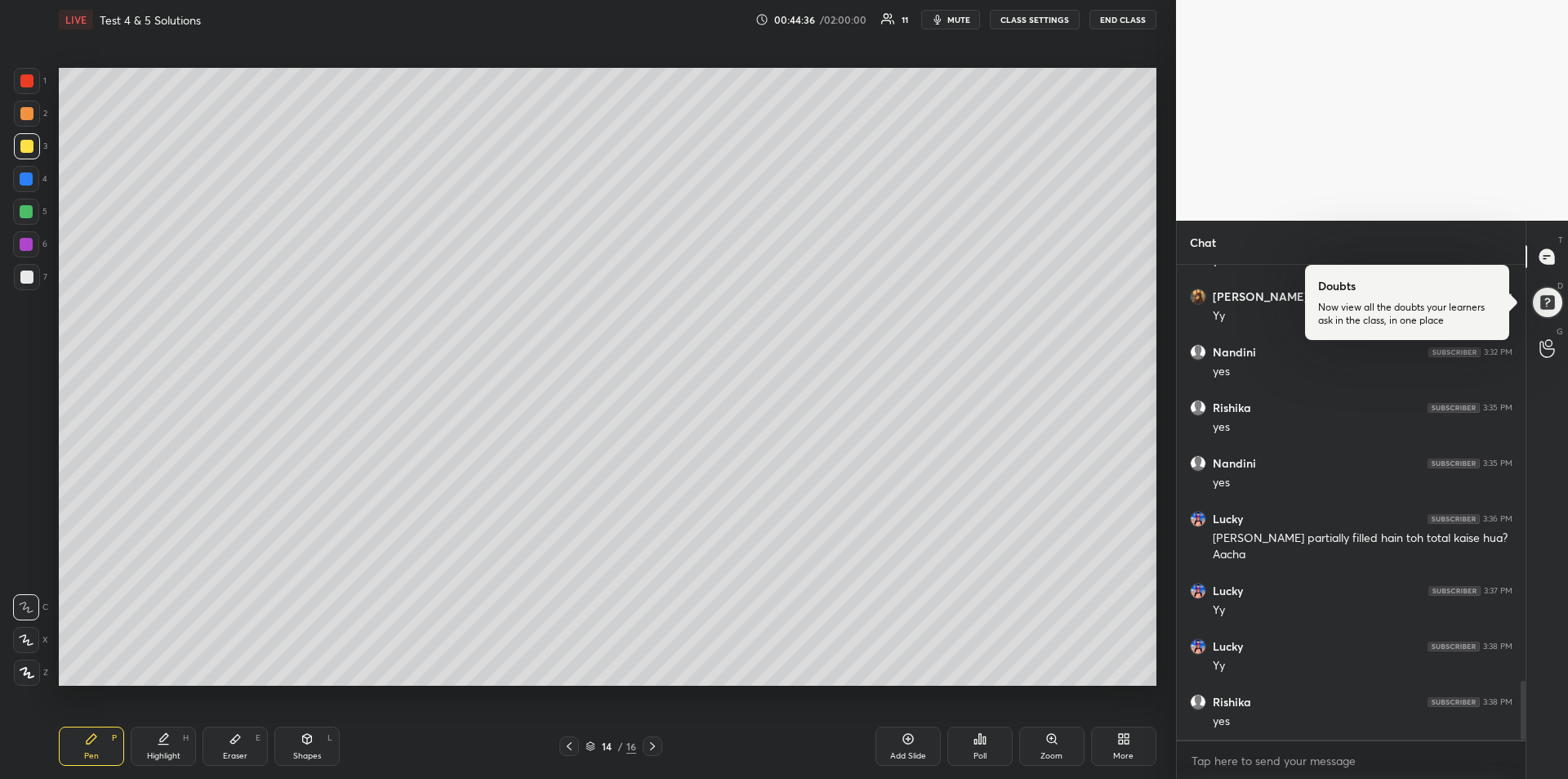
click at [567, 752] on div at bounding box center [569, 747] width 20 height 20
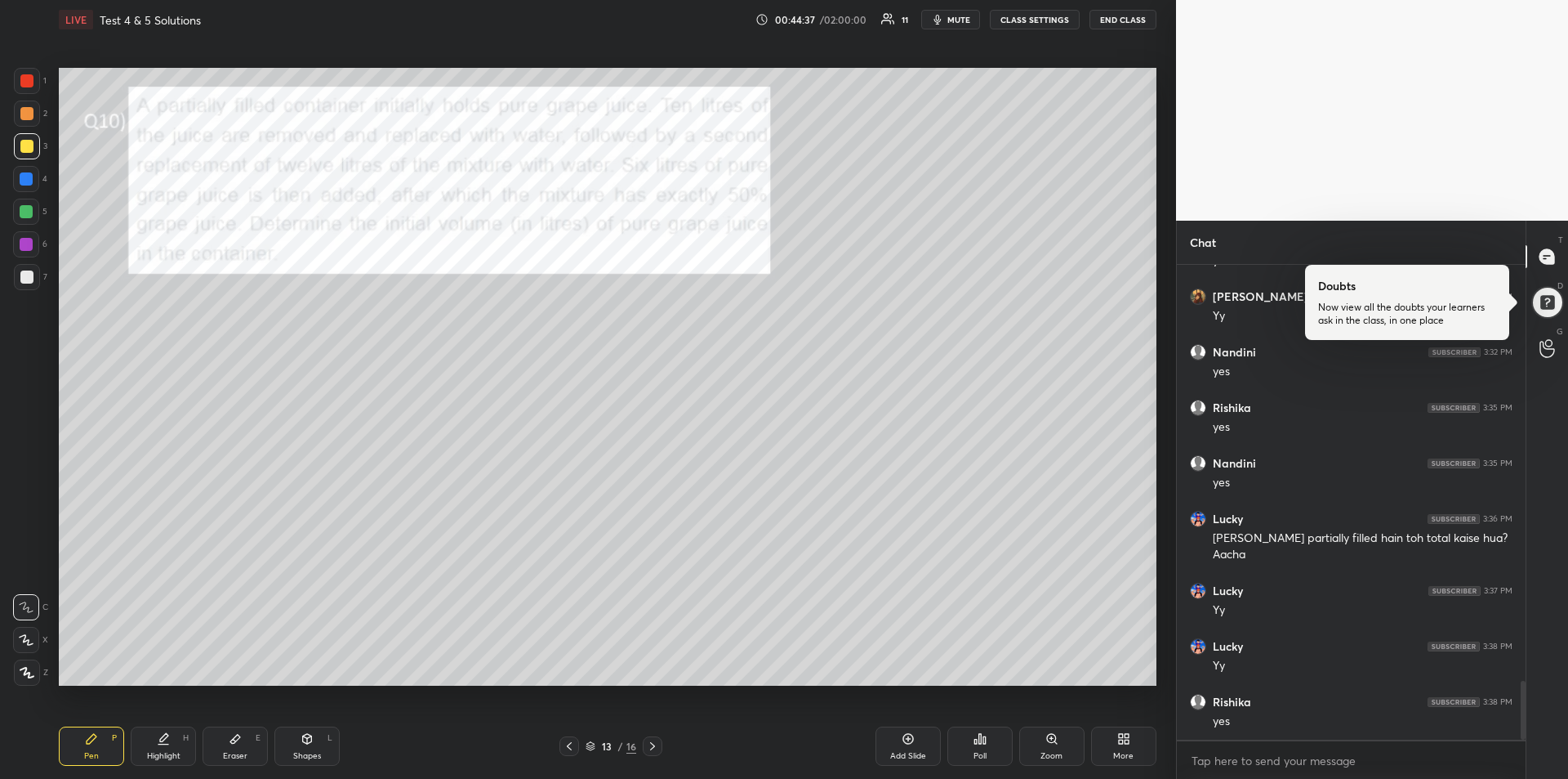
click at [162, 742] on icon at bounding box center [163, 739] width 13 height 13
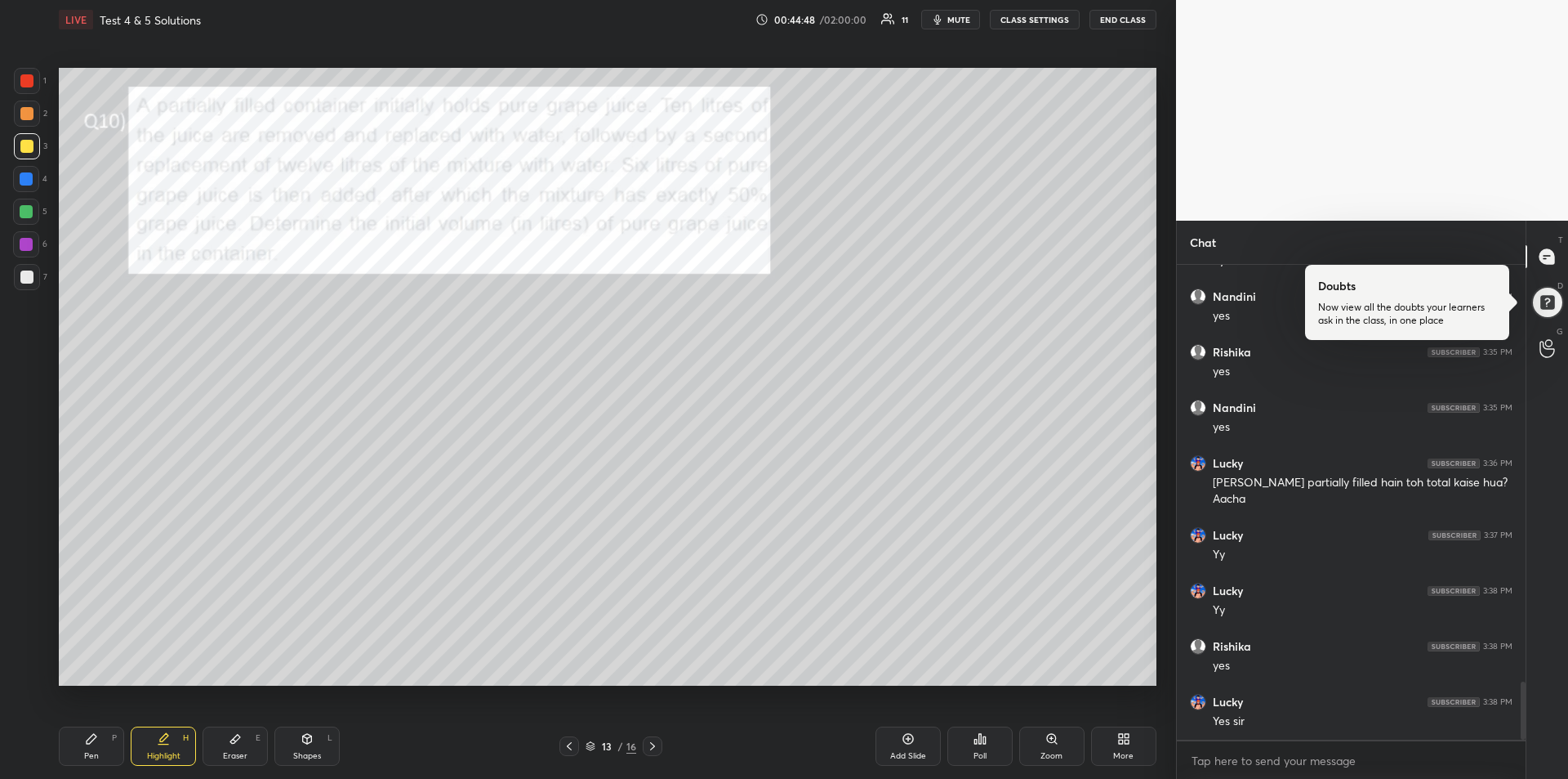
click at [80, 751] on div "Pen P" at bounding box center [92, 746] width 66 height 39
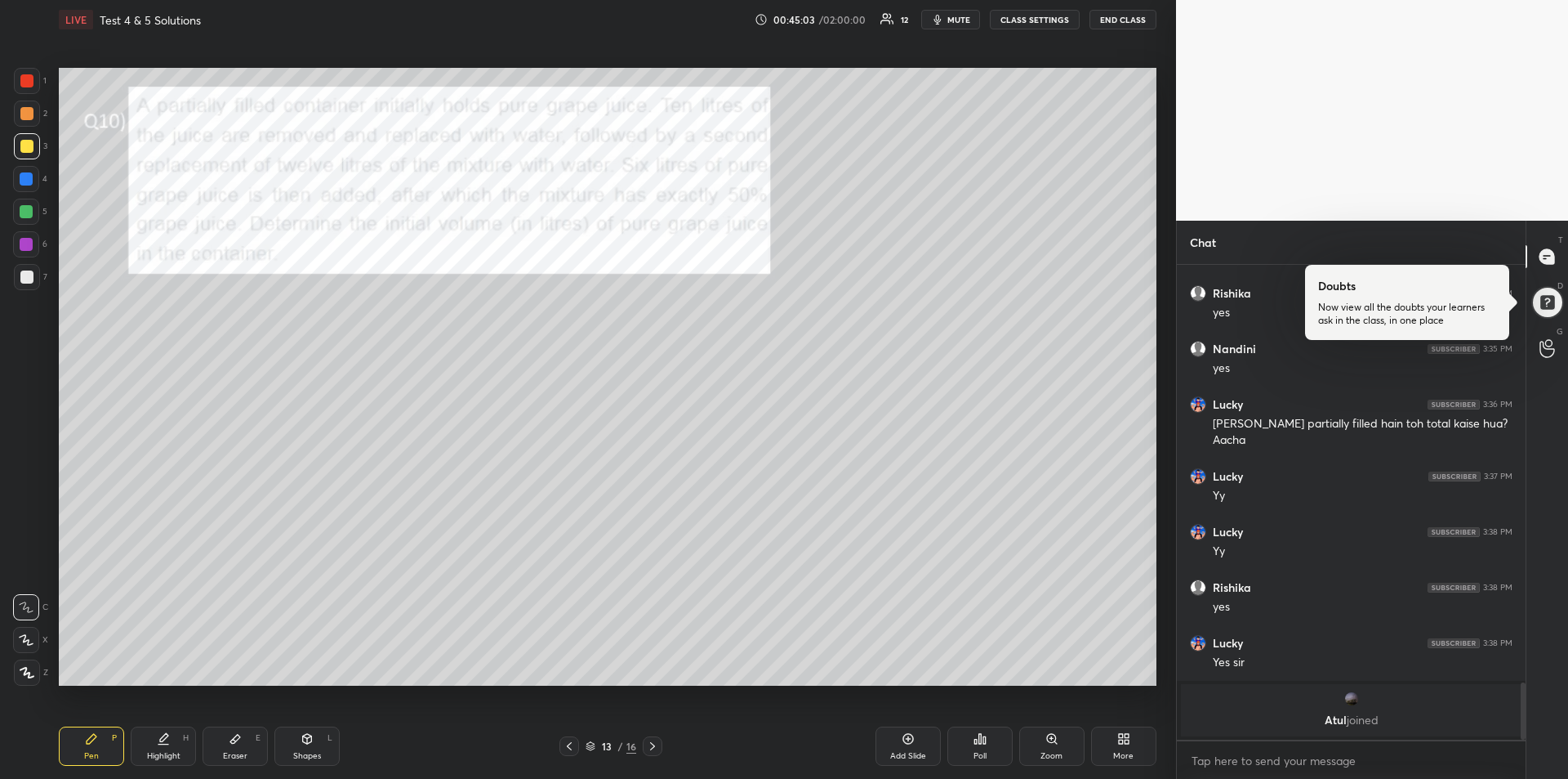
click at [24, 247] on div at bounding box center [27, 245] width 13 height 13
click at [23, 278] on div at bounding box center [27, 277] width 13 height 13
click at [248, 736] on div "Eraser E" at bounding box center [235, 746] width 66 height 39
click at [90, 747] on div "Pen P" at bounding box center [92, 746] width 66 height 39
click at [246, 745] on div "Eraser E" at bounding box center [235, 746] width 66 height 39
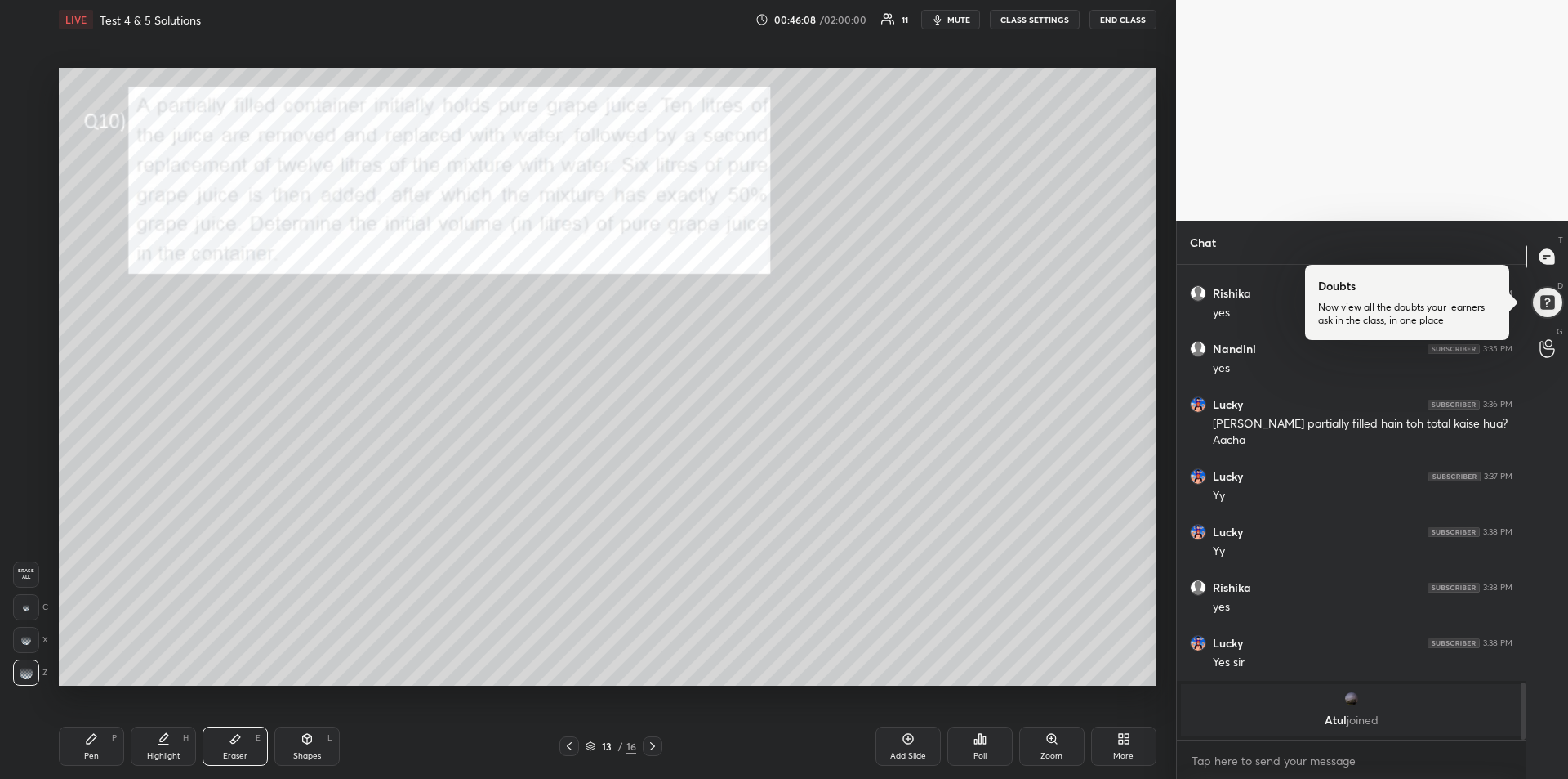
click at [88, 744] on icon at bounding box center [92, 739] width 13 height 13
click at [226, 745] on div "Eraser E" at bounding box center [235, 746] width 66 height 39
click at [82, 740] on div "Pen P" at bounding box center [92, 746] width 66 height 39
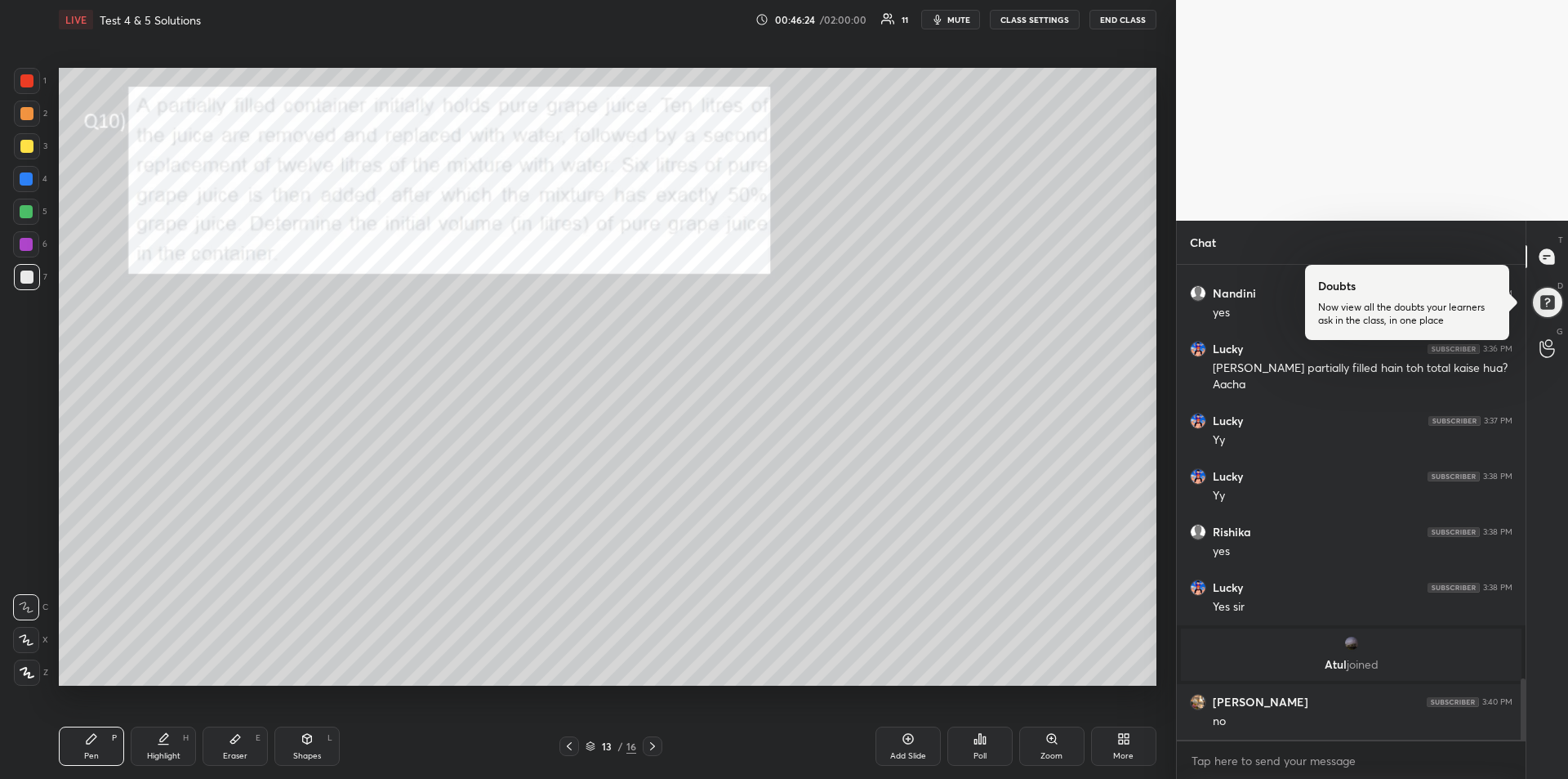
scroll to position [3186, 0]
click at [166, 742] on icon at bounding box center [163, 739] width 13 height 13
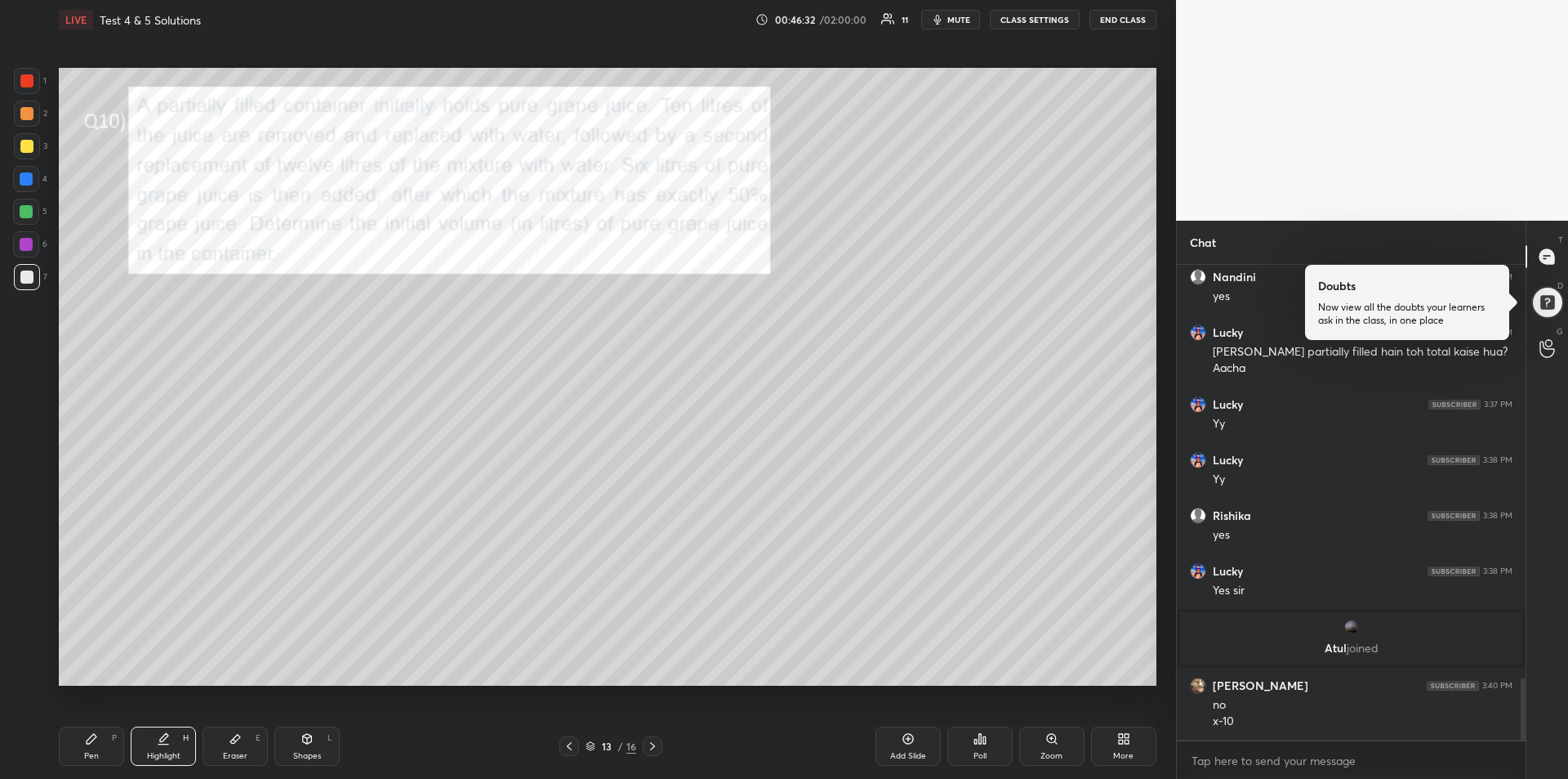
click at [32, 74] on div at bounding box center [27, 80] width 26 height 26
click at [97, 736] on icon at bounding box center [92, 739] width 13 height 13
click at [651, 746] on icon at bounding box center [653, 746] width 13 height 13
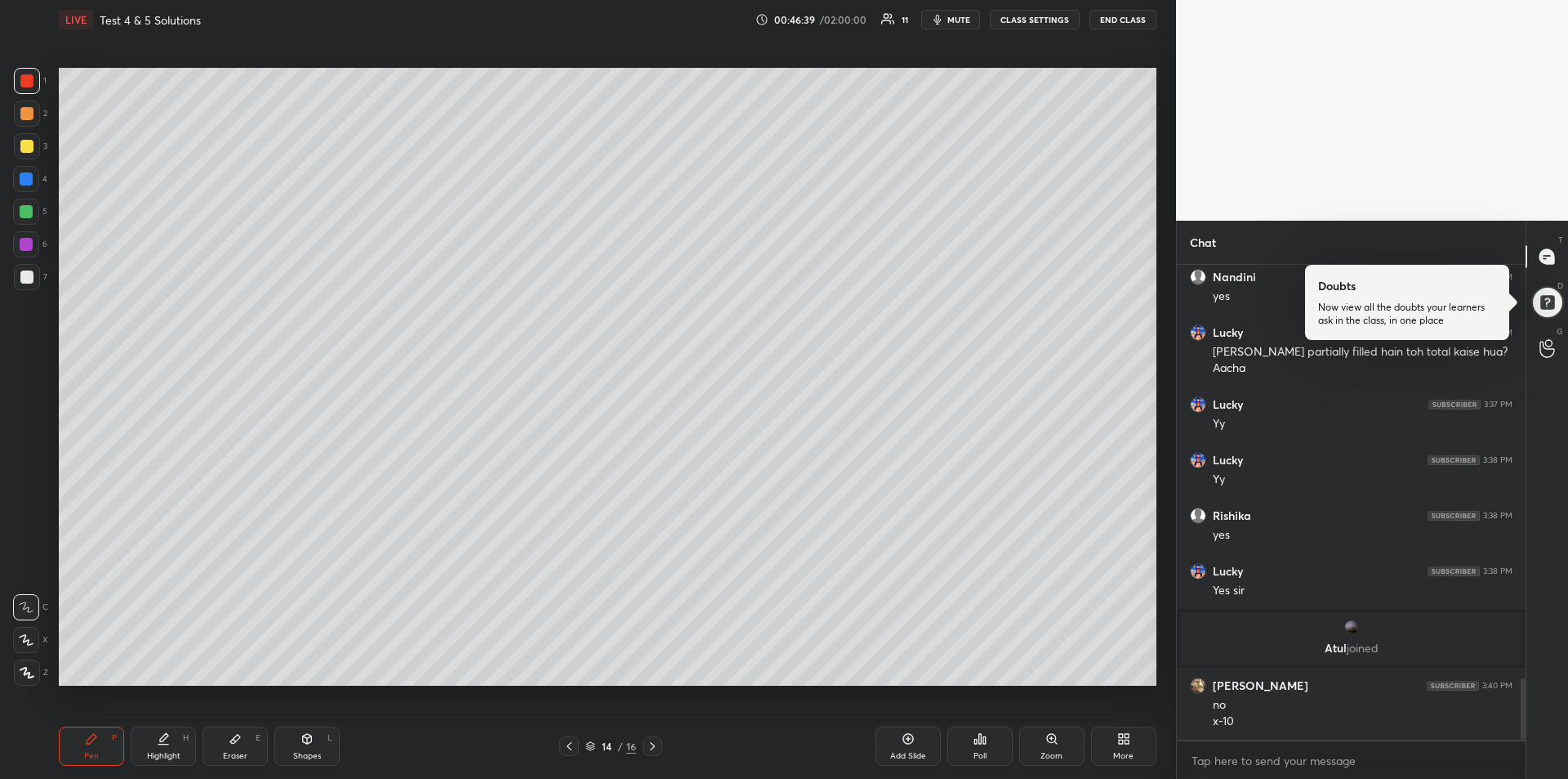
click at [566, 742] on icon at bounding box center [569, 746] width 13 height 13
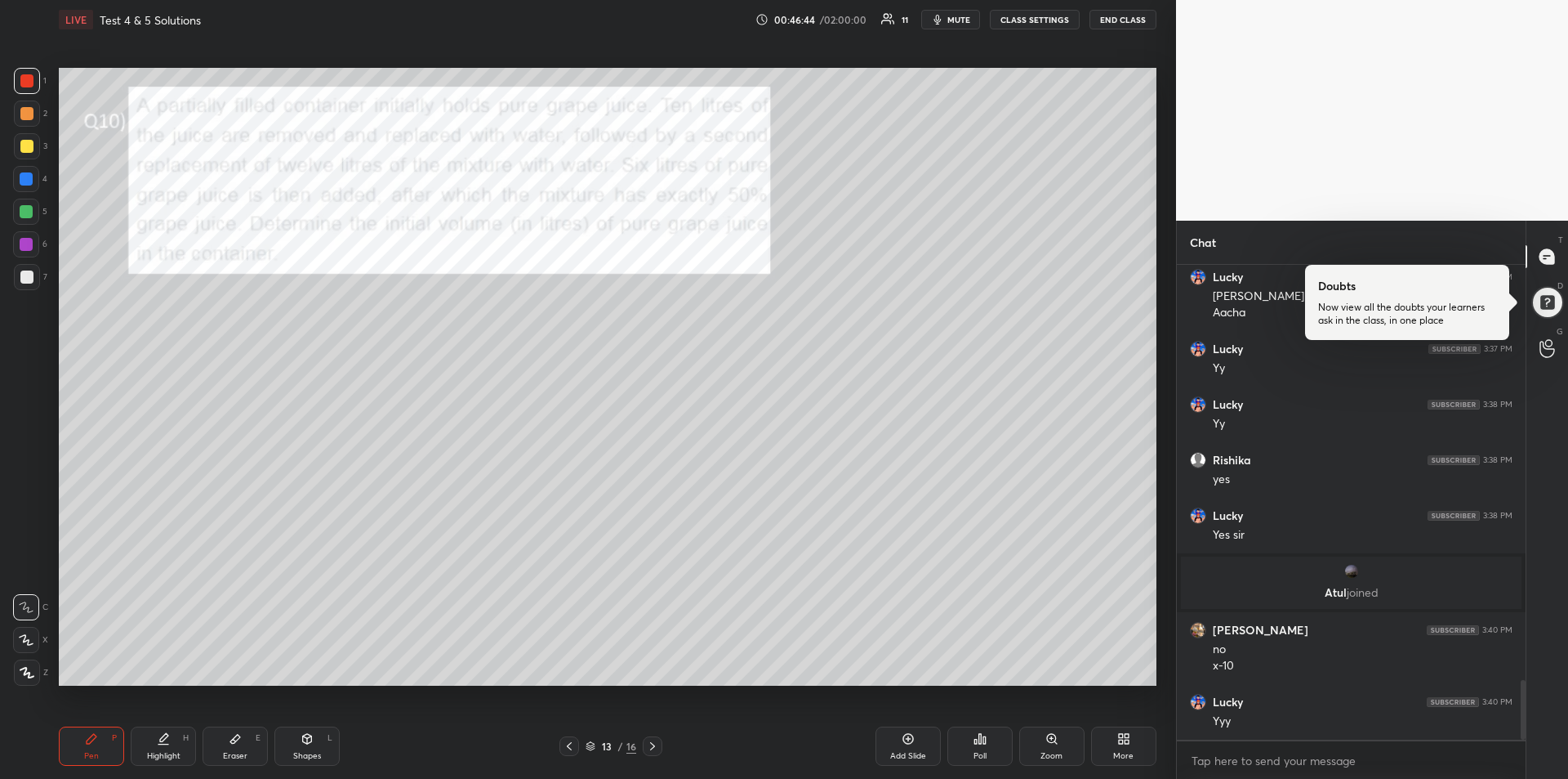
scroll to position [3313, 0]
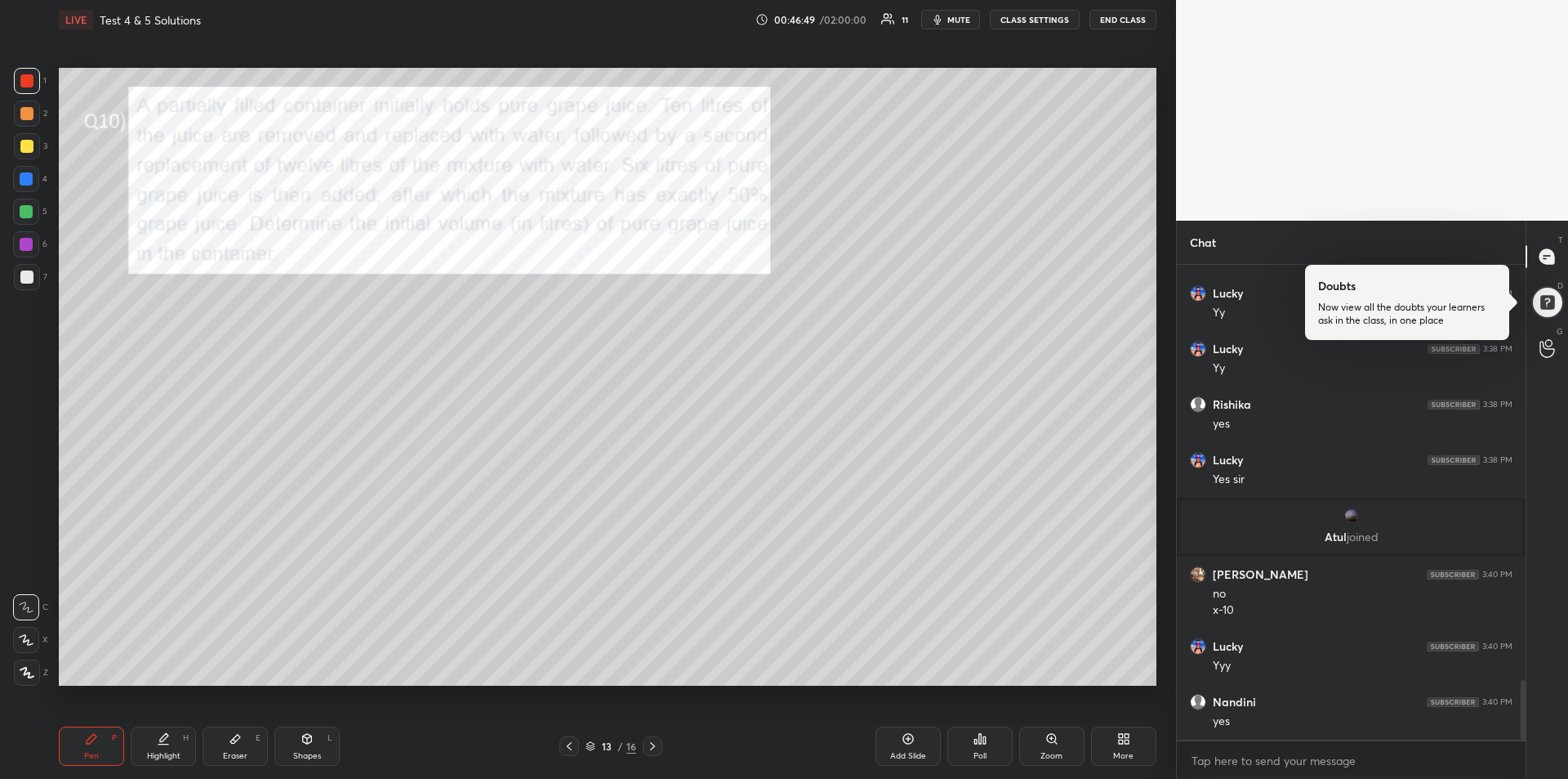
click at [653, 747] on icon at bounding box center [652, 746] width 5 height 8
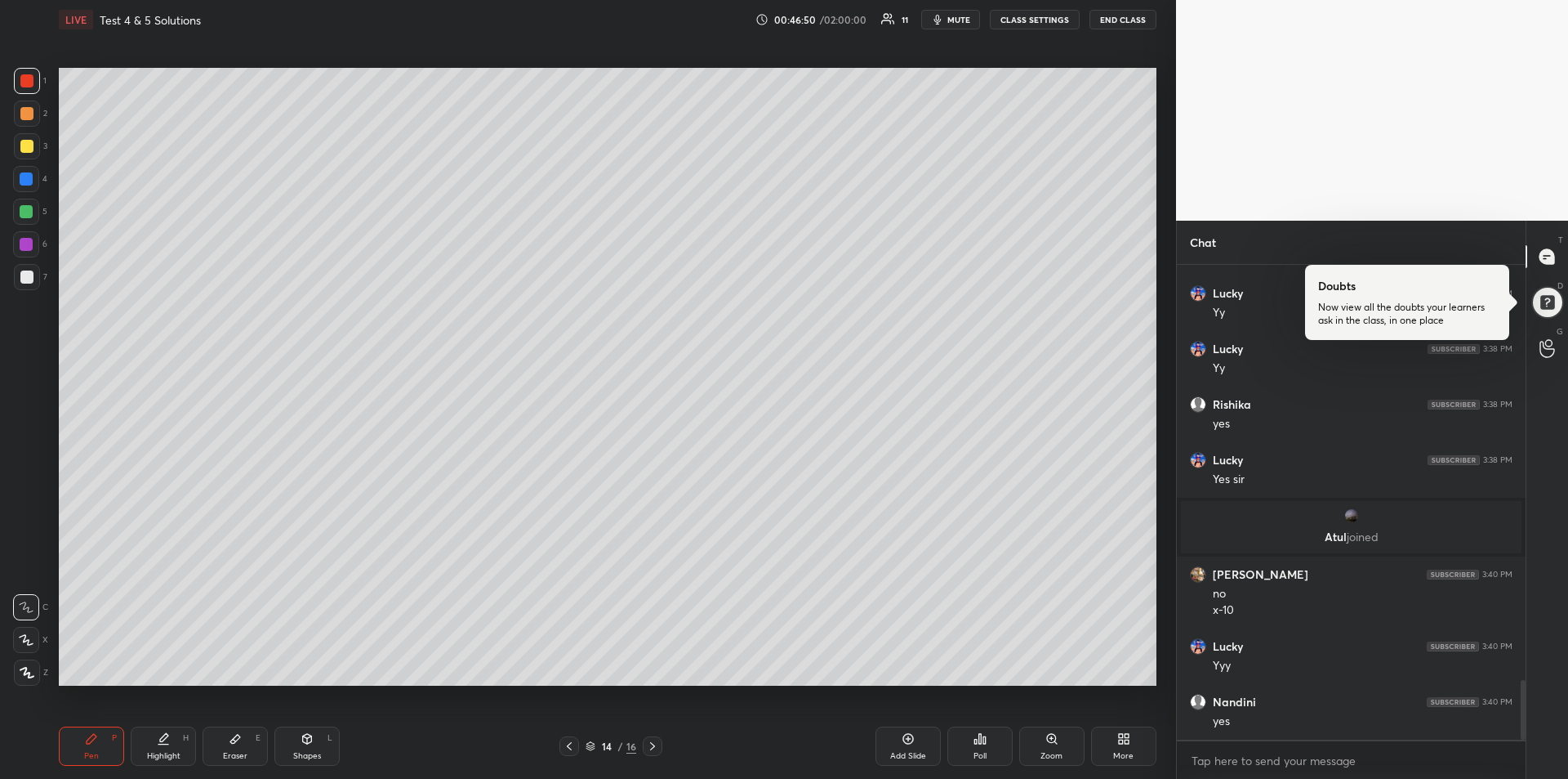
click at [655, 746] on icon at bounding box center [653, 746] width 13 height 13
click at [654, 744] on icon at bounding box center [653, 746] width 13 height 13
click at [652, 747] on icon at bounding box center [652, 746] width 5 height 8
click at [903, 753] on div "Add Slide" at bounding box center [908, 756] width 36 height 8
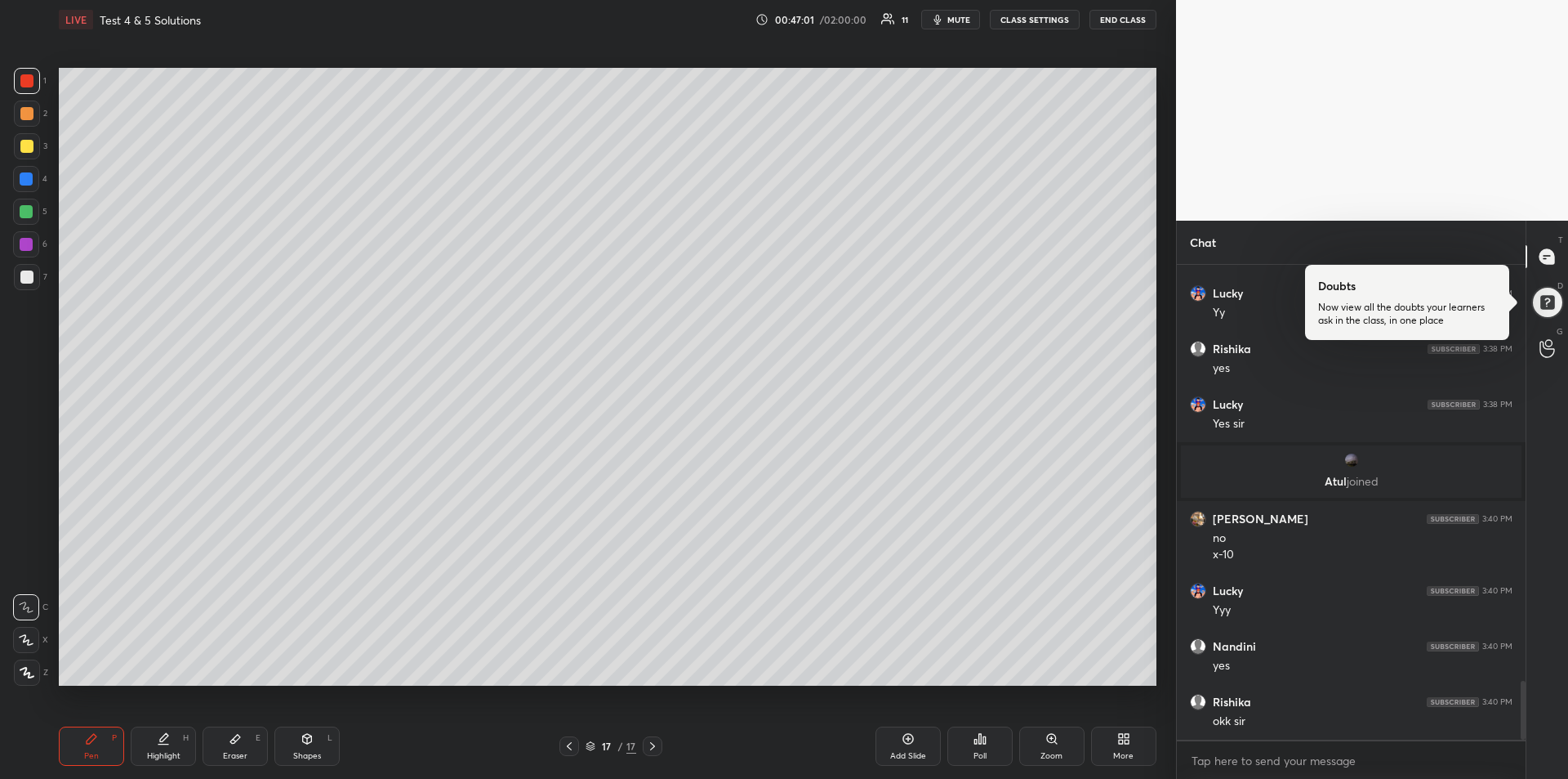
click at [566, 748] on icon at bounding box center [569, 746] width 13 height 13
click at [567, 745] on icon at bounding box center [569, 746] width 5 height 8
click at [568, 747] on icon at bounding box center [569, 746] width 5 height 8
click at [572, 752] on icon at bounding box center [569, 746] width 13 height 13
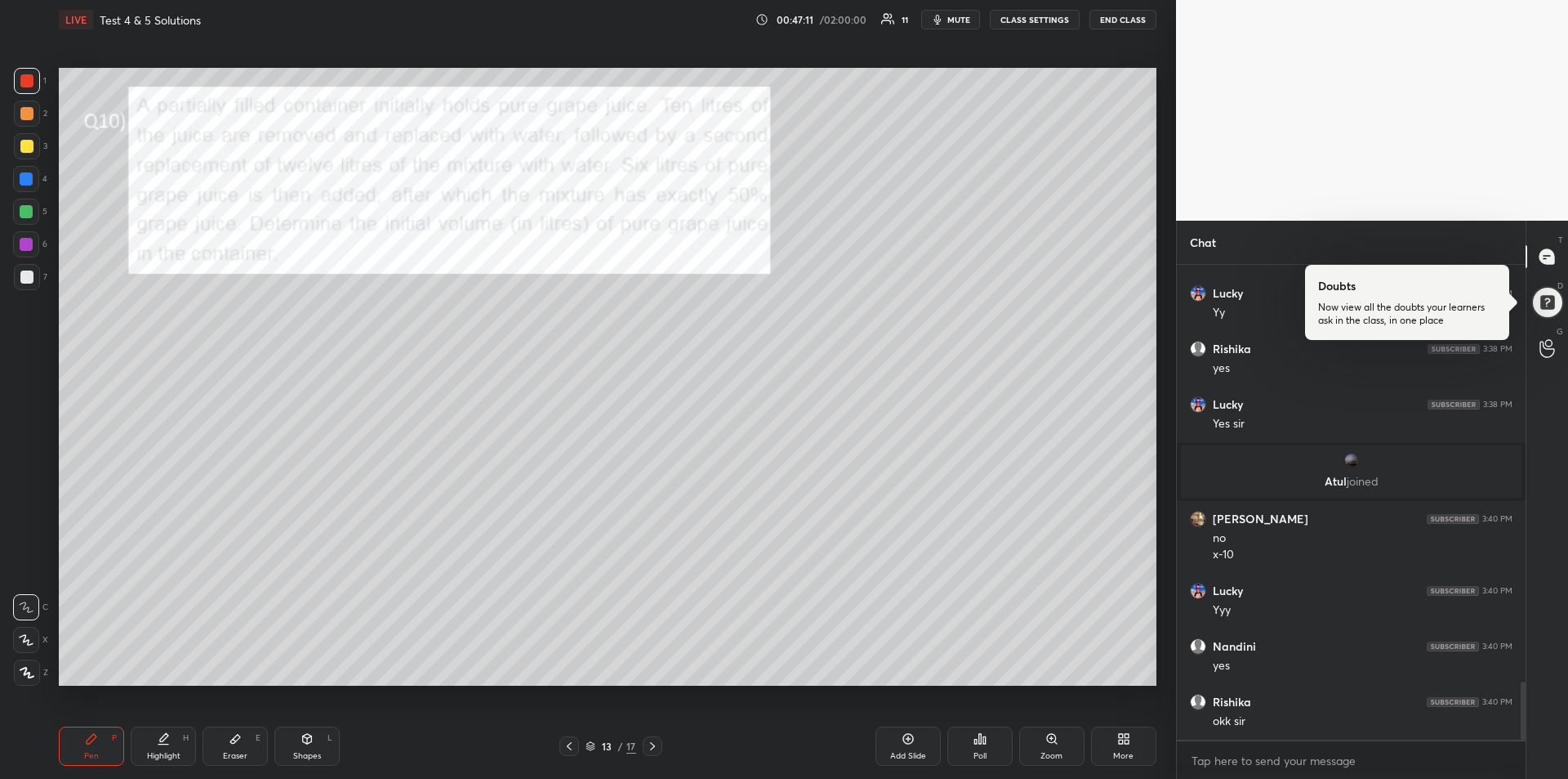
scroll to position [3424, 0]
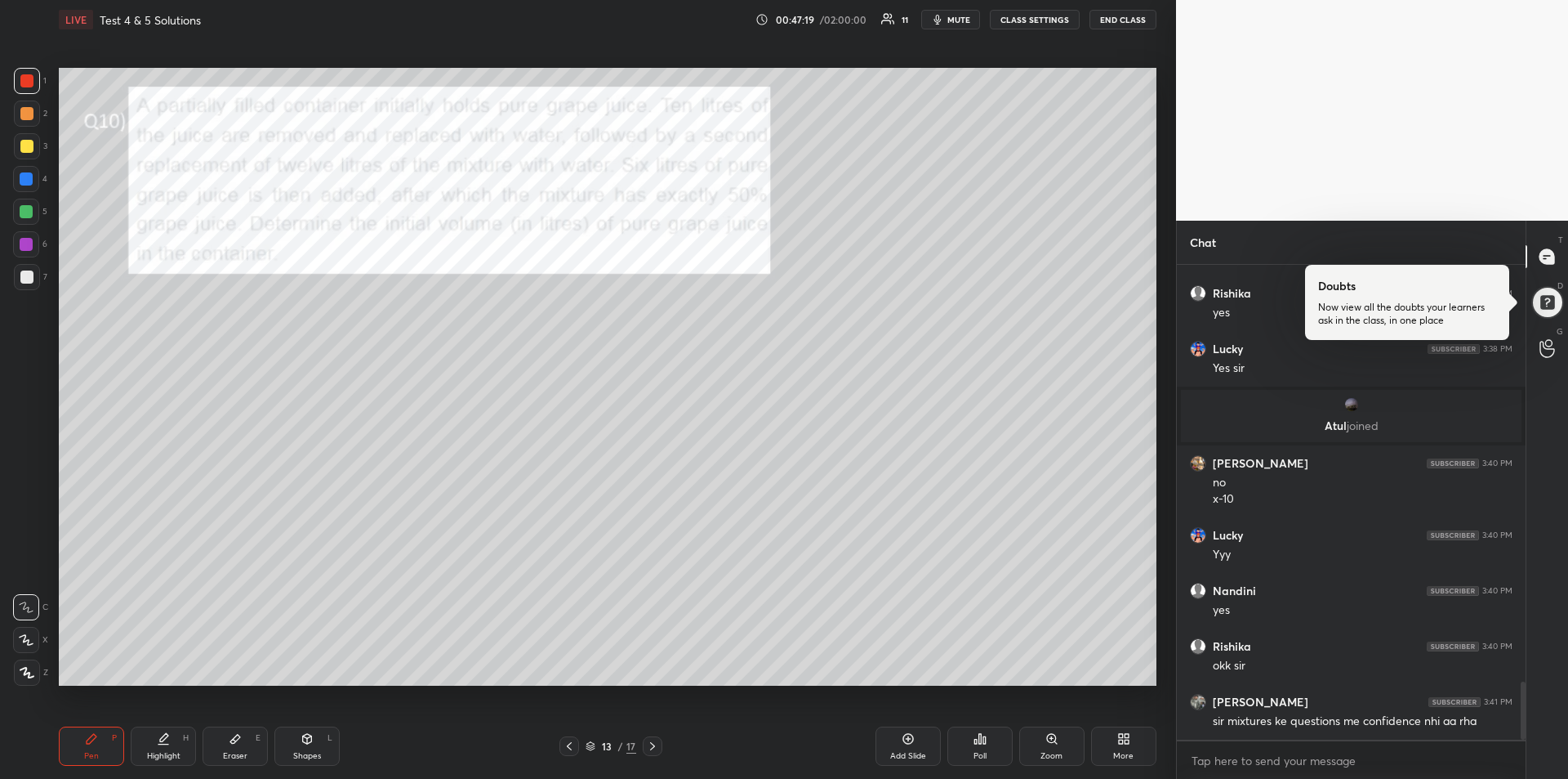
click at [653, 741] on icon at bounding box center [653, 746] width 13 height 13
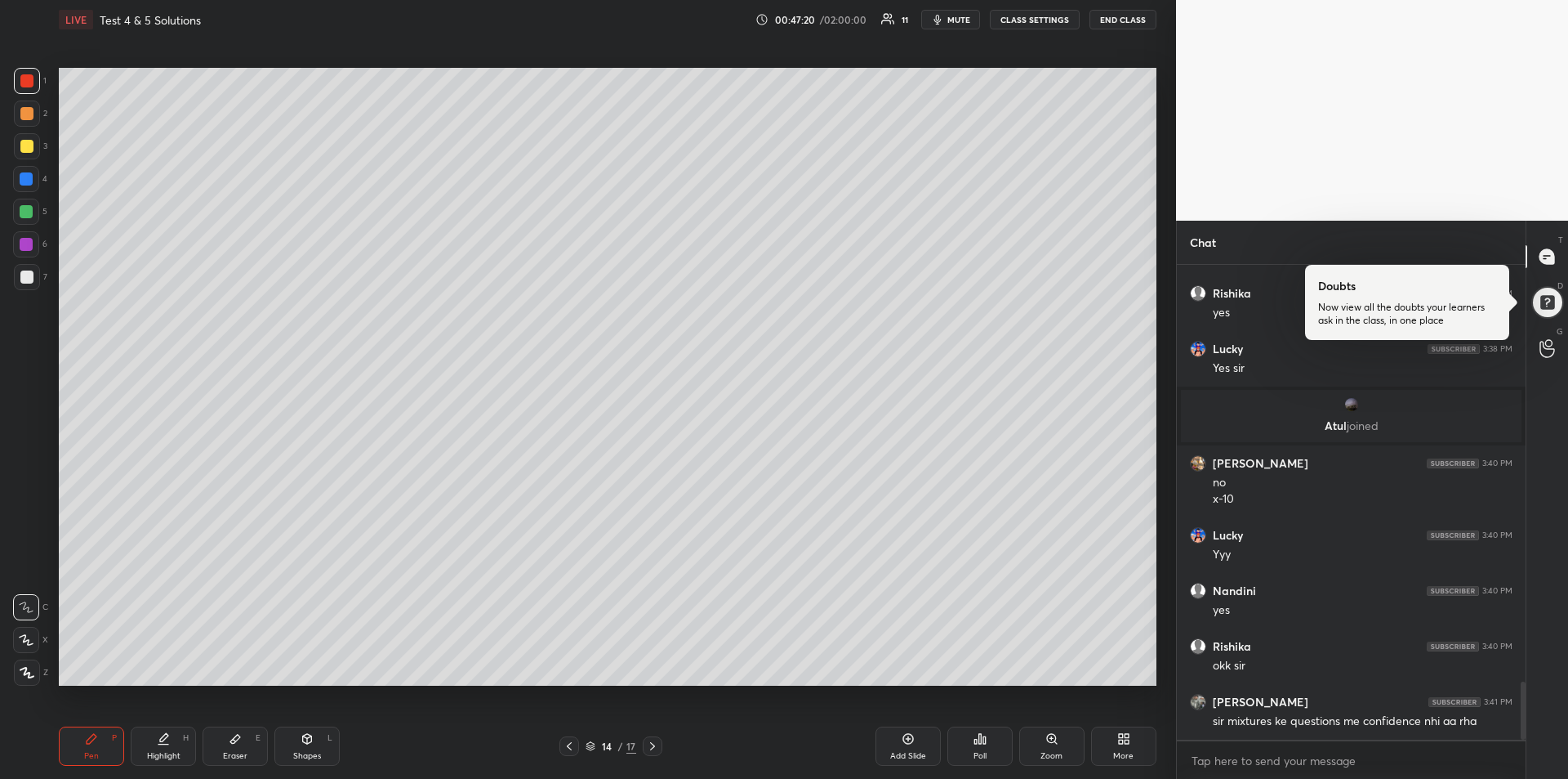
click at [655, 747] on icon at bounding box center [653, 746] width 13 height 13
click at [653, 748] on icon at bounding box center [653, 746] width 13 height 13
click at [655, 747] on icon at bounding box center [653, 746] width 13 height 13
click at [655, 748] on icon at bounding box center [653, 746] width 13 height 13
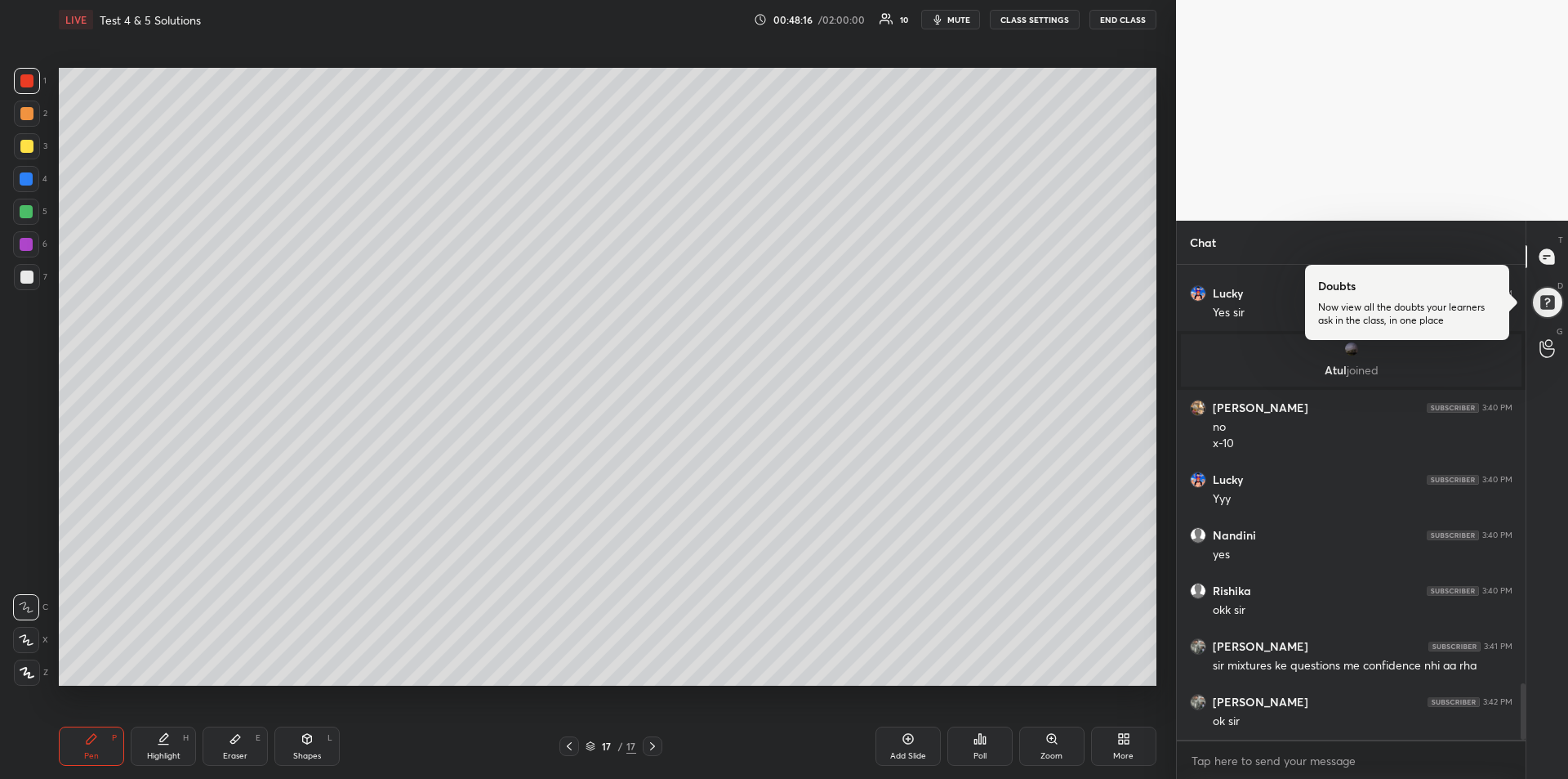
scroll to position [3535, 0]
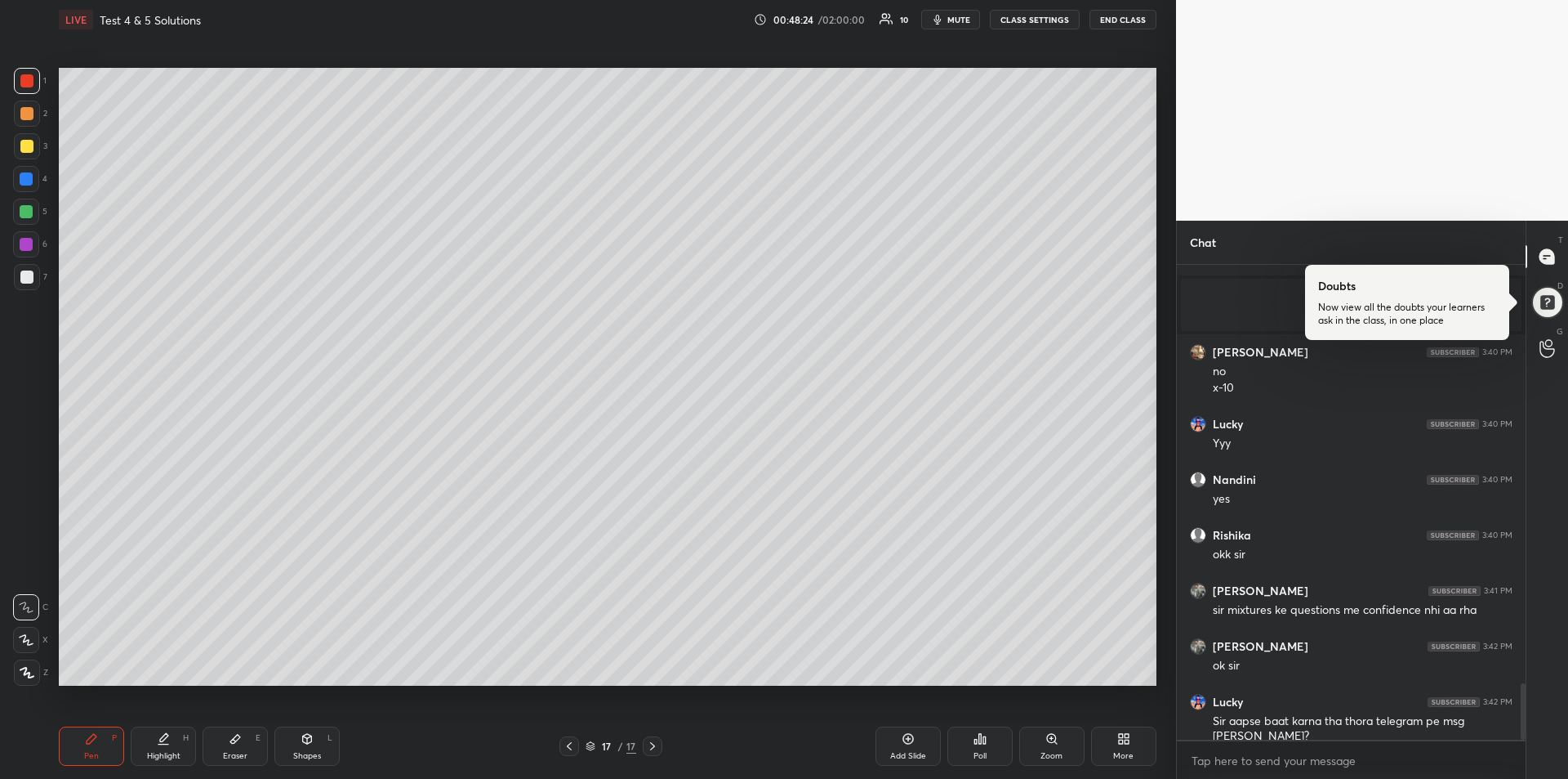
click at [32, 150] on div at bounding box center [27, 146] width 13 height 13
click at [1130, 20] on button "END CLASS" at bounding box center [1123, 20] width 67 height 20
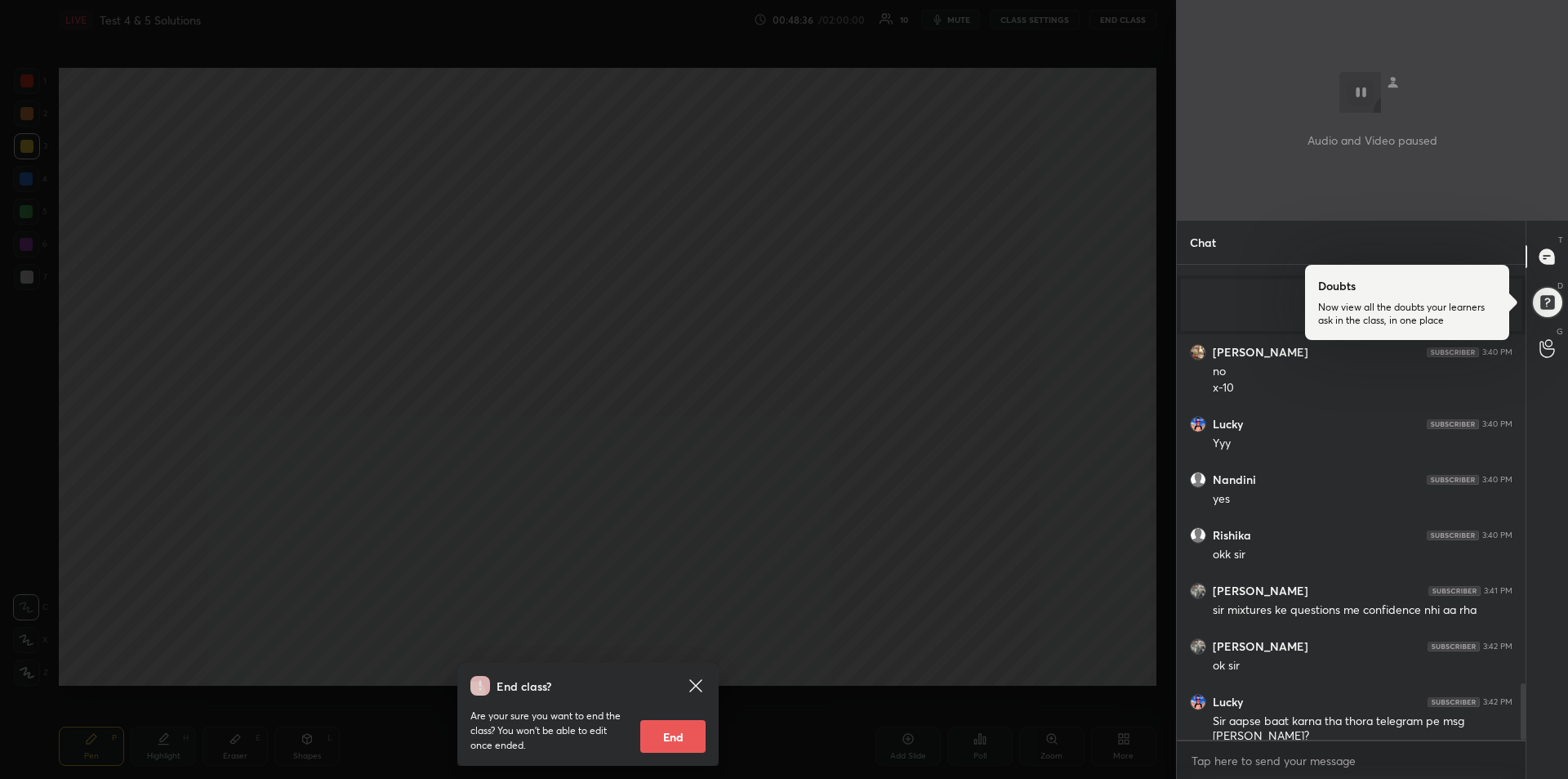
click at [675, 738] on button "End" at bounding box center [673, 736] width 66 height 32
type textarea "x"
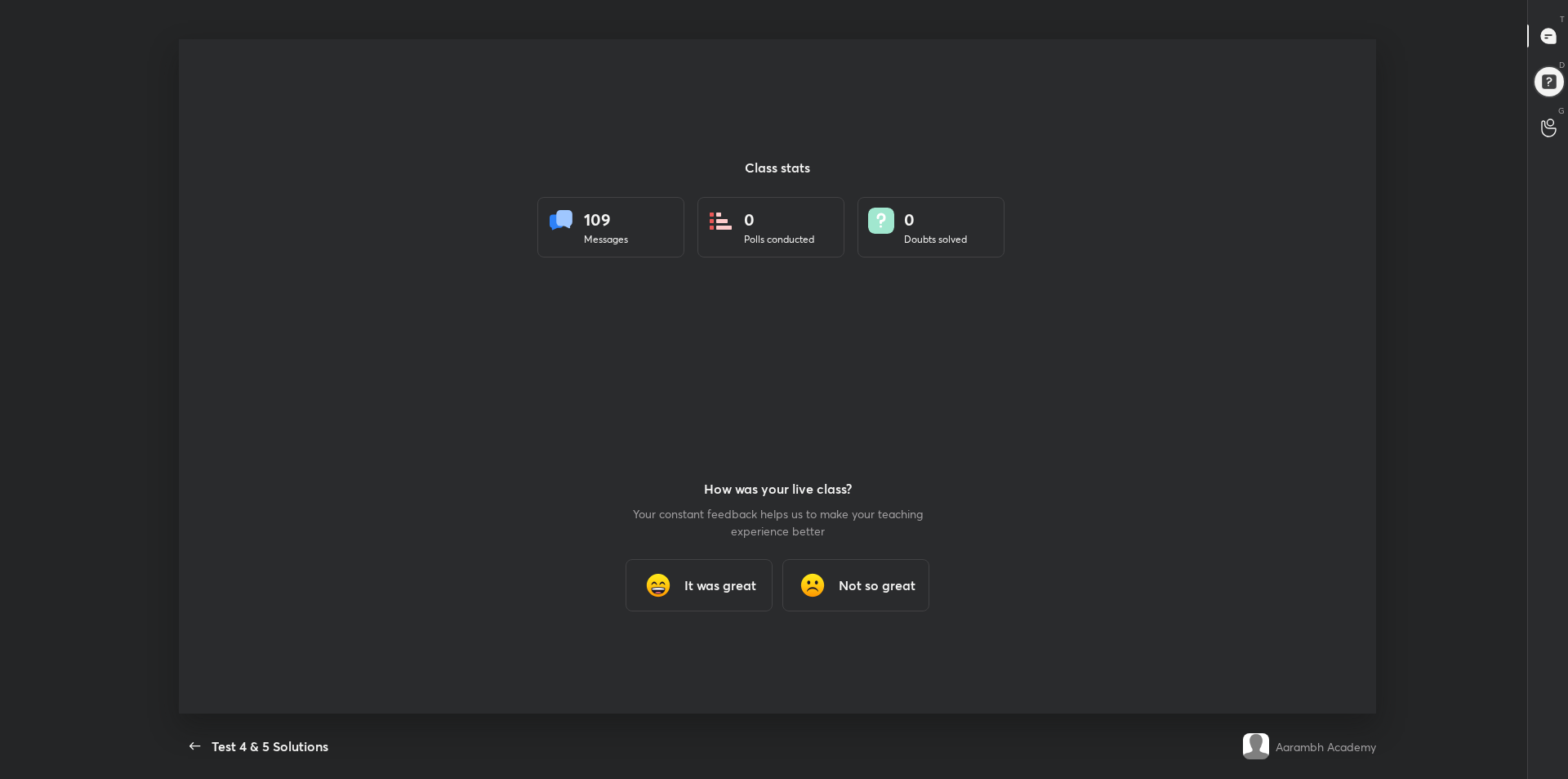
scroll to position [0, 0]
click at [696, 582] on h3 "It was great" at bounding box center [720, 585] width 72 height 20
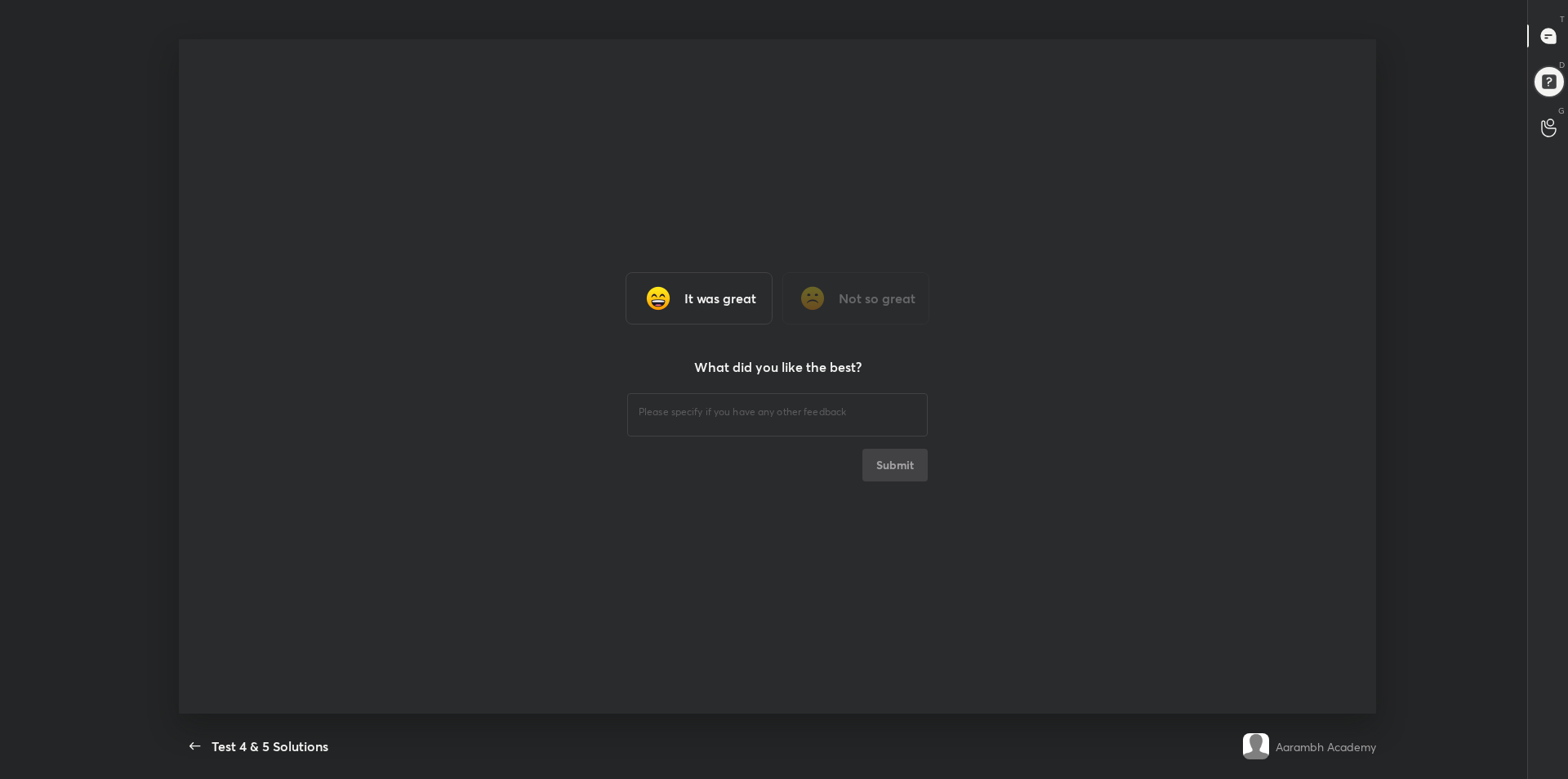
click at [669, 410] on textarea at bounding box center [778, 412] width 278 height 16
type textarea "jjj"
click at [903, 467] on button "Submit" at bounding box center [895, 464] width 66 height 32
